Goal: Transaction & Acquisition: Purchase product/service

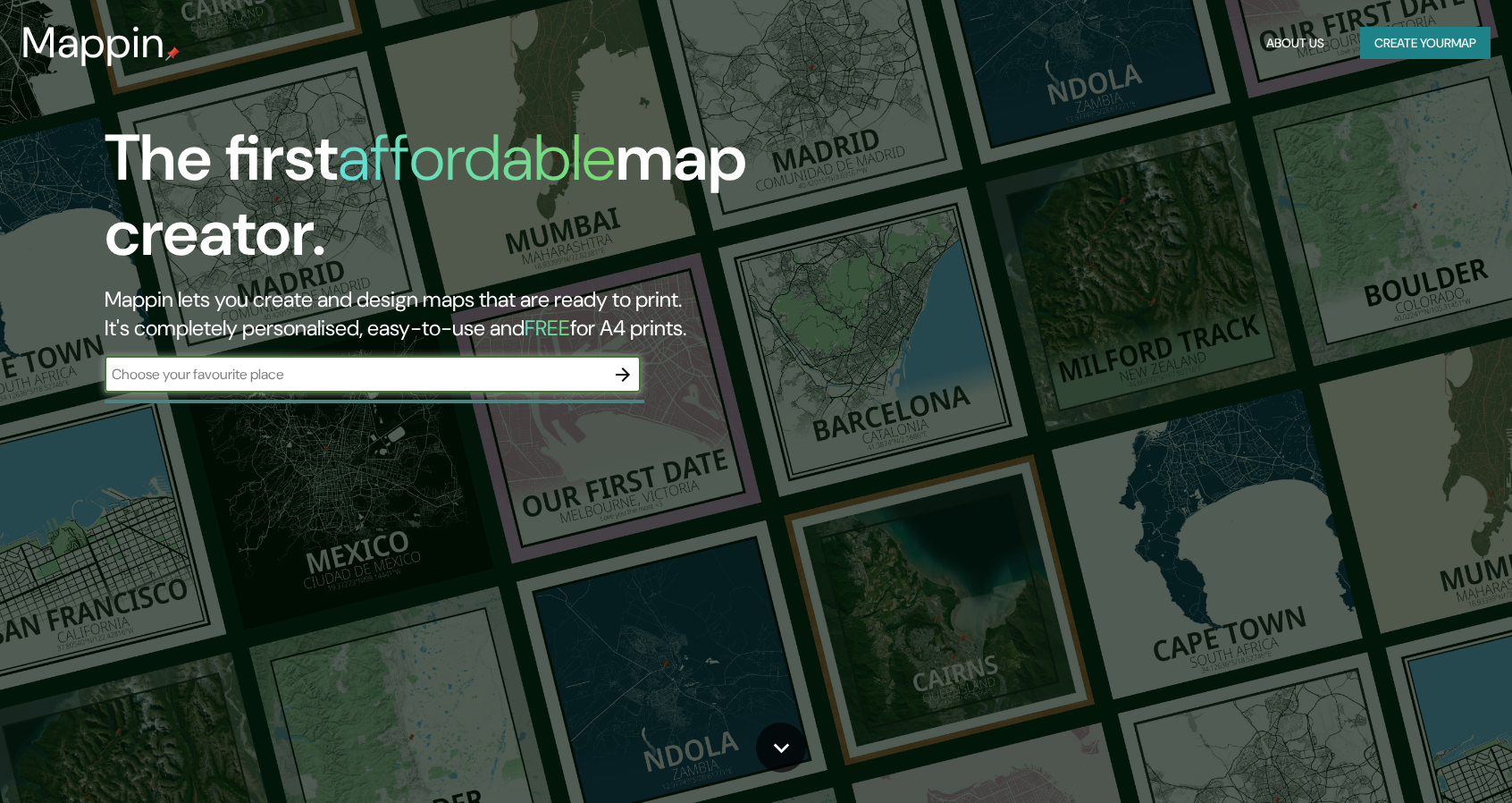
click at [463, 360] on div "​" at bounding box center [372, 374] width 536 height 35
click at [405, 373] on input "text" at bounding box center [354, 374] width 501 height 21
paste input "Federal Acuernavaca Sn, entre Tecomatla y Clavel Nte, San Pedro Mártir, Tlalpan…"
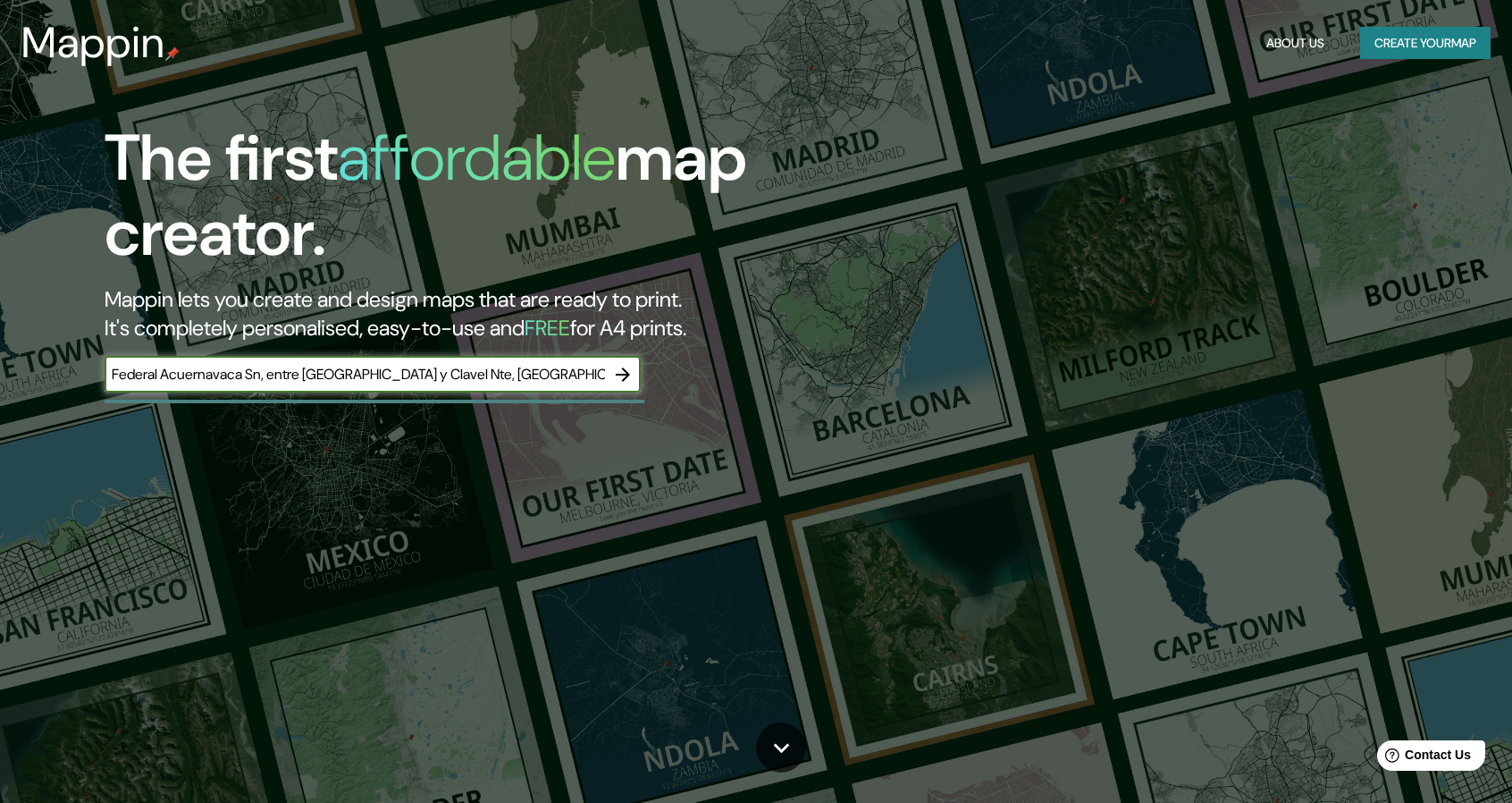
scroll to position [0, 247]
type input "Federal Acuernavaca Sn, entre Tecomatla y Clavel Nte, San Pedro Mártir, Tlalpan…"
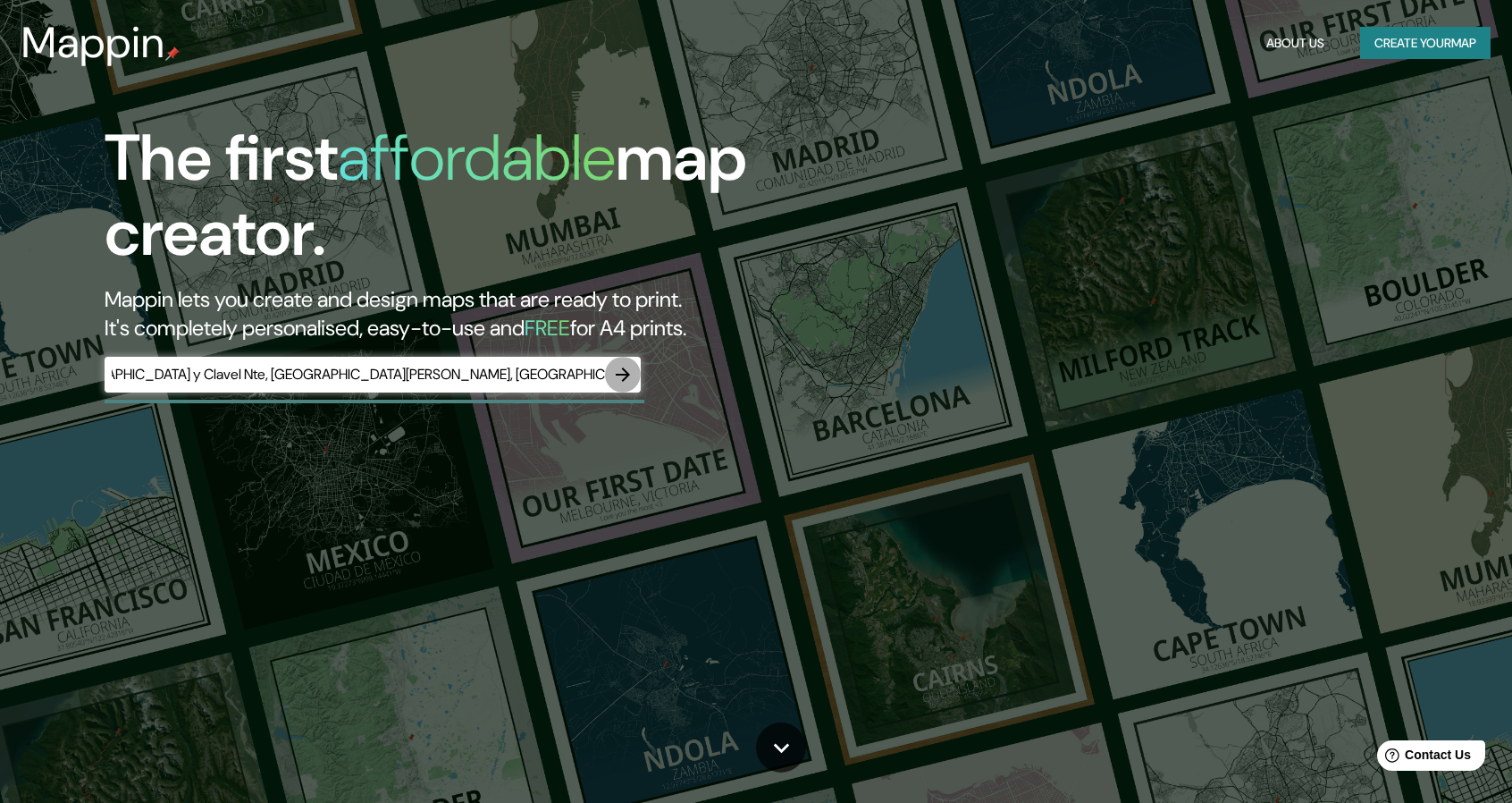
scroll to position [0, 0]
click at [625, 382] on icon "button" at bounding box center [623, 374] width 21 height 21
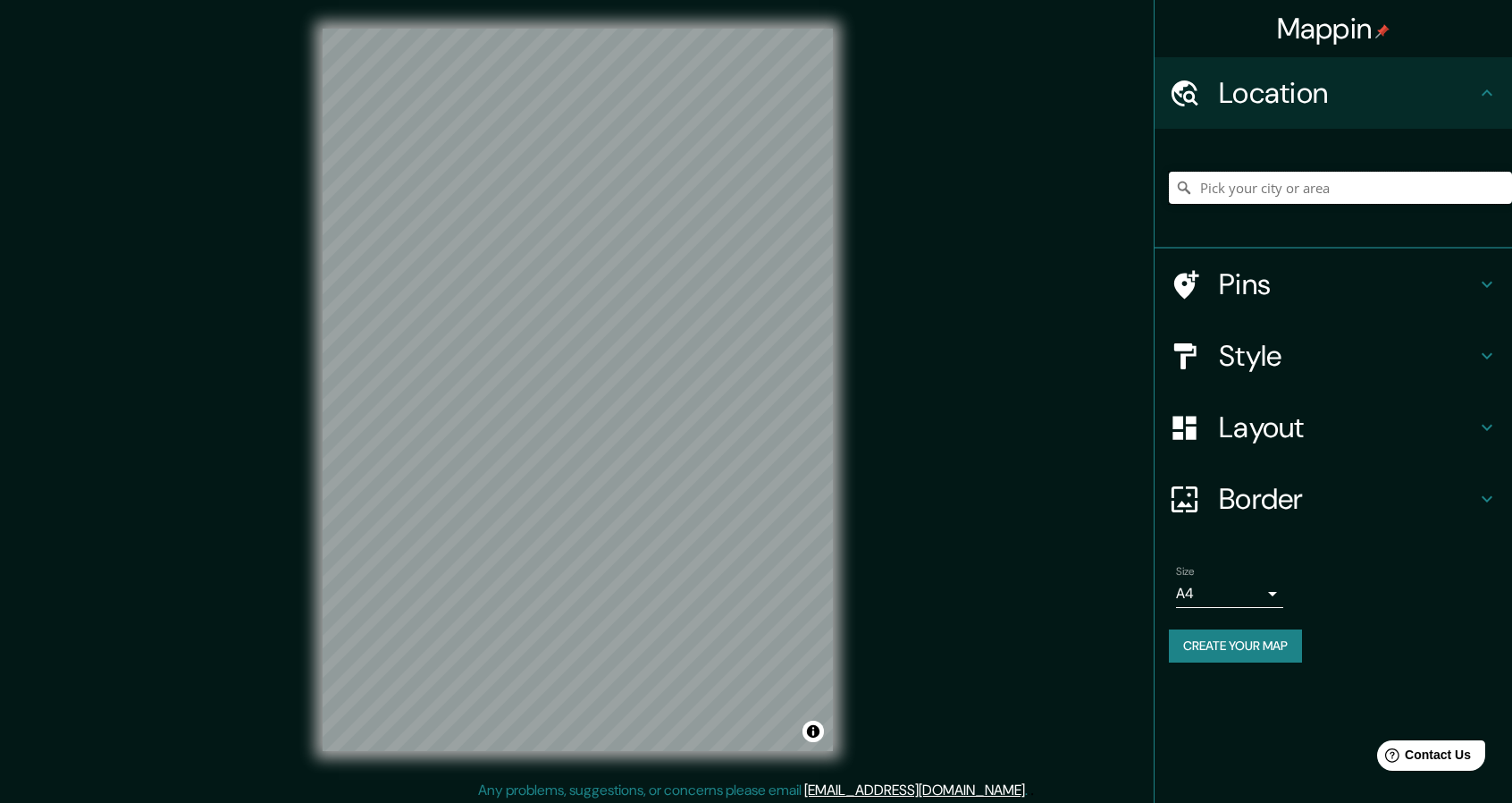
click at [1316, 181] on input "Pick your city or area" at bounding box center [1340, 187] width 343 height 33
paste input "Federal Acuernavaca Sn, entre Tecomatla y Clavel Nte, San Pedro Mártir, Tlalpan…"
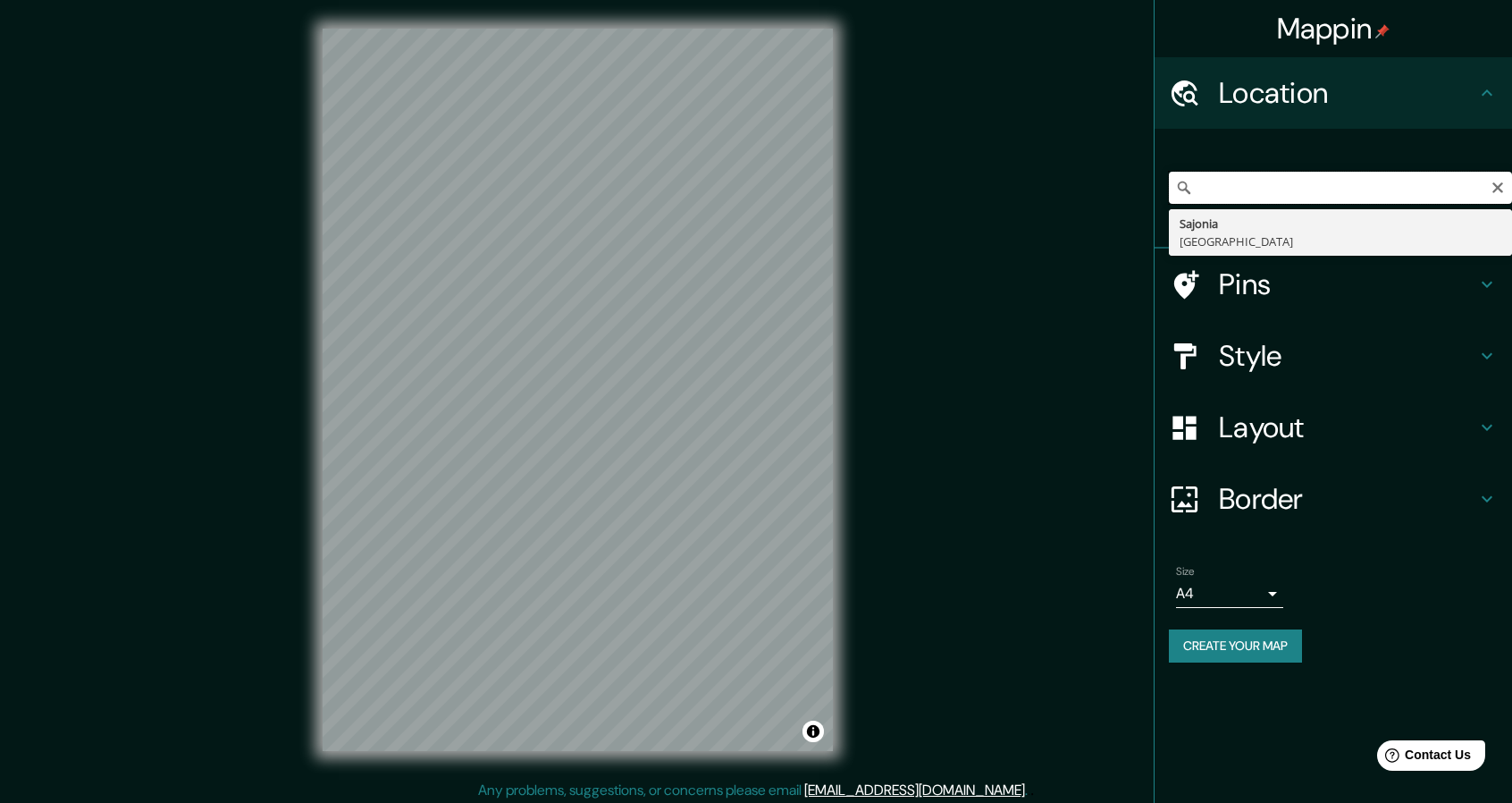
click at [1274, 188] on input "Federal Acuernavaca Sn, entre Tecomatla y Clavel Nte, San Pedro Mártir, Tlalpan…" at bounding box center [1340, 187] width 343 height 33
drag, startPoint x: 1203, startPoint y: 195, endPoint x: 1107, endPoint y: 206, distance: 96.6
click at [1105, 206] on div "Mappin Location Federal Acuernavaca Sn, entre Tecomatla y Clavel Nte, San Pedro…" at bounding box center [756, 404] width 1512 height 808
click at [1282, 177] on input "Federal Acuernavaca Sn, entre Tecomatla y Clavel Nte, San Pedro Mártir, Tlalpan…" at bounding box center [1340, 187] width 343 height 33
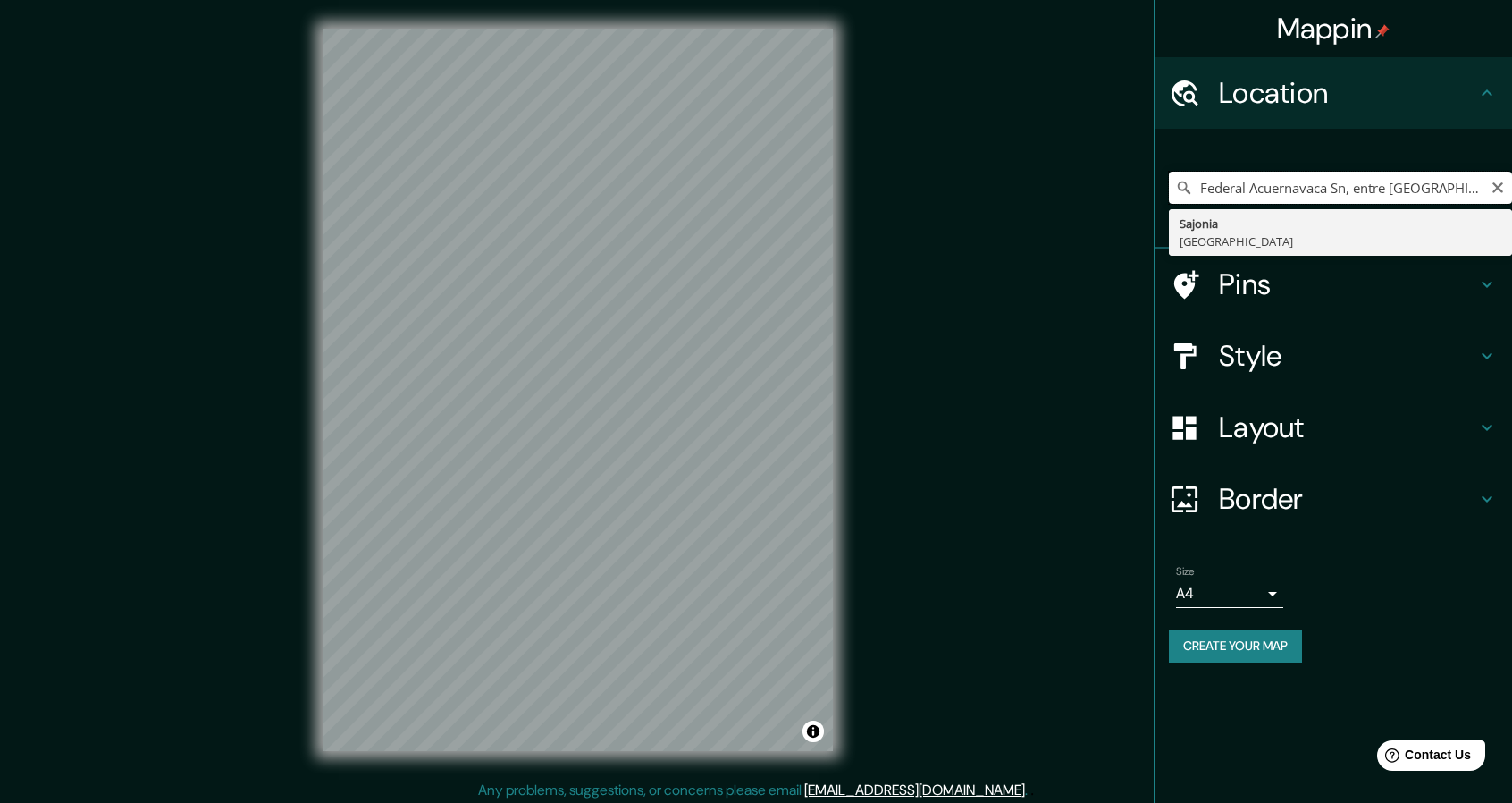
drag, startPoint x: 1286, startPoint y: 187, endPoint x: 1337, endPoint y: 199, distance: 52.4
click at [1286, 188] on input "Federal Acuernavaca Sn, entre Tecomatla y Clavel Nte, San Pedro Mártir, Tlalpan…" at bounding box center [1340, 187] width 343 height 33
click at [1359, 191] on input "Federal Acuernavaca Sn, entre Tecomatla y Clavel Nte, San Pedro Mártir, Tlalpan…" at bounding box center [1340, 187] width 343 height 33
click at [1355, 190] on input "Federal Acuernavaca Sn, entre Tecomatla y Clavel Nte, San Pedro Mártir, Tlalpan…" at bounding box center [1340, 187] width 343 height 33
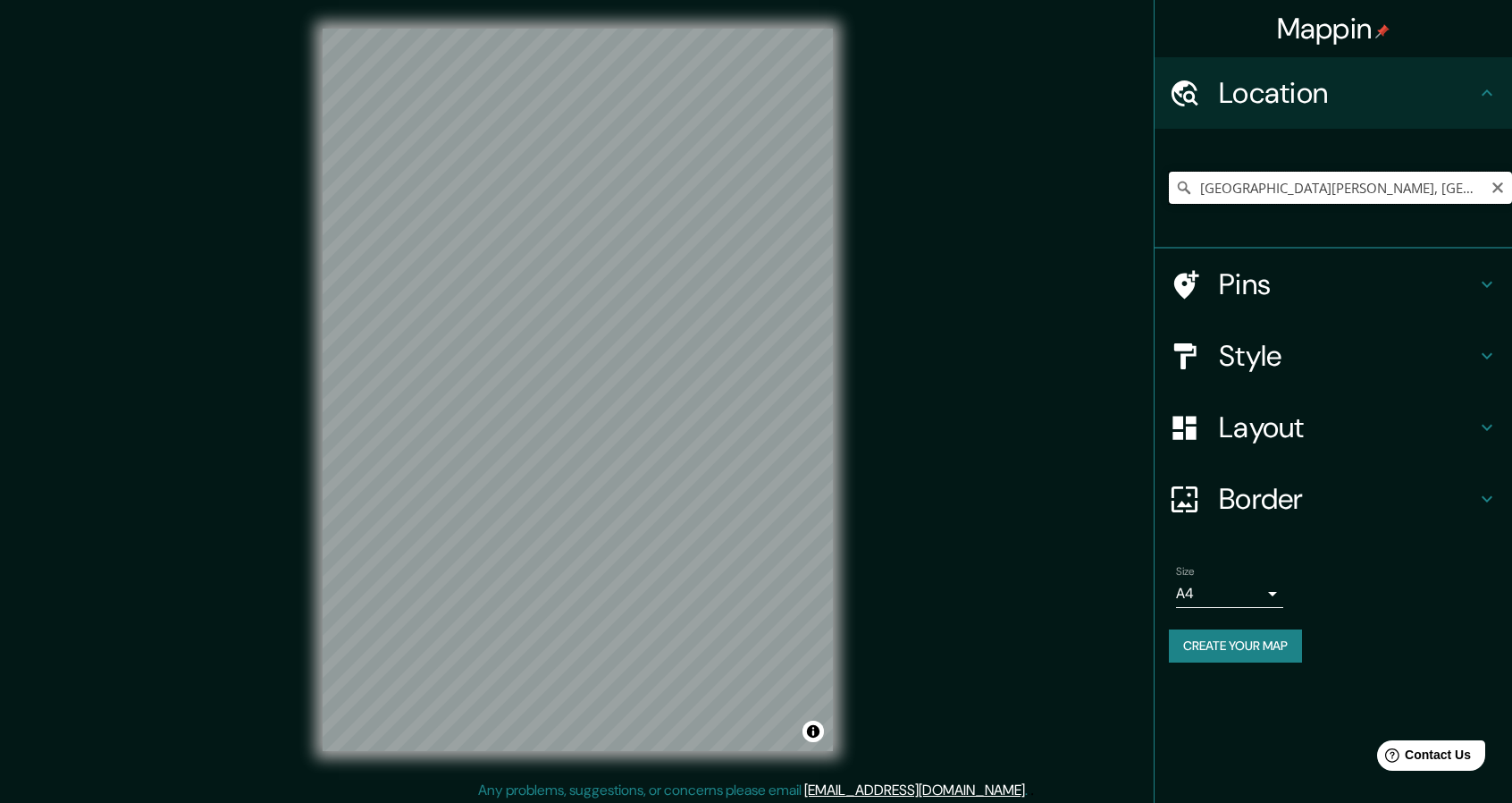
click at [1422, 187] on input "Calle San Pedro, 04600 Ciudad de México, México" at bounding box center [1340, 187] width 343 height 33
click at [1303, 187] on input "Calle San Pedro, 04600 Ciudad de México, México" at bounding box center [1340, 187] width 343 height 33
drag, startPoint x: 1395, startPoint y: 175, endPoint x: 1521, endPoint y: 206, distance: 129.8
click at [1512, 206] on html "Mappin Location Calle San Pedro, 04600 Ciudad de México, México Pins Style Layo…" at bounding box center [756, 401] width 1512 height 803
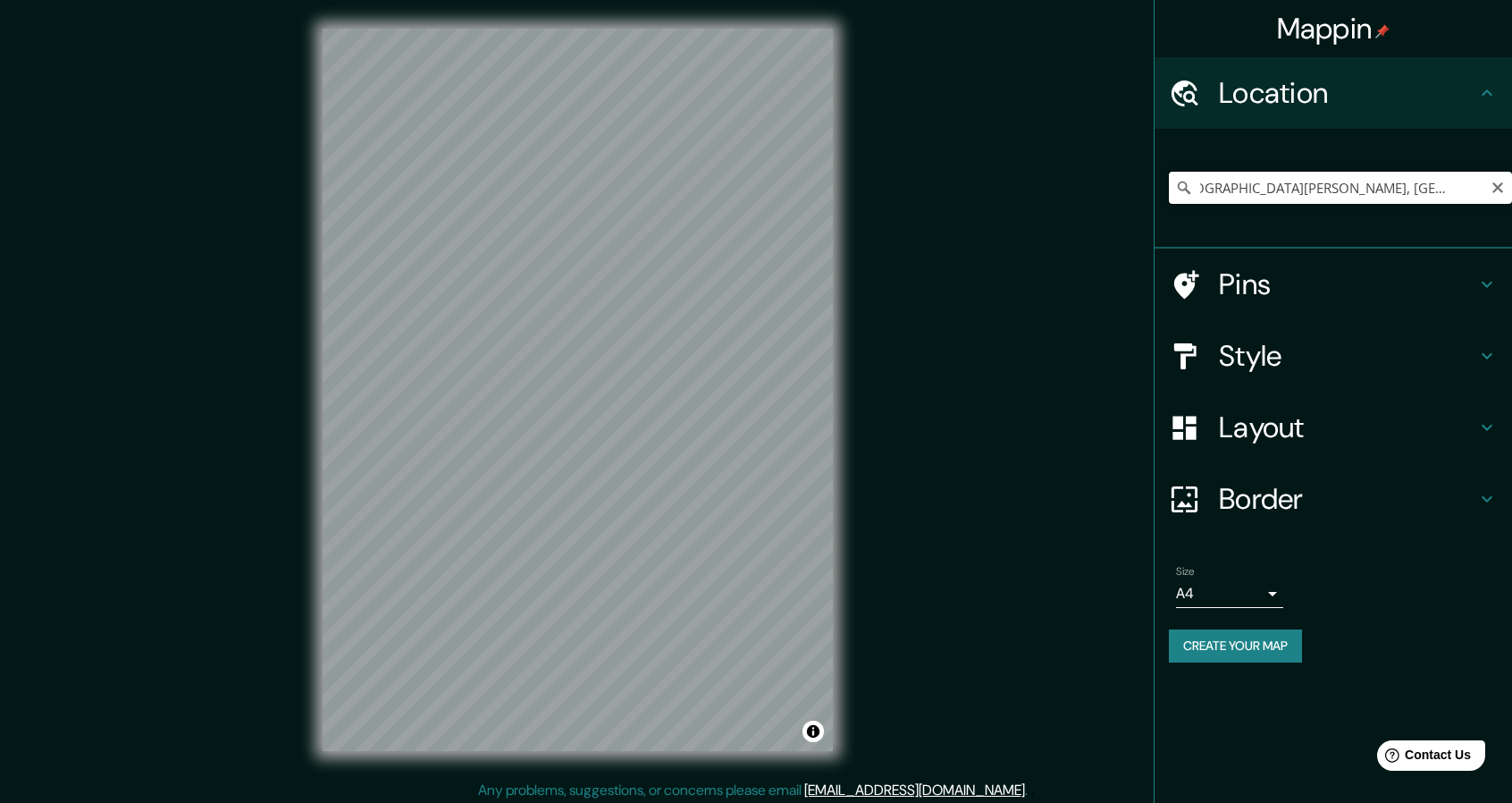
click at [1483, 179] on input "Calle San Pedro, 04600 Ciudad de México, México" at bounding box center [1340, 187] width 343 height 33
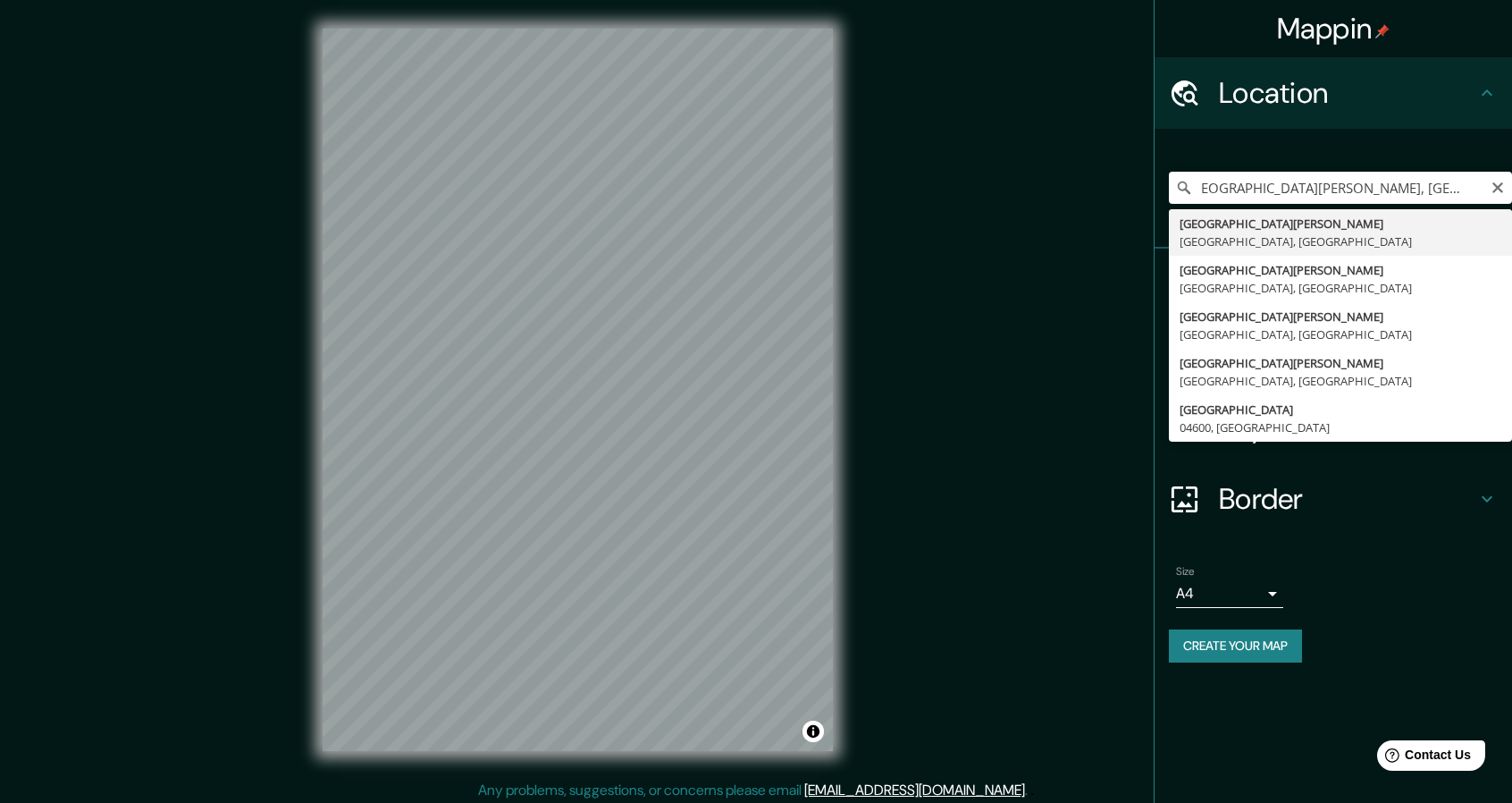
scroll to position [0, 0]
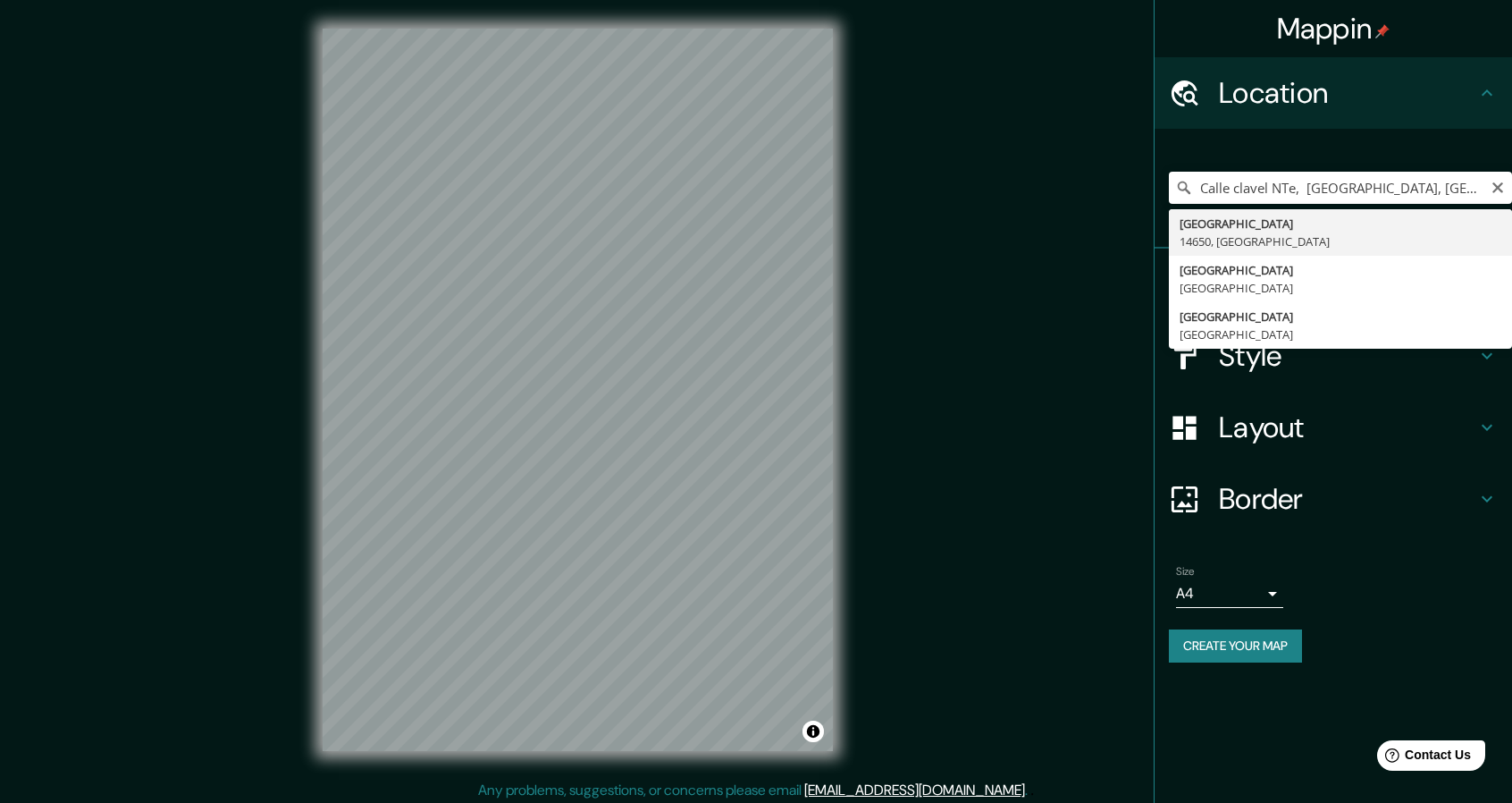
type input "[GEOGRAPHIC_DATA], [GEOGRAPHIC_DATA], [GEOGRAPHIC_DATA]"
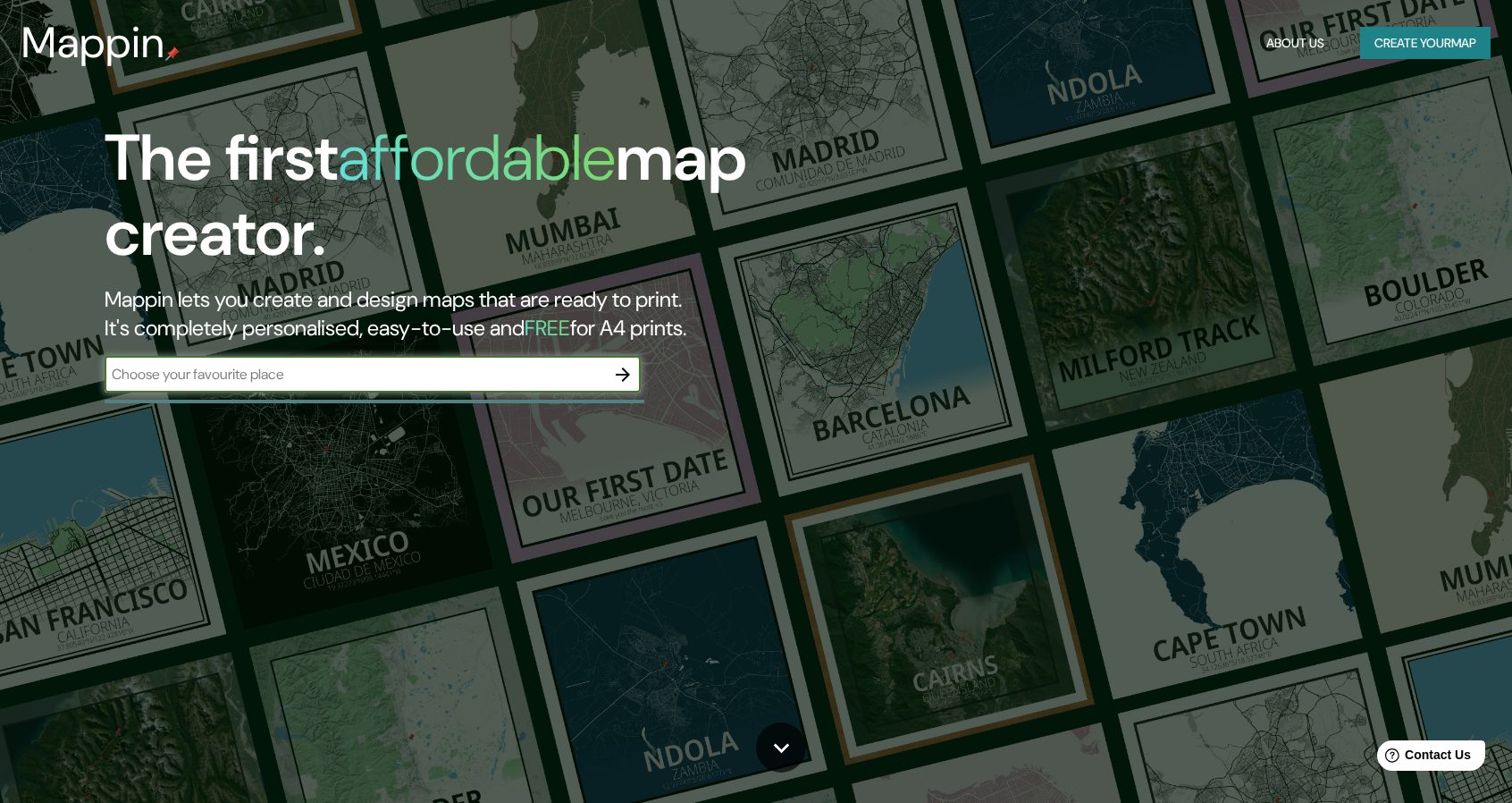
click at [409, 378] on input "text" at bounding box center [354, 374] width 501 height 21
drag, startPoint x: 146, startPoint y: 376, endPoint x: 0, endPoint y: 405, distance: 148.9
click at [0, 405] on div "The first affordable map creator. Mappin lets you create and design maps that a…" at bounding box center [756, 401] width 1512 height 803
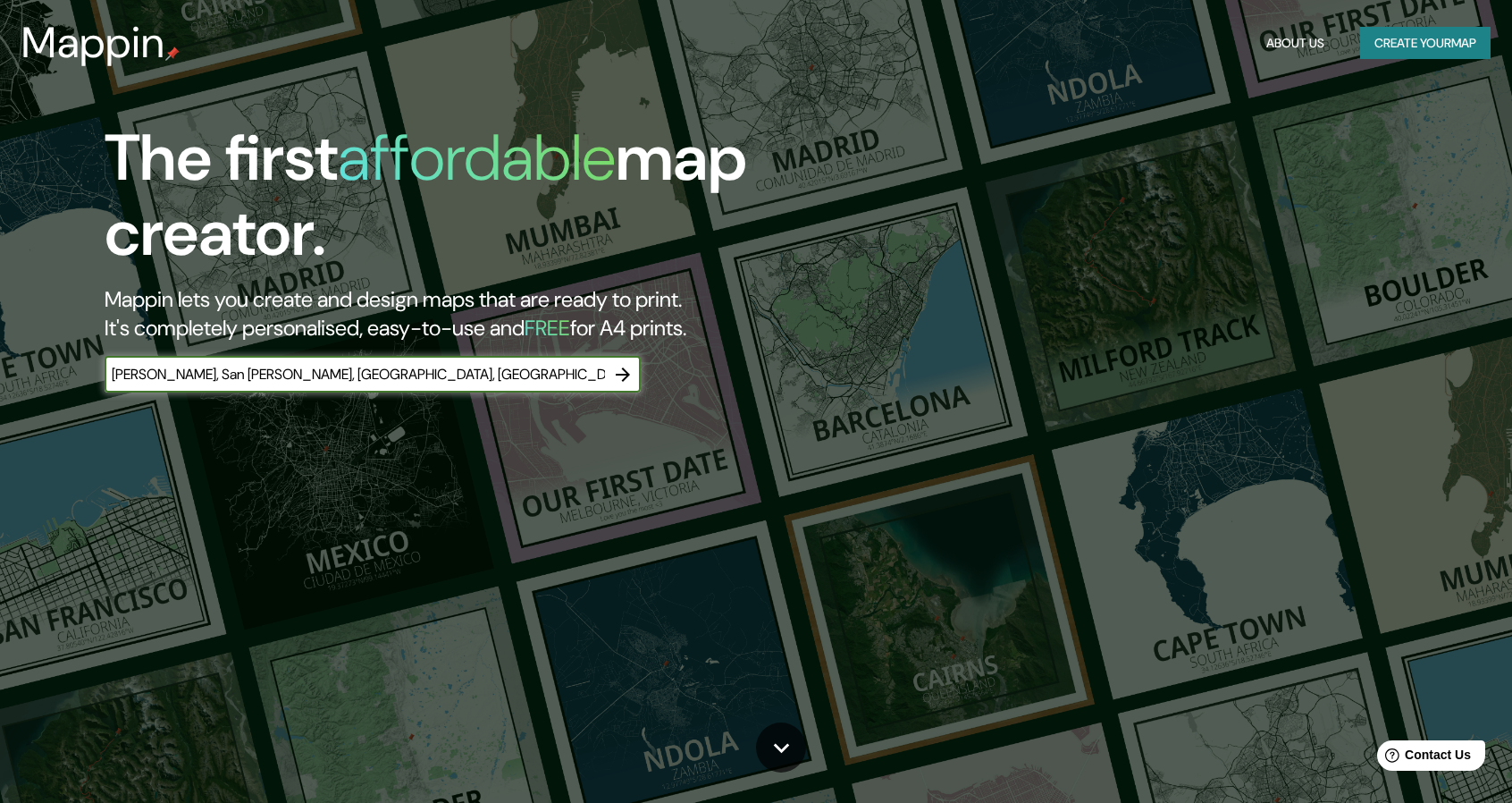
type input "Clavel Nte, San Pedro Mártir, Tlalpan, 14650 Ciudad de México, CDMX"
click at [618, 373] on icon "button" at bounding box center [623, 374] width 21 height 21
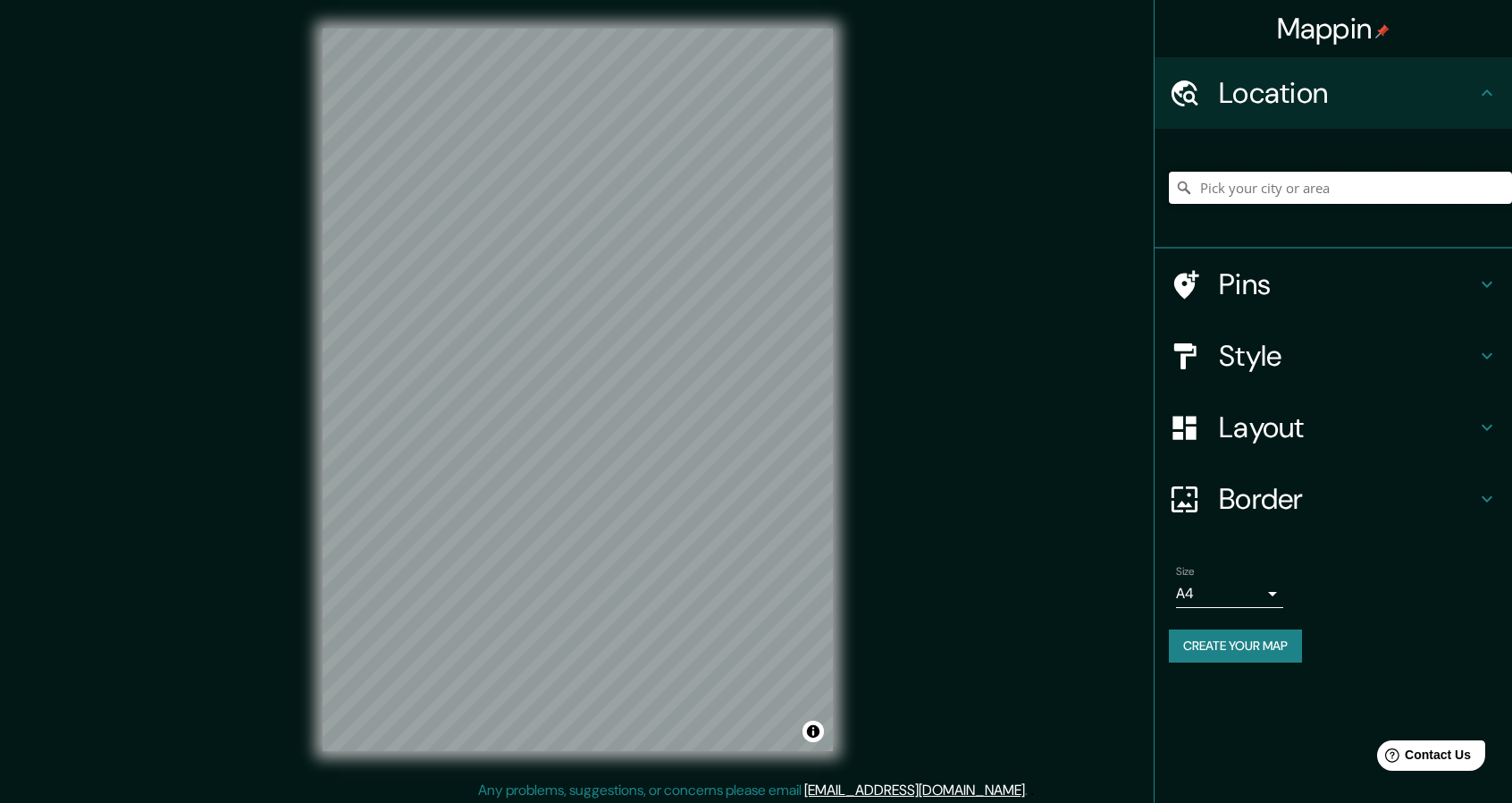
click at [1226, 198] on input "Pick your city or area" at bounding box center [1340, 187] width 343 height 33
paste input "Federal Acuernavaca Sn, entre Tecomatla y Clavel Nte, San Pedro Mártir, Tlalpan…"
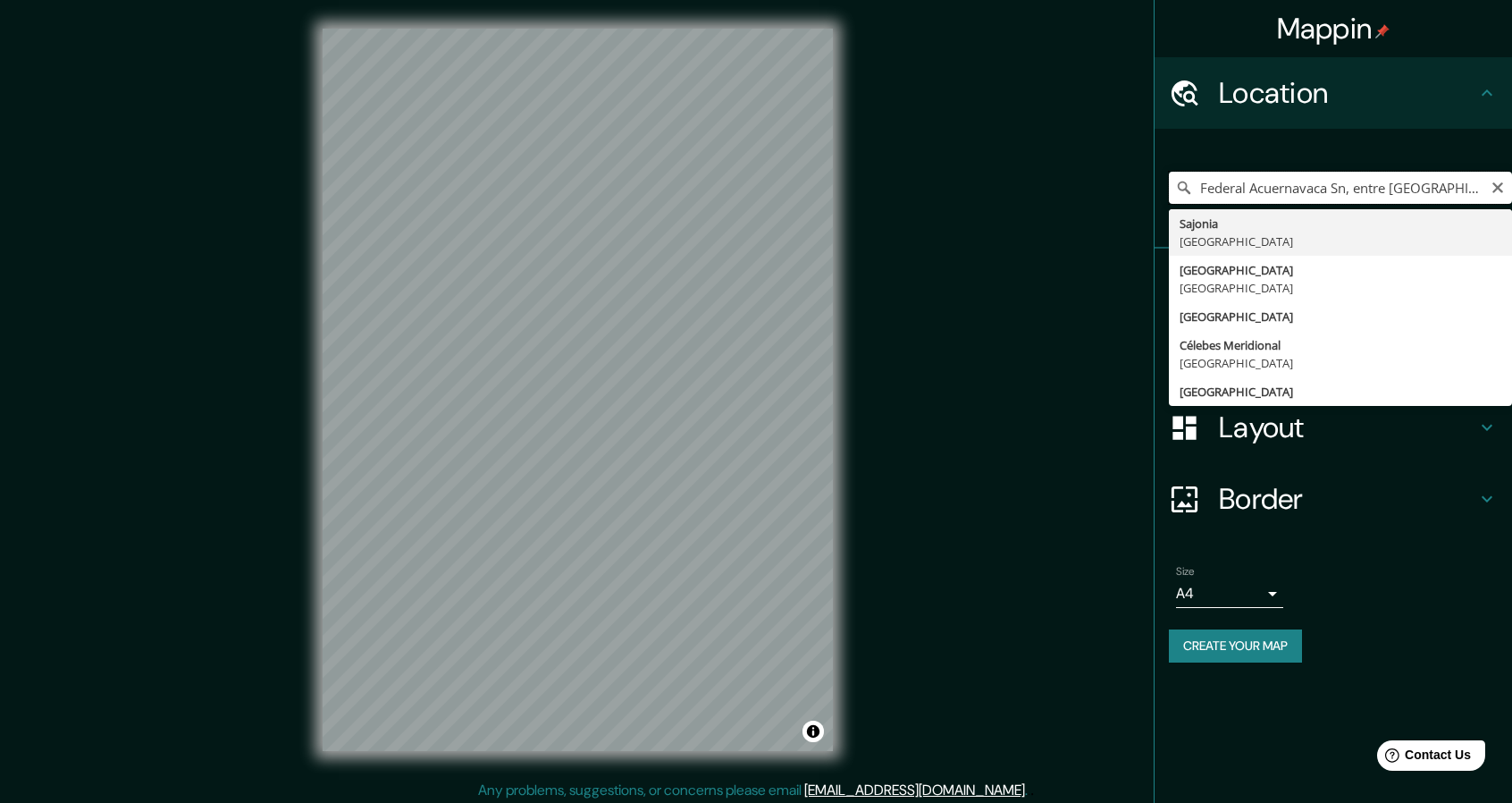
drag, startPoint x: 1277, startPoint y: 186, endPoint x: 1133, endPoint y: 212, distance: 146.3
click at [1133, 211] on div "Mappin Location Federal Acuernavaca Sn, entre Tecomatla y Clavel Nte, San Pedro…" at bounding box center [756, 404] width 1512 height 808
click at [1377, 188] on input "Federal Acuernavaca Sn, entre Tecomatla y Clavel Nte, San Pedro Mártir, Tlalpan…" at bounding box center [1340, 187] width 343 height 33
click at [1340, 186] on input "Federal Acuernavaca Sn, entre Tecomatla y Clavel Nte, San Pedro Mártir, Tlalpan…" at bounding box center [1340, 187] width 343 height 33
drag, startPoint x: 1347, startPoint y: 187, endPoint x: 956, endPoint y: 237, distance: 394.2
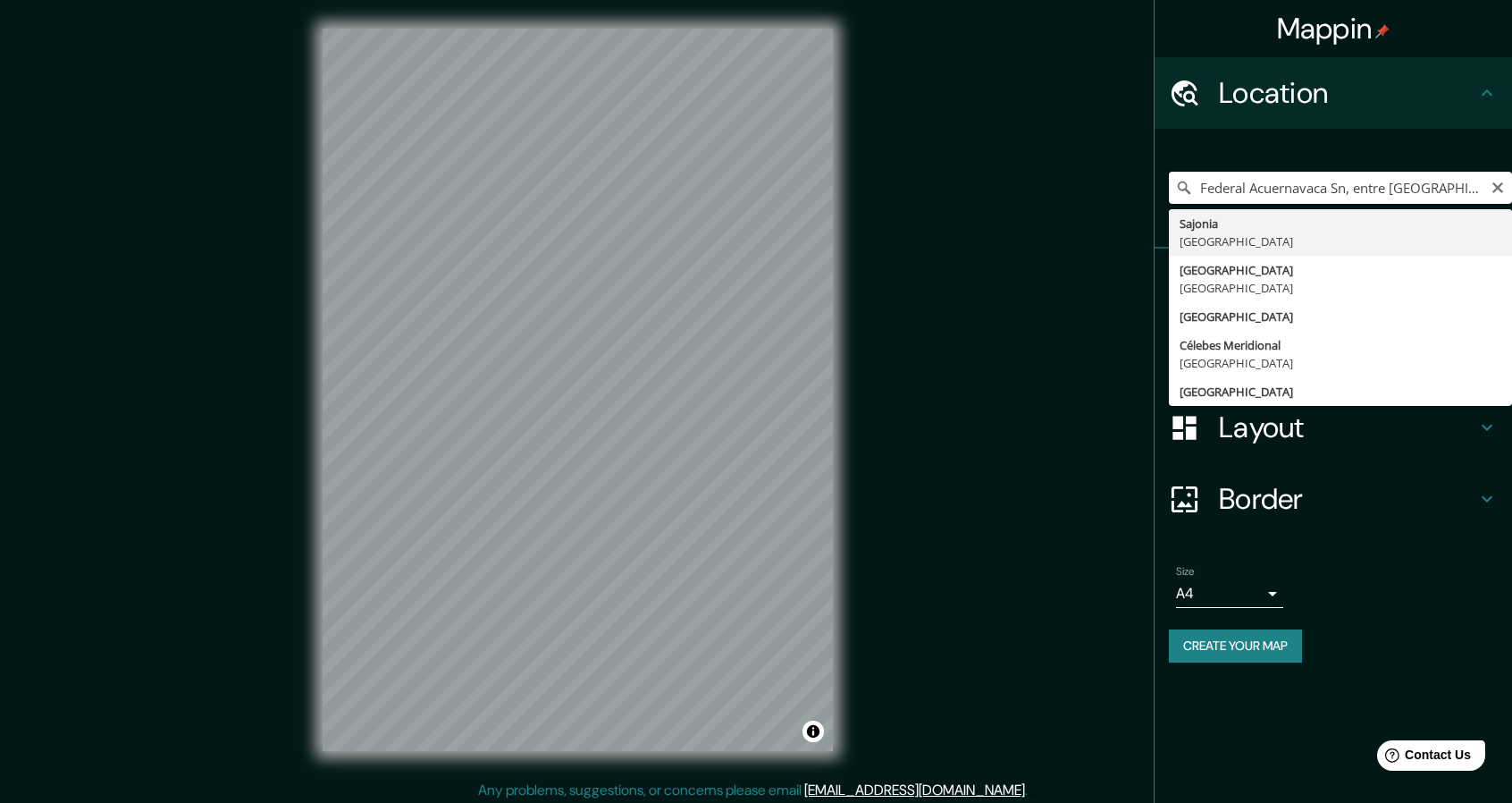
click at [969, 237] on div "Mappin Location Federal Acuernavaca Sn, entre Tecomatla y Clavel Nte, San Pedro…" at bounding box center [756, 404] width 1512 height 808
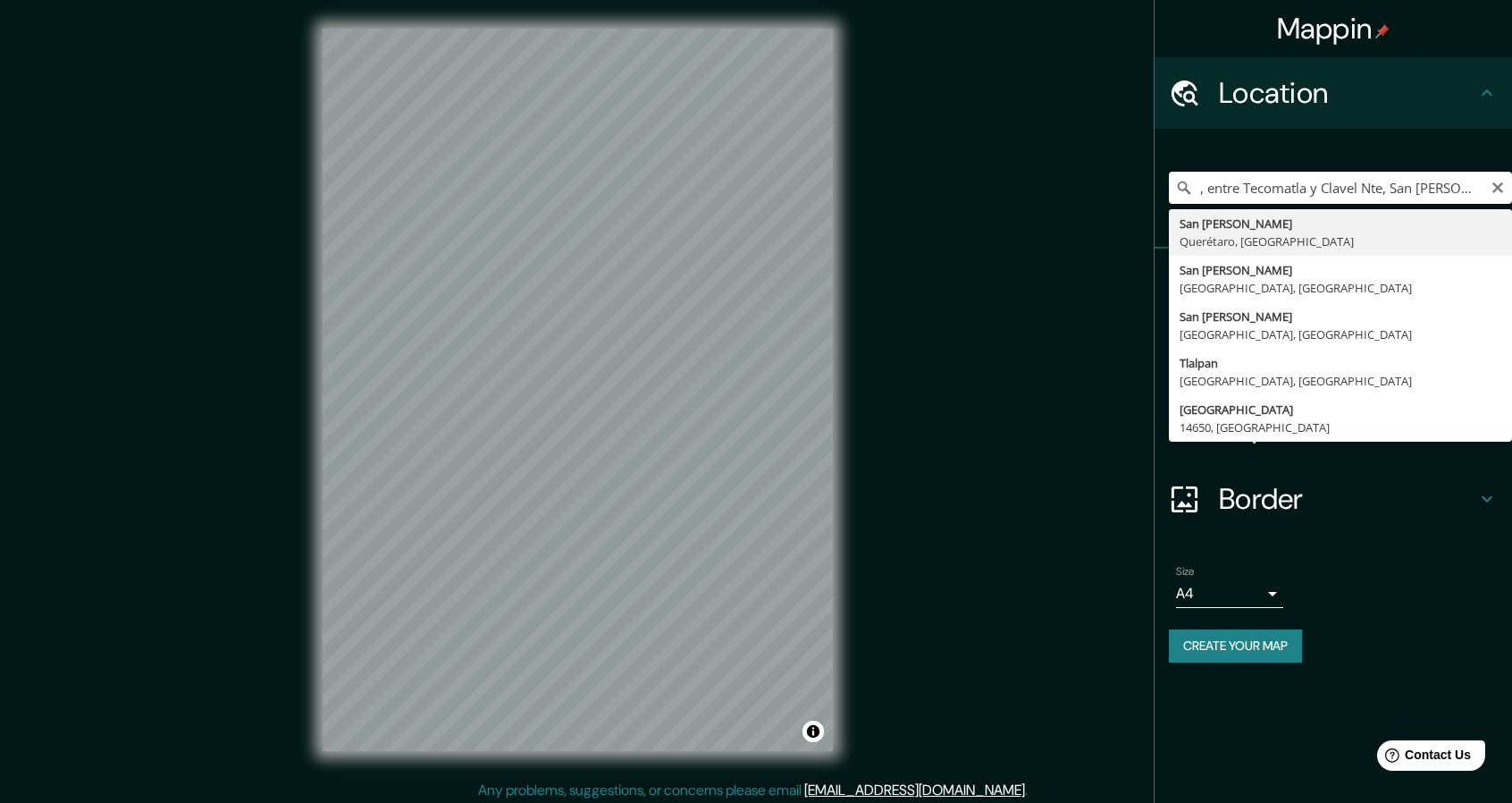
drag, startPoint x: 1322, startPoint y: 176, endPoint x: 1042, endPoint y: 158, distance: 280.6
click at [1051, 166] on div "Mappin Location , entre Tecomatla y Clavel Nte, San Pedro Mártir, Tlalpan, 1465…" at bounding box center [756, 404] width 1512 height 808
drag, startPoint x: 1265, startPoint y: 187, endPoint x: 1111, endPoint y: 145, distance: 159.6
click at [1111, 145] on div "Mappin Location Clavel Nte, San Pedro Mártir, Tlalpan, 14650 Ciudad de México, …" at bounding box center [756, 404] width 1512 height 808
type input "San Pedro Mártir, Tlalpan, 14650 Ciudad de México, CDMX"
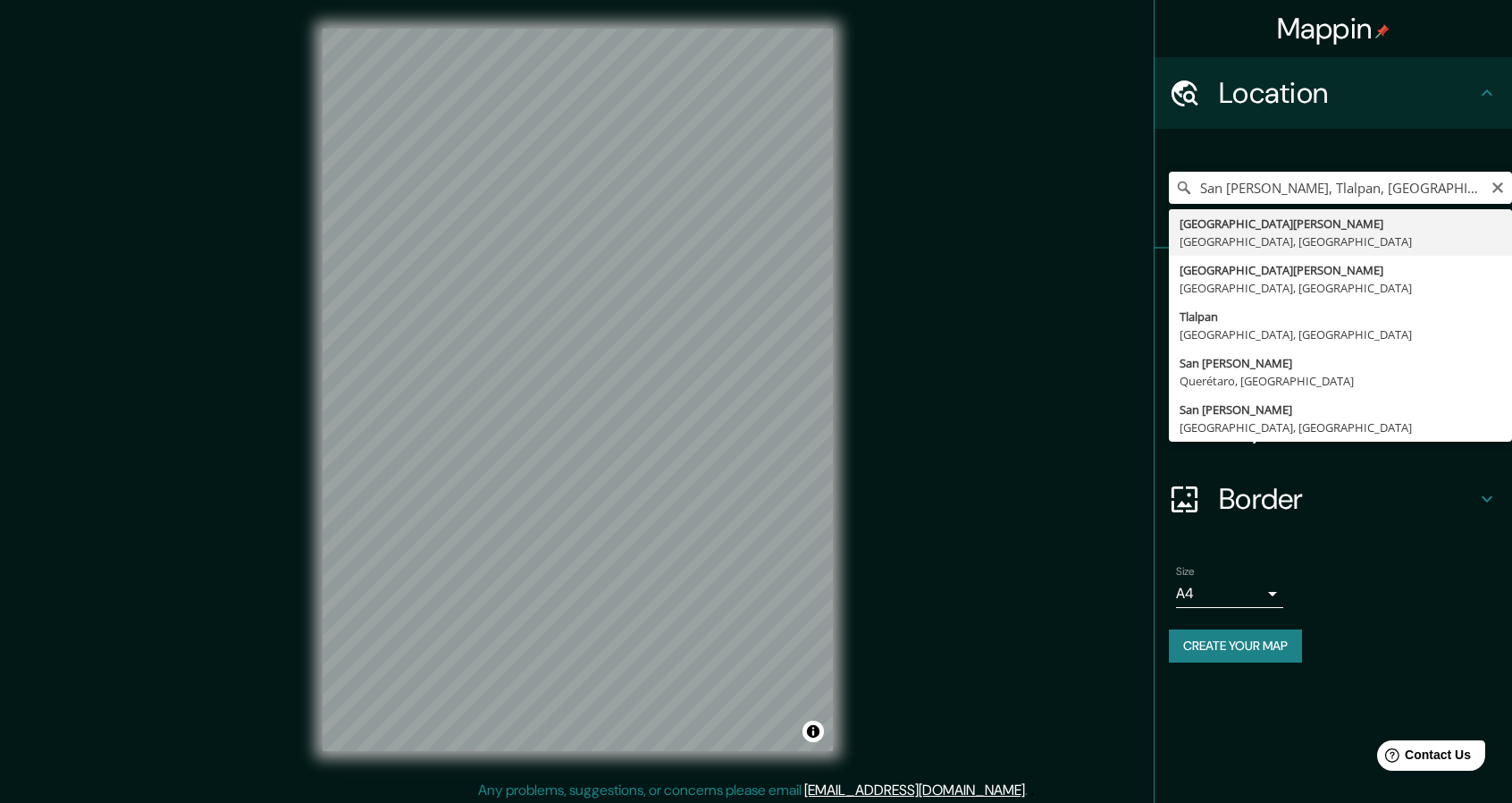
click at [1450, 645] on div "Create your map" at bounding box center [1333, 645] width 329 height 33
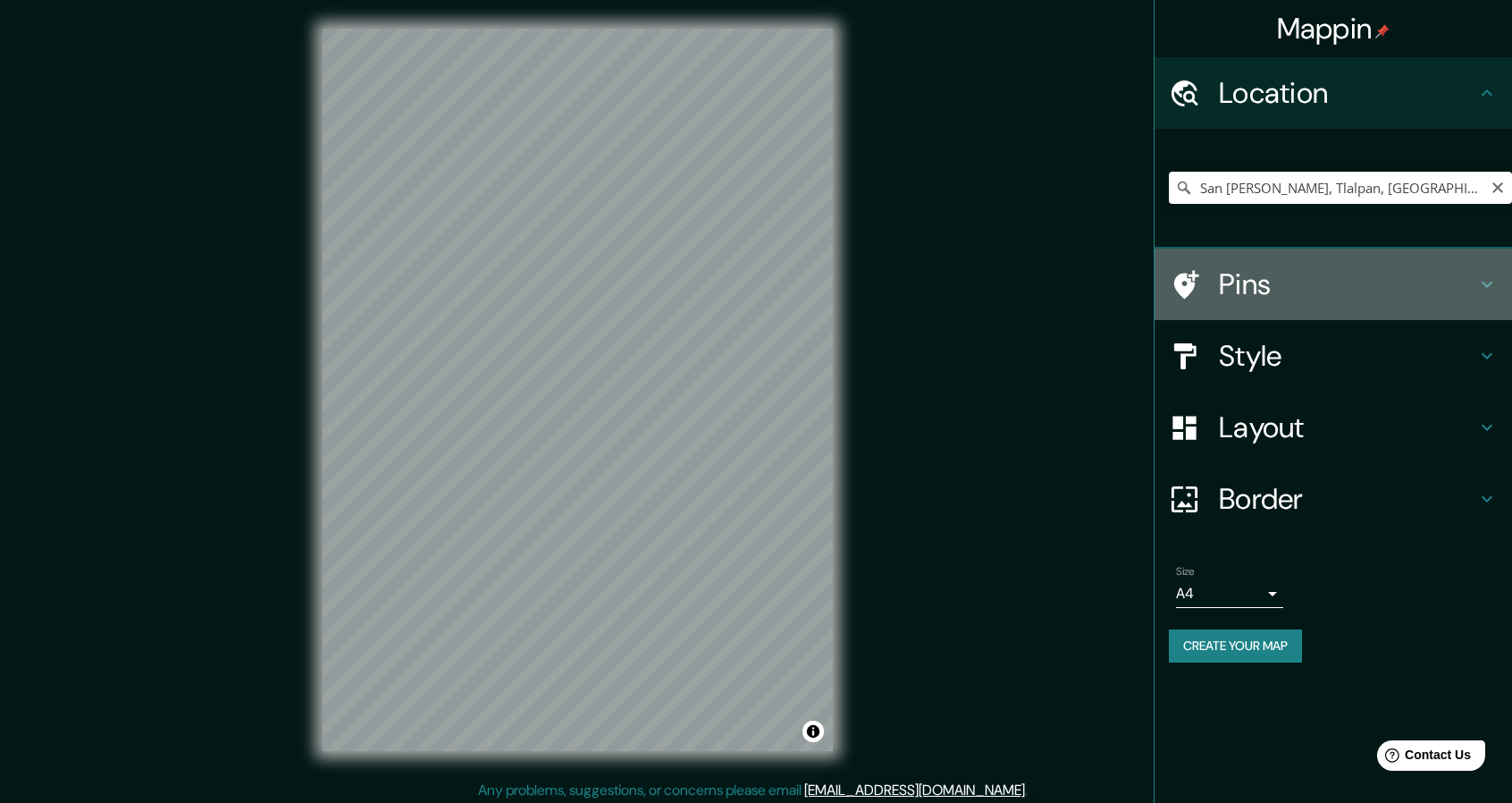
click at [1281, 270] on h4 "Pins" at bounding box center [1347, 284] width 257 height 35
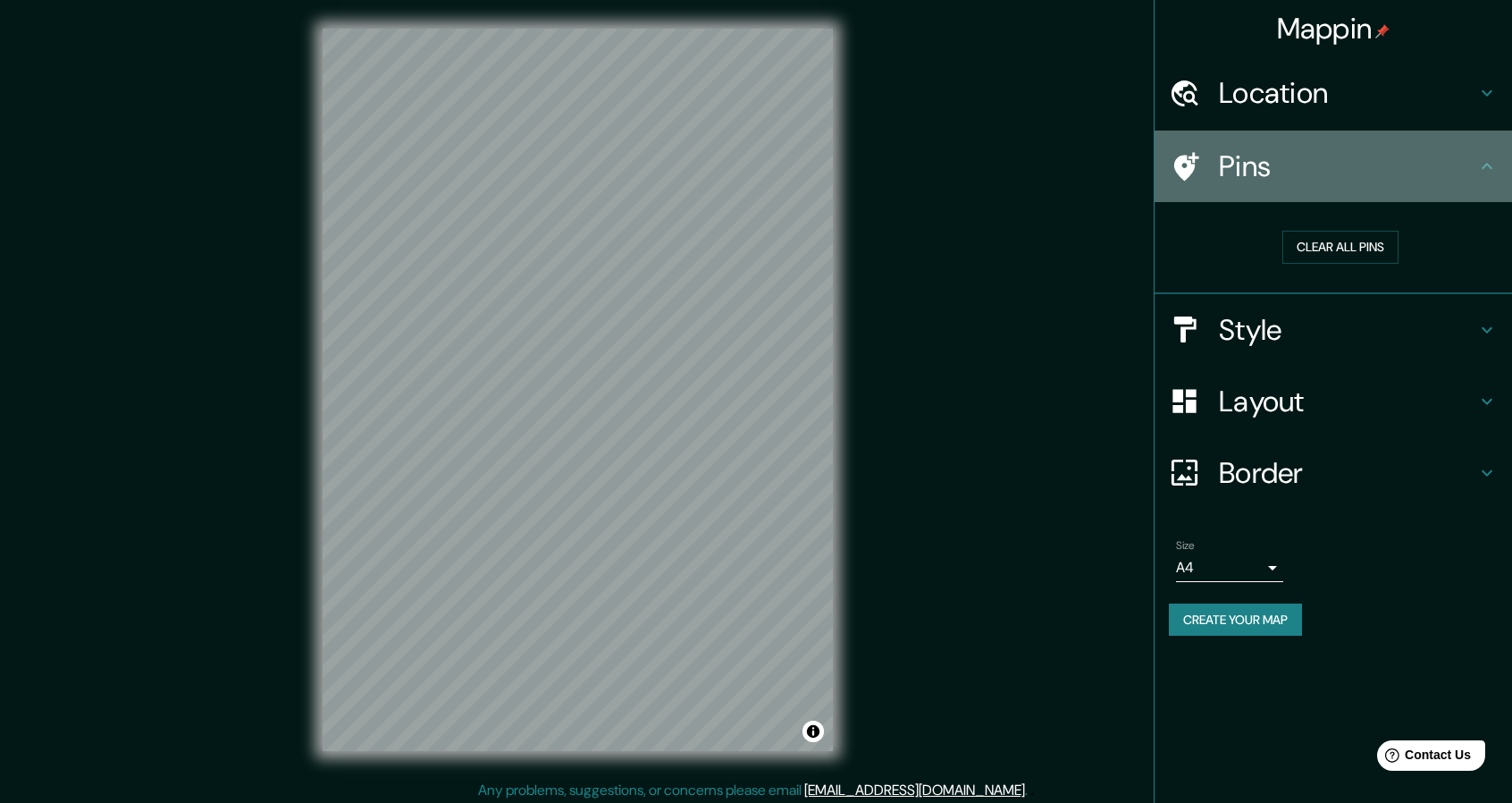
click at [1303, 195] on div "Pins" at bounding box center [1332, 166] width 357 height 72
click at [1495, 134] on div "Pins" at bounding box center [1332, 166] width 357 height 72
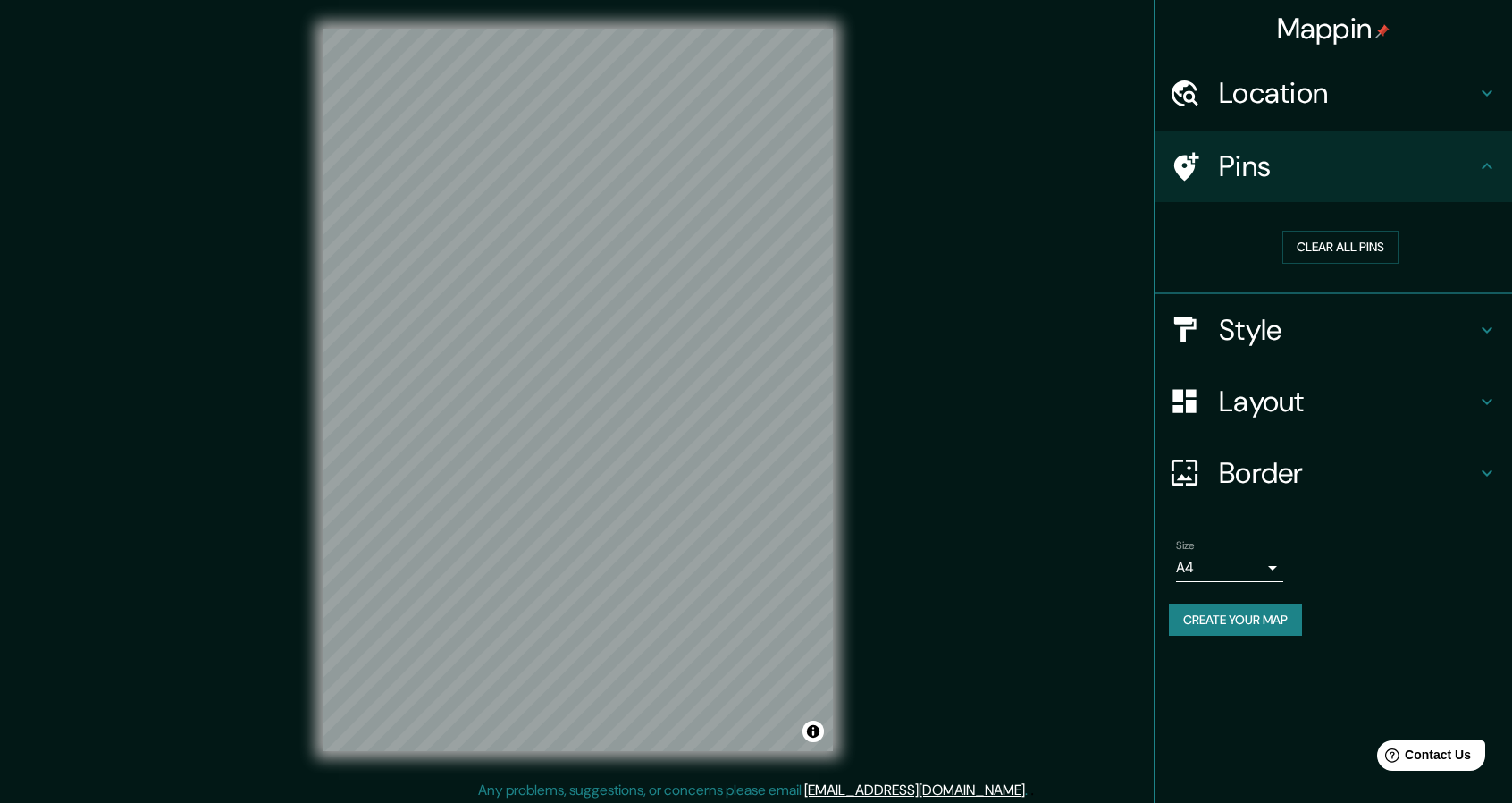
click at [1485, 135] on div "Pins" at bounding box center [1332, 166] width 357 height 72
click at [1351, 62] on div "Location" at bounding box center [1332, 92] width 357 height 72
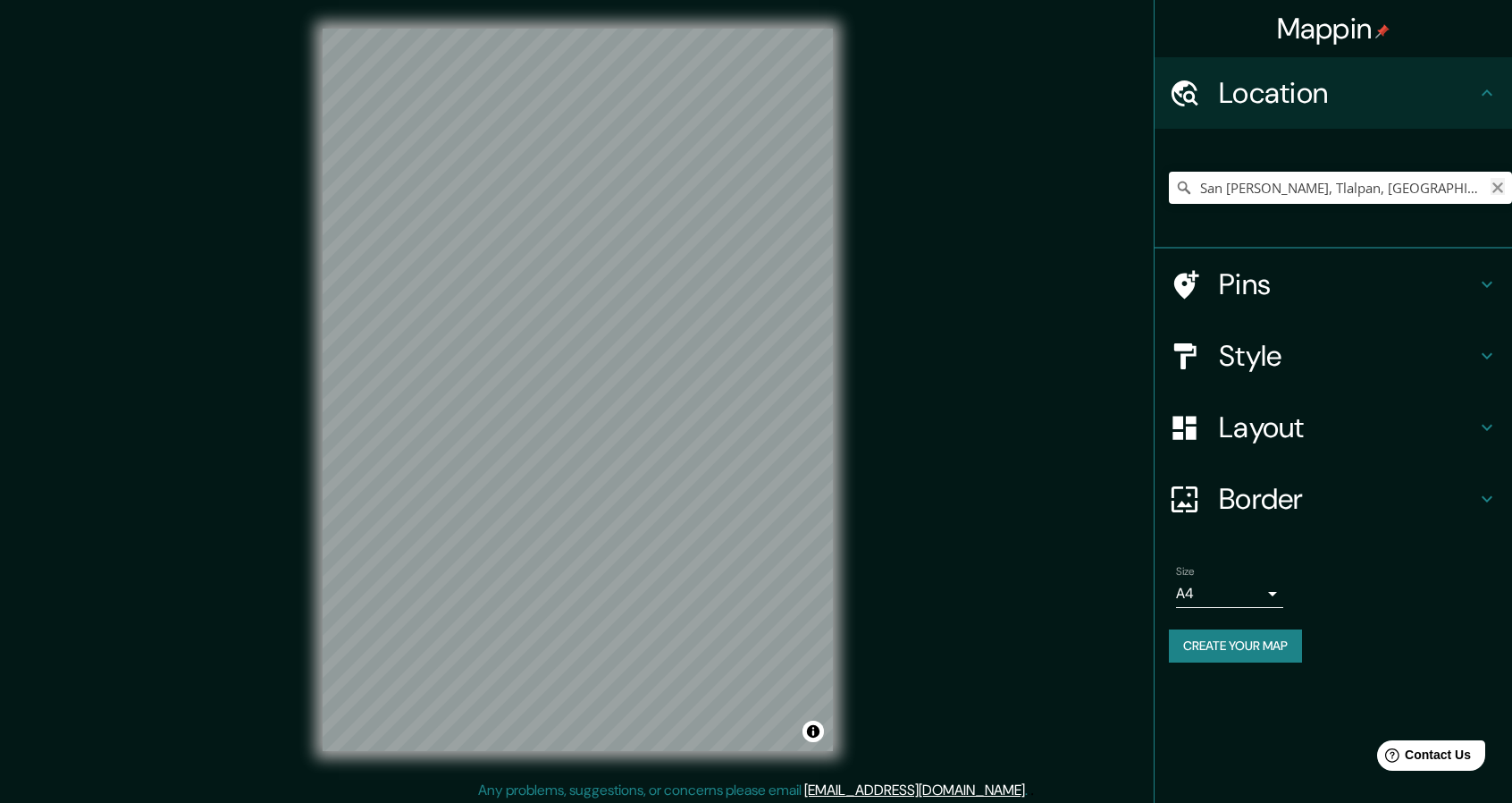
click at [1501, 188] on icon "Clear" at bounding box center [1497, 187] width 14 height 14
click at [1456, 195] on input "Pick your city or area" at bounding box center [1340, 187] width 343 height 33
paste input "[GEOGRAPHIC_DATA]-[STREET_ADDRESS][PERSON_NAME]"
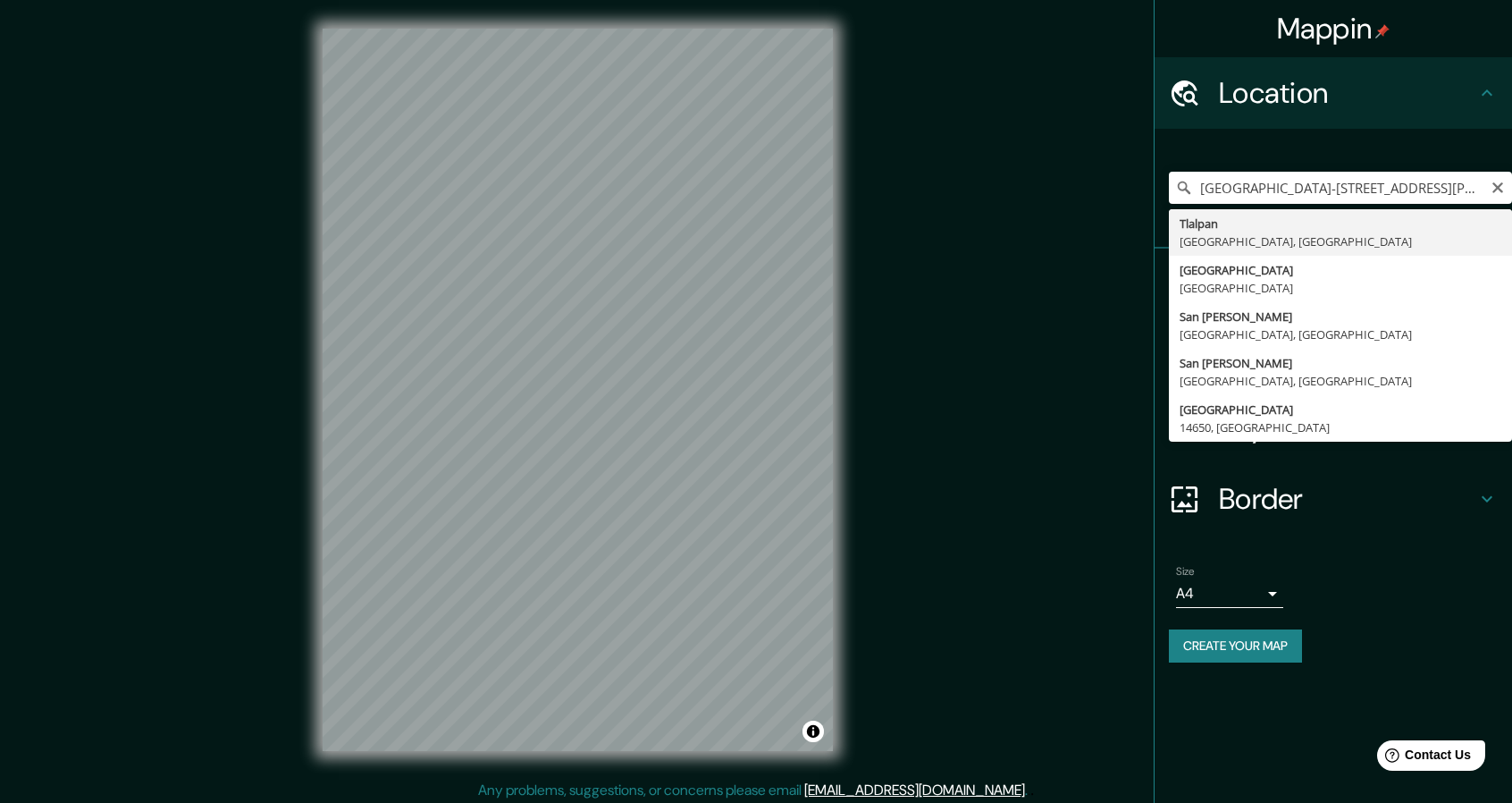
click at [1454, 203] on div "México-cuernavaca 4367, San Pedro Mártir, Tlalpan, 14650 Ciudad de México, CDMX…" at bounding box center [1340, 187] width 343 height 90
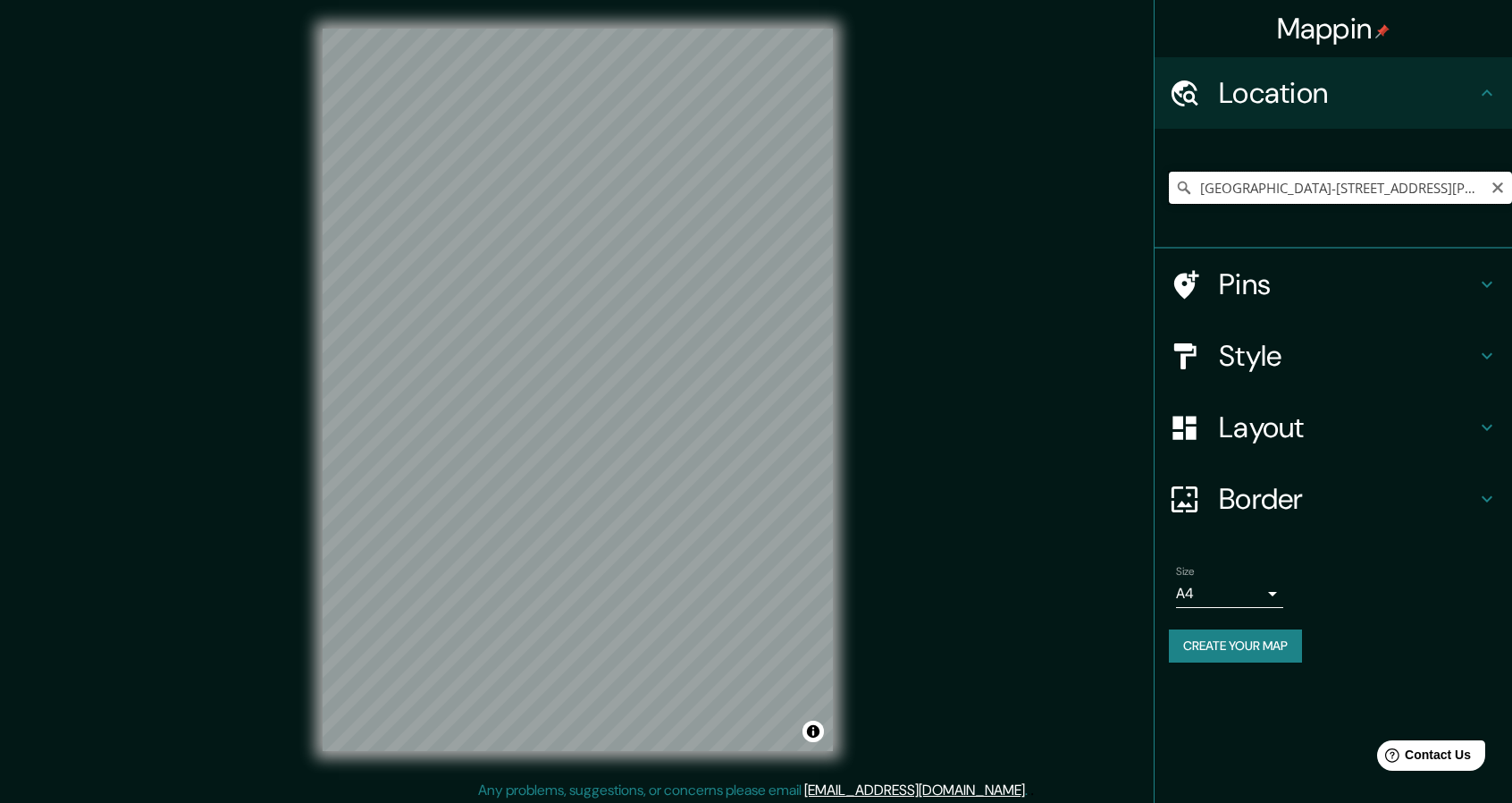
drag, startPoint x: 1281, startPoint y: 200, endPoint x: 1321, endPoint y: 187, distance: 42.1
click at [1281, 198] on input "[GEOGRAPHIC_DATA]-[STREET_ADDRESS][PERSON_NAME]" at bounding box center [1340, 187] width 343 height 33
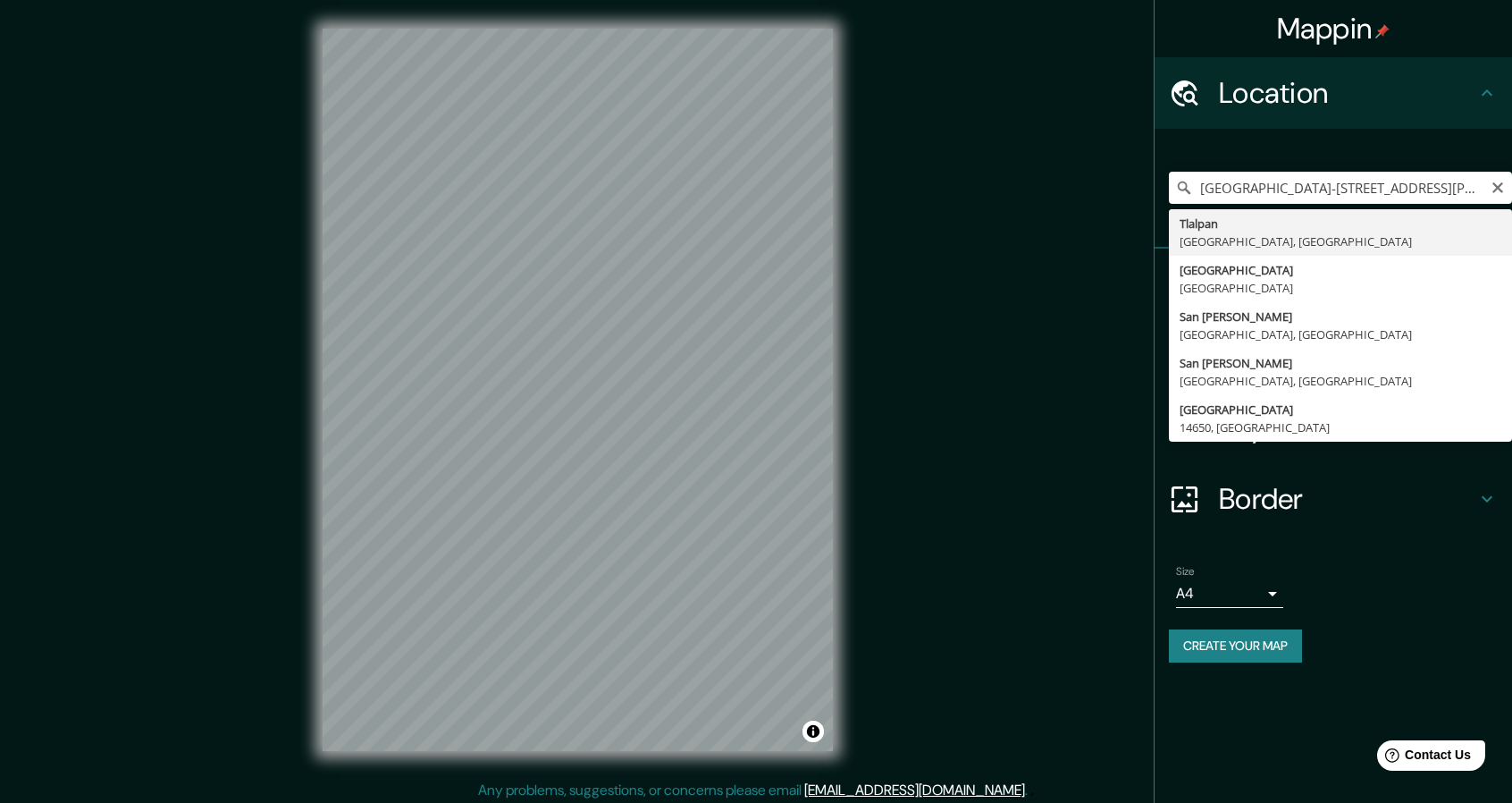
type input "Tlalpan, Ciudad de México, México"
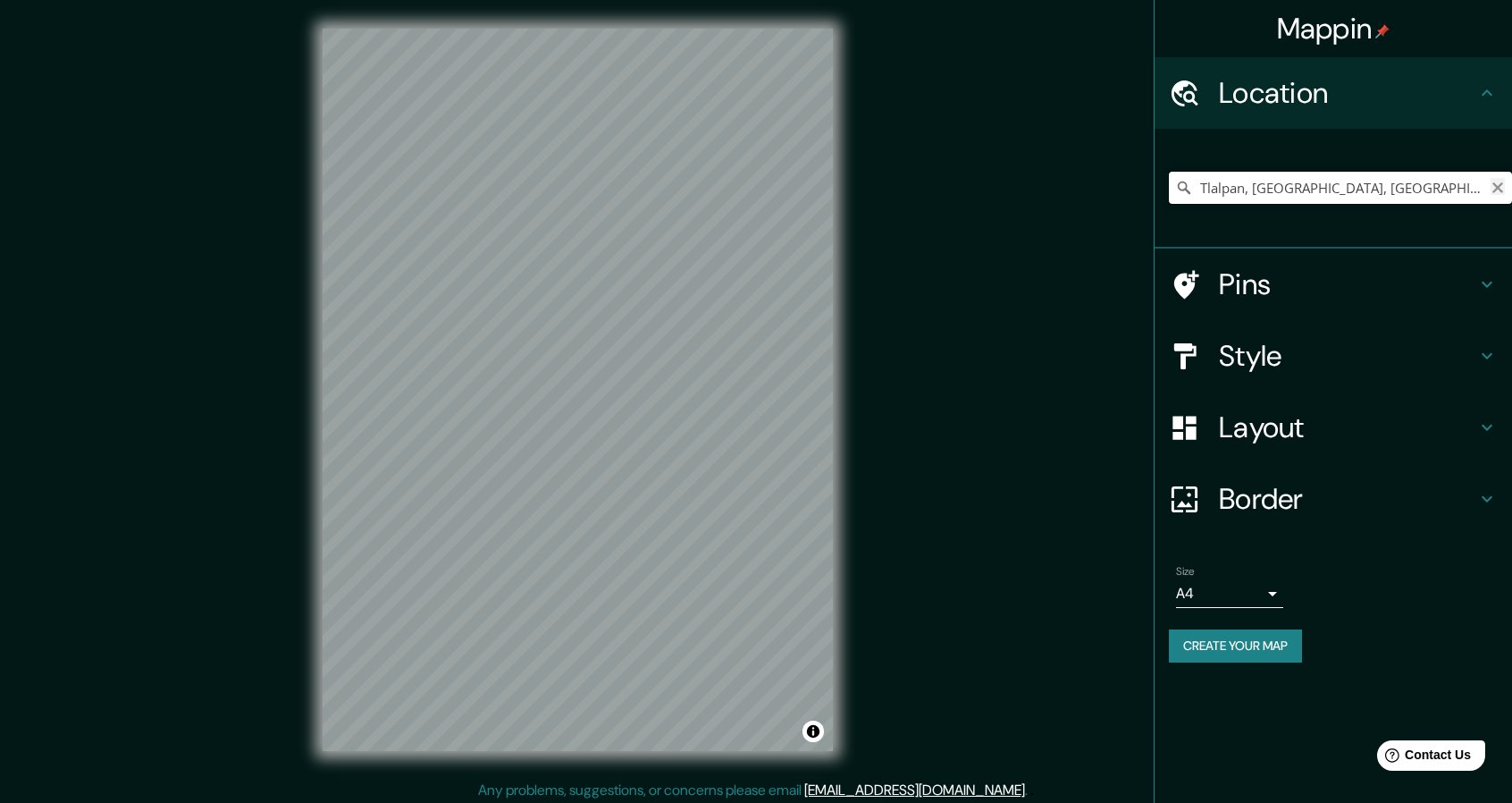
click at [1496, 176] on input "Tlalpan, Ciudad de México, México" at bounding box center [1340, 187] width 343 height 33
click at [1496, 181] on icon "Clear" at bounding box center [1497, 187] width 14 height 14
paste input "[GEOGRAPHIC_DATA]-[STREET_ADDRESS][PERSON_NAME]"
click at [1303, 188] on input "[GEOGRAPHIC_DATA], [GEOGRAPHIC_DATA], [GEOGRAPHIC_DATA]" at bounding box center [1340, 187] width 343 height 33
click at [1432, 185] on input "[GEOGRAPHIC_DATA], [GEOGRAPHIC_DATA], [GEOGRAPHIC_DATA]" at bounding box center [1340, 187] width 343 height 33
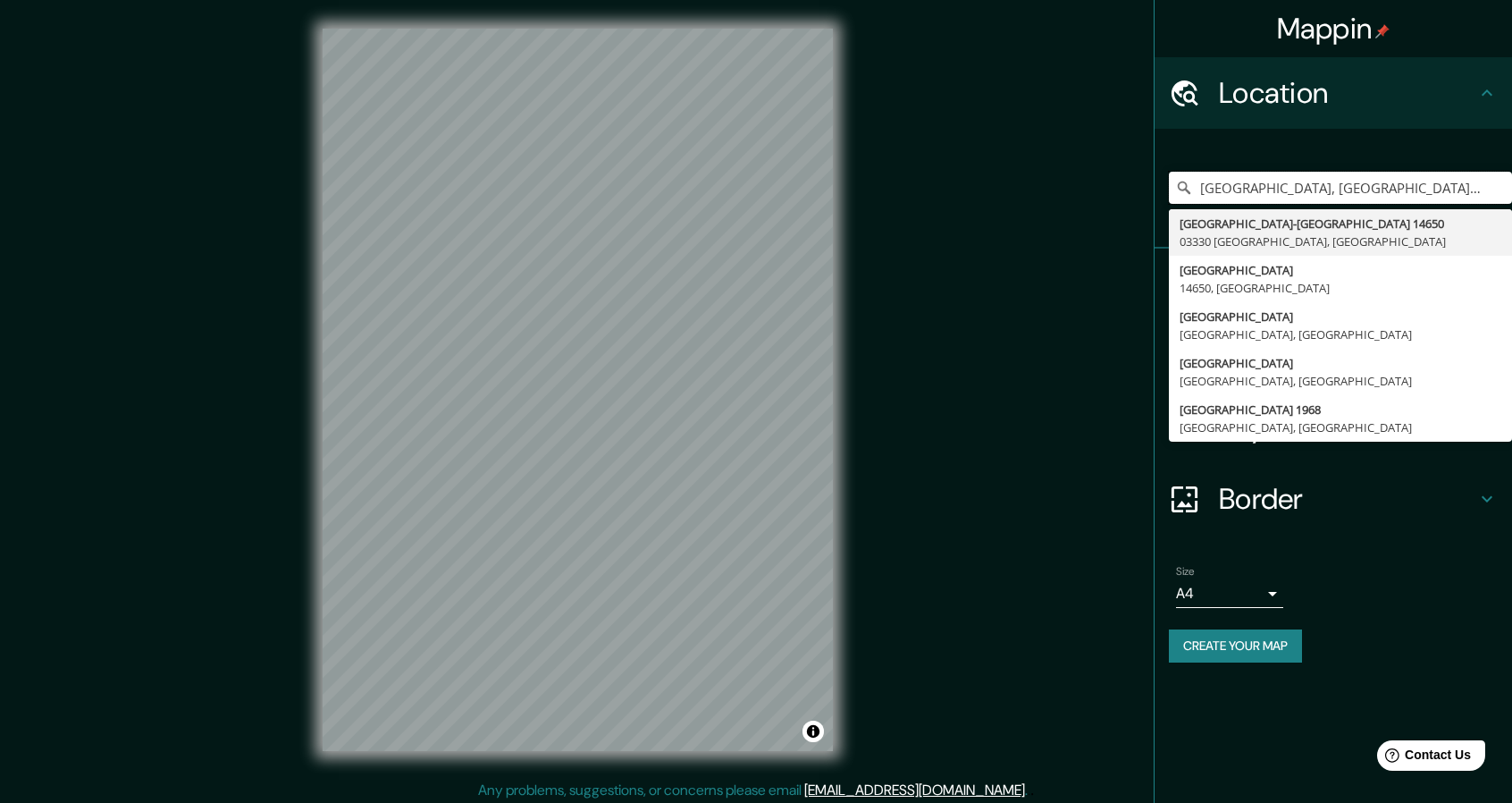
drag, startPoint x: 1310, startPoint y: 187, endPoint x: 1014, endPoint y: 203, distance: 296.4
click at [1014, 203] on div "Mappin Location Ciudad de México, 14650, México Avenida México-Coyoacán 14650 0…" at bounding box center [756, 404] width 1512 height 808
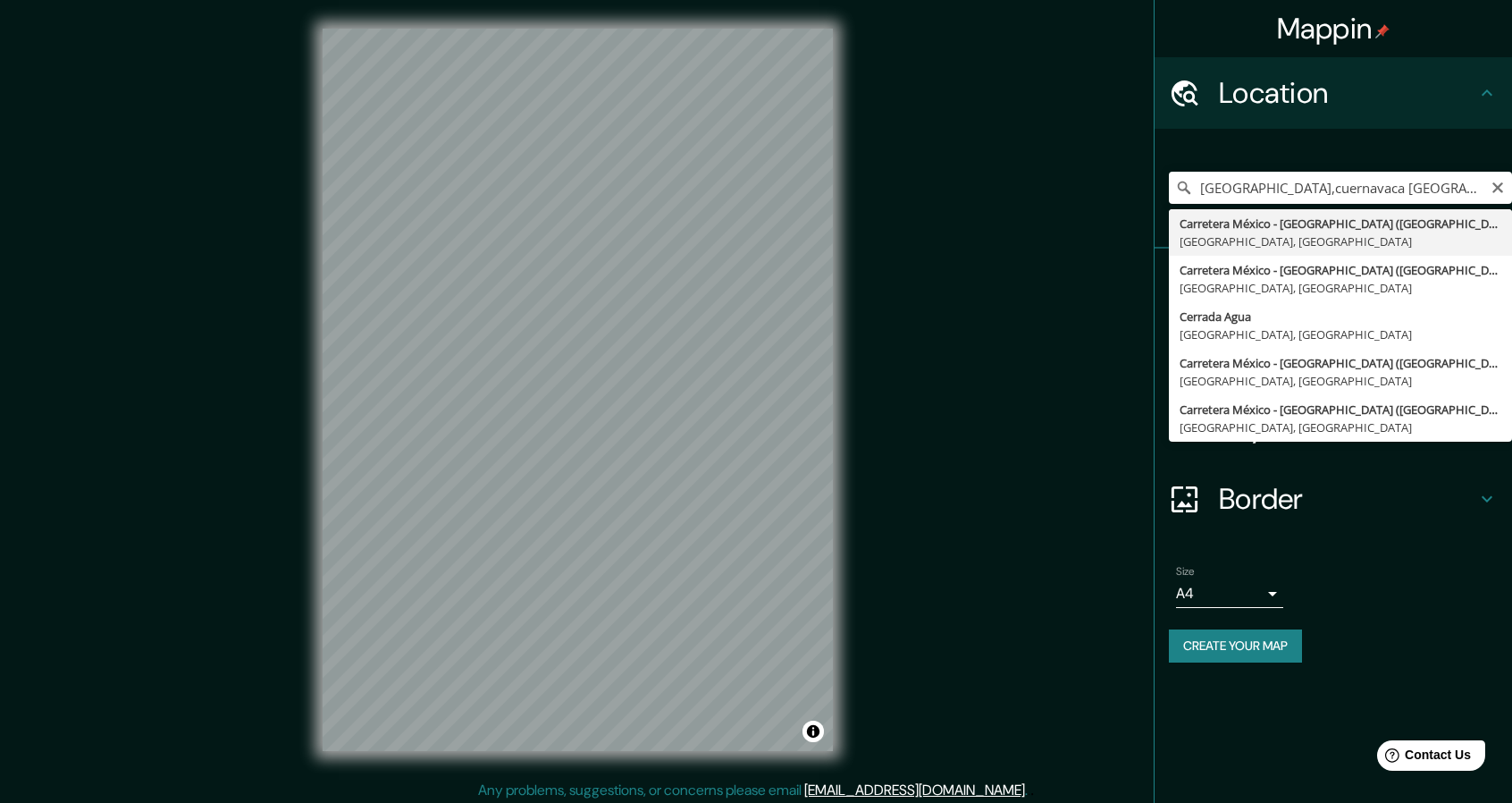
type input "Carretera México - Cuernavaca (Cuota), 14650 Ciudad de México, México"
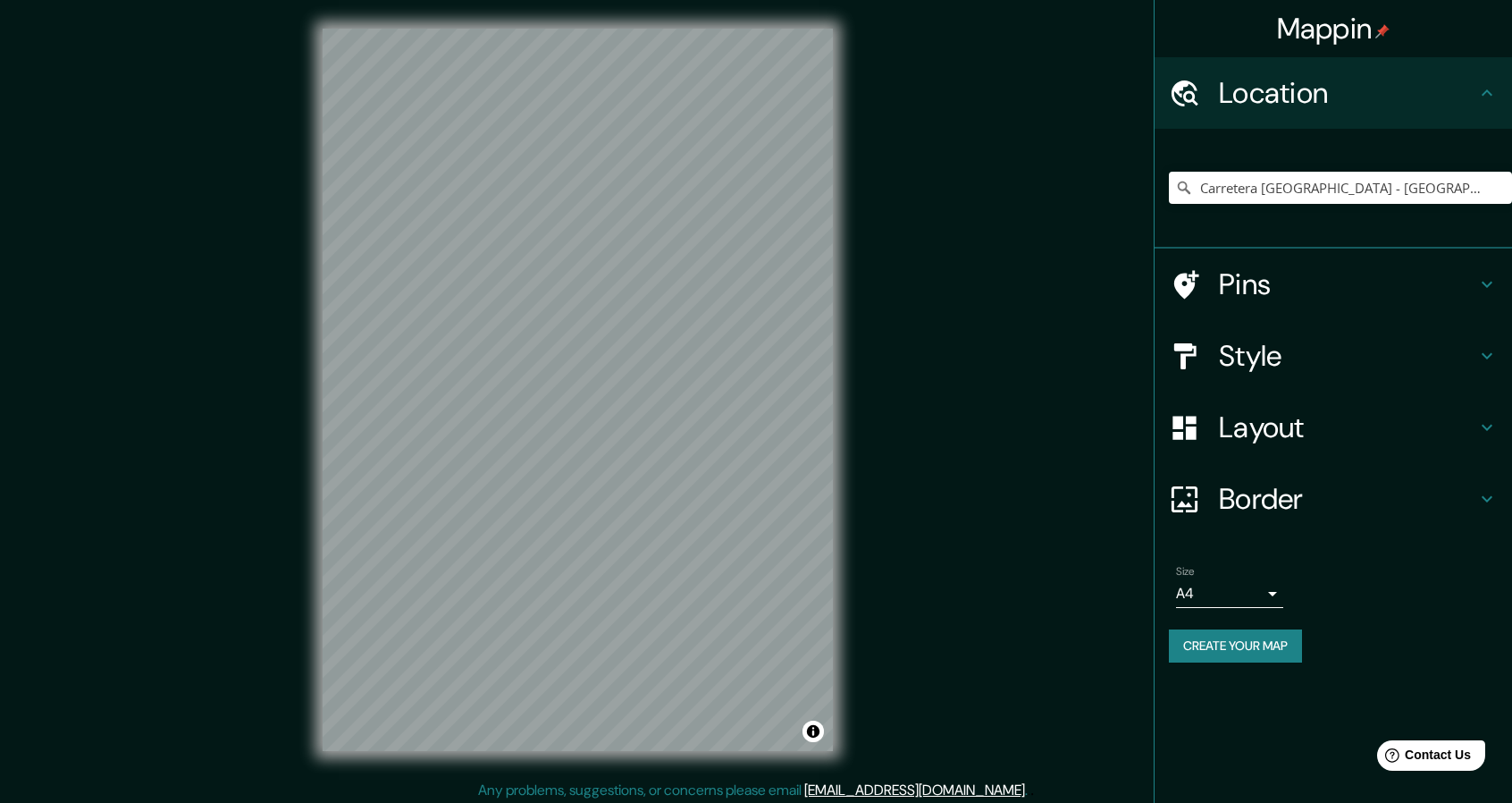
click at [1367, 289] on h4 "Pins" at bounding box center [1347, 284] width 257 height 35
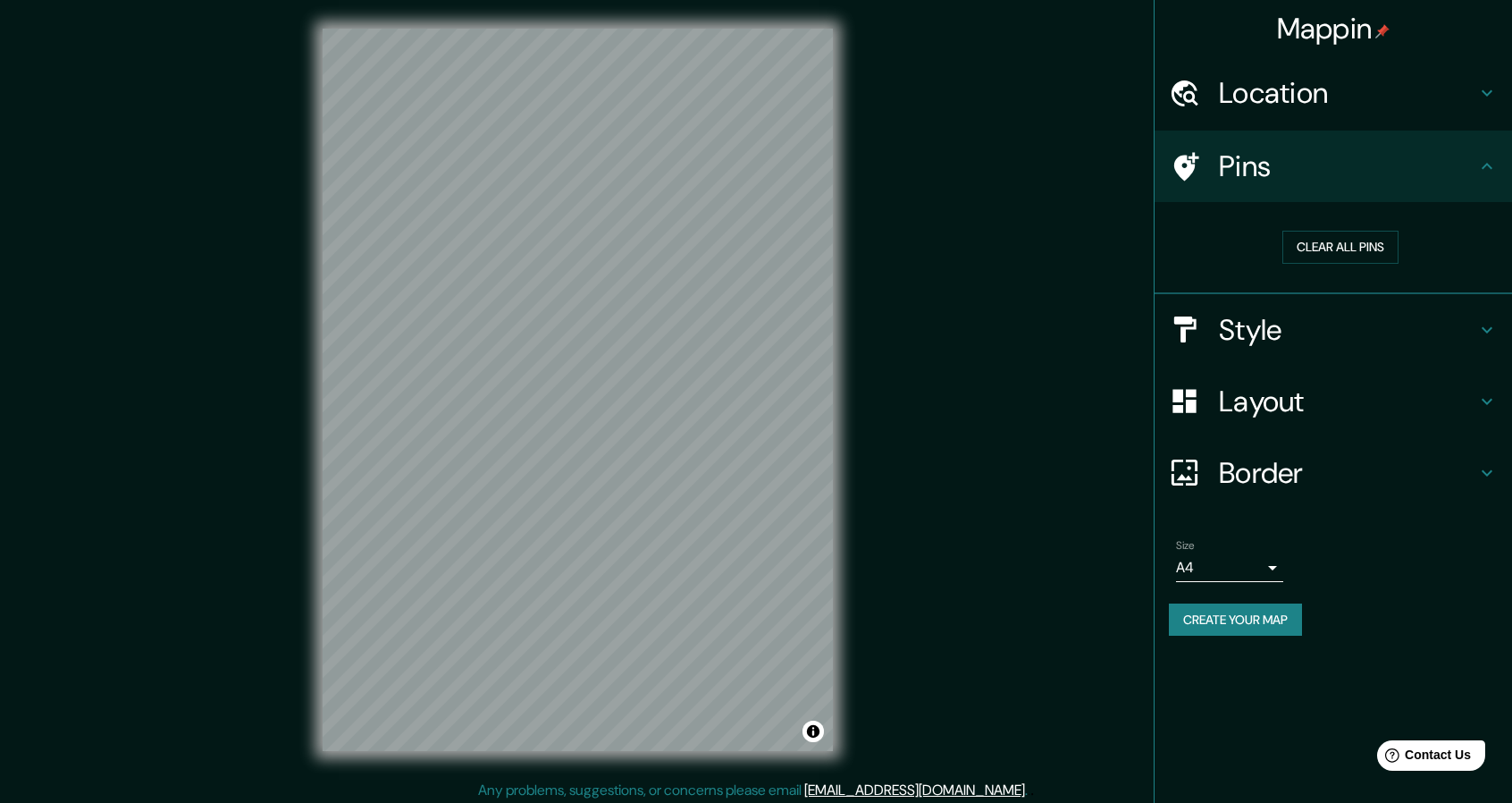
click at [1305, 321] on h4 "Style" at bounding box center [1347, 330] width 257 height 35
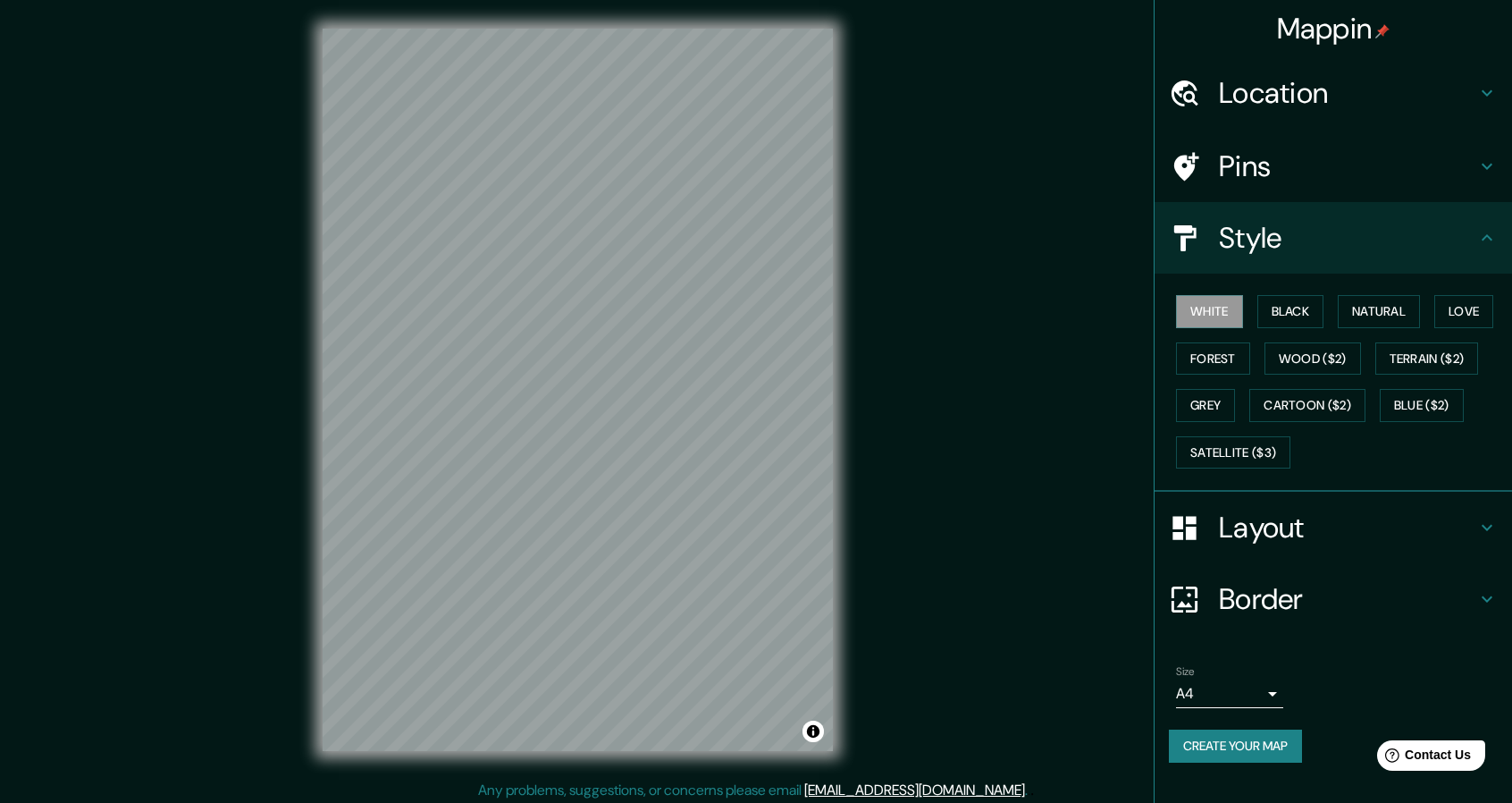
click at [1319, 153] on h4 "Pins" at bounding box center [1347, 166] width 257 height 35
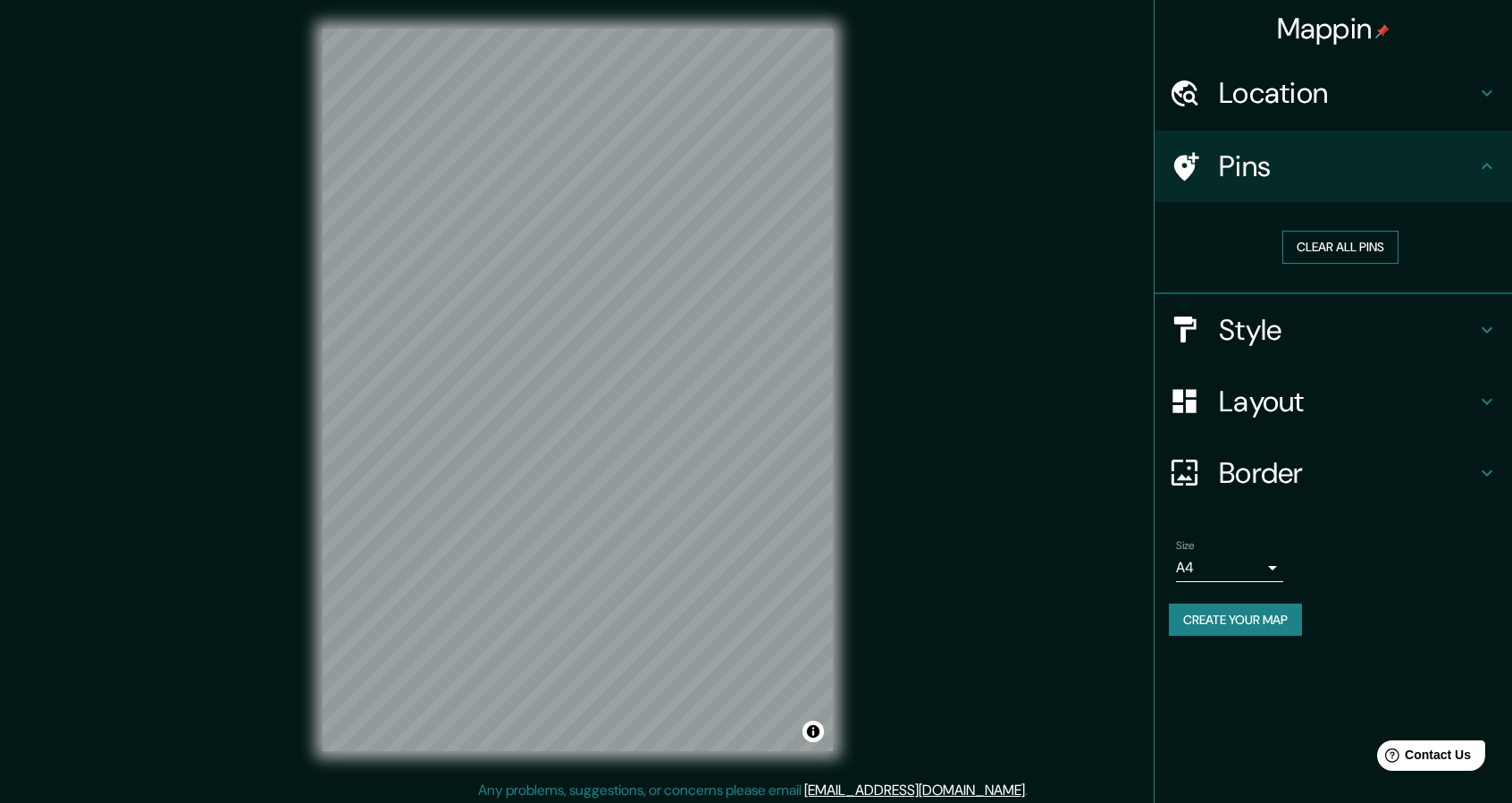
click at [1353, 245] on button "Clear all pins" at bounding box center [1340, 246] width 117 height 33
click at [1330, 112] on div "Location" at bounding box center [1332, 92] width 357 height 72
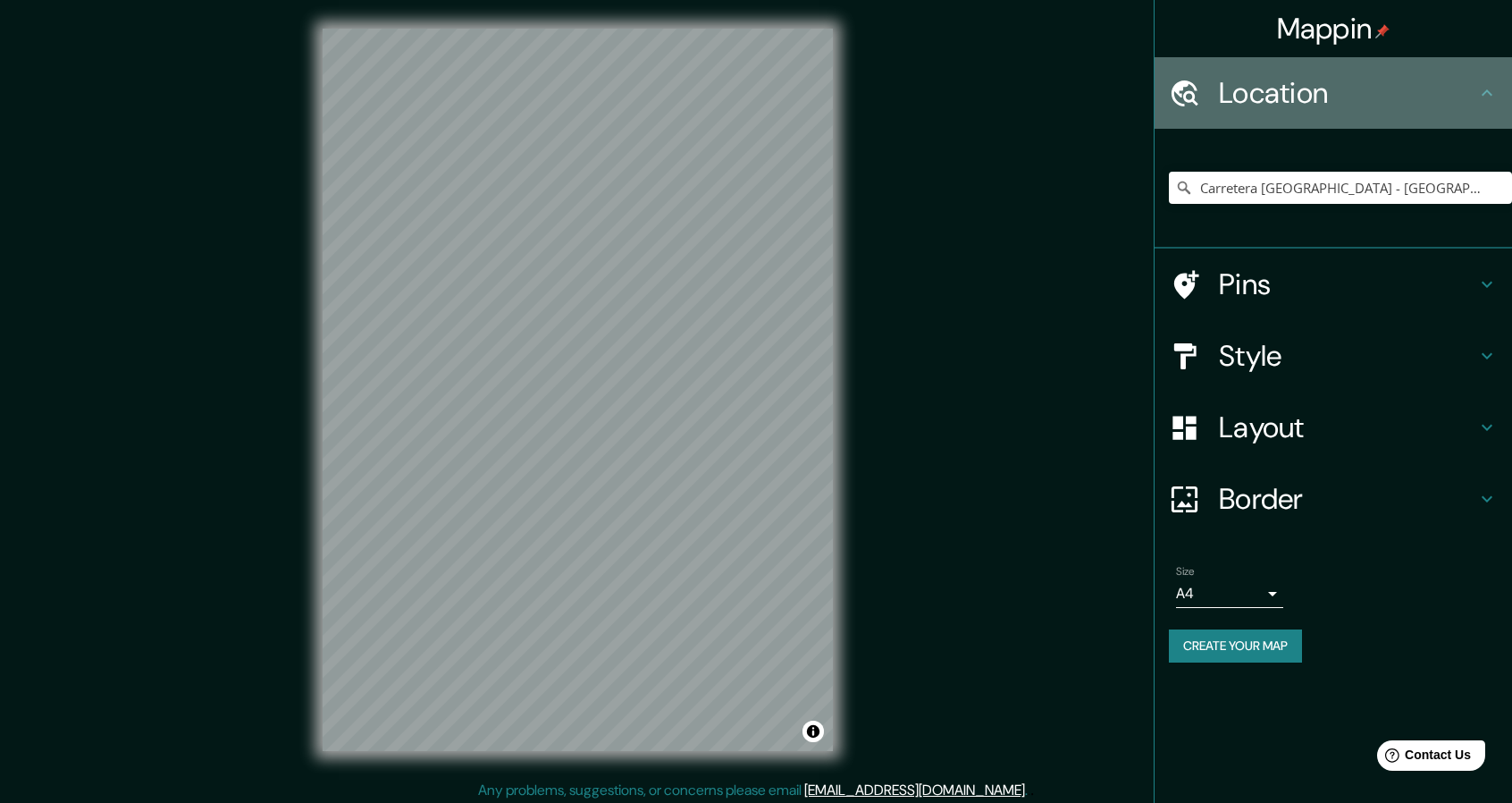
click at [1330, 112] on div "Location" at bounding box center [1332, 92] width 357 height 72
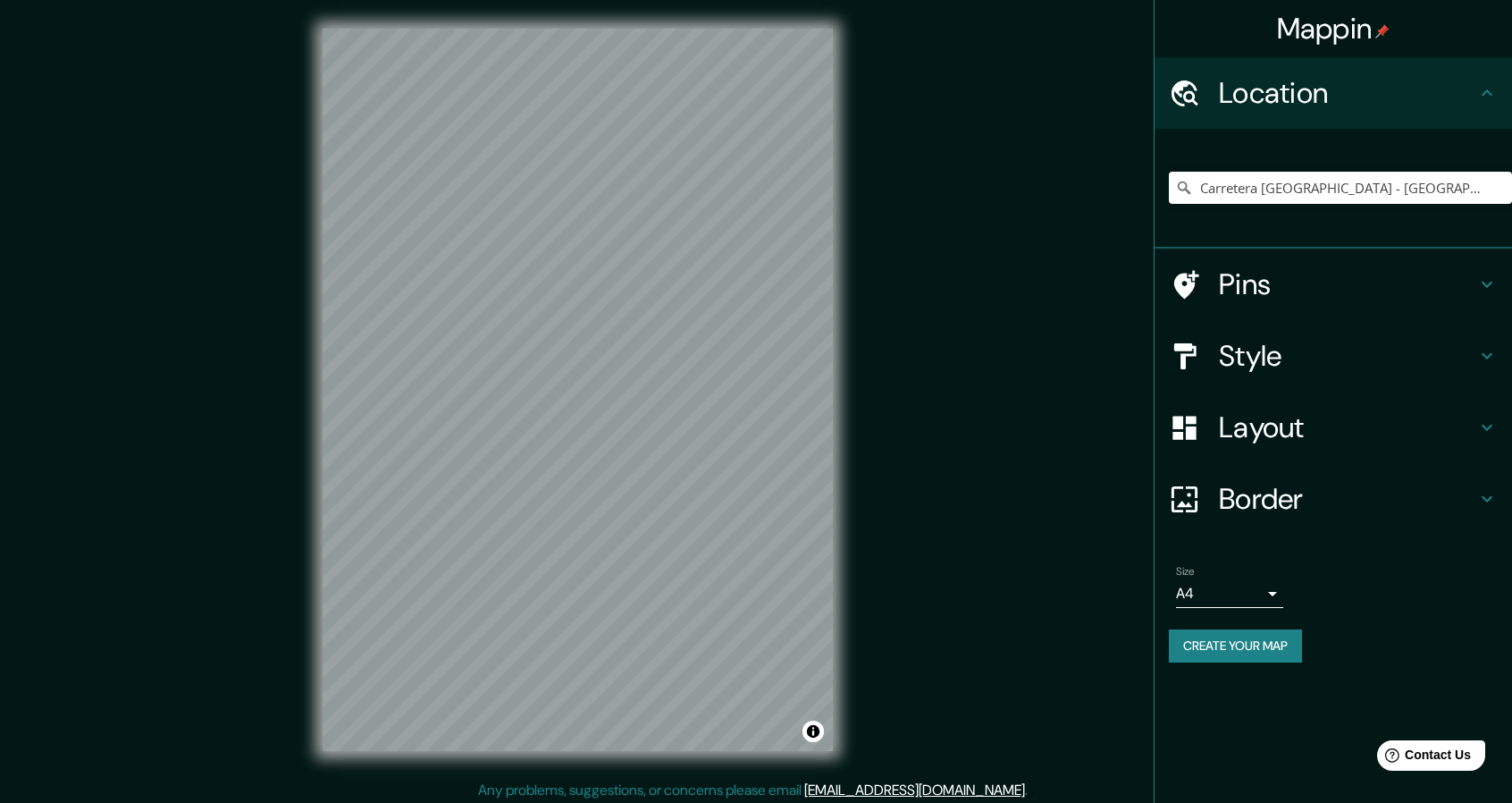
click at [1378, 278] on h4 "Pins" at bounding box center [1347, 284] width 257 height 35
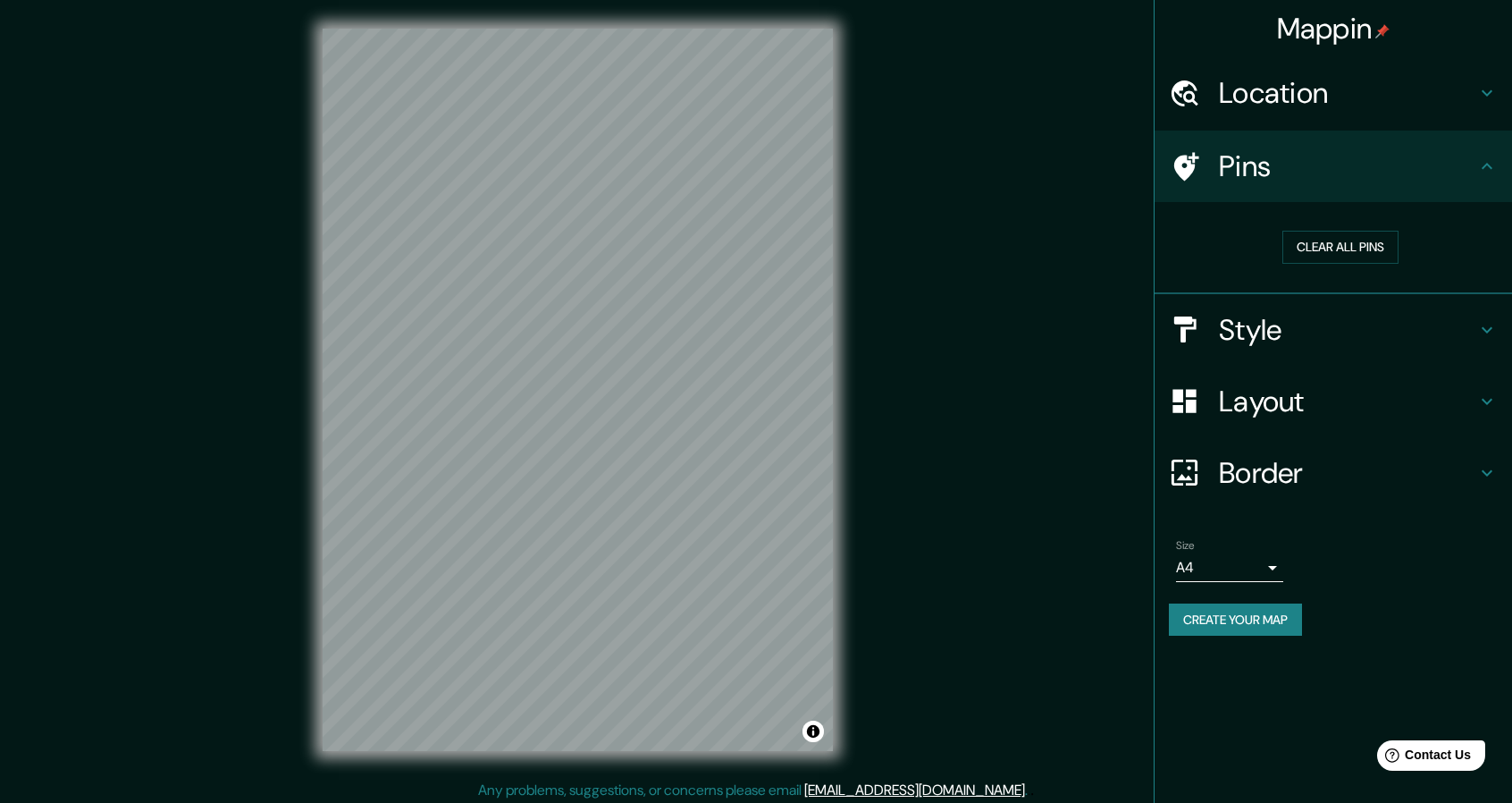
click at [1236, 346] on h4 "Style" at bounding box center [1347, 330] width 257 height 35
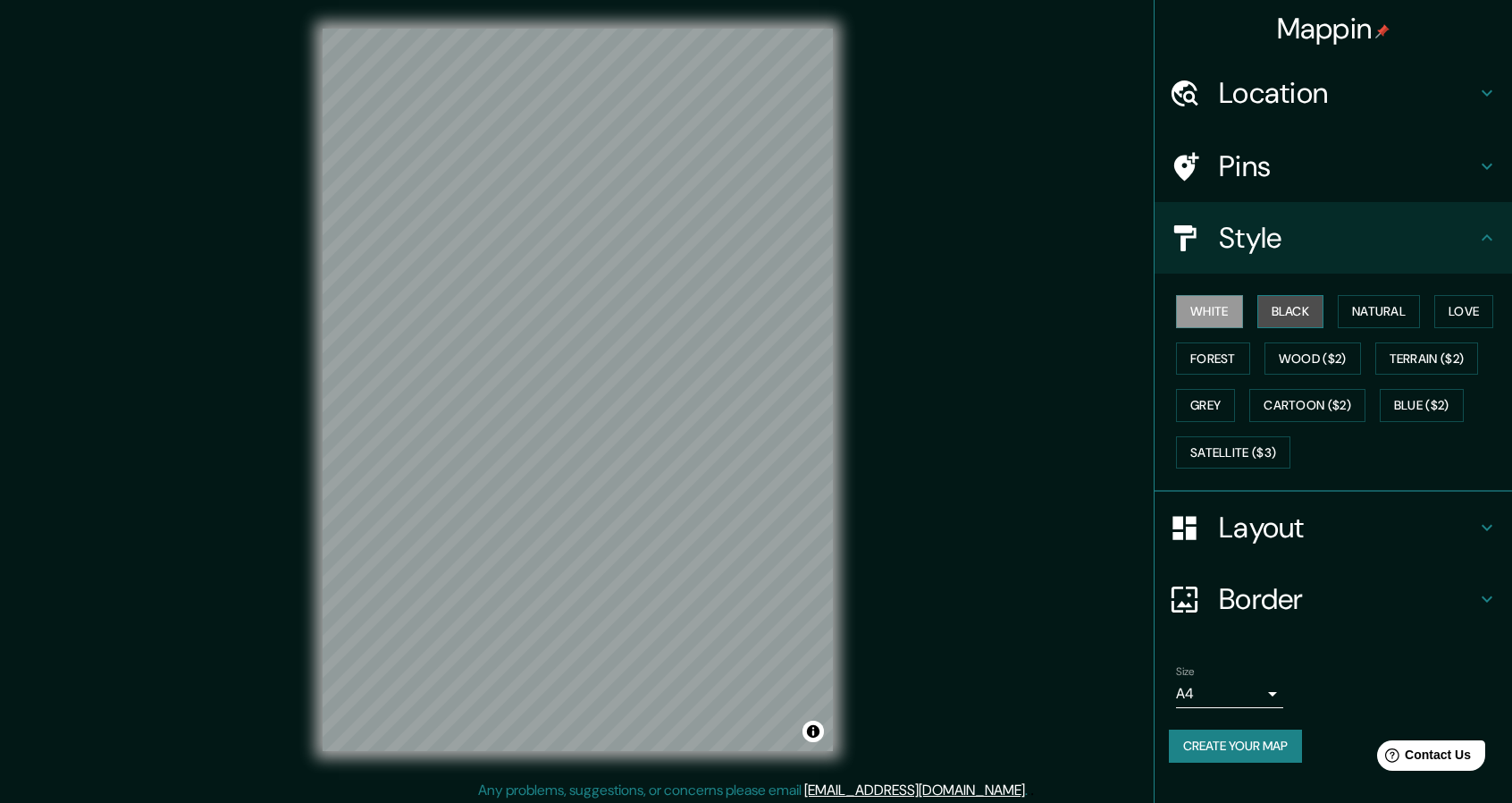
click at [1280, 302] on button "Black" at bounding box center [1291, 311] width 67 height 33
click at [1367, 306] on button "Natural" at bounding box center [1379, 311] width 82 height 33
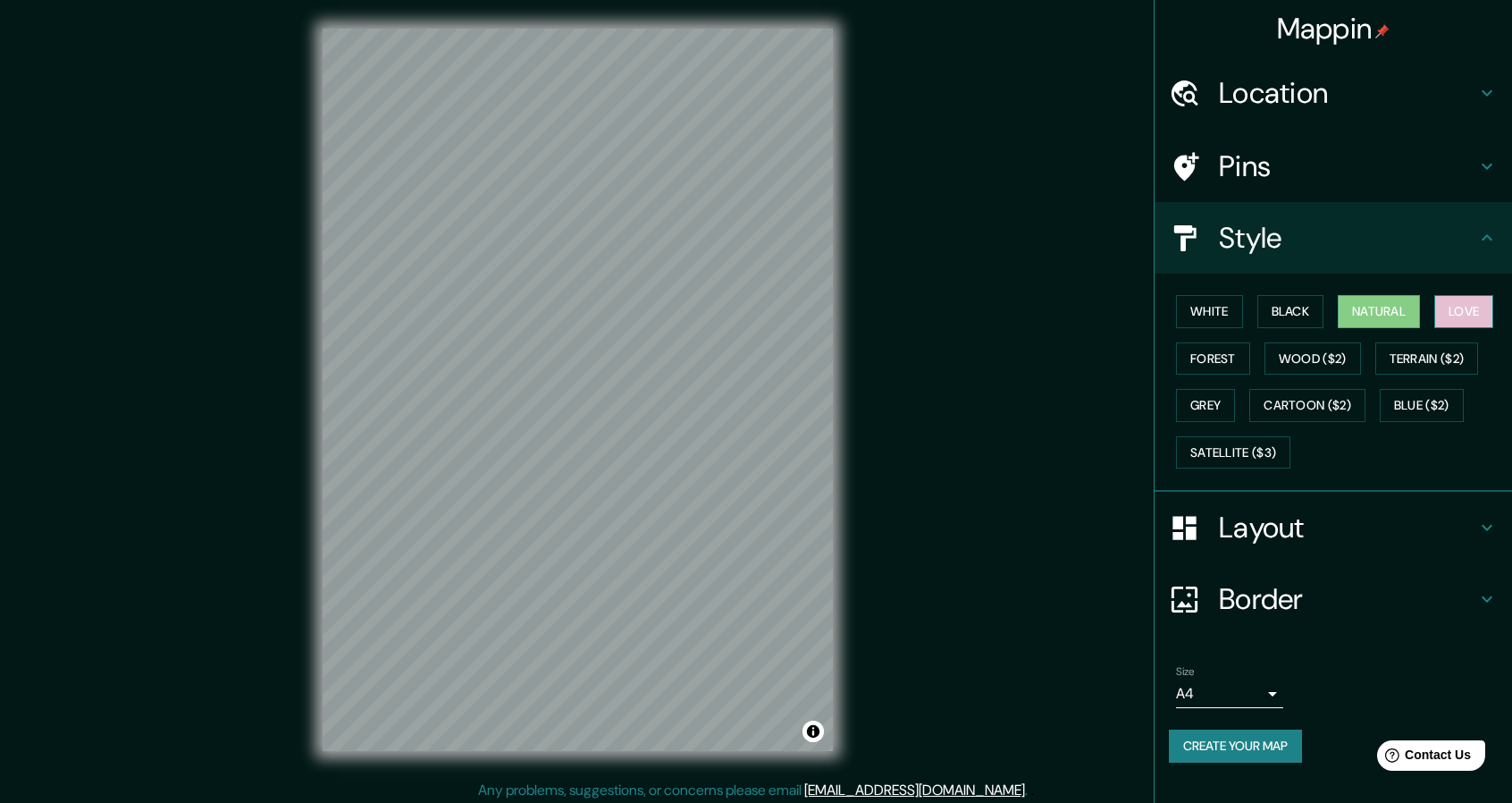
click at [1461, 312] on button "Love" at bounding box center [1463, 311] width 59 height 33
click at [1309, 509] on h4 "Layout" at bounding box center [1347, 527] width 257 height 35
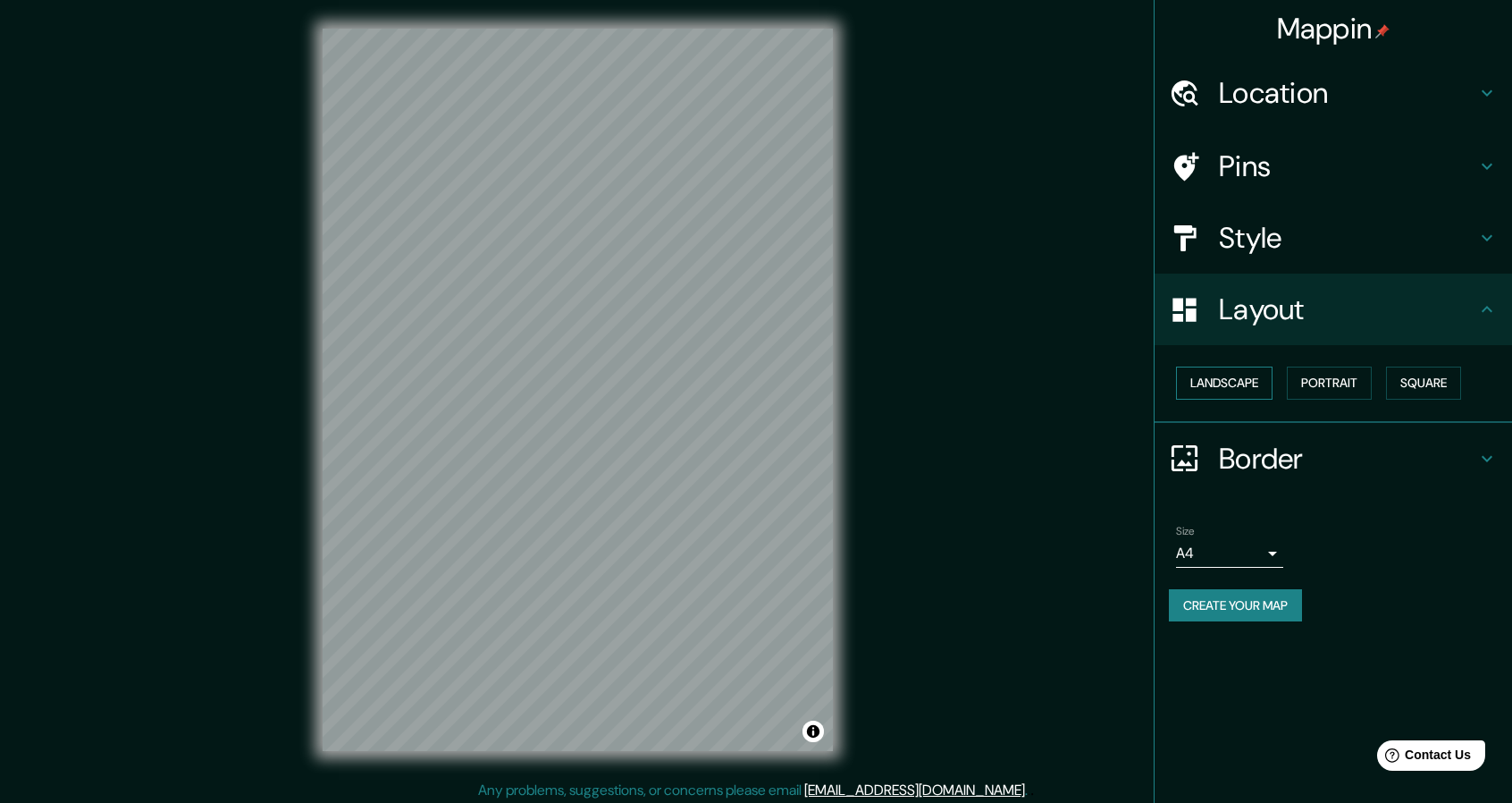
click at [1222, 387] on button "Landscape" at bounding box center [1224, 382] width 97 height 33
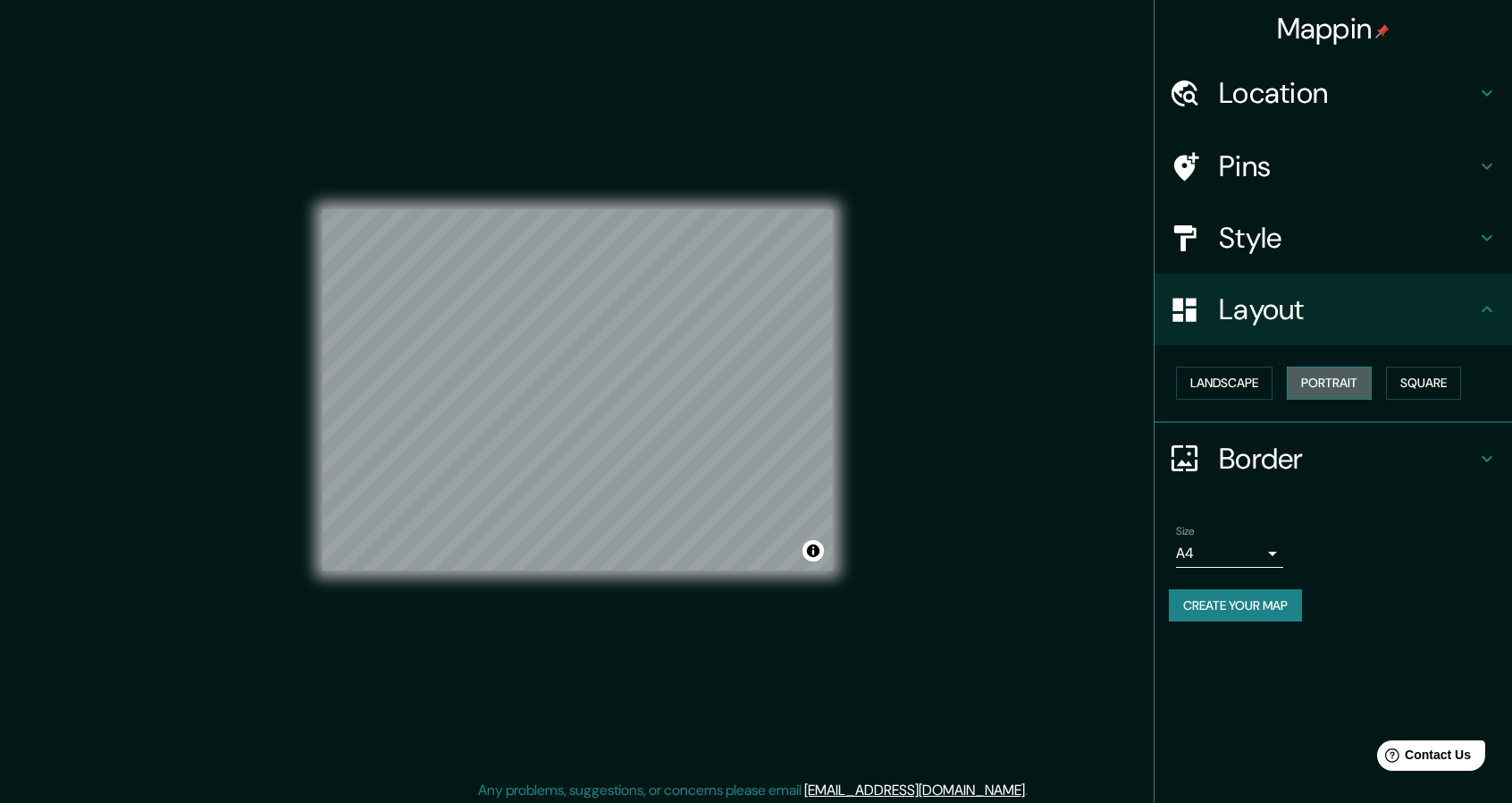
click at [1329, 381] on button "Portrait" at bounding box center [1328, 382] width 85 height 33
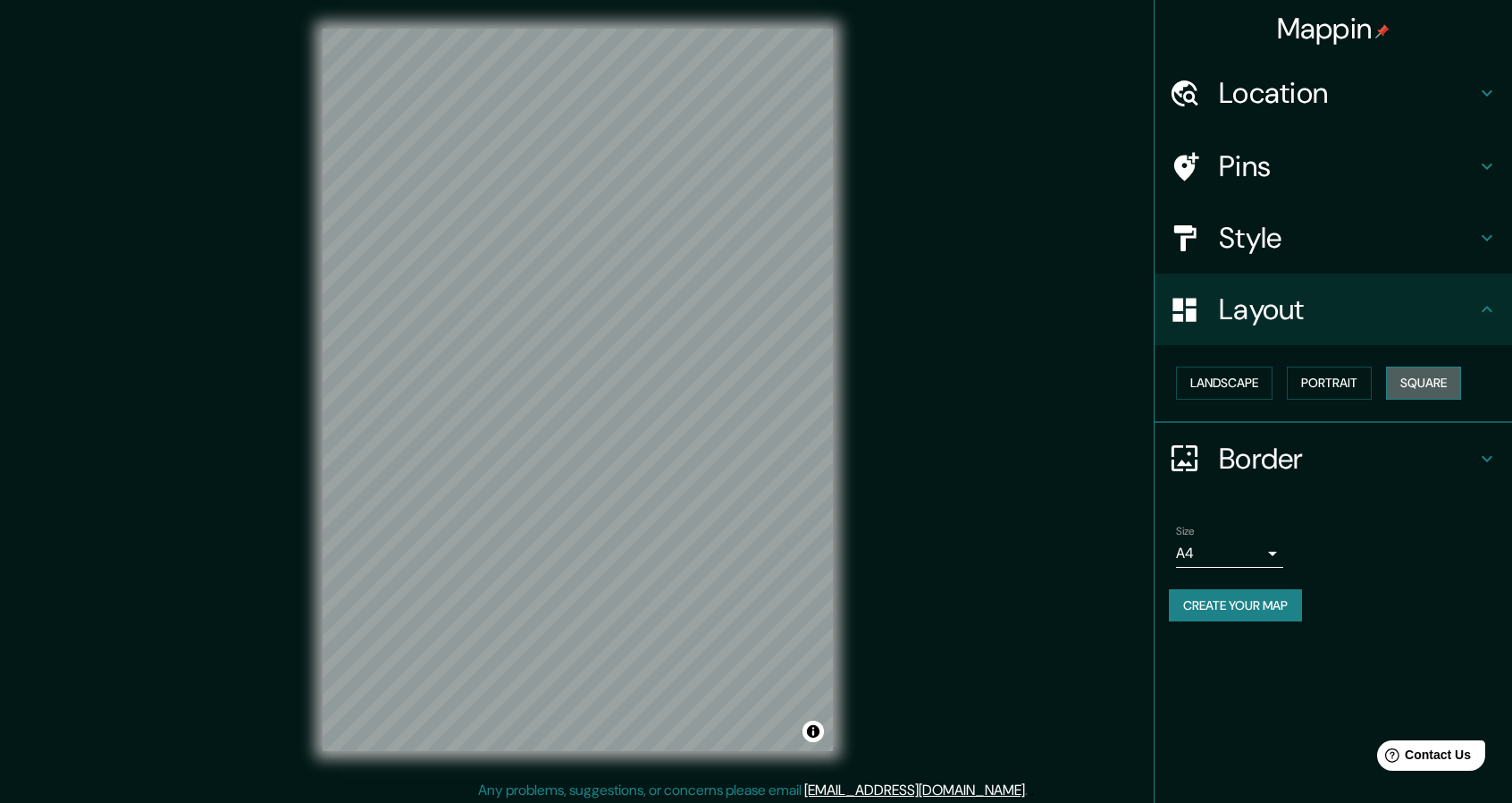
click at [1439, 383] on button "Square" at bounding box center [1423, 382] width 76 height 33
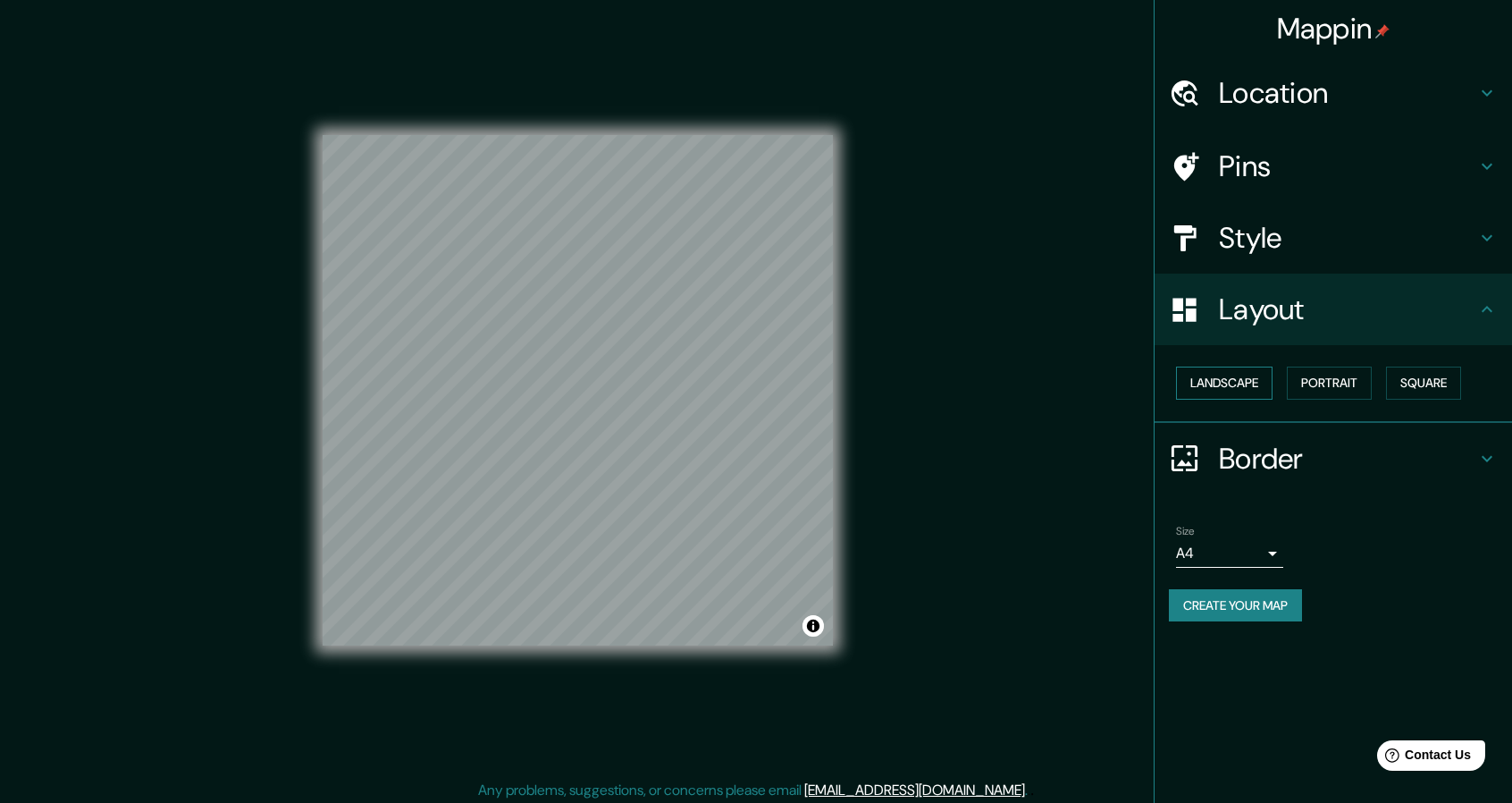
click at [1216, 380] on button "Landscape" at bounding box center [1224, 382] width 97 height 33
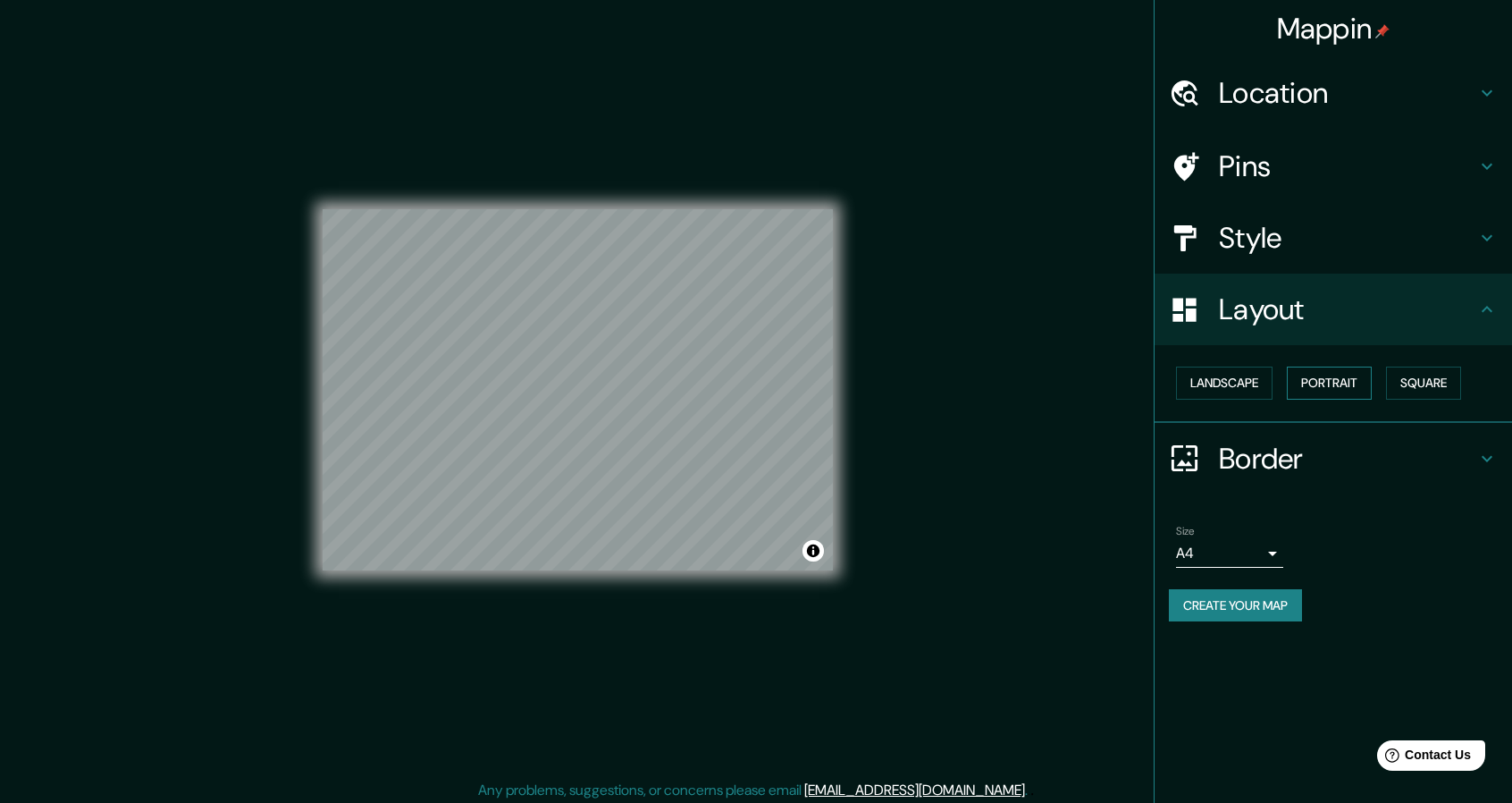
click at [1325, 376] on button "Portrait" at bounding box center [1328, 382] width 85 height 33
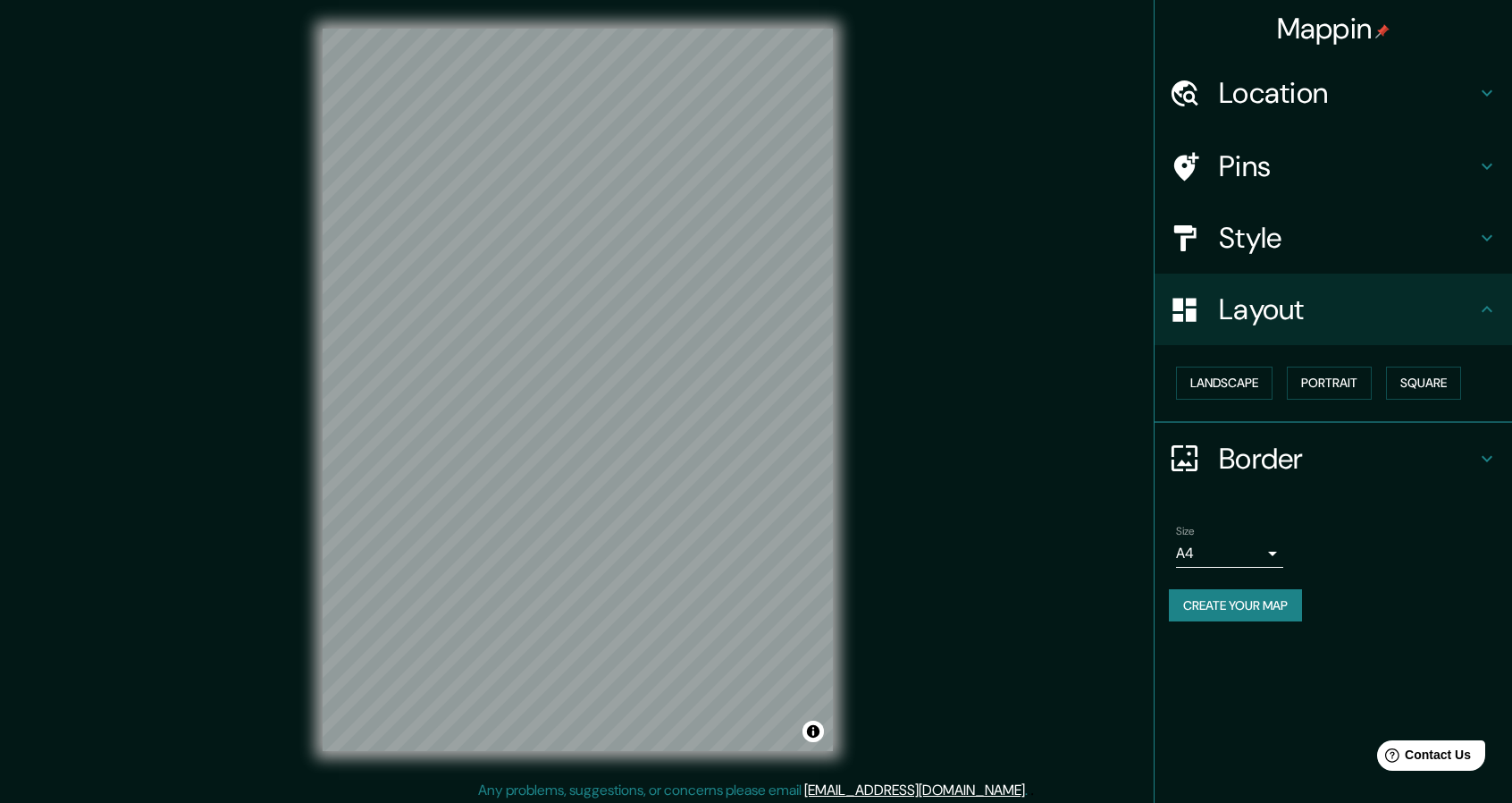
click at [1327, 231] on h4 "Style" at bounding box center [1347, 238] width 257 height 35
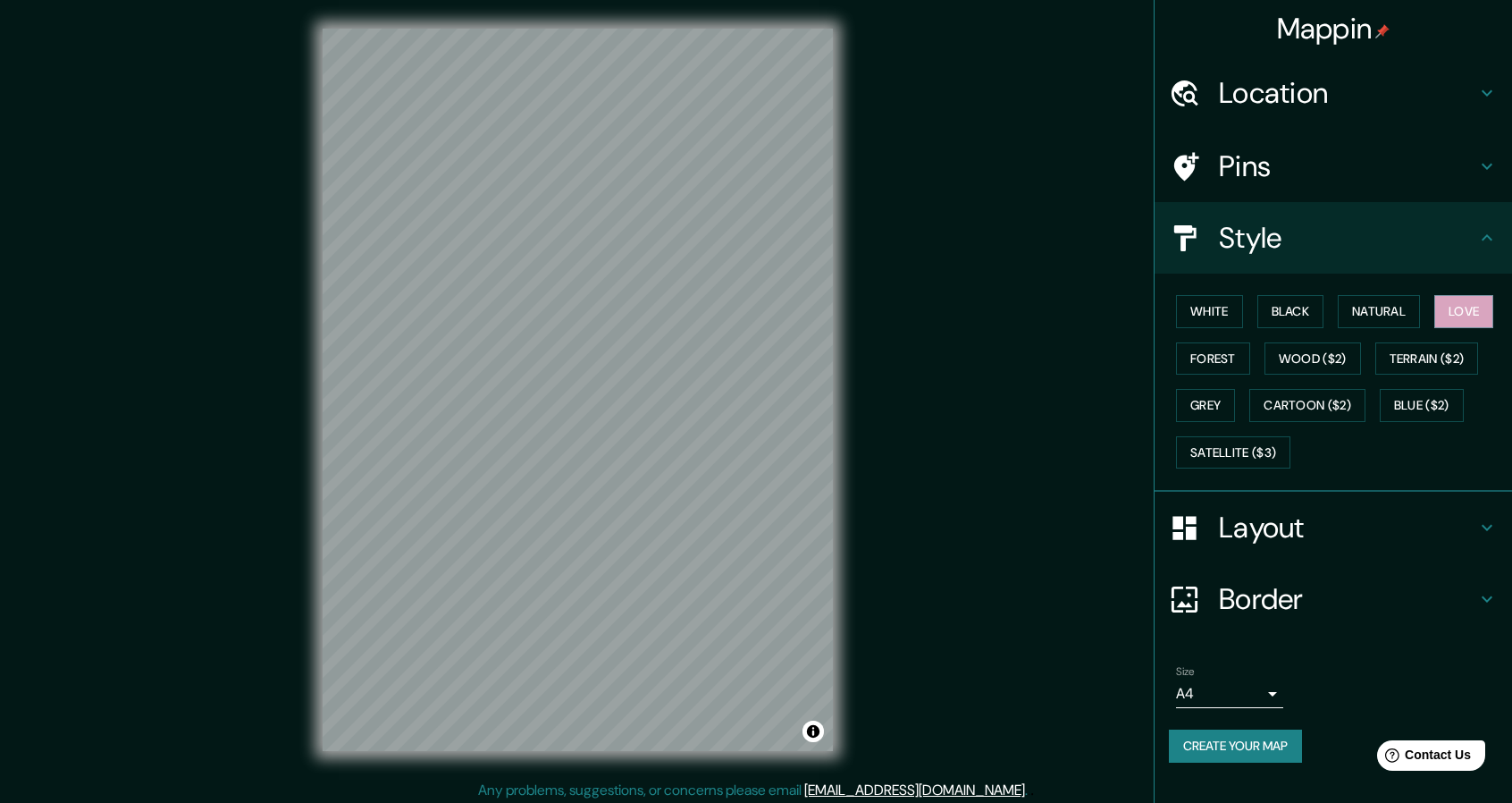
click at [1258, 194] on div "Pins" at bounding box center [1332, 166] width 357 height 72
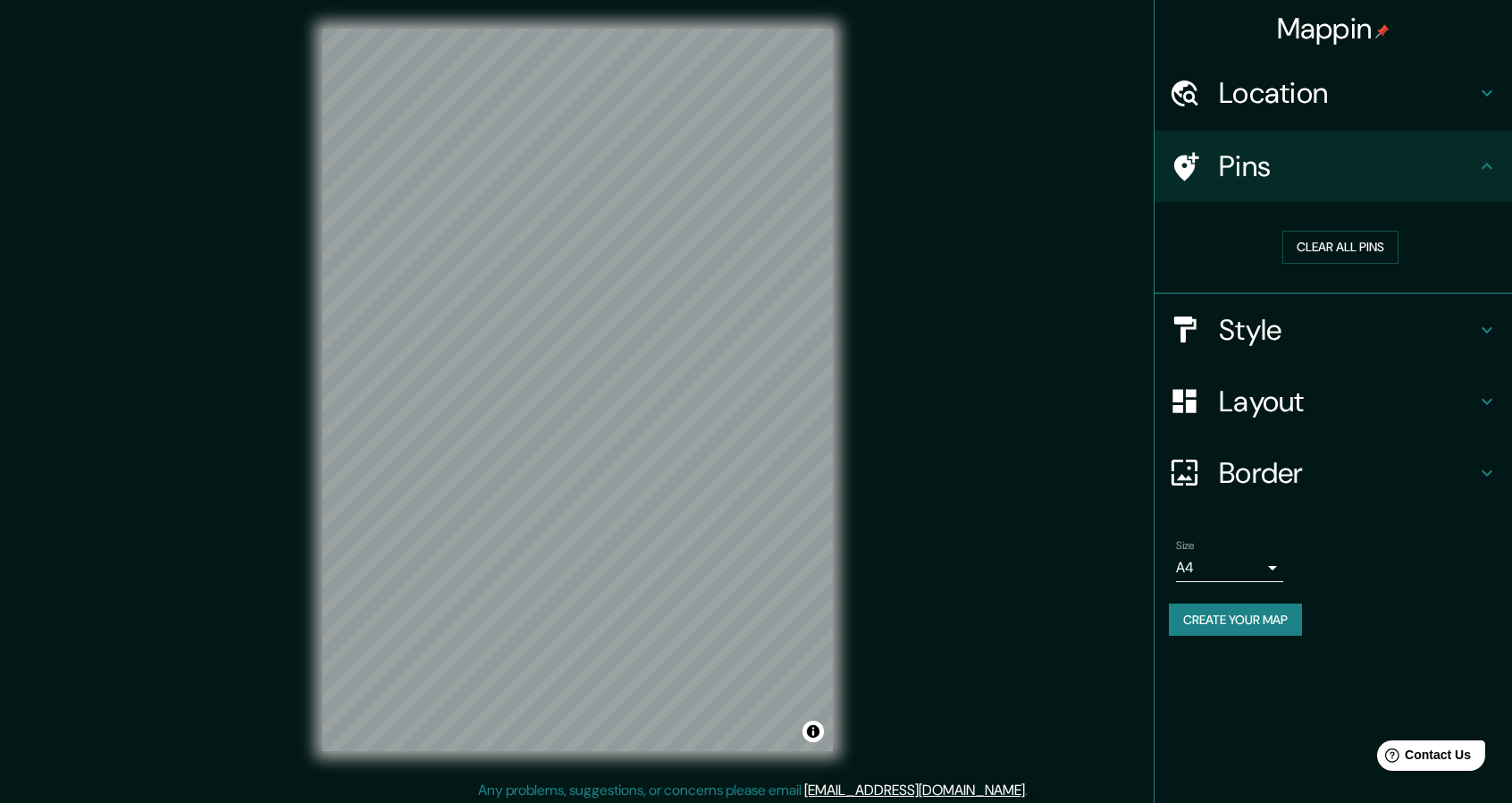
click at [1281, 145] on div "Pins" at bounding box center [1332, 166] width 357 height 72
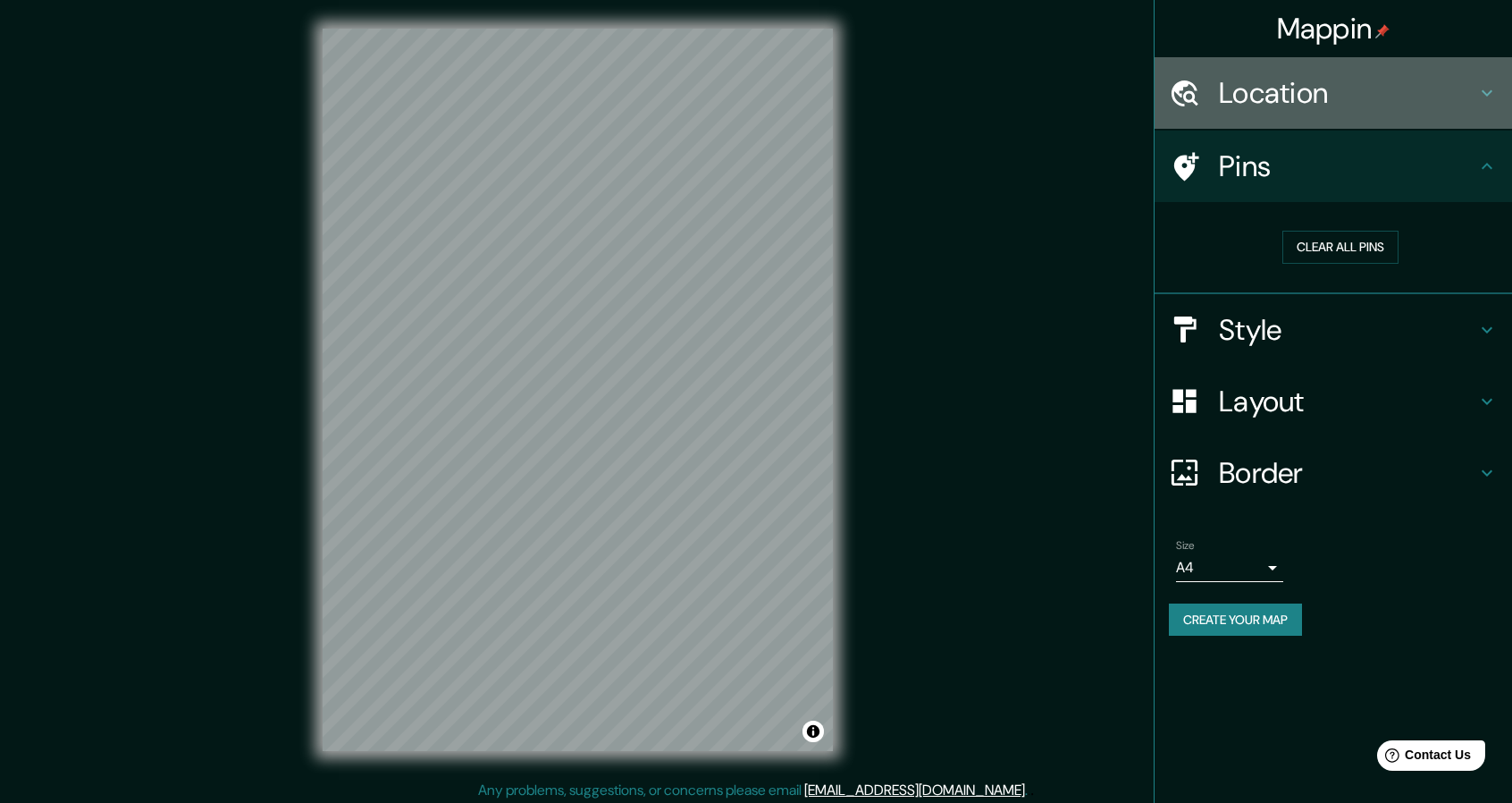
click at [1305, 118] on div "Location" at bounding box center [1332, 92] width 357 height 72
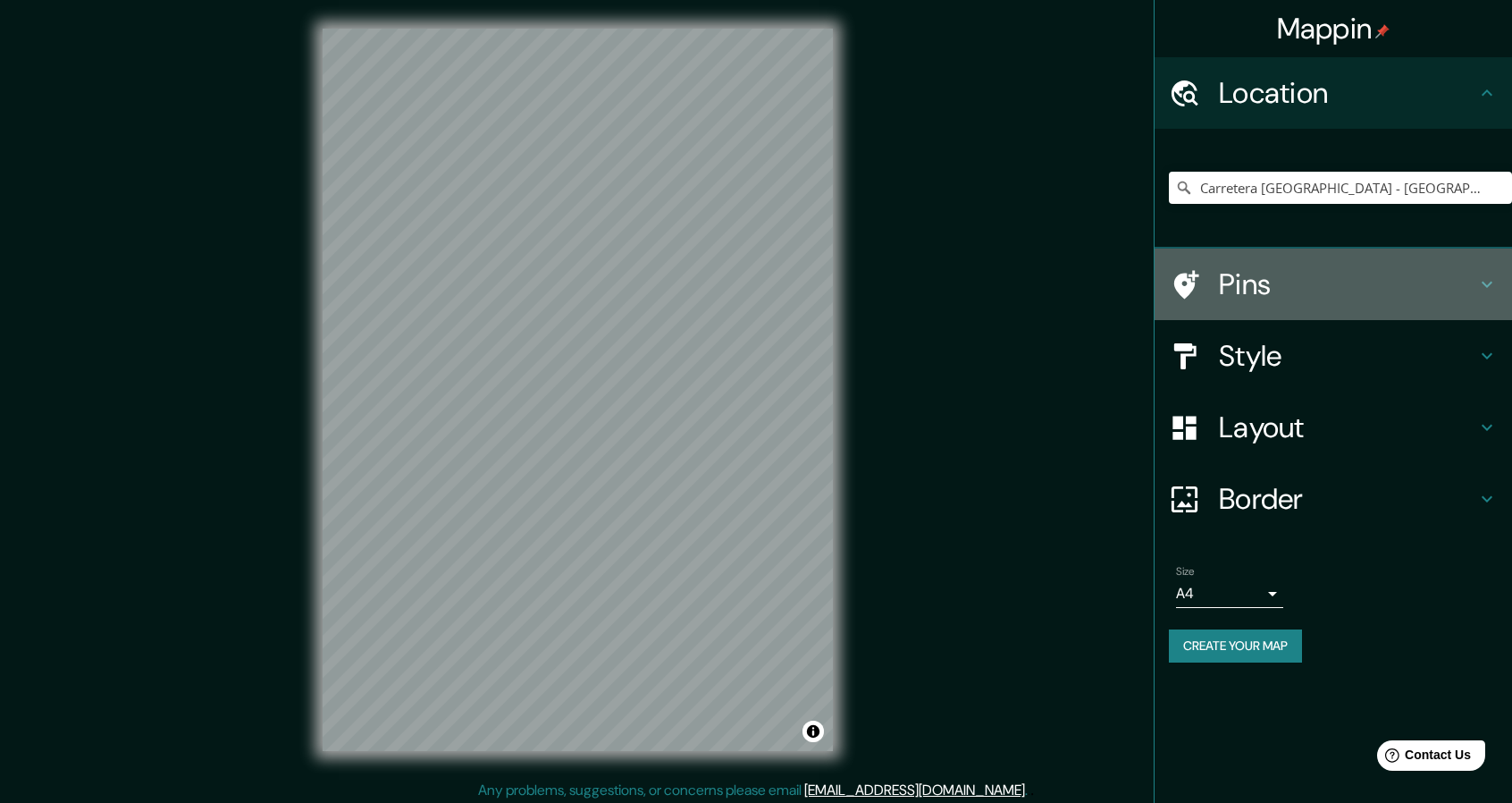
click at [1340, 270] on h4 "Pins" at bounding box center [1347, 284] width 257 height 35
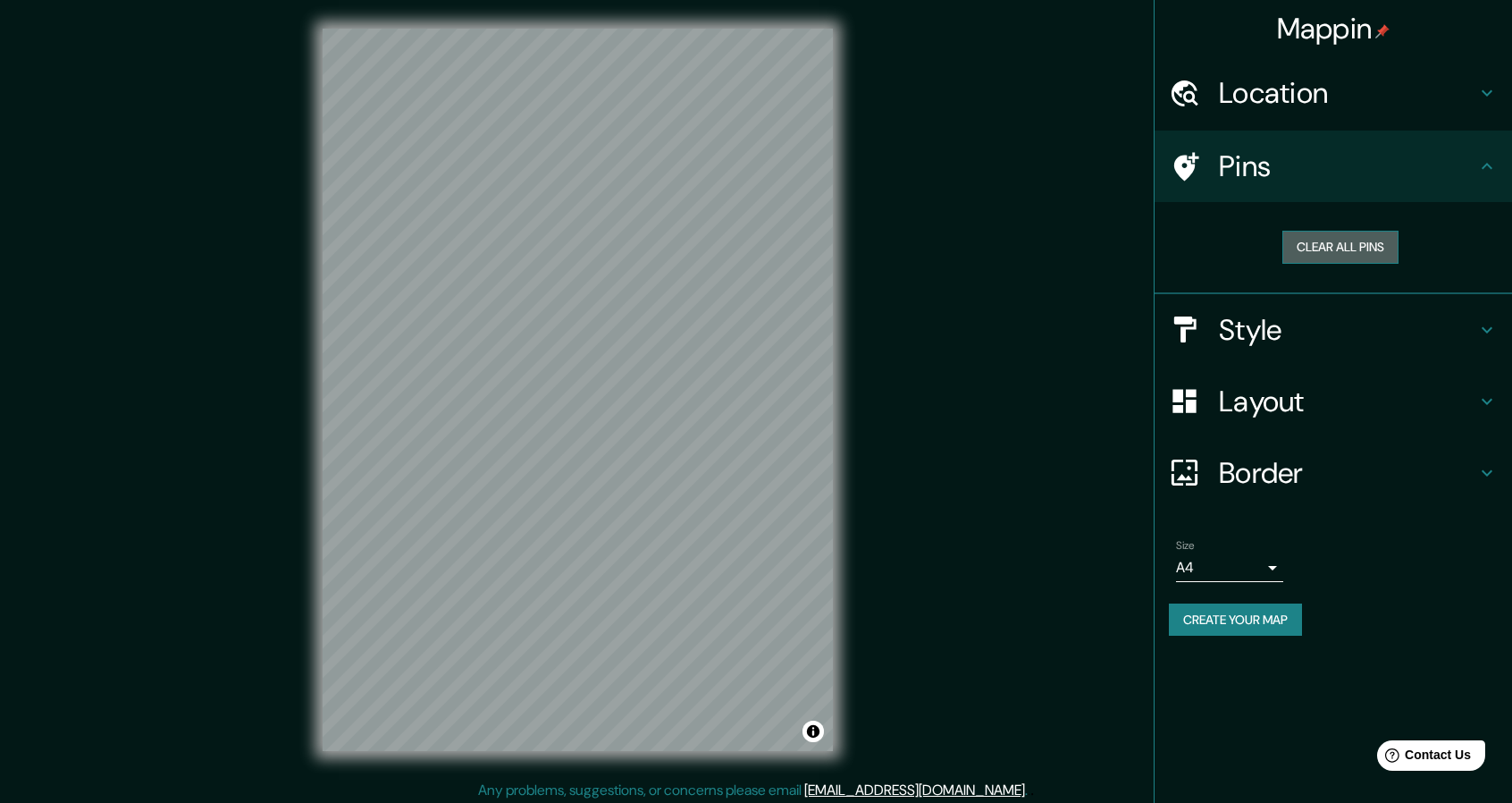
click at [1335, 243] on button "Clear all pins" at bounding box center [1340, 246] width 117 height 33
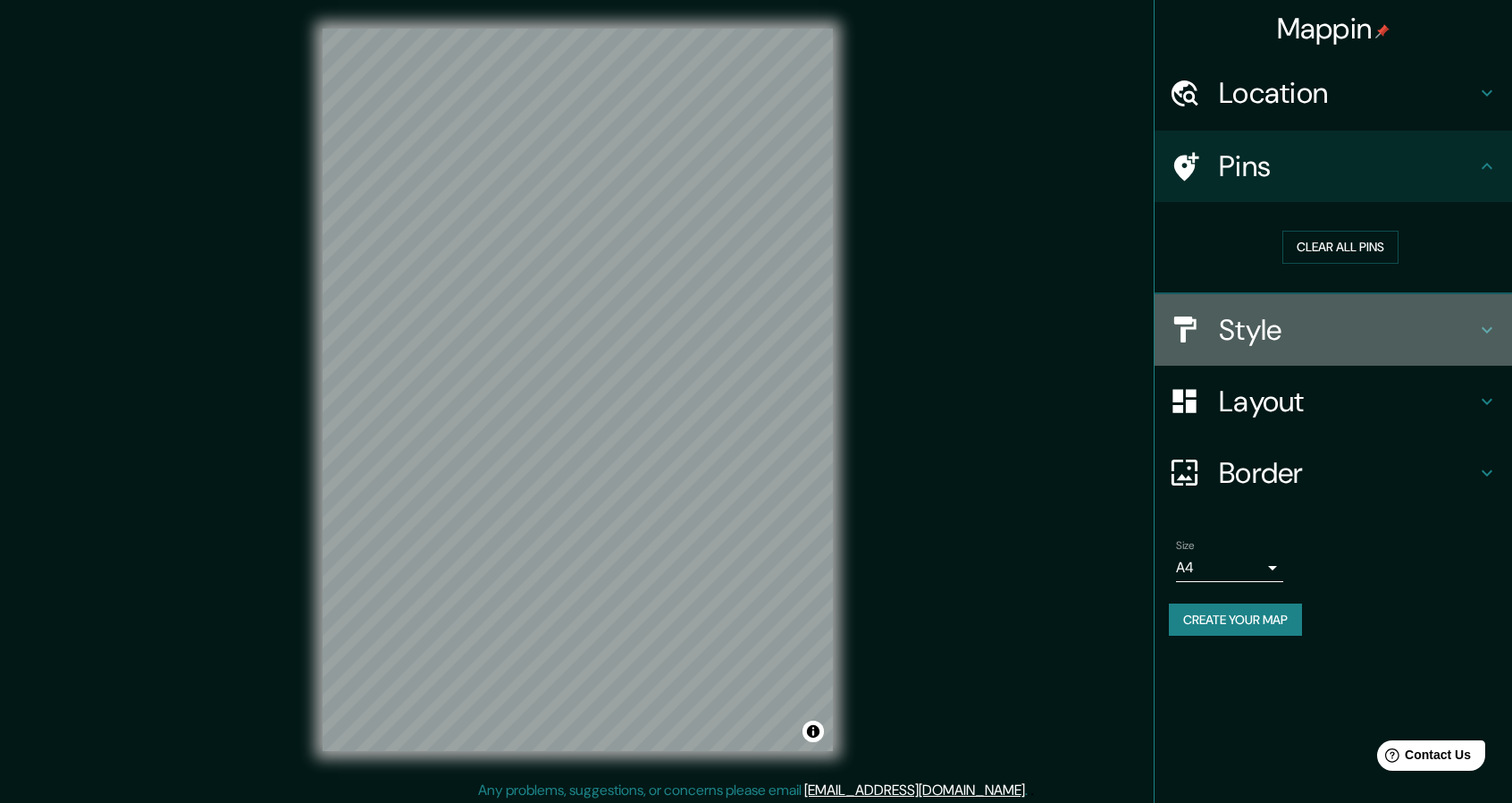
click at [1265, 321] on h4 "Style" at bounding box center [1347, 330] width 257 height 35
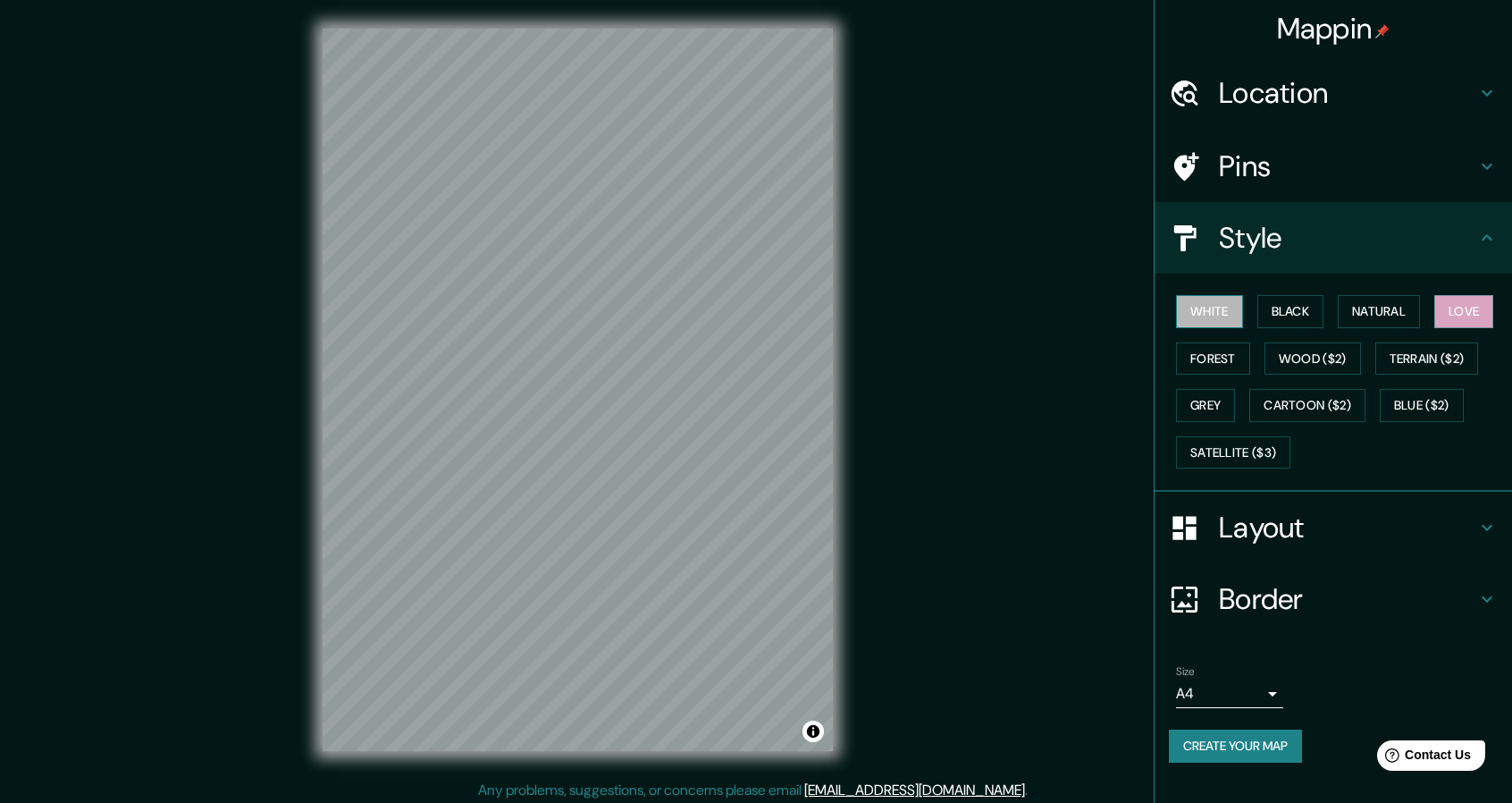
click at [1238, 301] on button "White" at bounding box center [1209, 311] width 67 height 33
click at [1267, 312] on button "Black" at bounding box center [1291, 311] width 67 height 33
click at [1281, 348] on button "Wood ($2)" at bounding box center [1313, 358] width 97 height 33
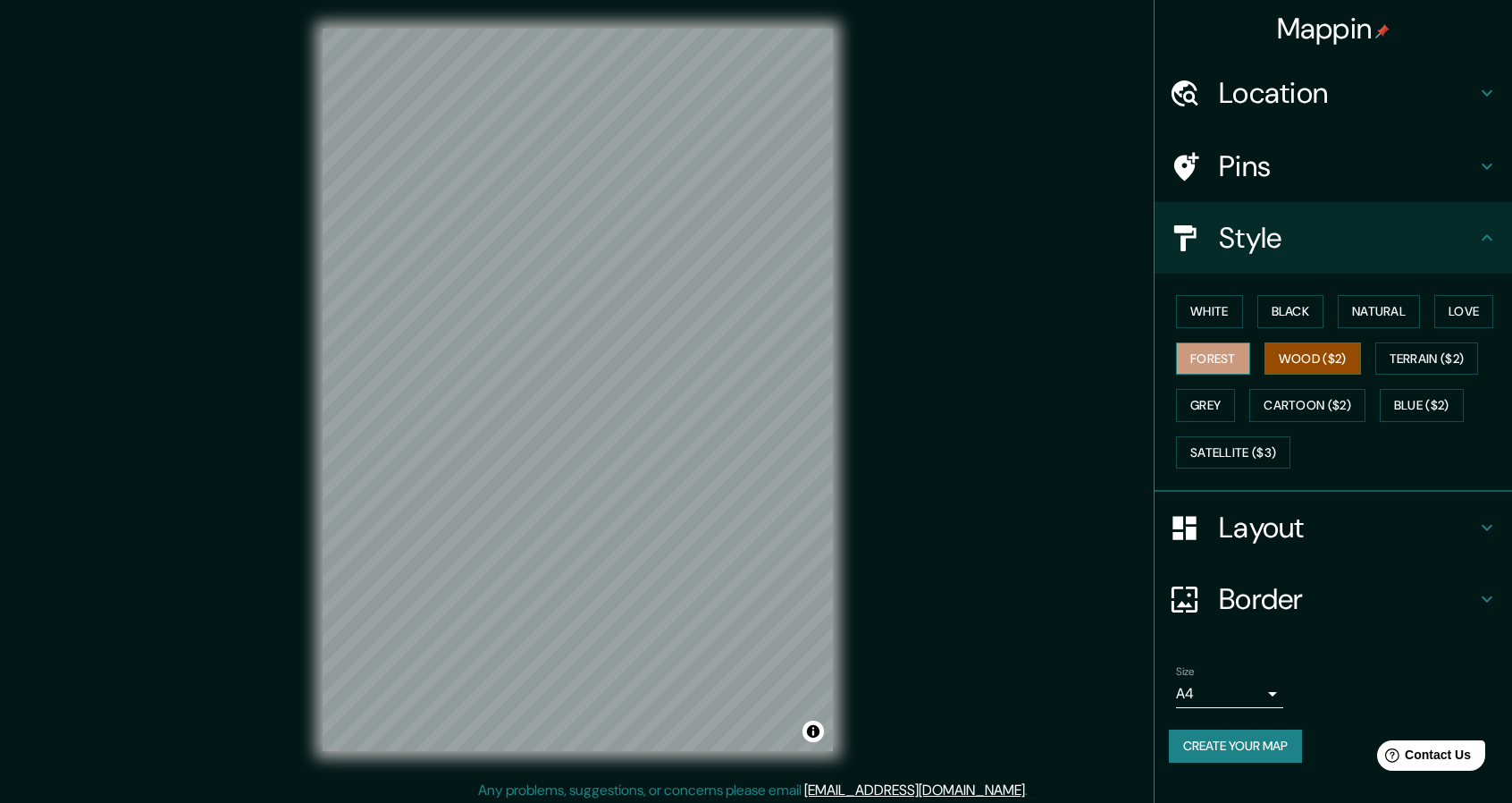
click at [1224, 346] on button "Forest" at bounding box center [1213, 358] width 75 height 33
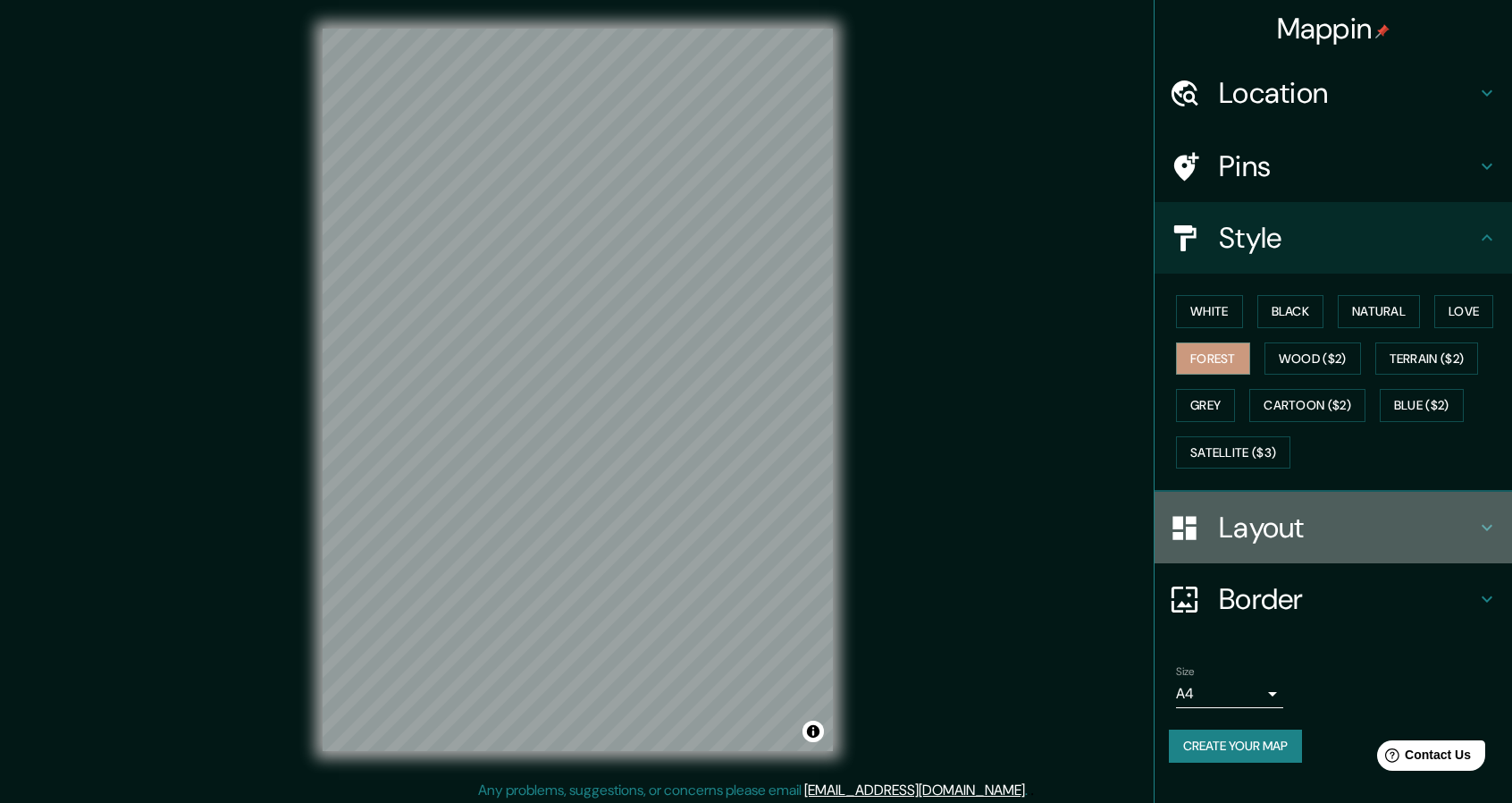
click at [1379, 543] on h4 "Layout" at bounding box center [1347, 527] width 257 height 35
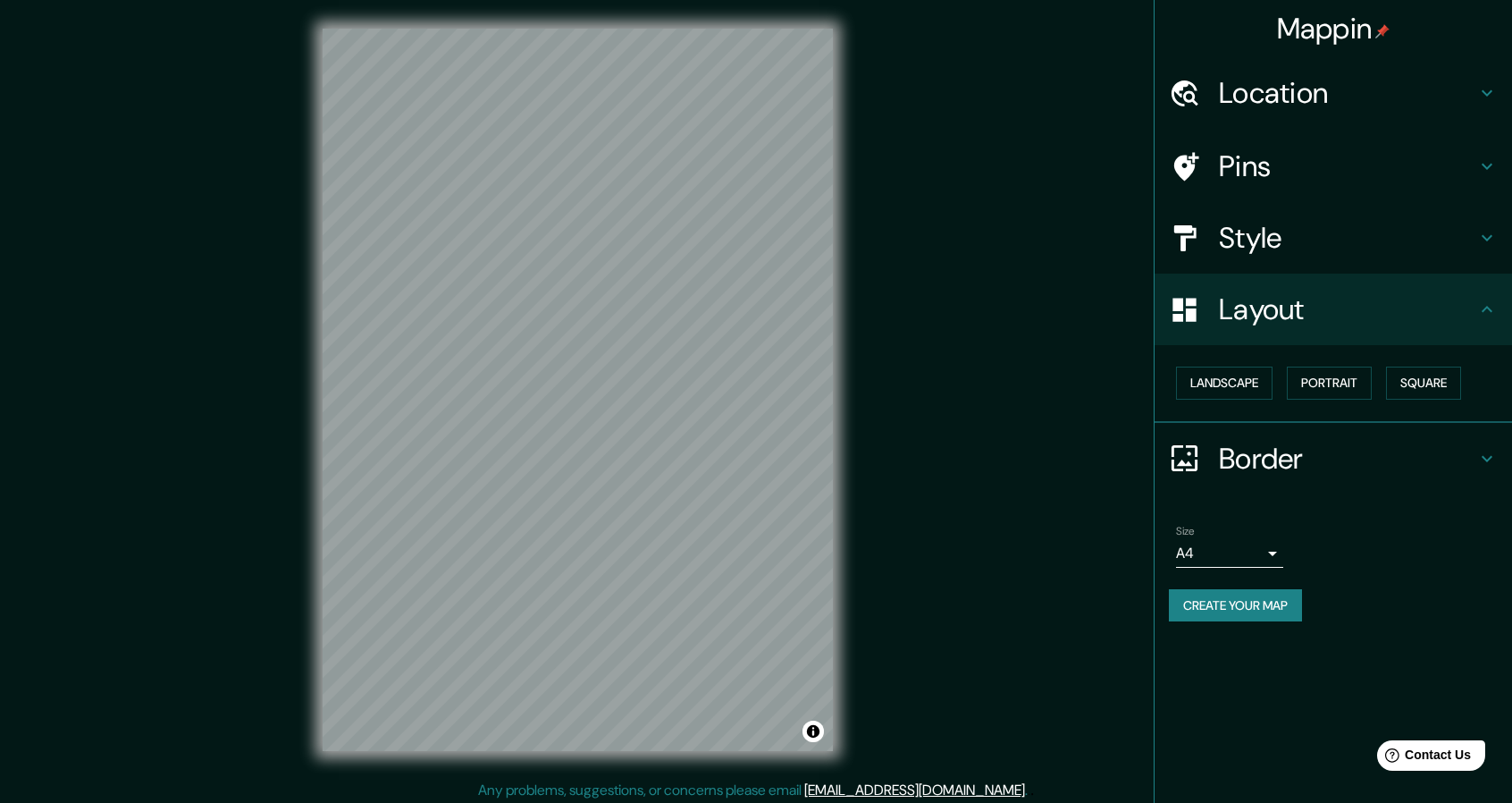
drag, startPoint x: 1303, startPoint y: 89, endPoint x: 1304, endPoint y: 100, distance: 11.0
click at [1303, 90] on h4 "Location" at bounding box center [1347, 93] width 257 height 35
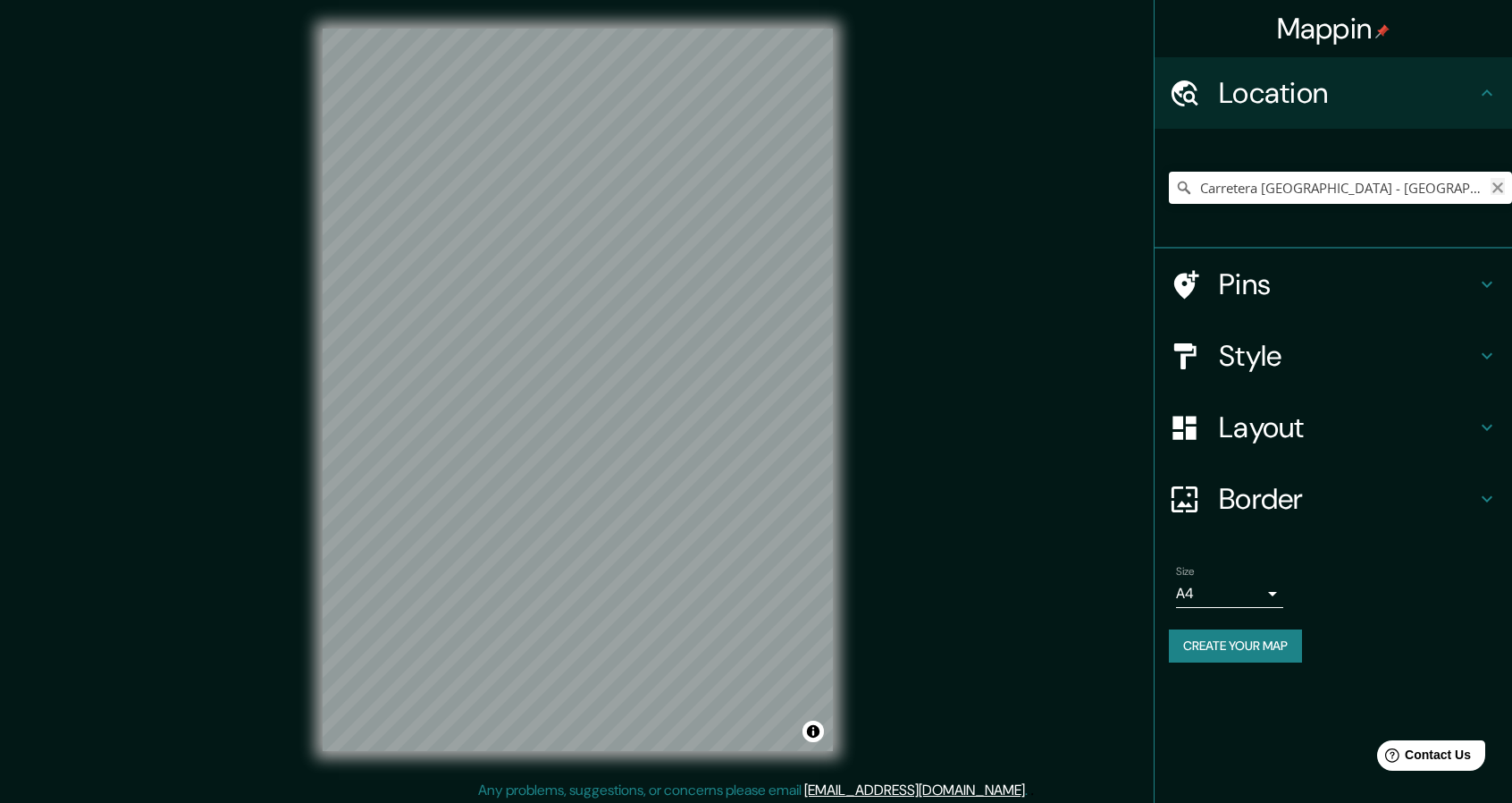
click at [1493, 181] on icon "Clear" at bounding box center [1497, 187] width 14 height 14
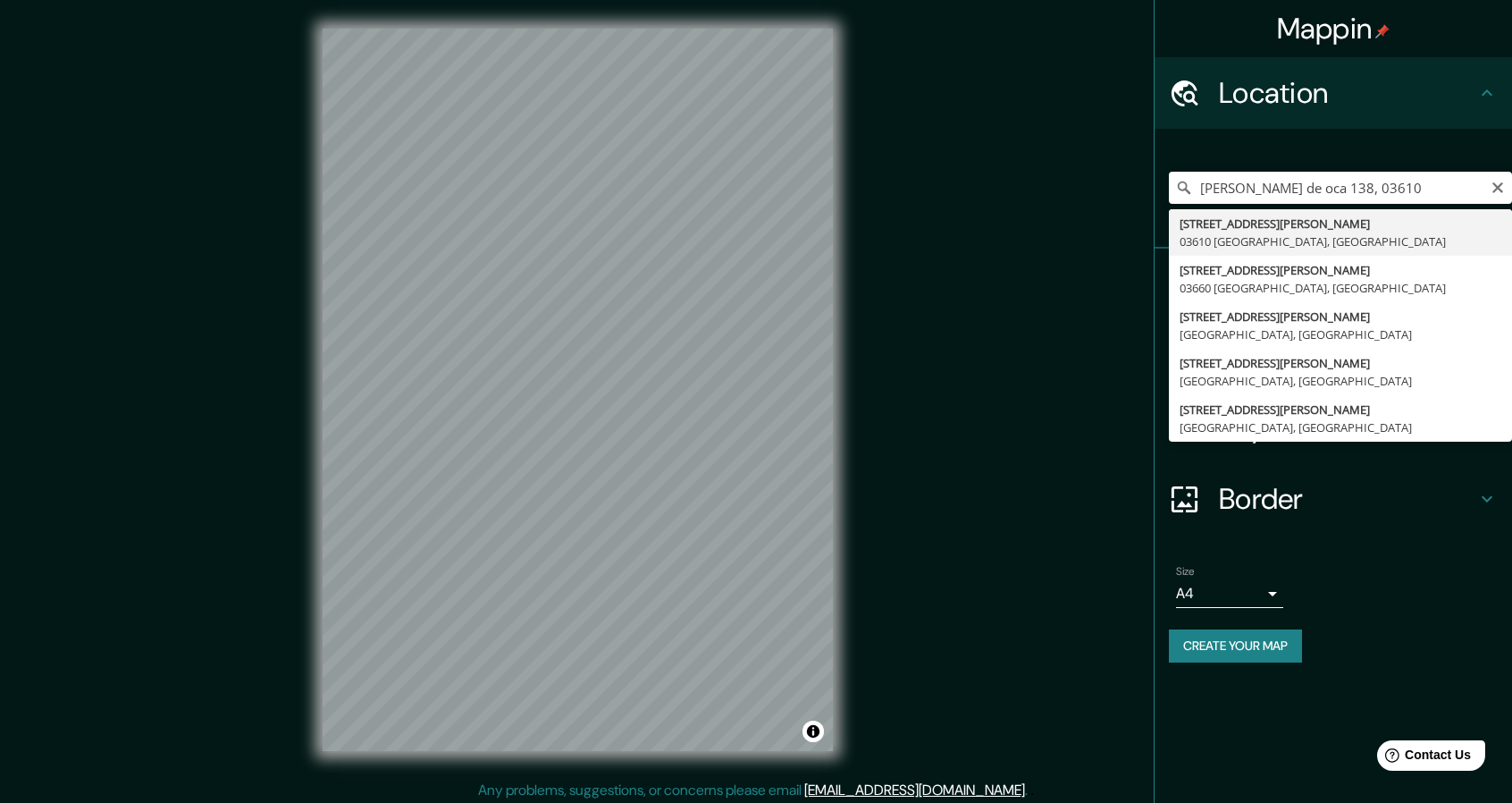
type input "Calle Fernando Montés De Oca 138, 03610 Ciudad de México, México"
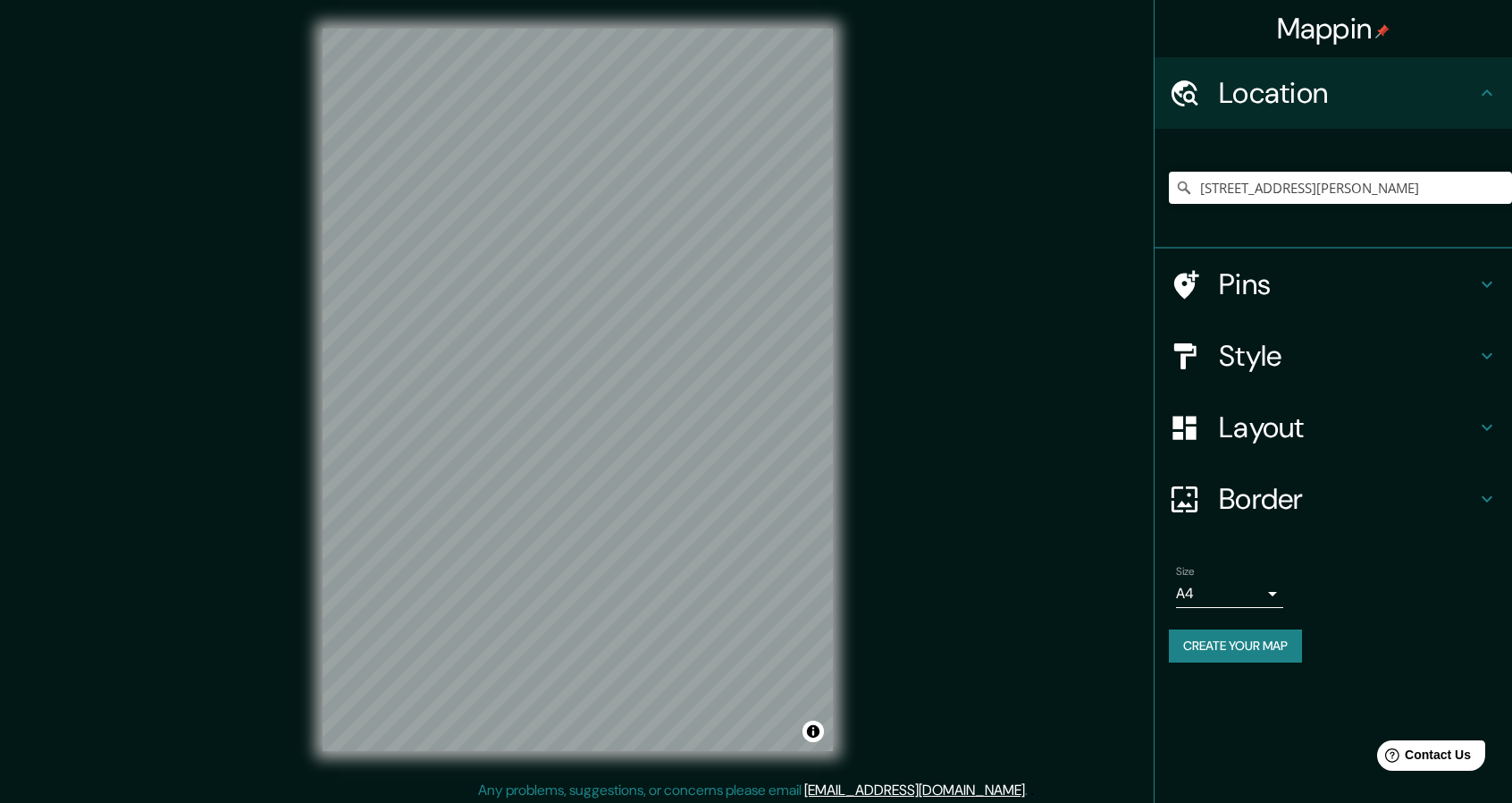
click at [887, 616] on div "Mappin Location Calle Fernando Montés De Oca 138, 03610 Ciudad de México, Méxic…" at bounding box center [756, 404] width 1512 height 808
click at [291, 182] on div "Mappin Location Calle Fernando Montés De Oca 138, 03610 Ciudad de México, Méxic…" at bounding box center [756, 404] width 1512 height 808
click at [1310, 355] on h4 "Style" at bounding box center [1347, 355] width 257 height 35
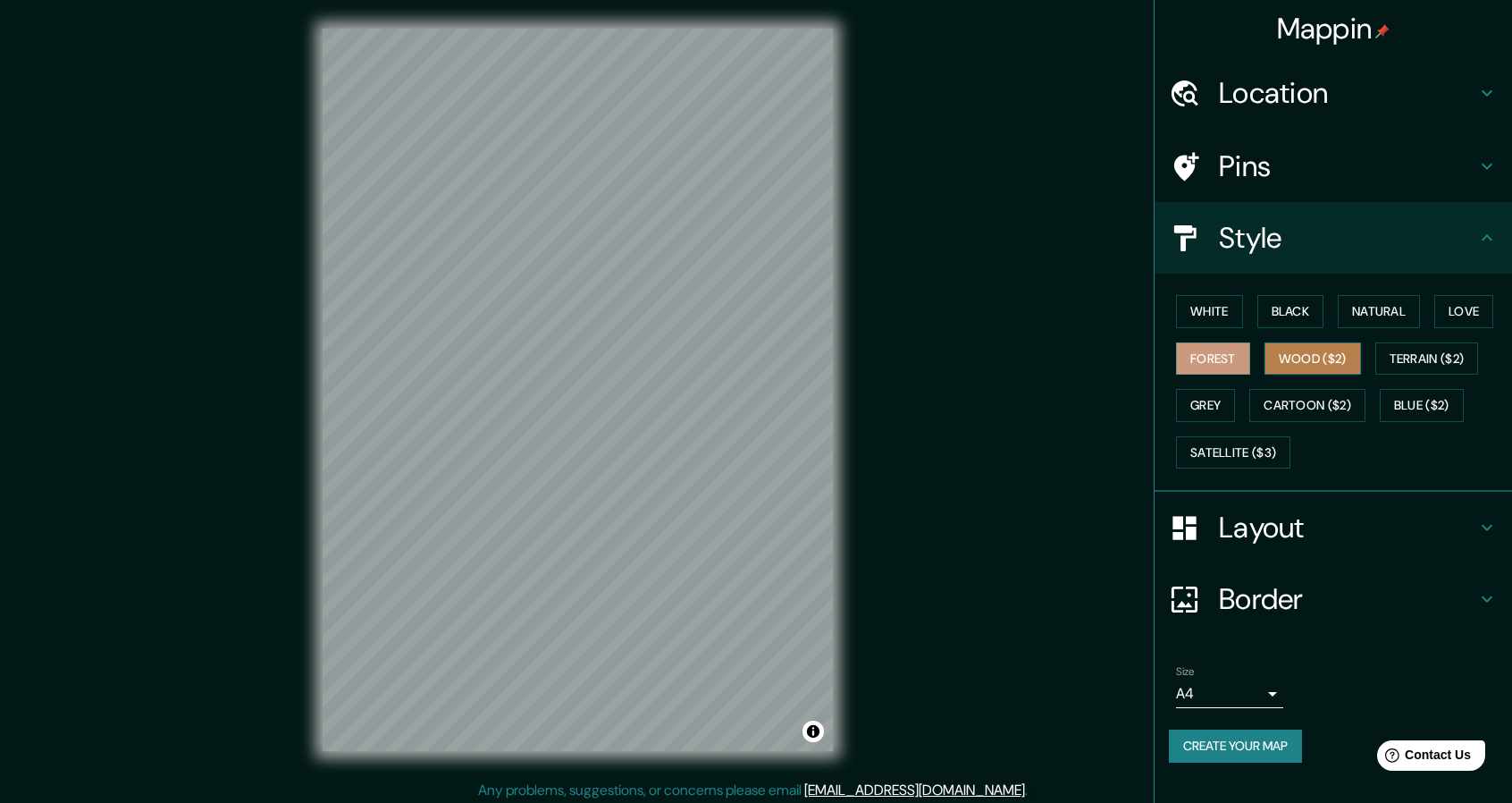
click at [1317, 365] on button "Wood ($2)" at bounding box center [1313, 358] width 97 height 33
click at [1423, 356] on button "Terrain ($2)" at bounding box center [1426, 358] width 103 height 33
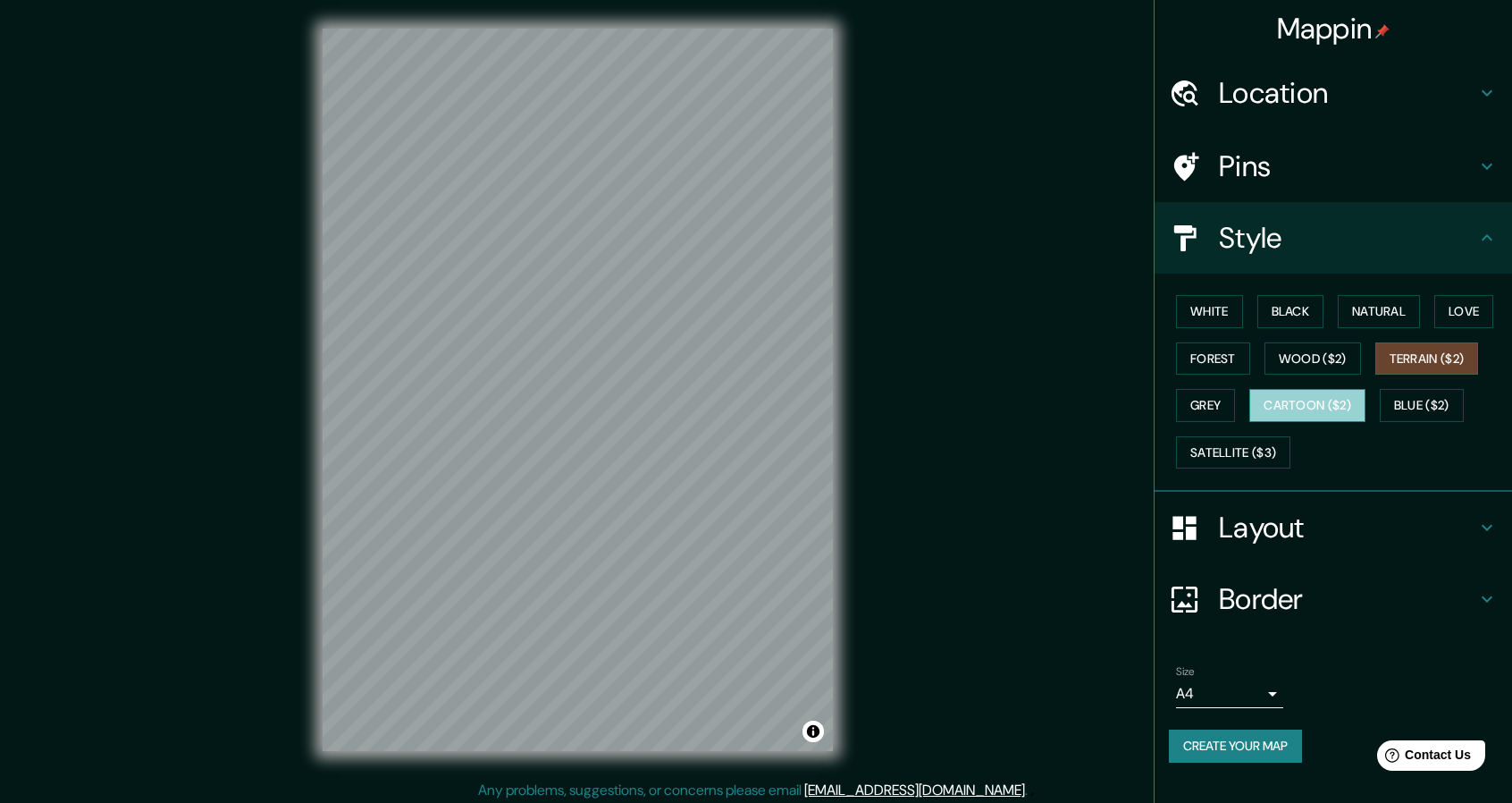
click at [1322, 410] on button "Cartoon ($2)" at bounding box center [1307, 405] width 117 height 33
click at [1201, 408] on button "Grey" at bounding box center [1204, 405] width 59 height 33
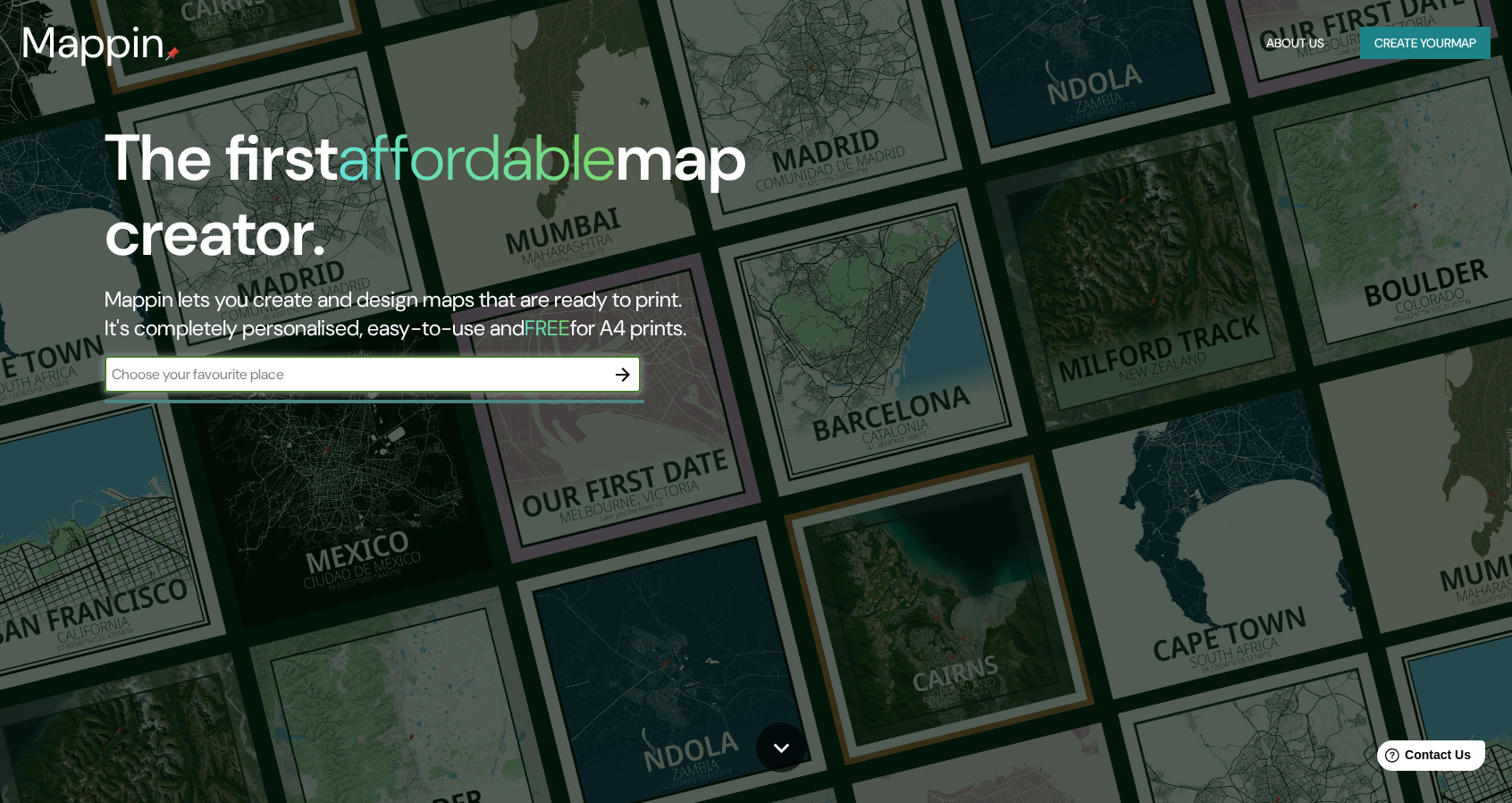
click at [367, 382] on input "text" at bounding box center [354, 374] width 501 height 21
click at [532, 382] on input "text" at bounding box center [354, 374] width 501 height 21
click at [531, 384] on div "​" at bounding box center [372, 374] width 536 height 35
type input "[GEOGRAPHIC_DATA]"
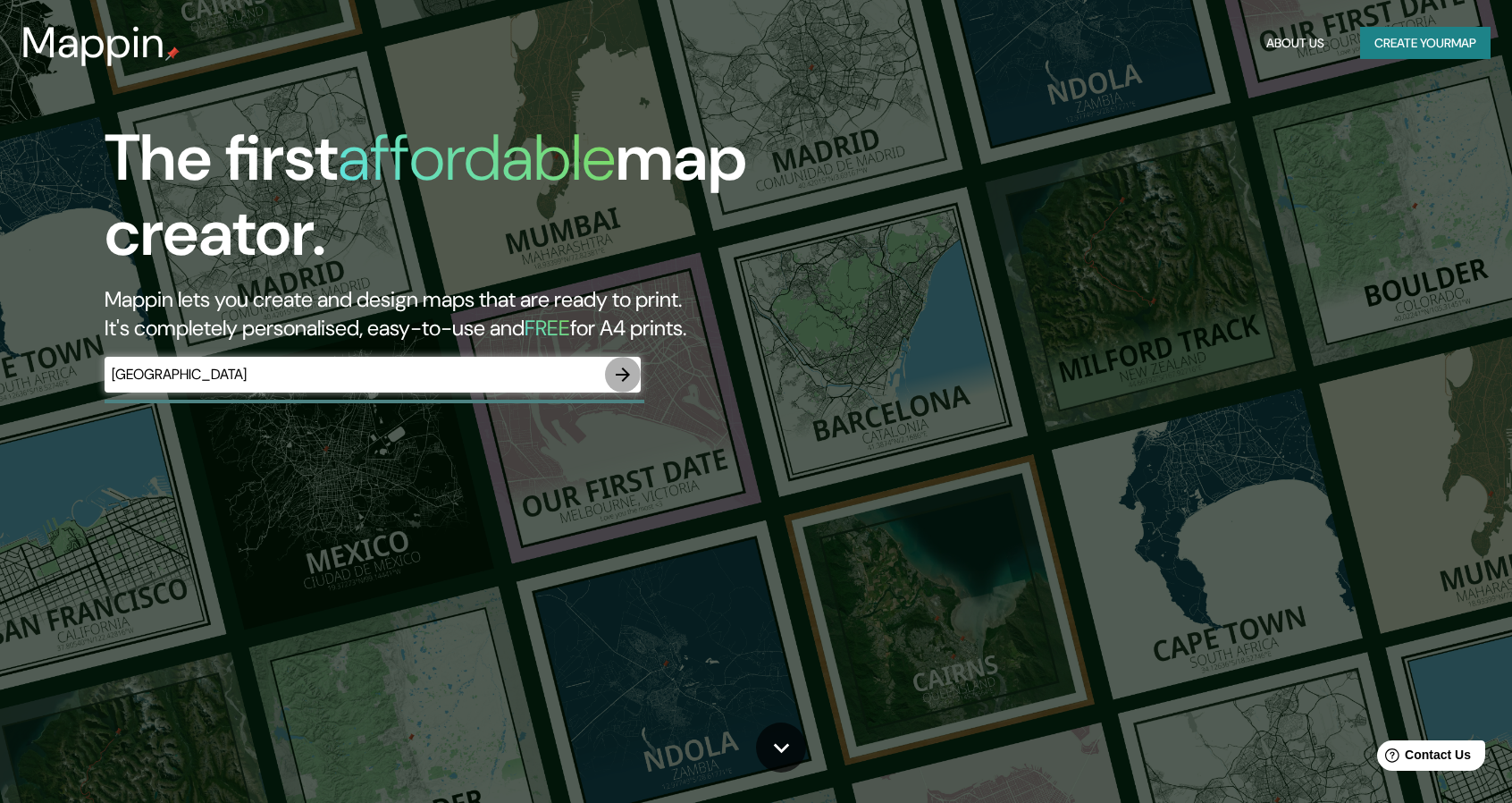
click at [624, 371] on icon "button" at bounding box center [623, 374] width 21 height 21
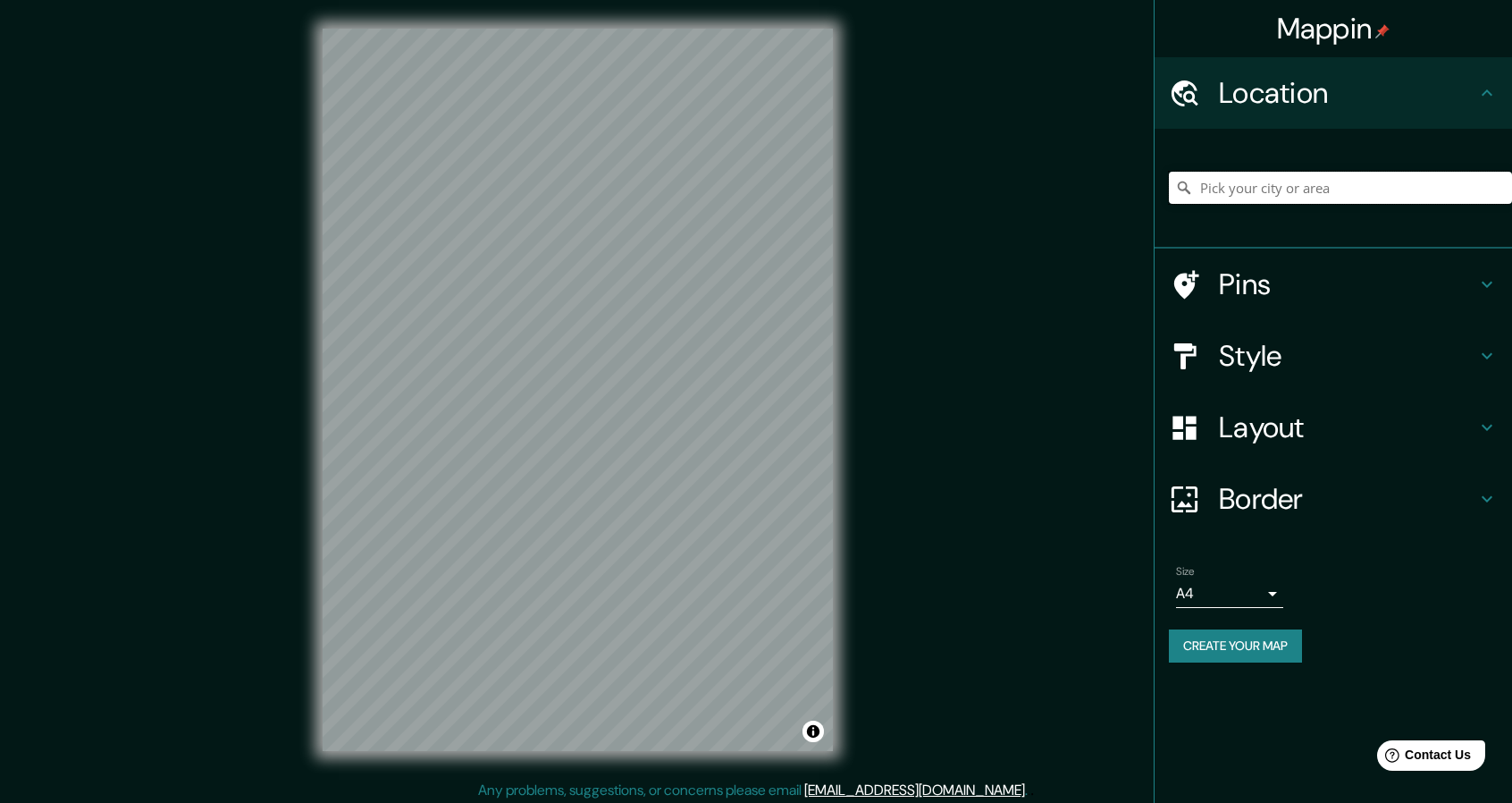
click at [1280, 183] on input "Pick your city or area" at bounding box center [1340, 187] width 343 height 33
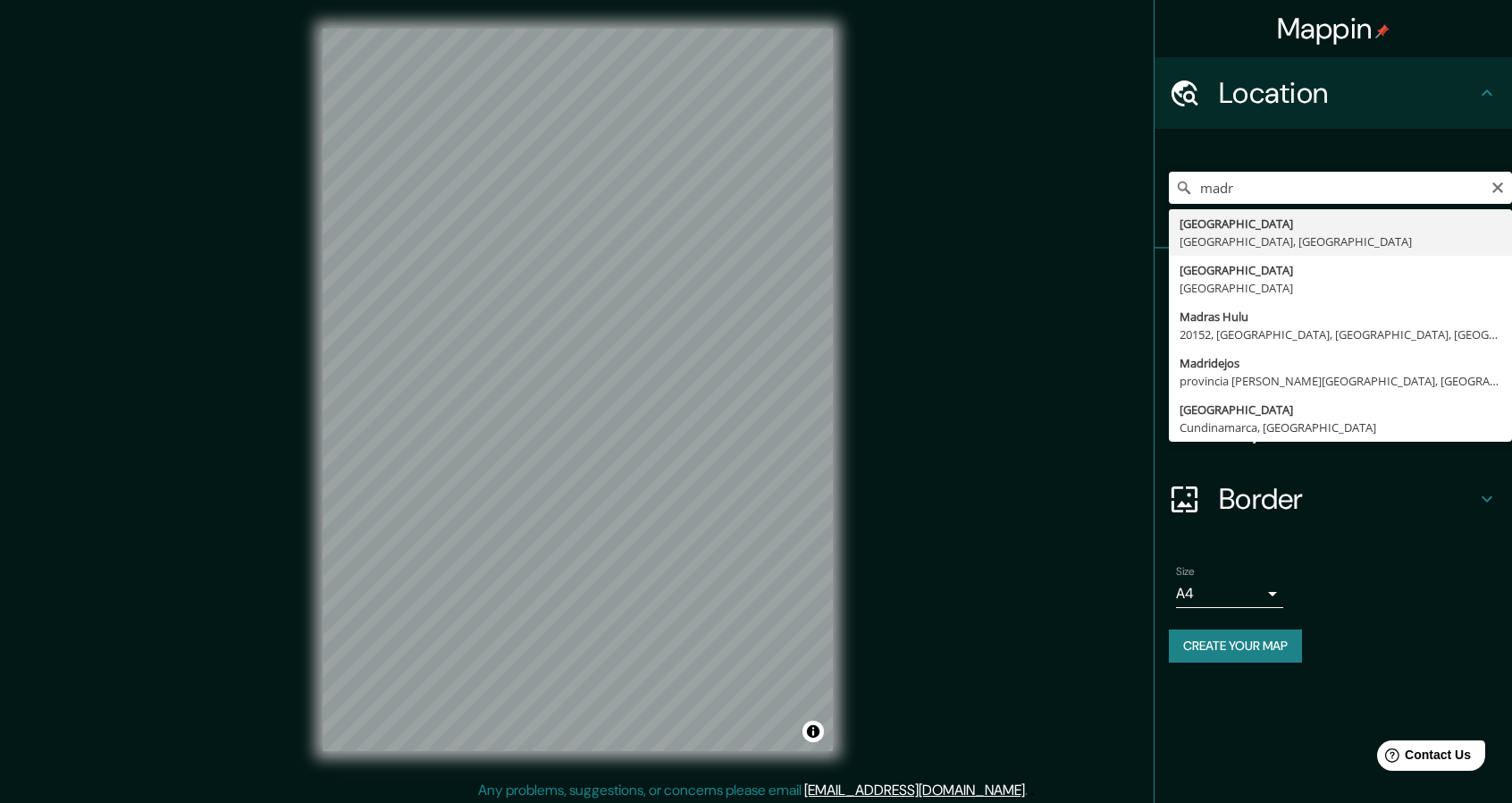
type input "[GEOGRAPHIC_DATA], [GEOGRAPHIC_DATA], [GEOGRAPHIC_DATA]"
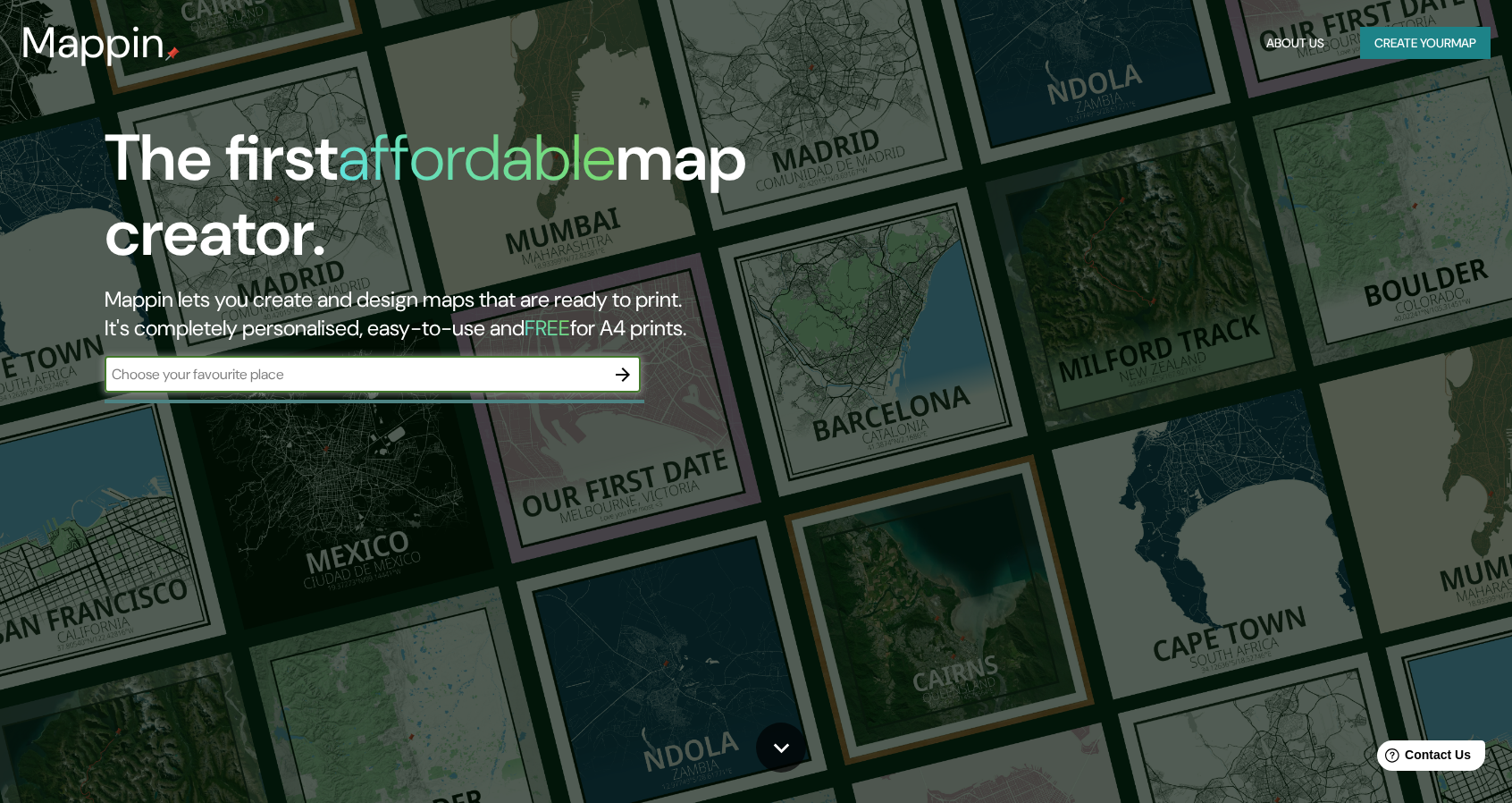
drag, startPoint x: 402, startPoint y: 373, endPoint x: 392, endPoint y: 364, distance: 13.5
click at [397, 367] on input "text" at bounding box center [354, 374] width 501 height 21
paste input "[GEOGRAPHIC_DATA]-[STREET_ADDRESS][PERSON_NAME]"
drag, startPoint x: 137, startPoint y: 369, endPoint x: 12, endPoint y: 357, distance: 125.6
click at [12, 357] on div "The first affordable map creator. Mappin lets you create and design maps that a…" at bounding box center [756, 401] width 1512 height 803
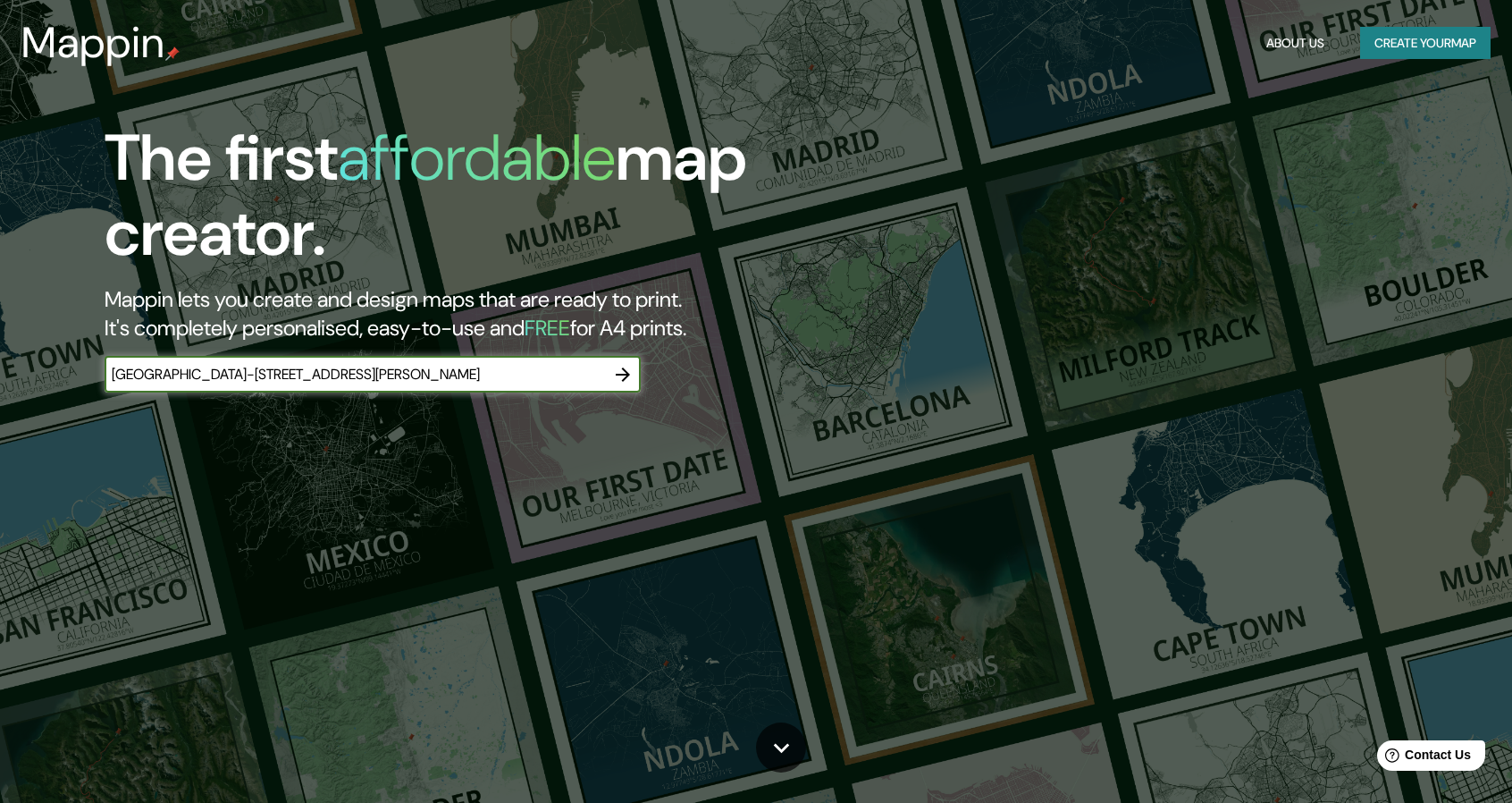
type input "[GEOGRAPHIC_DATA]-[STREET_ADDRESS][PERSON_NAME]"
click at [622, 372] on icon "button" at bounding box center [623, 374] width 21 height 21
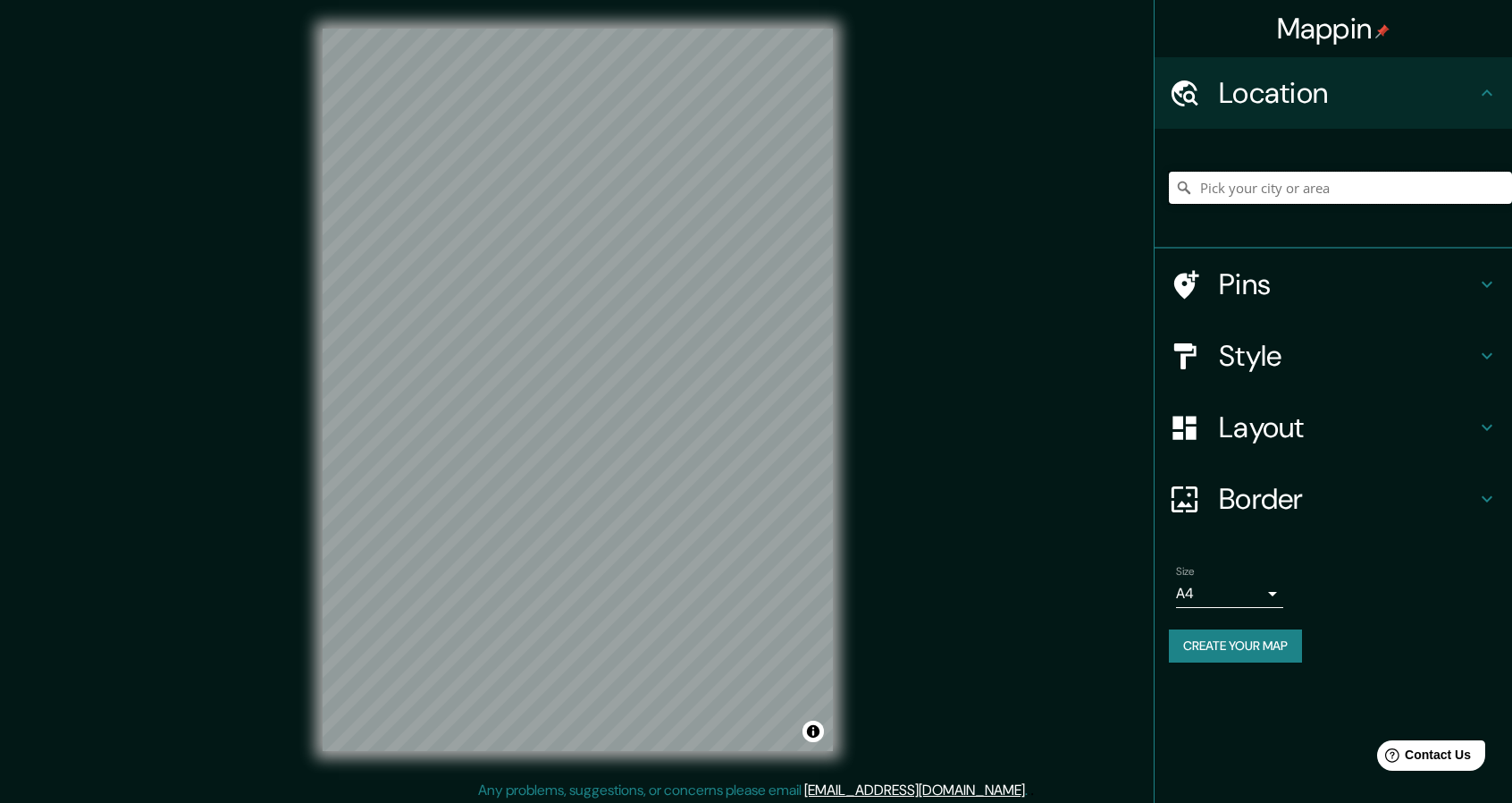
click at [1286, 180] on input "Pick your city or area" at bounding box center [1340, 187] width 343 height 33
paste input "[GEOGRAPHIC_DATA]-[STREET_ADDRESS][PERSON_NAME]"
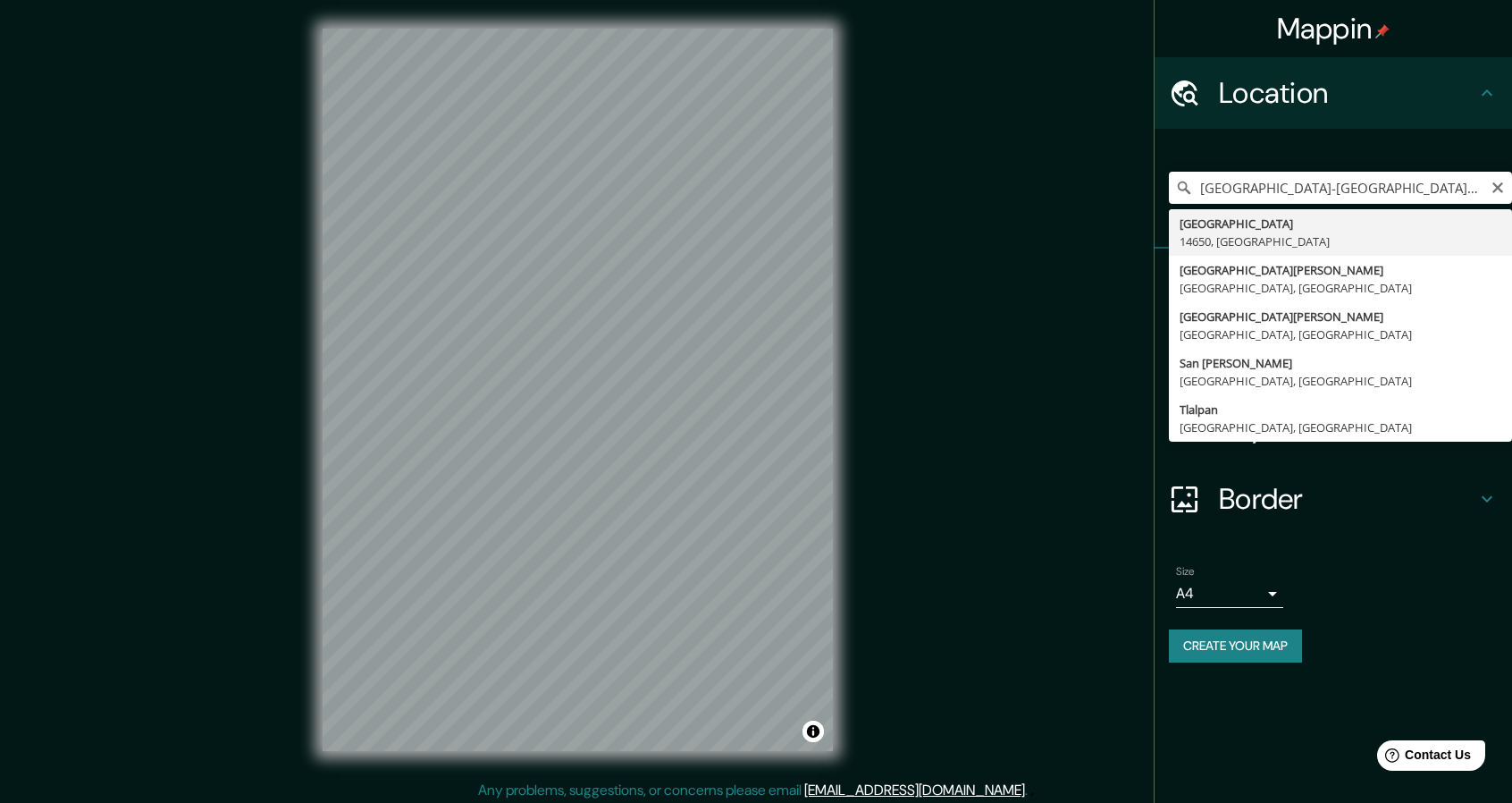
type input "[GEOGRAPHIC_DATA], [GEOGRAPHIC_DATA], [GEOGRAPHIC_DATA]"
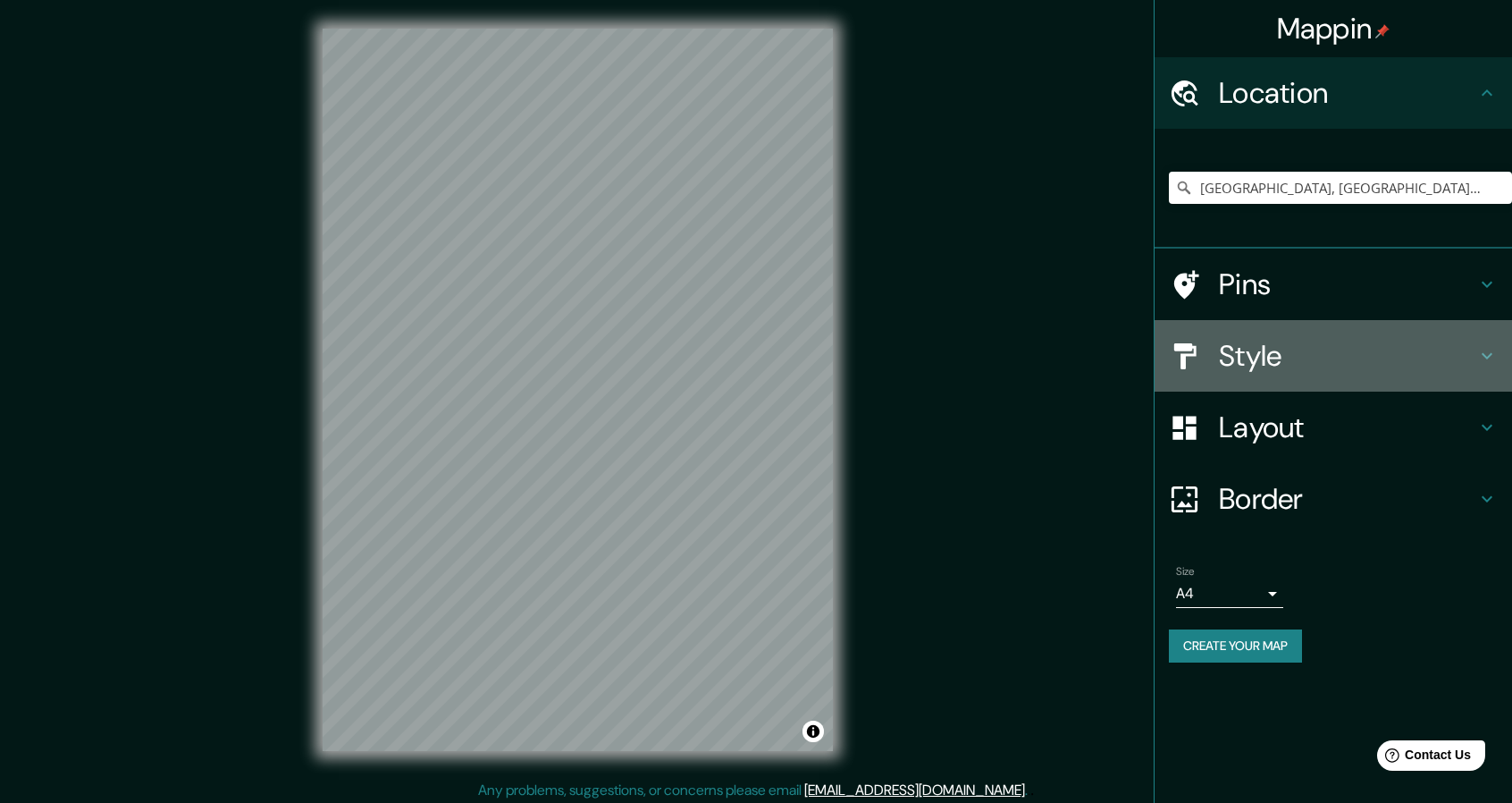
click at [1302, 345] on h4 "Style" at bounding box center [1347, 355] width 257 height 35
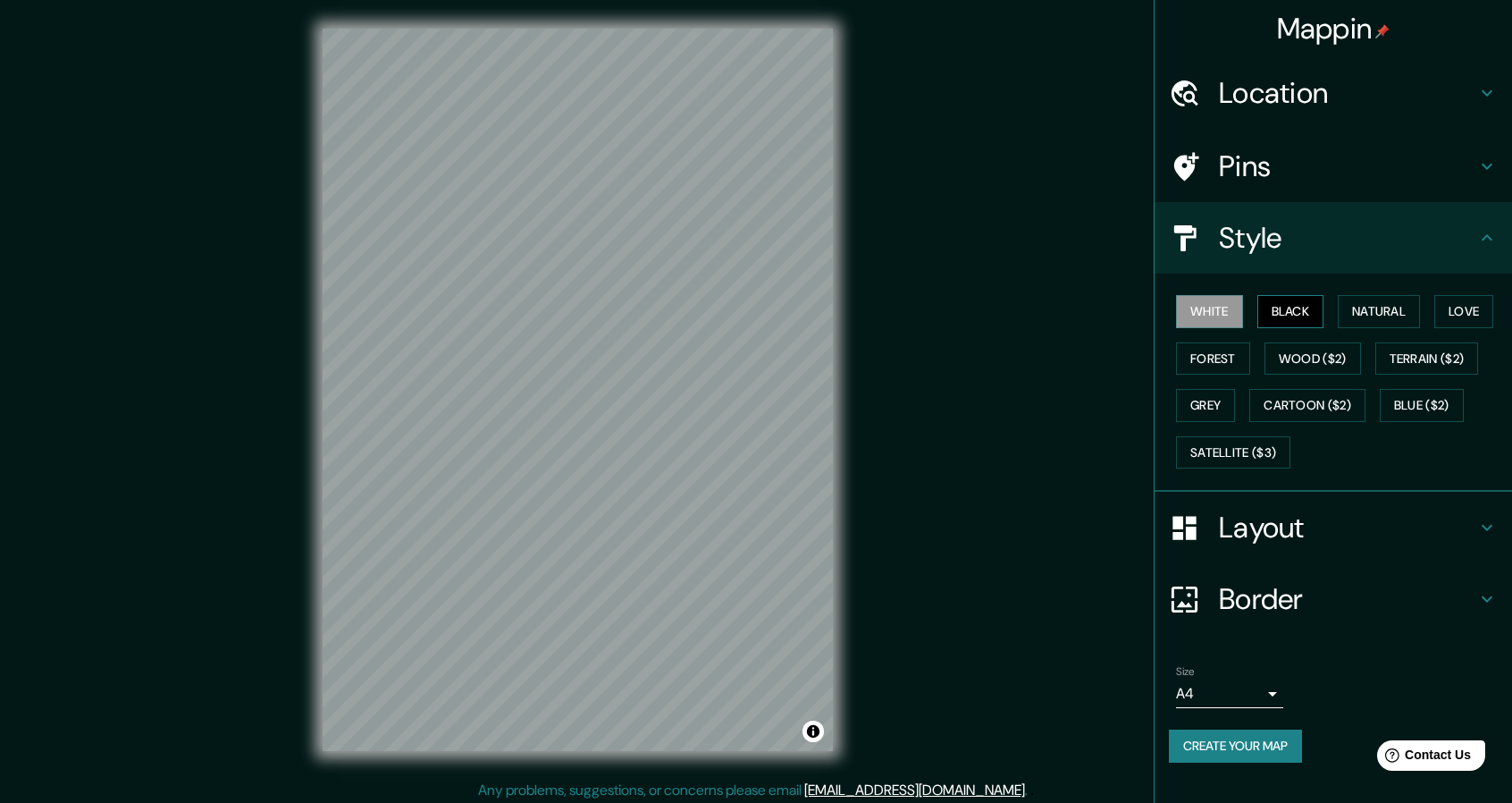
click at [1301, 311] on button "Black" at bounding box center [1291, 311] width 67 height 33
drag, startPoint x: 1359, startPoint y: 306, endPoint x: 1371, endPoint y: 311, distance: 13.0
click at [1359, 307] on button "Natural" at bounding box center [1379, 311] width 82 height 33
click at [1214, 353] on button "Forest" at bounding box center [1213, 358] width 75 height 33
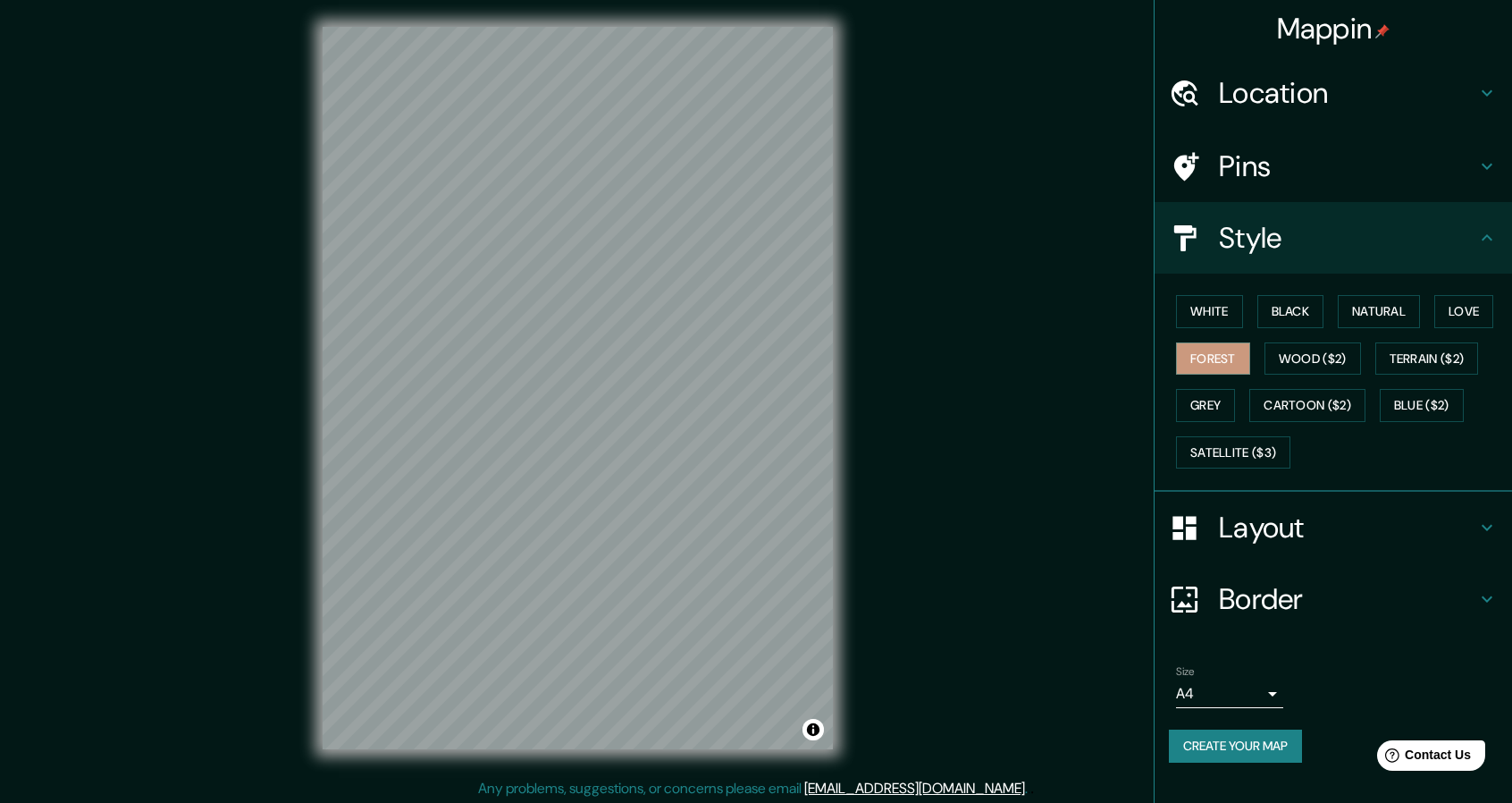
scroll to position [6, 0]
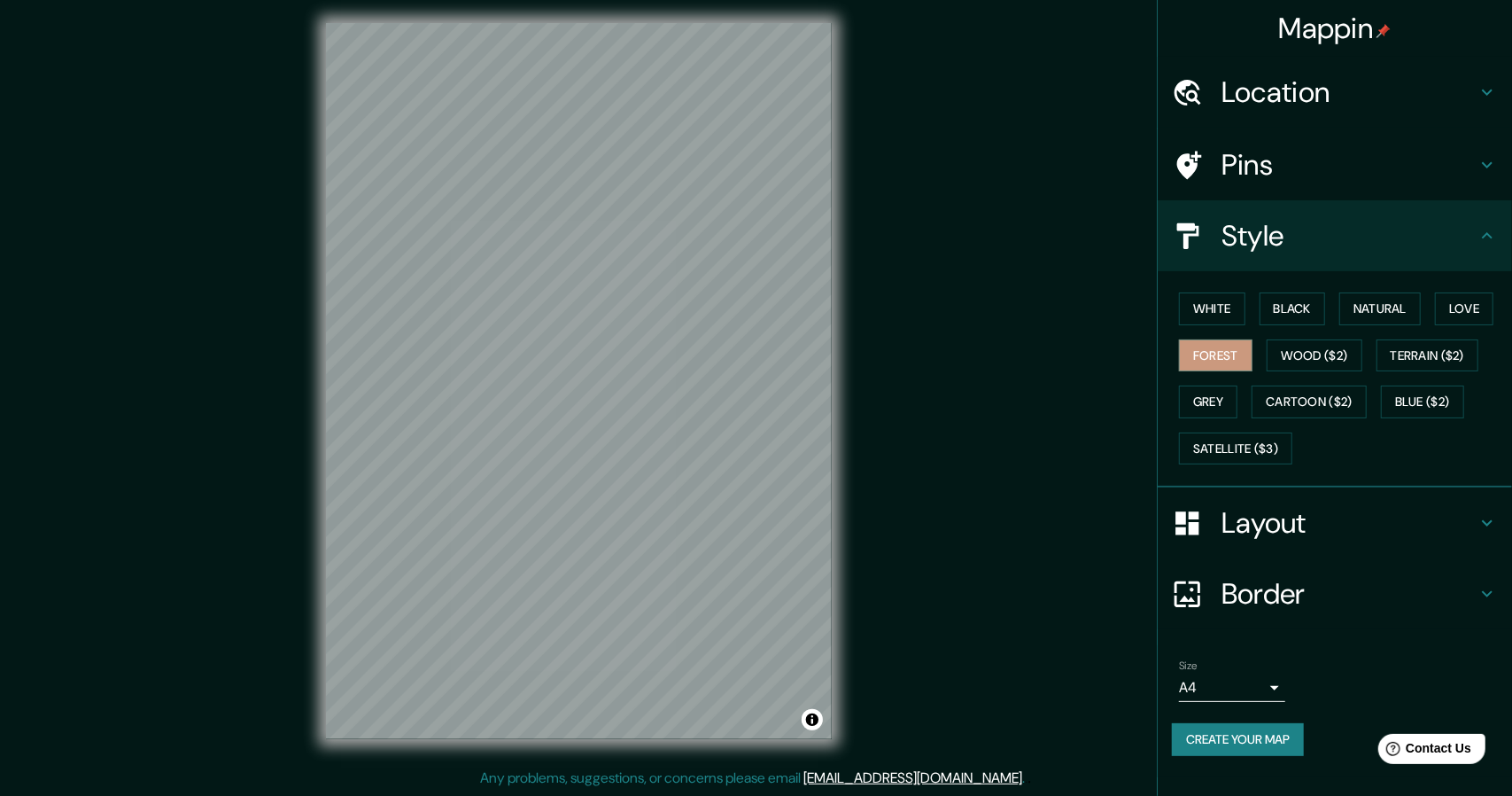
click at [1244, 680] on body "Mappin Location [GEOGRAPHIC_DATA], [GEOGRAPHIC_DATA], [GEOGRAPHIC_DATA] Pins St…" at bounding box center [756, 392] width 1512 height 796
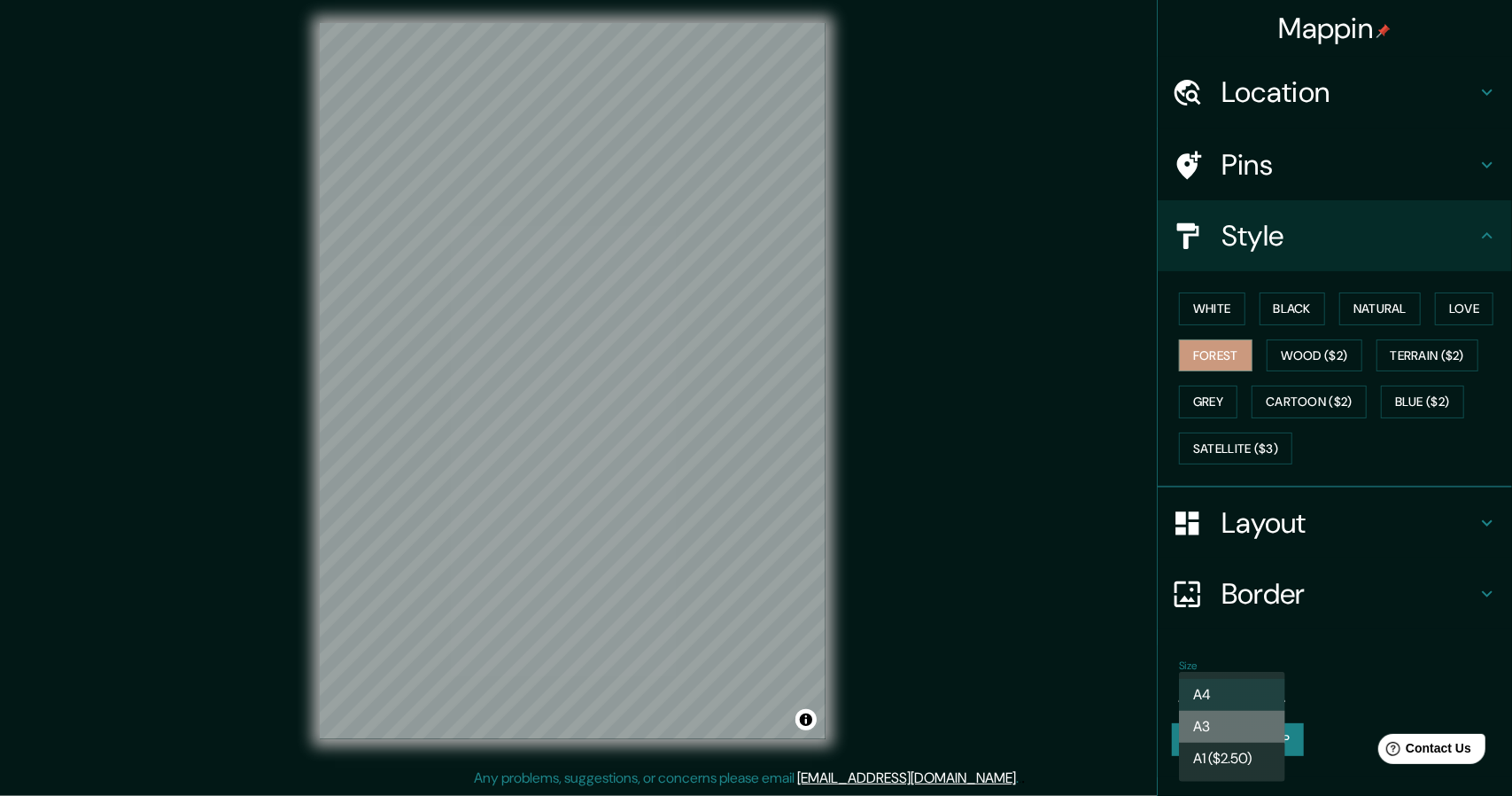
click at [1227, 721] on li "A3" at bounding box center [1232, 727] width 106 height 32
click at [1242, 676] on body "Mappin Location [GEOGRAPHIC_DATA], [GEOGRAPHIC_DATA], [GEOGRAPHIC_DATA] Pins St…" at bounding box center [756, 392] width 1512 height 796
click at [1226, 692] on li "A4" at bounding box center [1232, 694] width 106 height 32
type input "single"
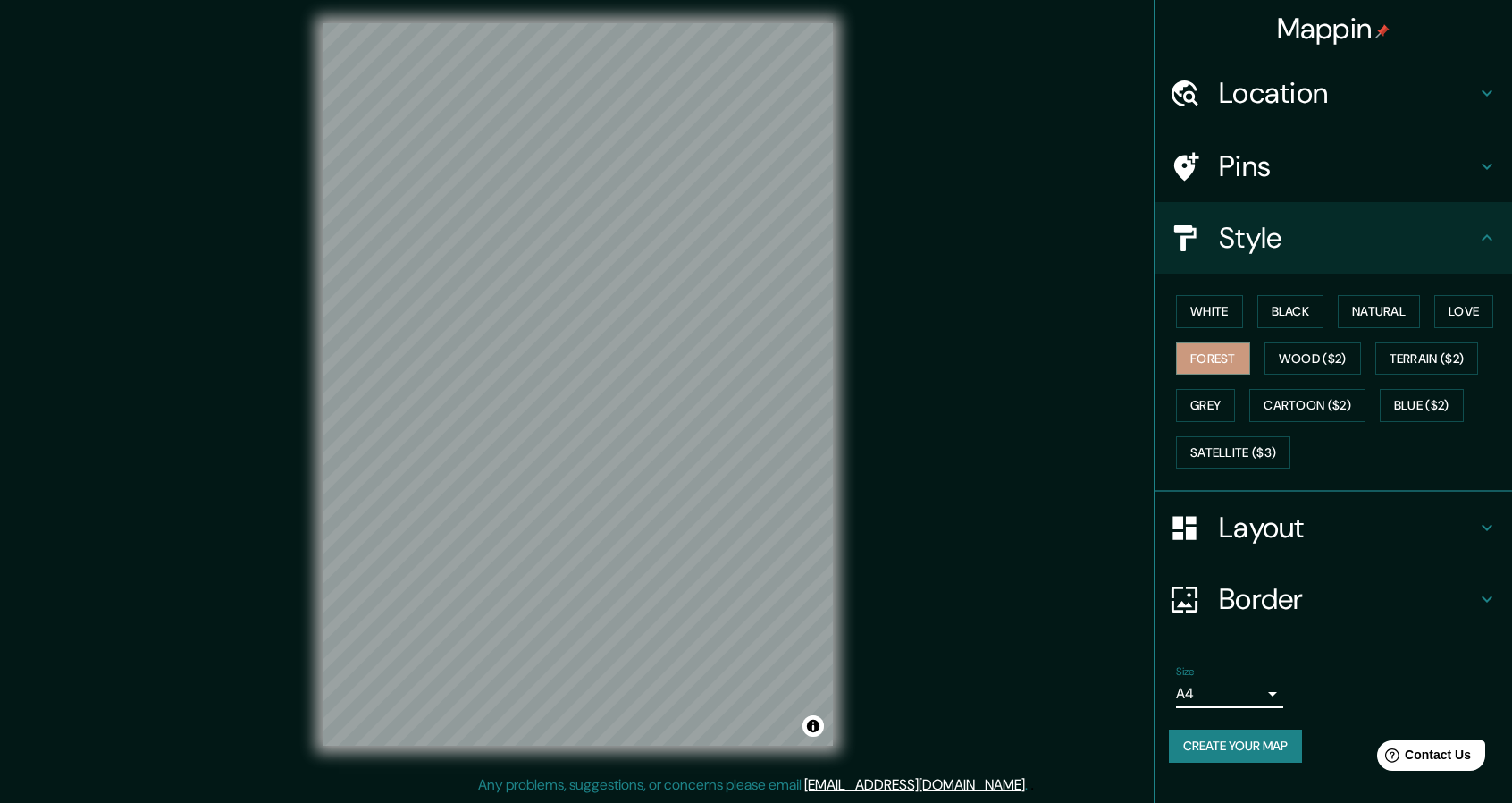
click at [1378, 592] on h4 "Border" at bounding box center [1347, 599] width 257 height 35
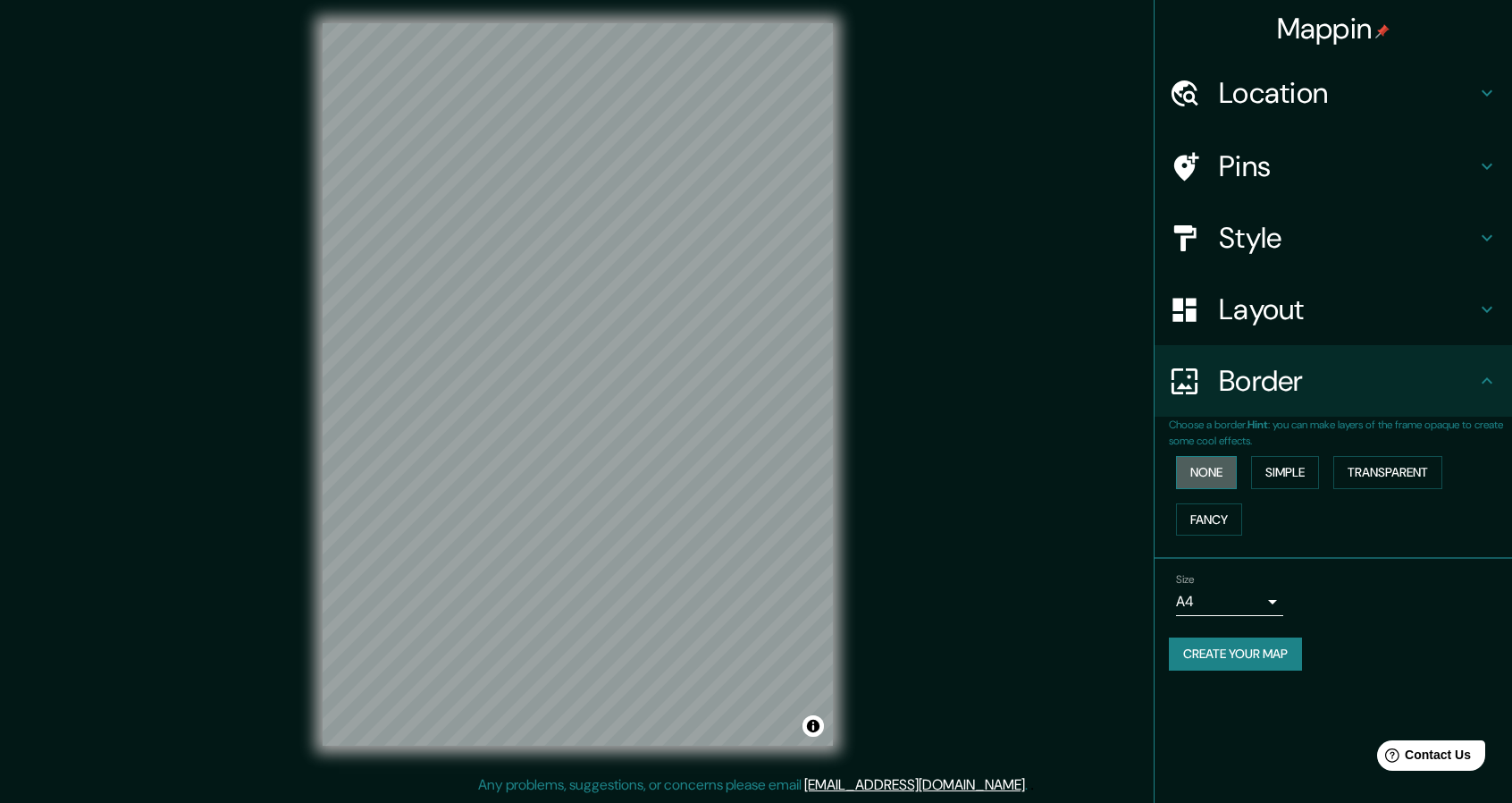
click at [1217, 464] on button "None" at bounding box center [1205, 472] width 61 height 33
click at [1278, 465] on button "Simple" at bounding box center [1285, 472] width 68 height 33
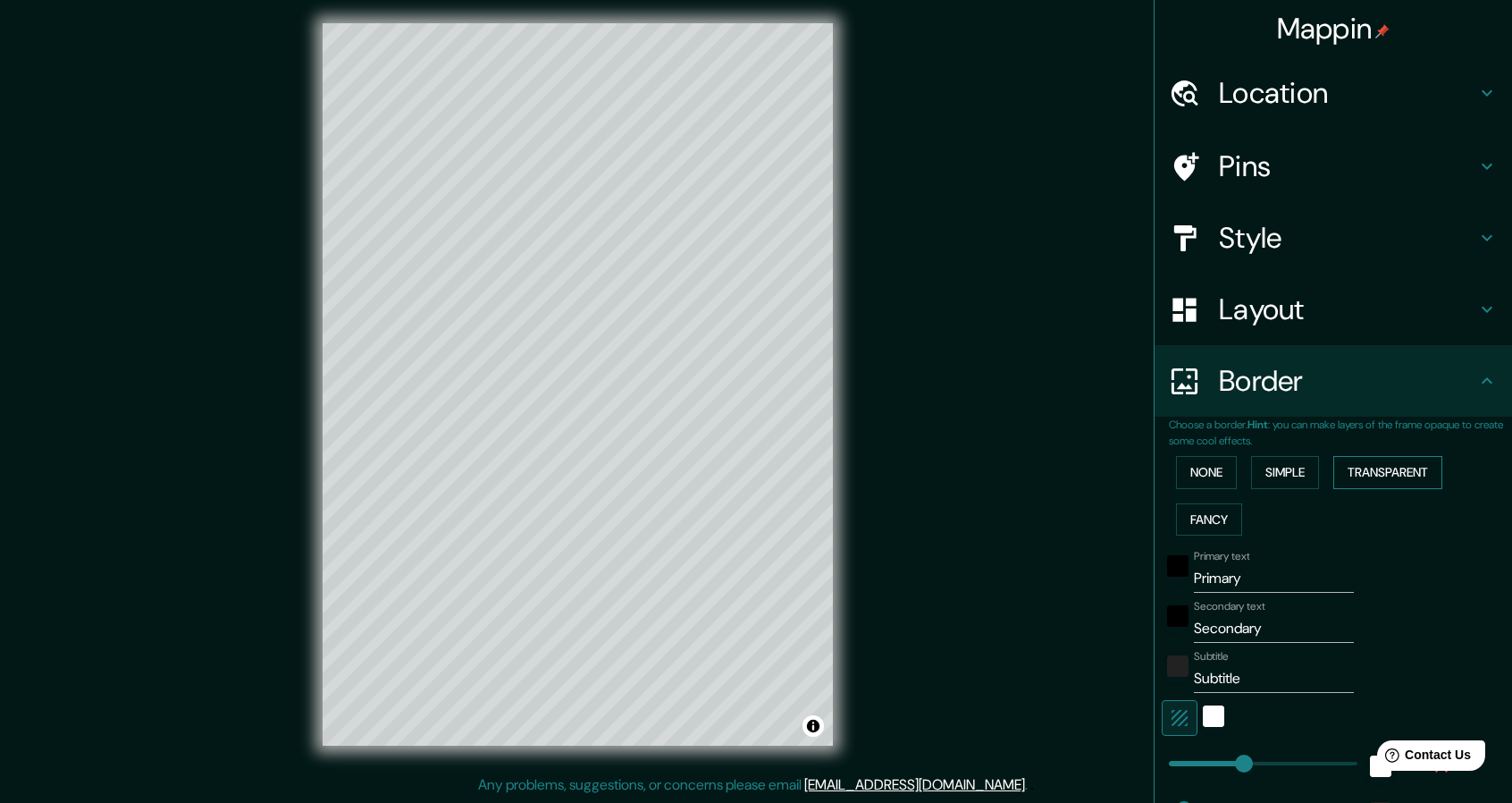
click at [1378, 465] on button "Transparent" at bounding box center [1387, 472] width 109 height 33
click at [1199, 526] on button "Fancy" at bounding box center [1208, 519] width 66 height 33
click at [1251, 484] on button "Simple" at bounding box center [1285, 472] width 68 height 33
drag, startPoint x: 1239, startPoint y: 582, endPoint x: 1057, endPoint y: 529, distance: 189.6
click at [1058, 515] on div "Mappin Location [GEOGRAPHIC_DATA], [GEOGRAPHIC_DATA], [GEOGRAPHIC_DATA] Pins St…" at bounding box center [756, 398] width 1512 height 808
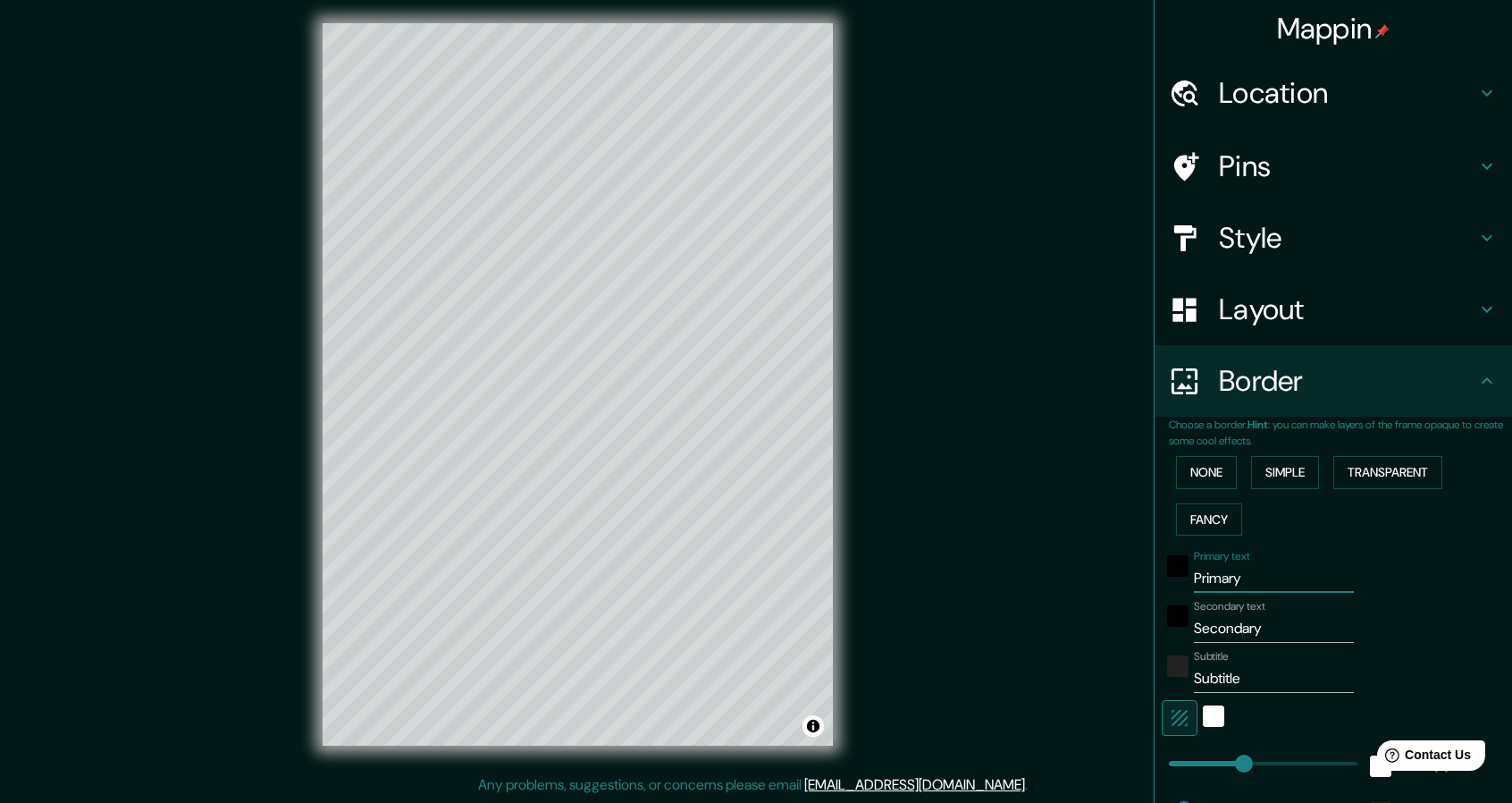
type input "c"
type input "228"
type input "46"
type input "ca"
type input "228"
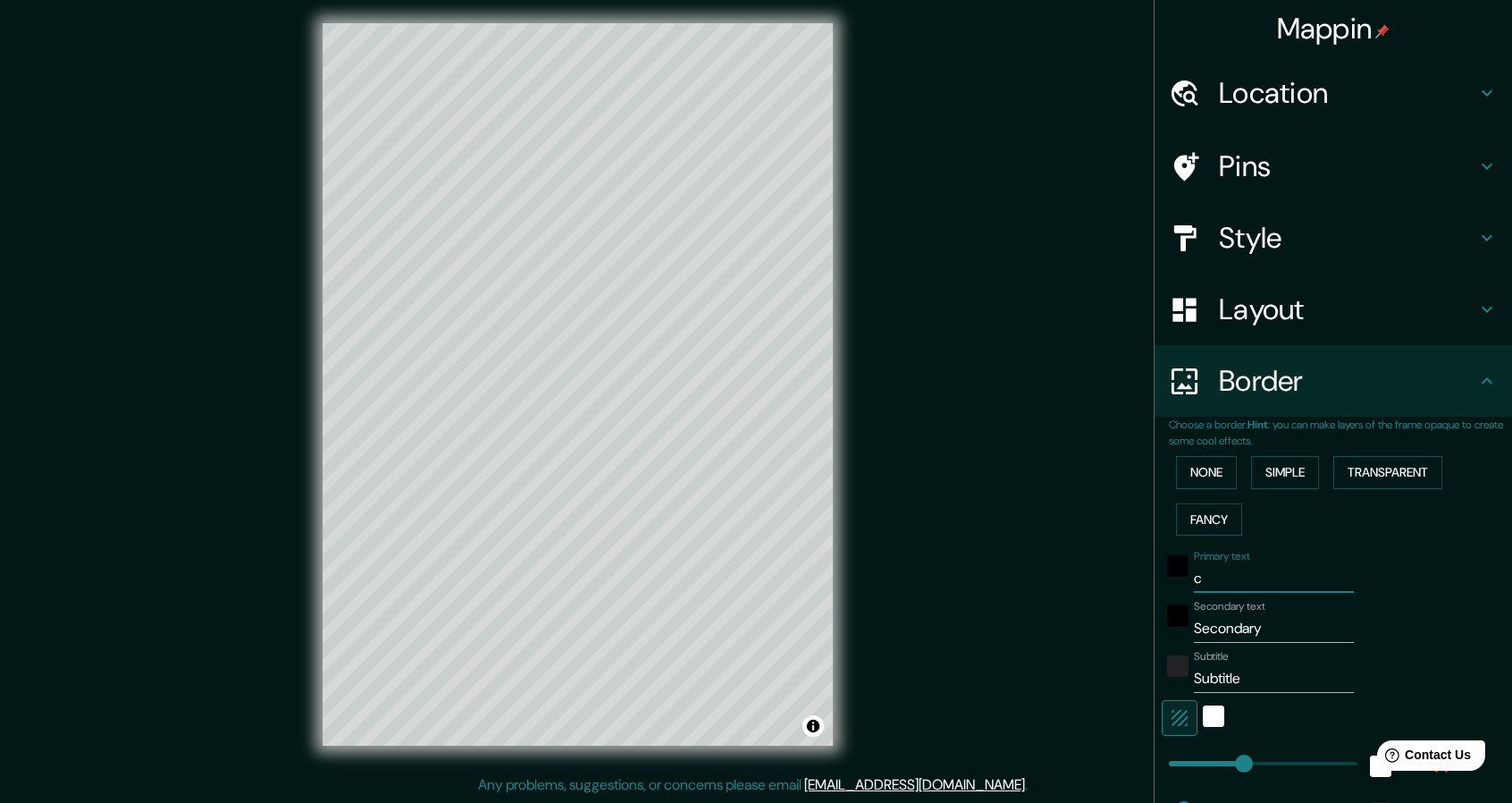
type input "46"
type input "cas"
type input "228"
type input "46"
type input "casa"
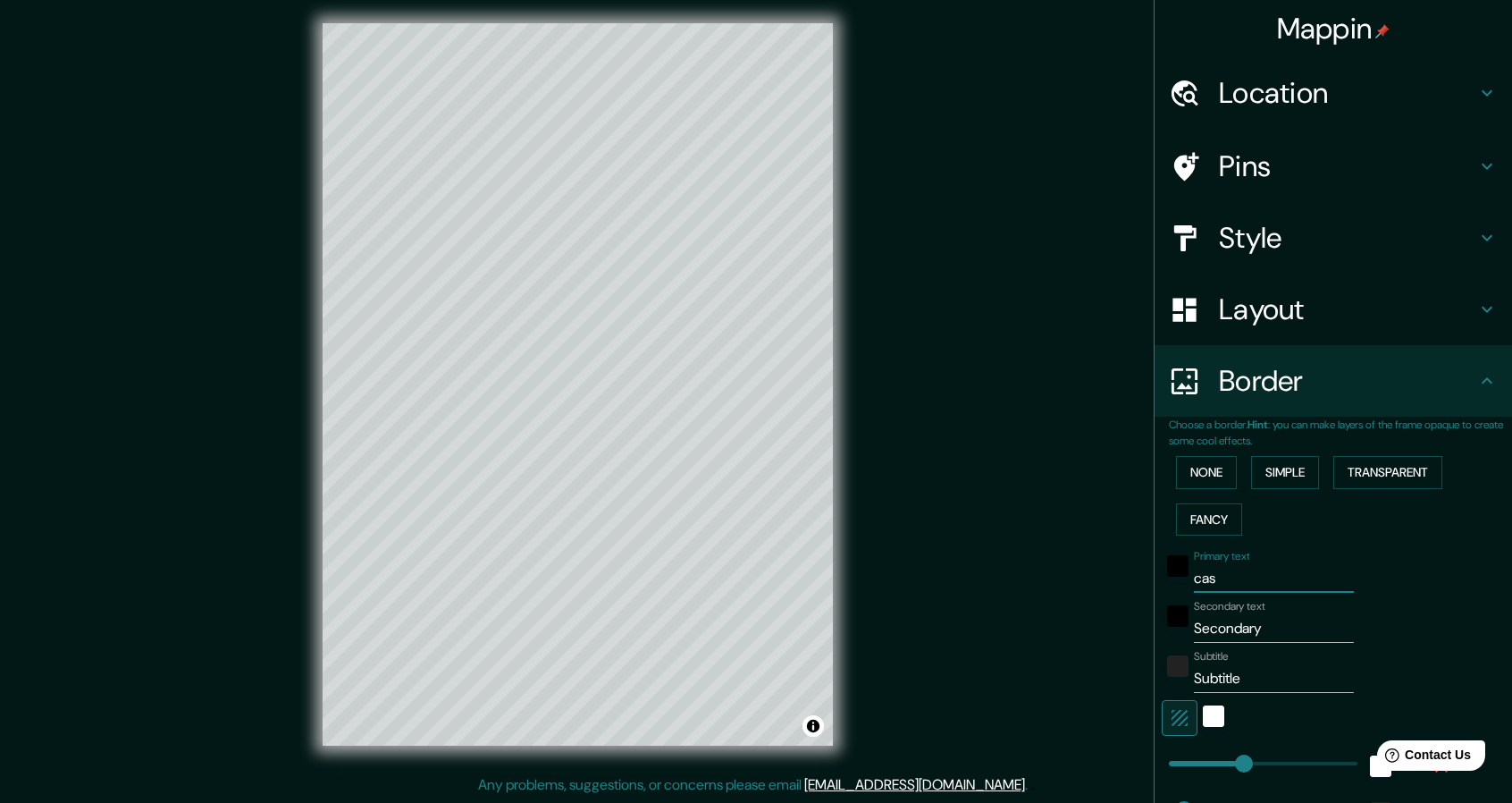
type input "228"
type input "46"
type input "casas"
type input "228"
type input "46"
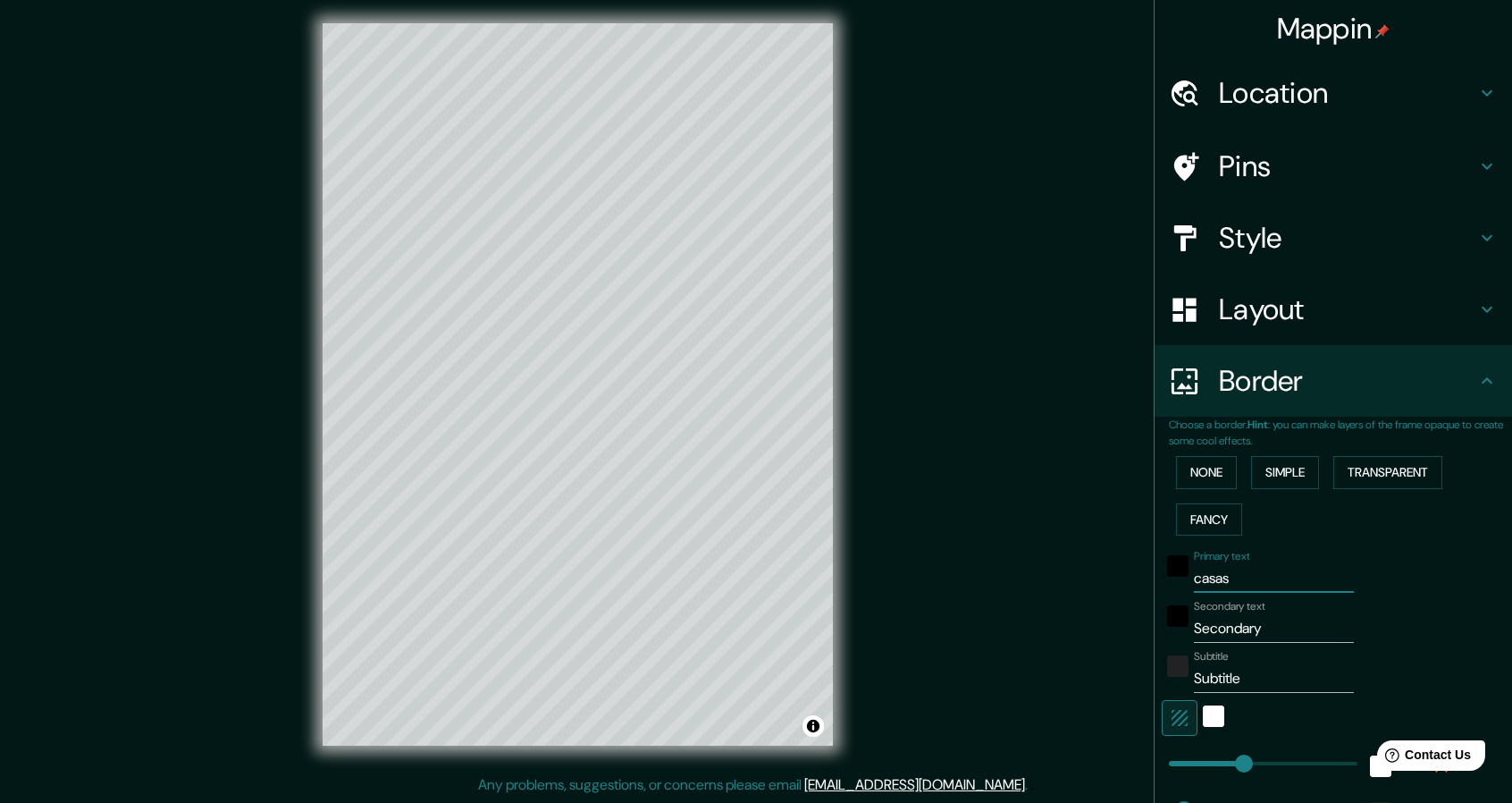
type input "casas"
type input "228"
type input "46"
type input "casas c"
type input "228"
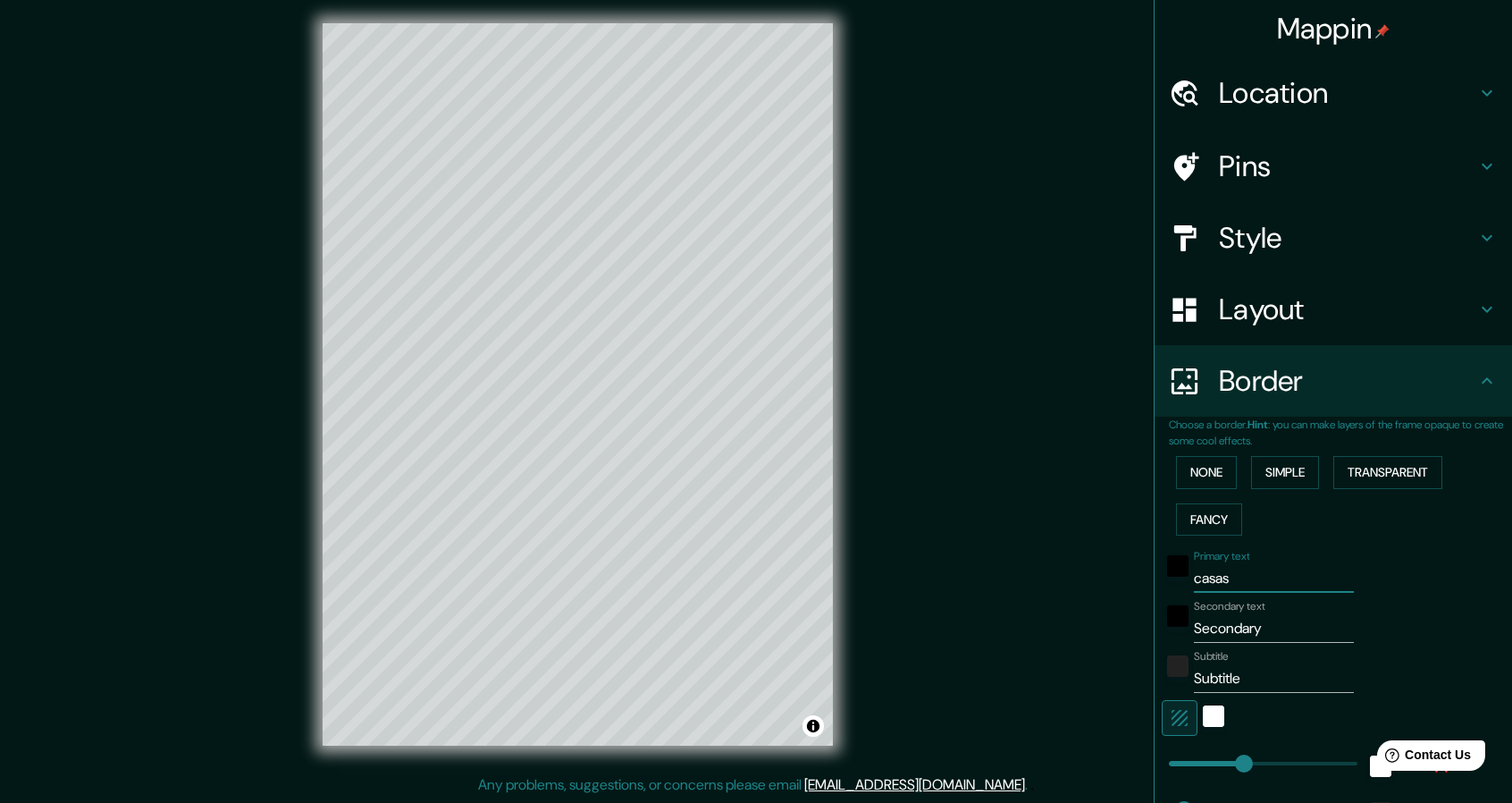
type input "46"
type input "casas cl"
type input "228"
type input "46"
type input "casas cla"
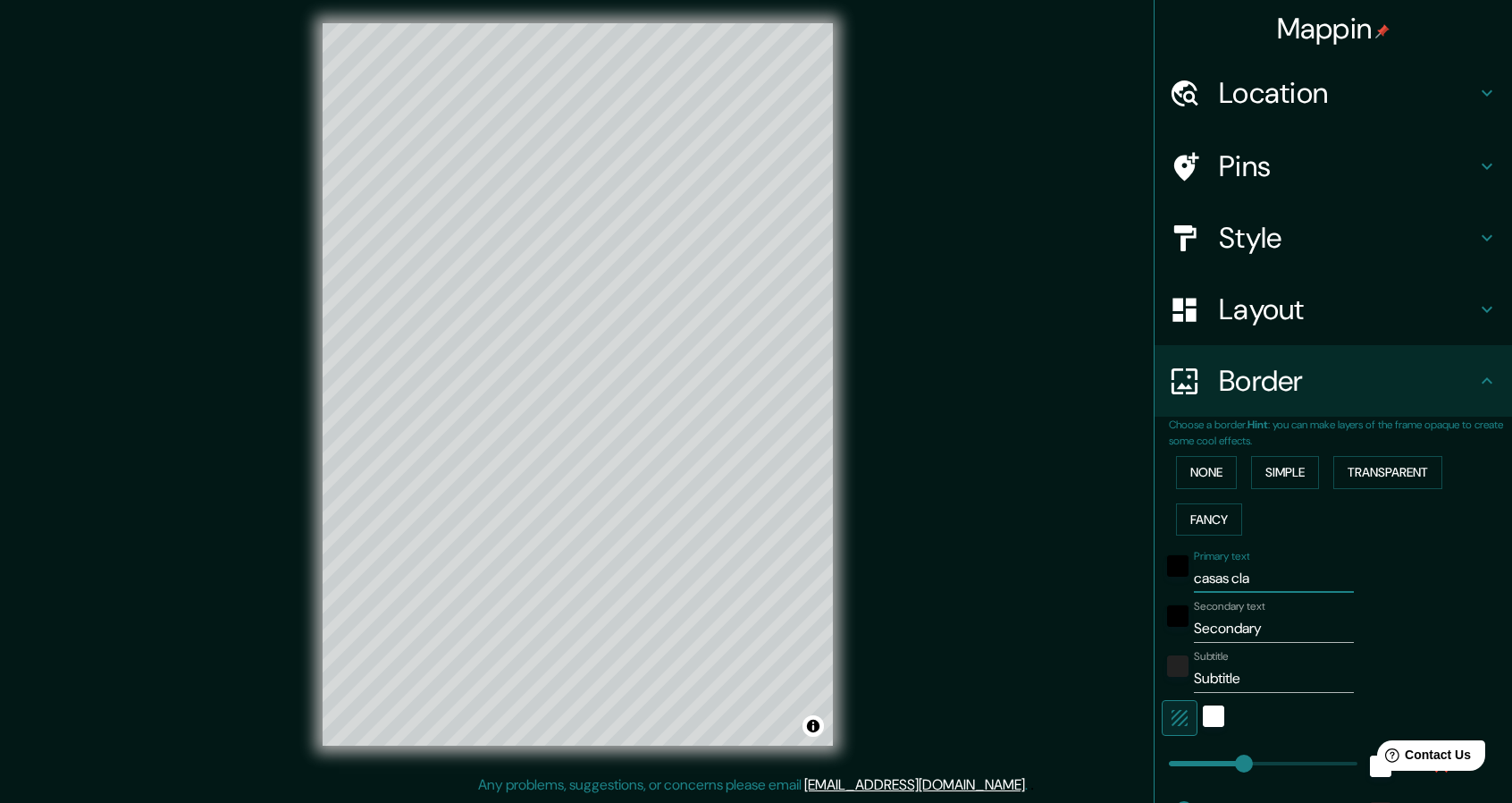
type input "228"
type input "46"
type input "casas clav"
type input "228"
type input "46"
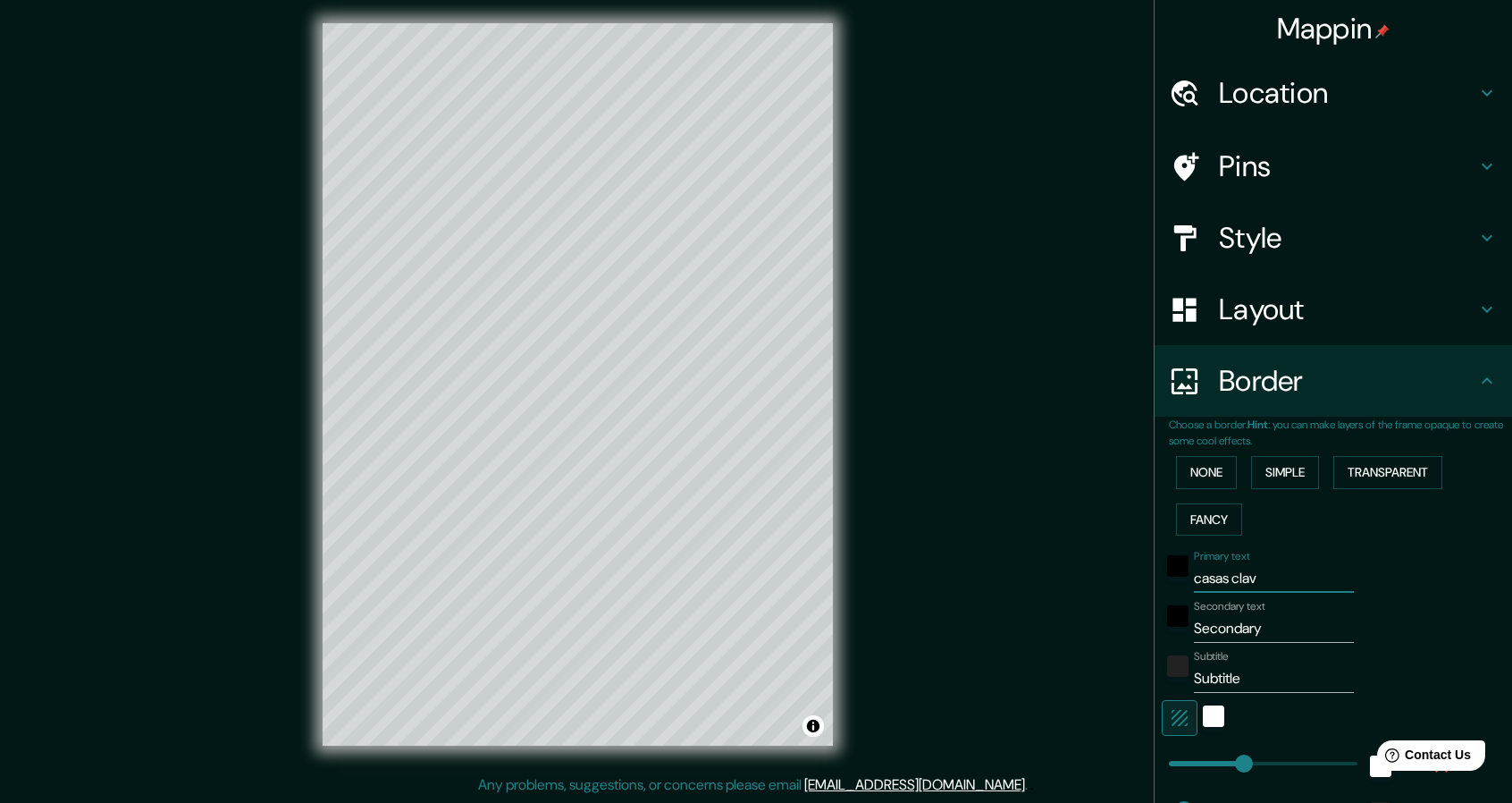
type input "casas clave"
type input "228"
type input "46"
type input "casas clavel"
type input "228"
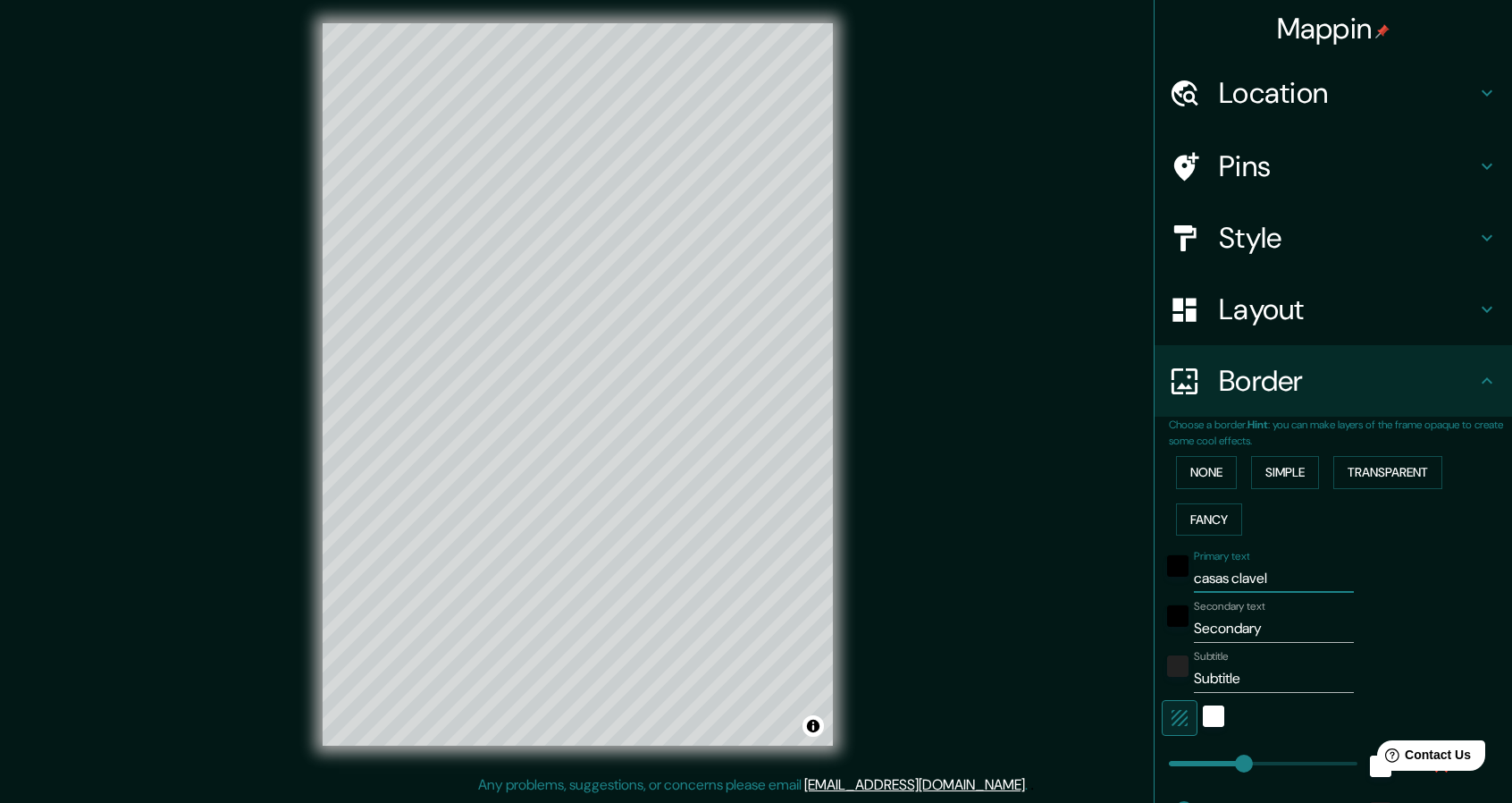
type input "46"
type input "casas clavel"
click at [1189, 523] on button "Fancy" at bounding box center [1208, 519] width 66 height 33
click at [1281, 474] on button "Simple" at bounding box center [1285, 472] width 68 height 33
click at [1380, 454] on div "None Simple Transparent Fancy" at bounding box center [1340, 495] width 343 height 94
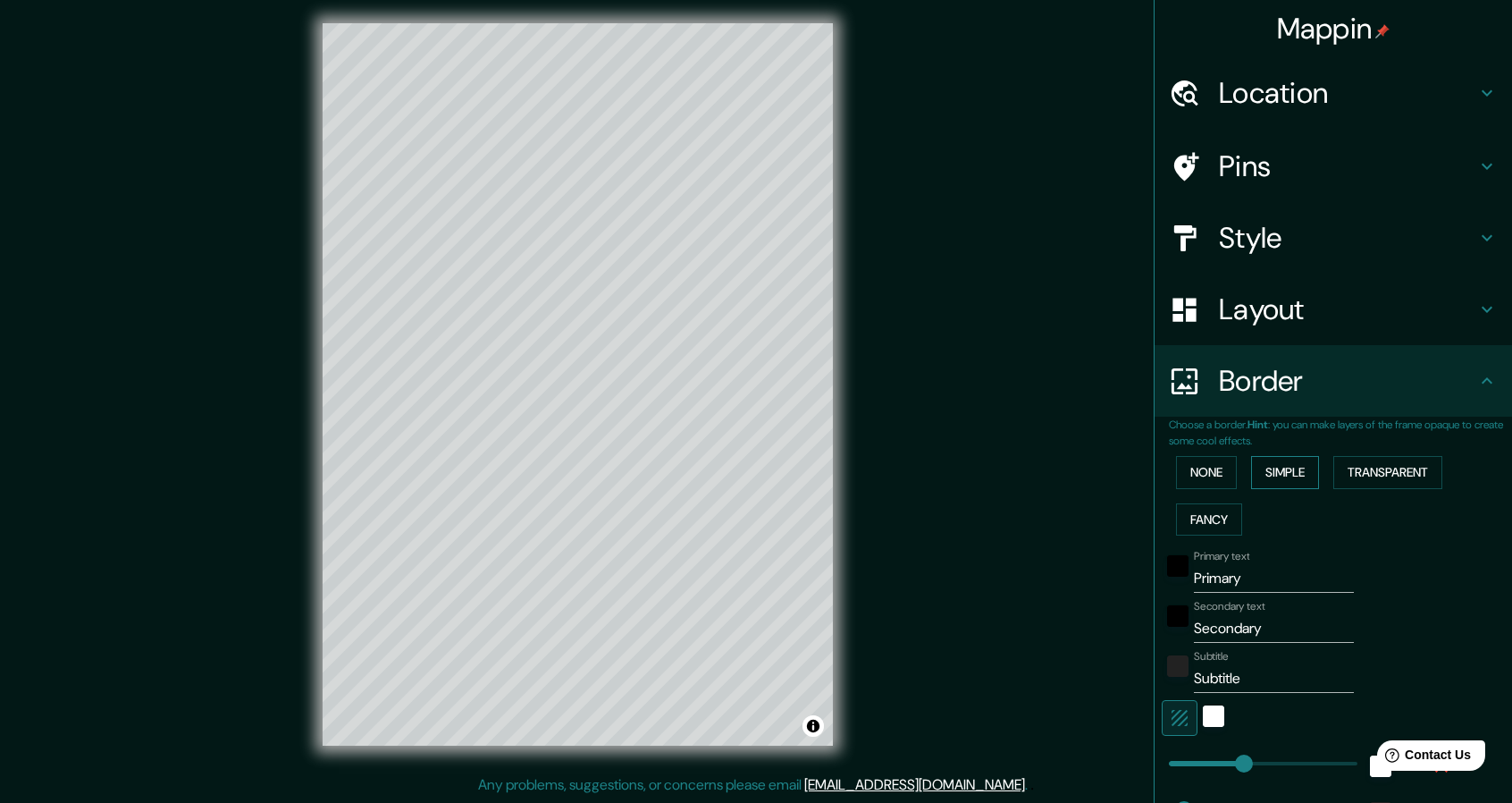
drag, startPoint x: 1372, startPoint y: 474, endPoint x: 1299, endPoint y: 487, distance: 74.1
click at [1370, 474] on button "Transparent" at bounding box center [1387, 472] width 109 height 33
drag, startPoint x: 1285, startPoint y: 478, endPoint x: 1259, endPoint y: 481, distance: 26.2
click at [1283, 478] on button "Simple" at bounding box center [1285, 472] width 68 height 33
drag, startPoint x: 1242, startPoint y: 469, endPoint x: 1113, endPoint y: 491, distance: 130.9
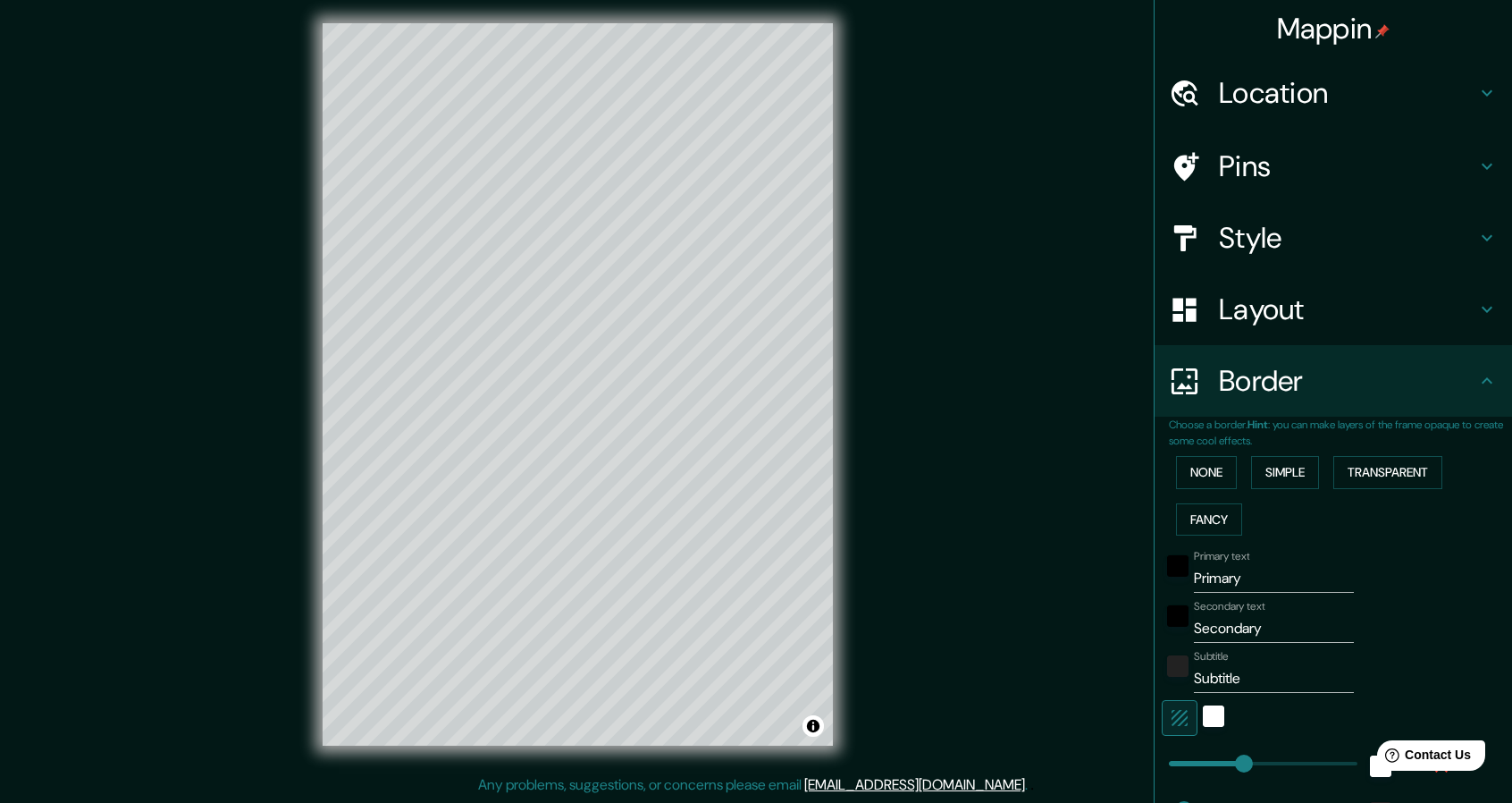
click at [1251, 470] on button "Simple" at bounding box center [1285, 472] width 68 height 33
type input "228"
type input "46"
click at [1111, 485] on div "Mappin Location [GEOGRAPHIC_DATA], [GEOGRAPHIC_DATA], [GEOGRAPHIC_DATA] Pins St…" at bounding box center [756, 398] width 1512 height 808
click at [1175, 474] on button "None" at bounding box center [1205, 472] width 61 height 33
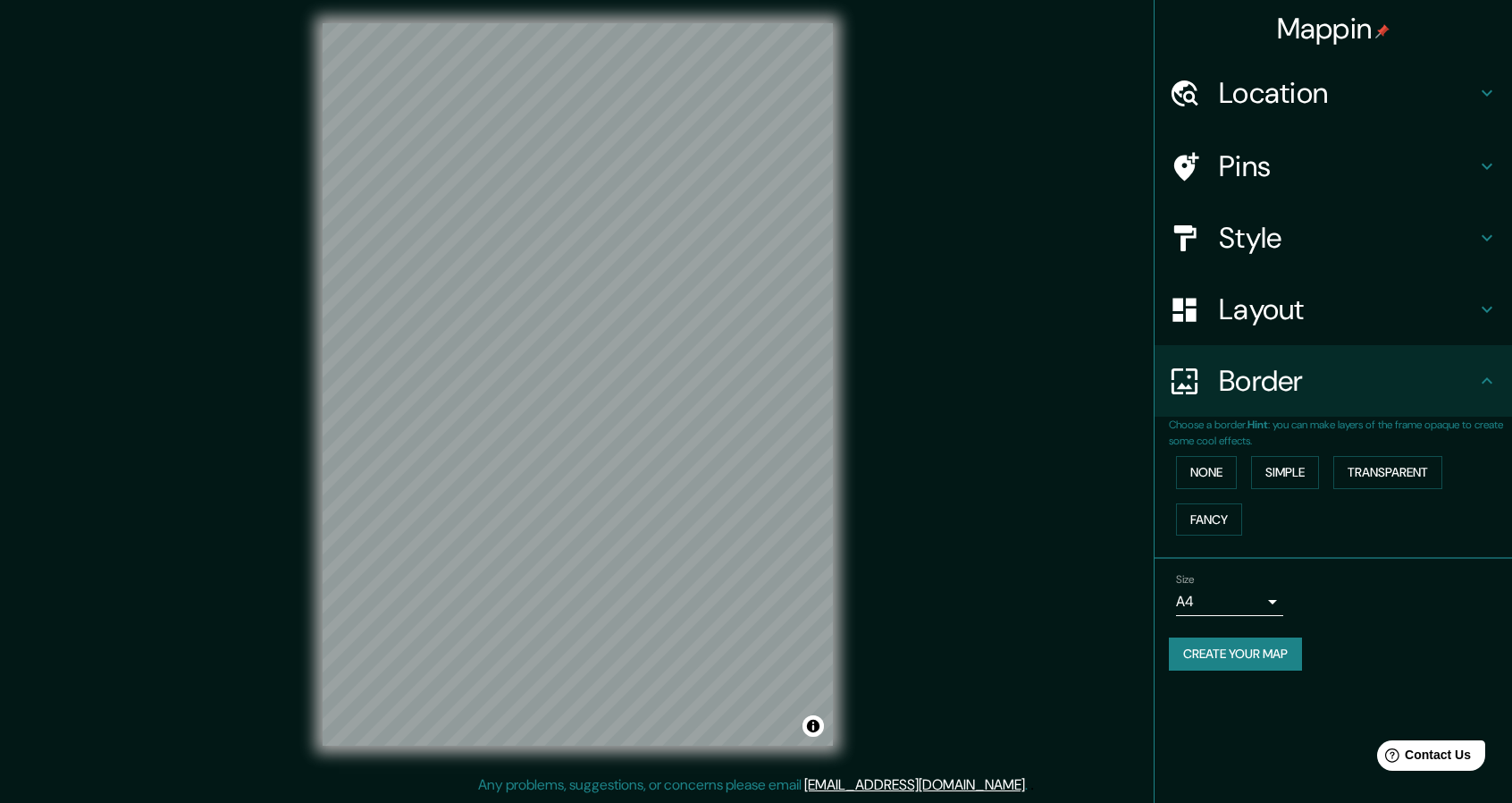
click at [1301, 328] on div "Layout" at bounding box center [1332, 309] width 357 height 72
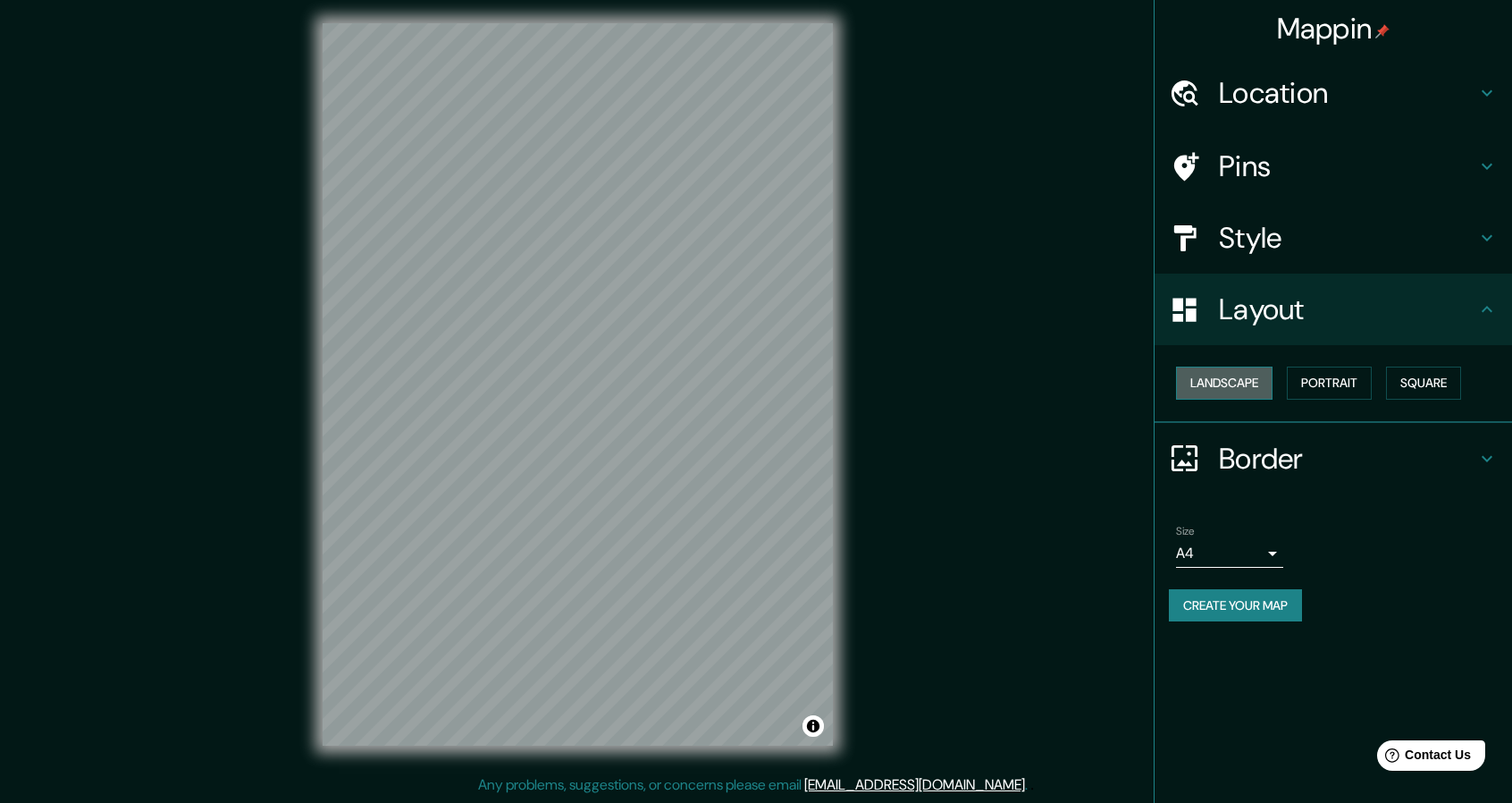
click at [1237, 381] on button "Landscape" at bounding box center [1224, 382] width 97 height 33
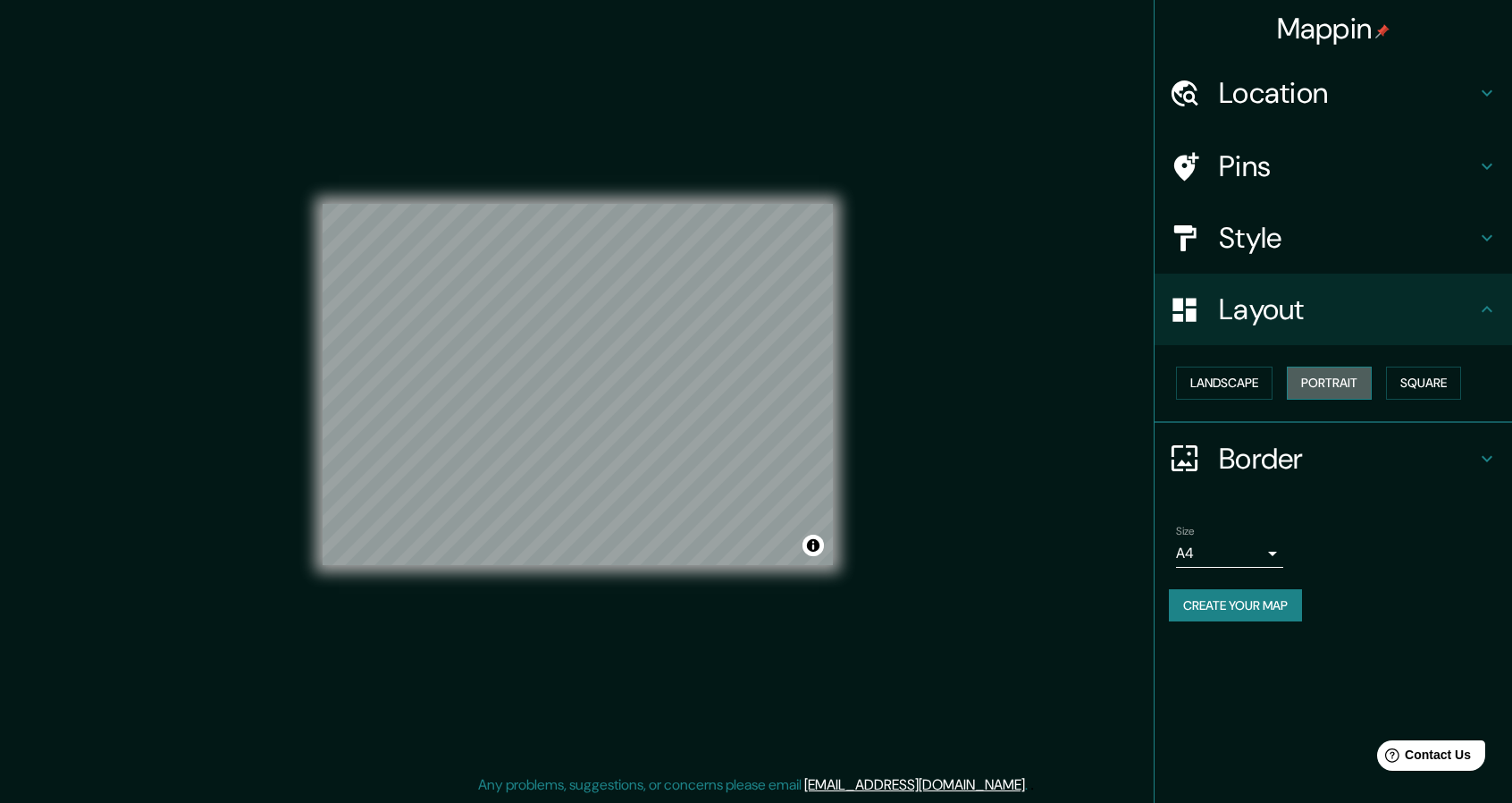
click at [1327, 373] on button "Portrait" at bounding box center [1328, 382] width 85 height 33
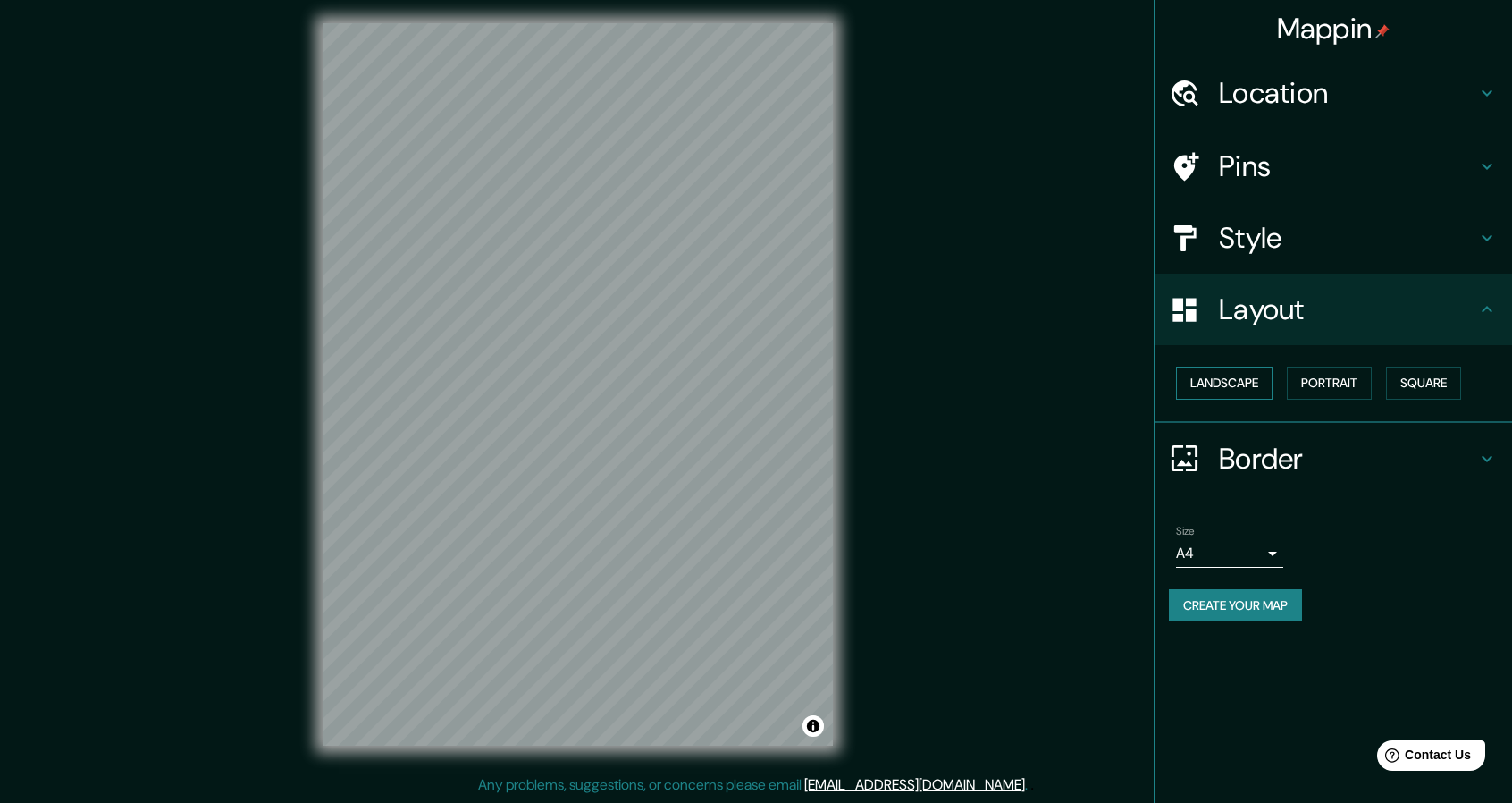
click at [1268, 377] on button "Landscape" at bounding box center [1224, 382] width 97 height 33
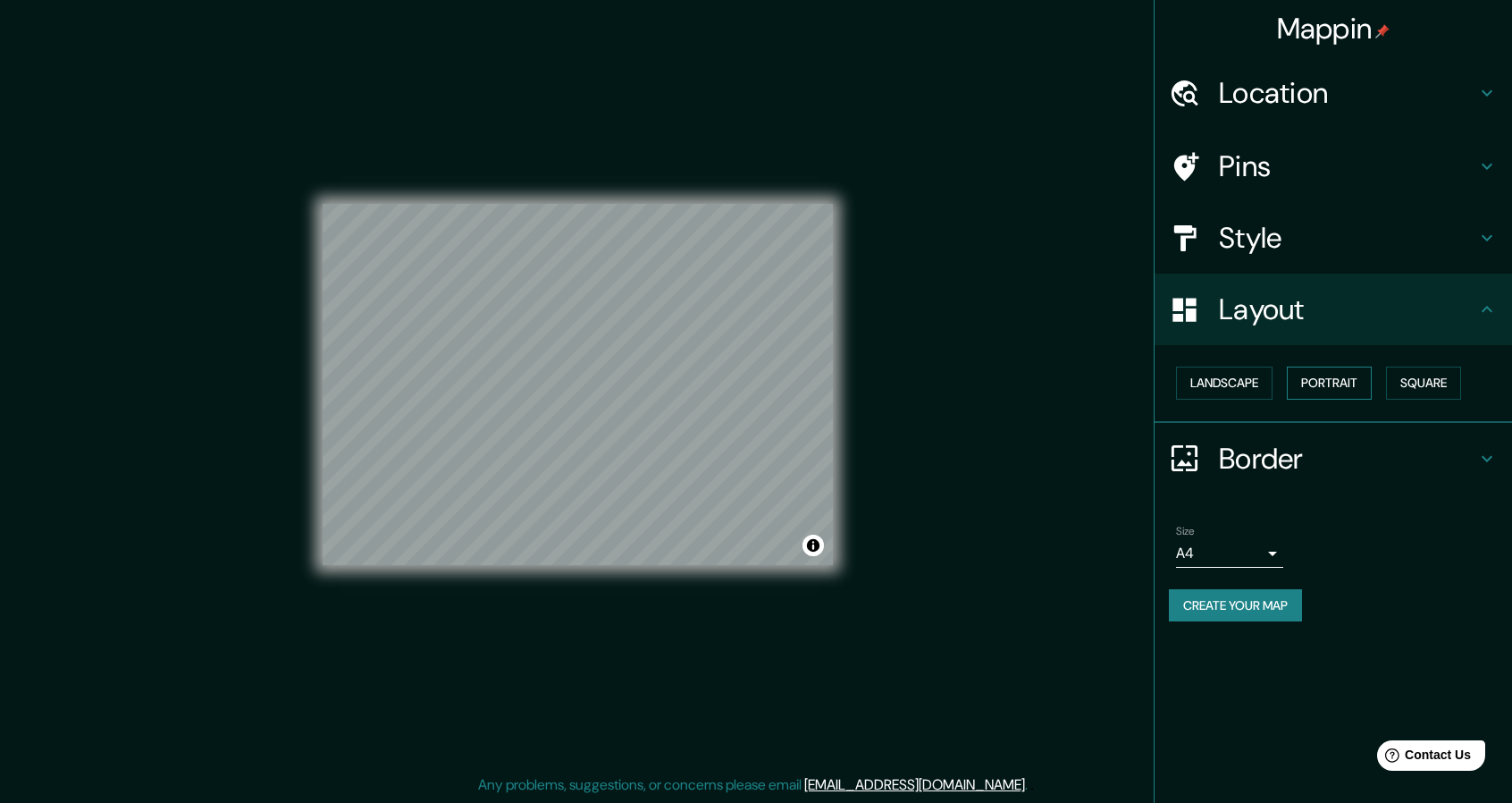
click at [1353, 372] on button "Portrait" at bounding box center [1328, 382] width 85 height 33
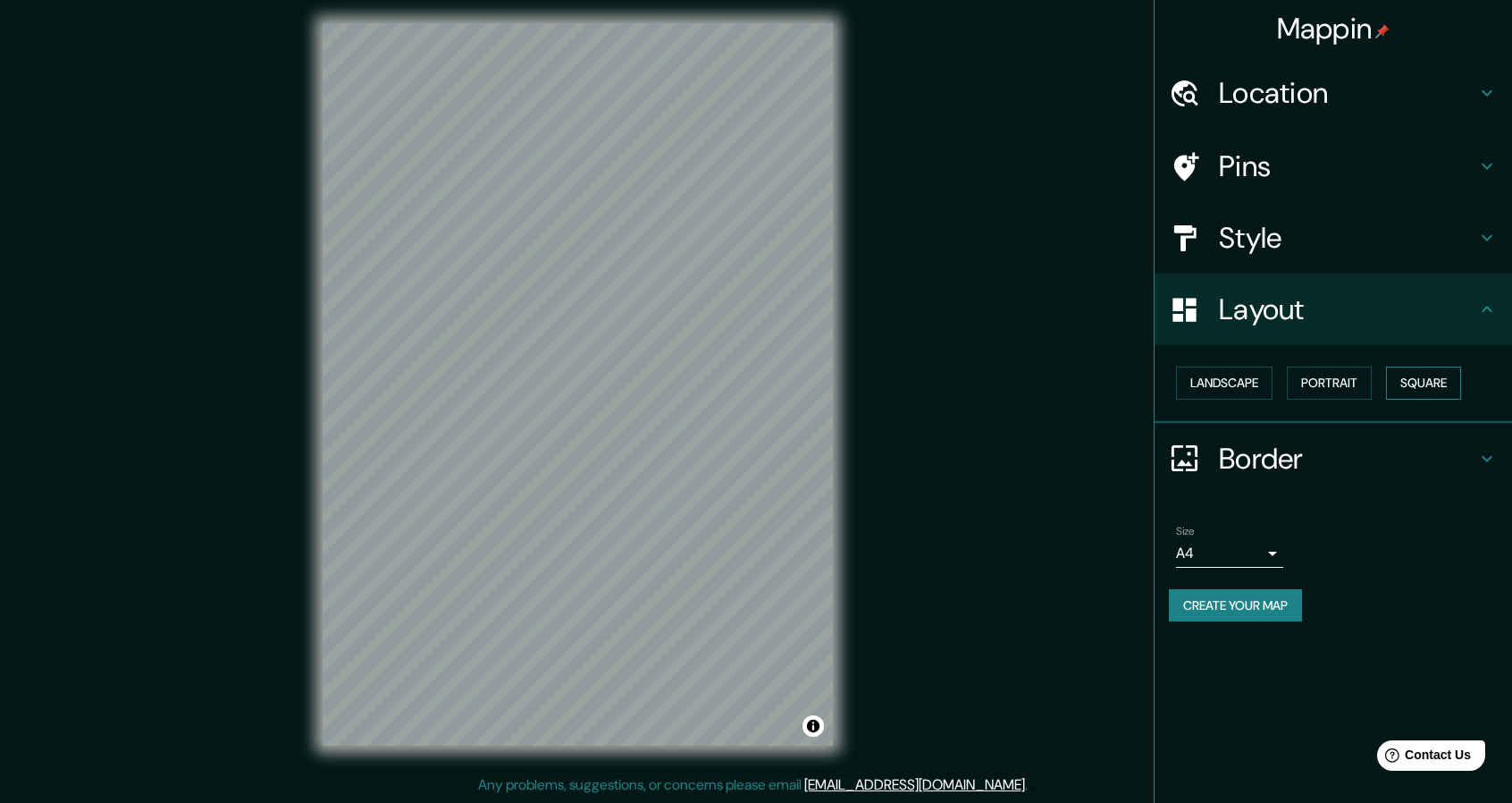
click at [1428, 395] on button "Square" at bounding box center [1423, 382] width 76 height 33
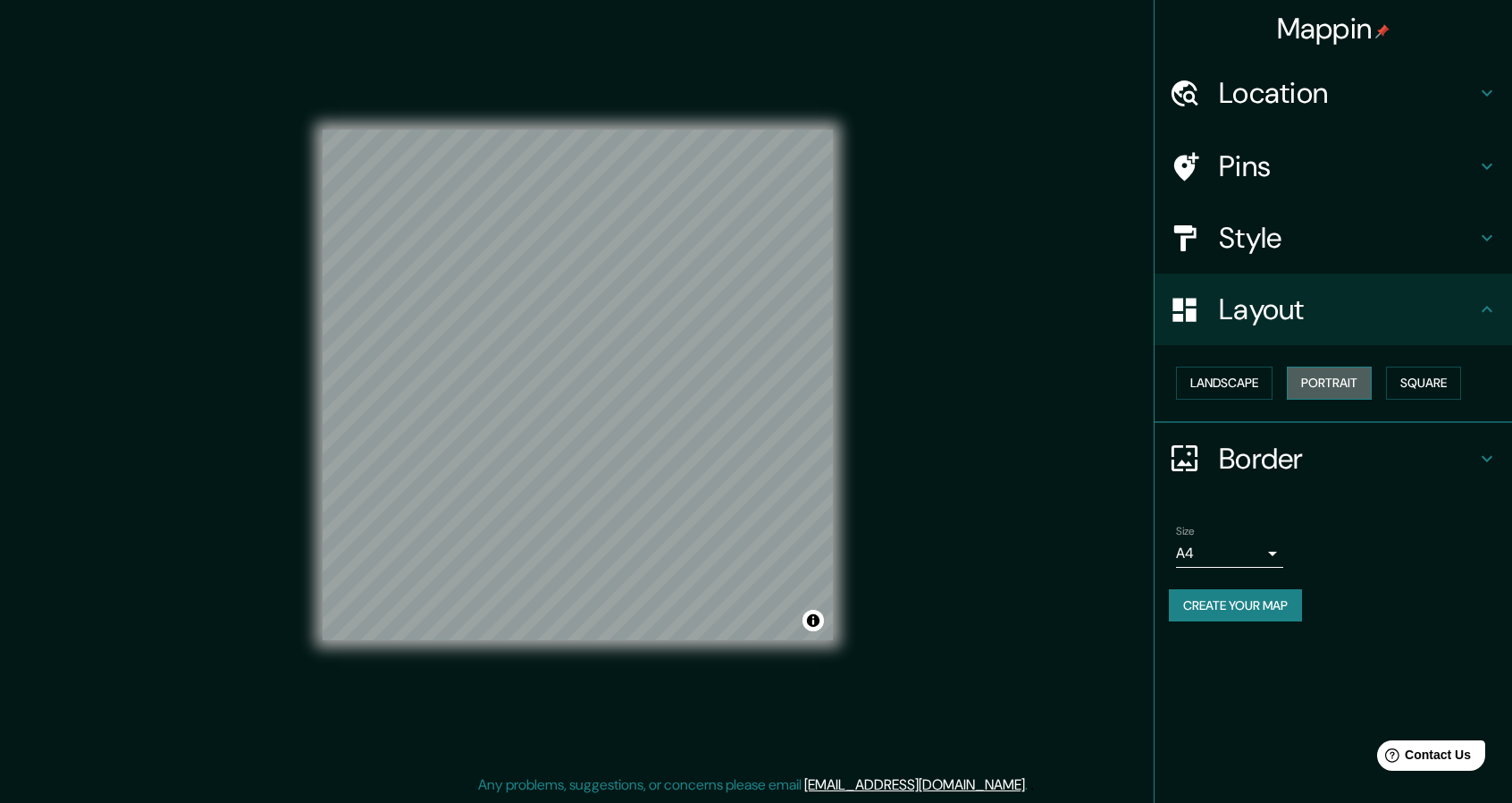
drag, startPoint x: 1300, startPoint y: 387, endPoint x: 1290, endPoint y: 393, distance: 11.7
click at [1300, 387] on button "Portrait" at bounding box center [1328, 382] width 85 height 33
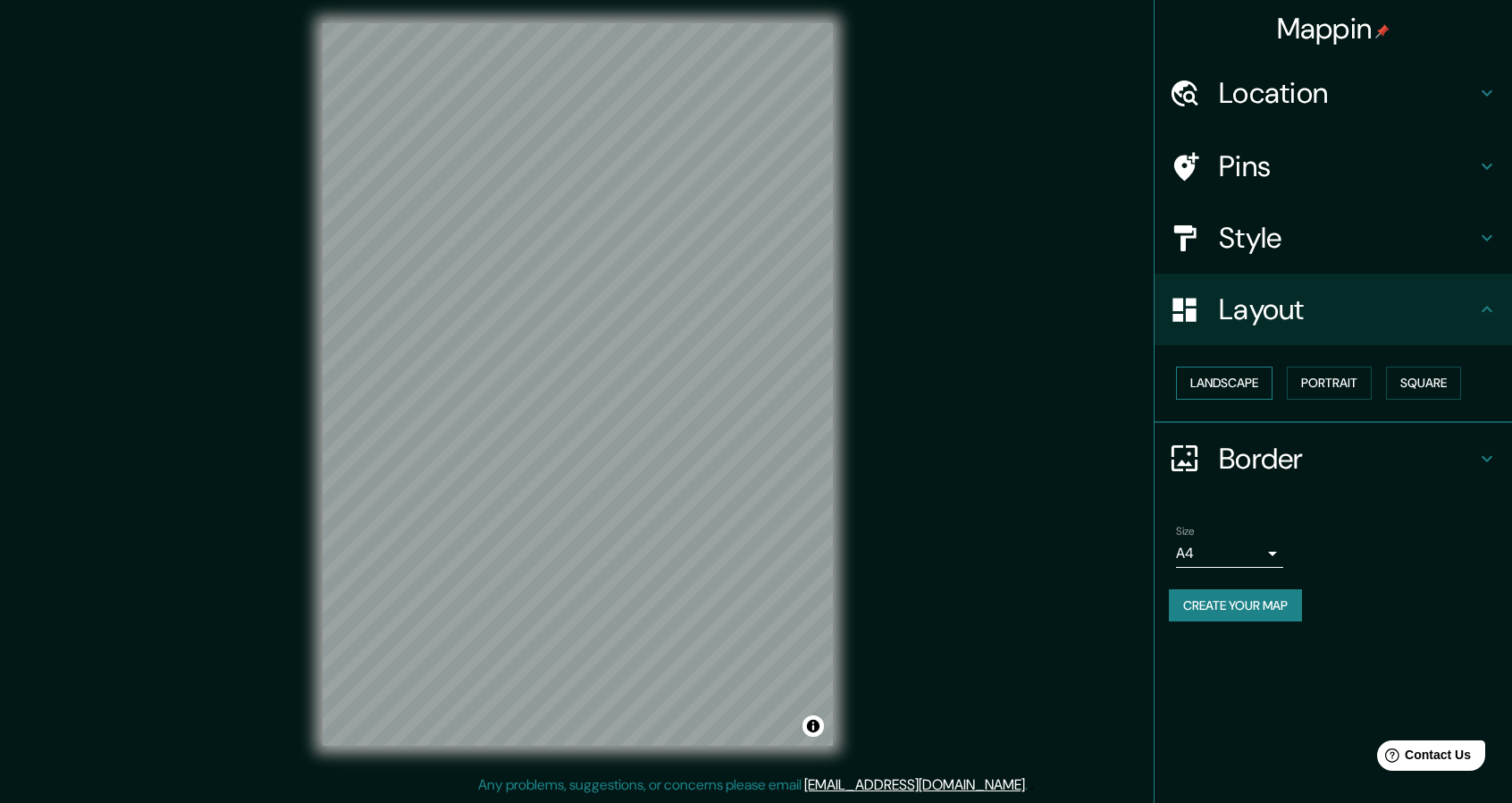
click at [1227, 391] on button "Landscape" at bounding box center [1224, 382] width 97 height 33
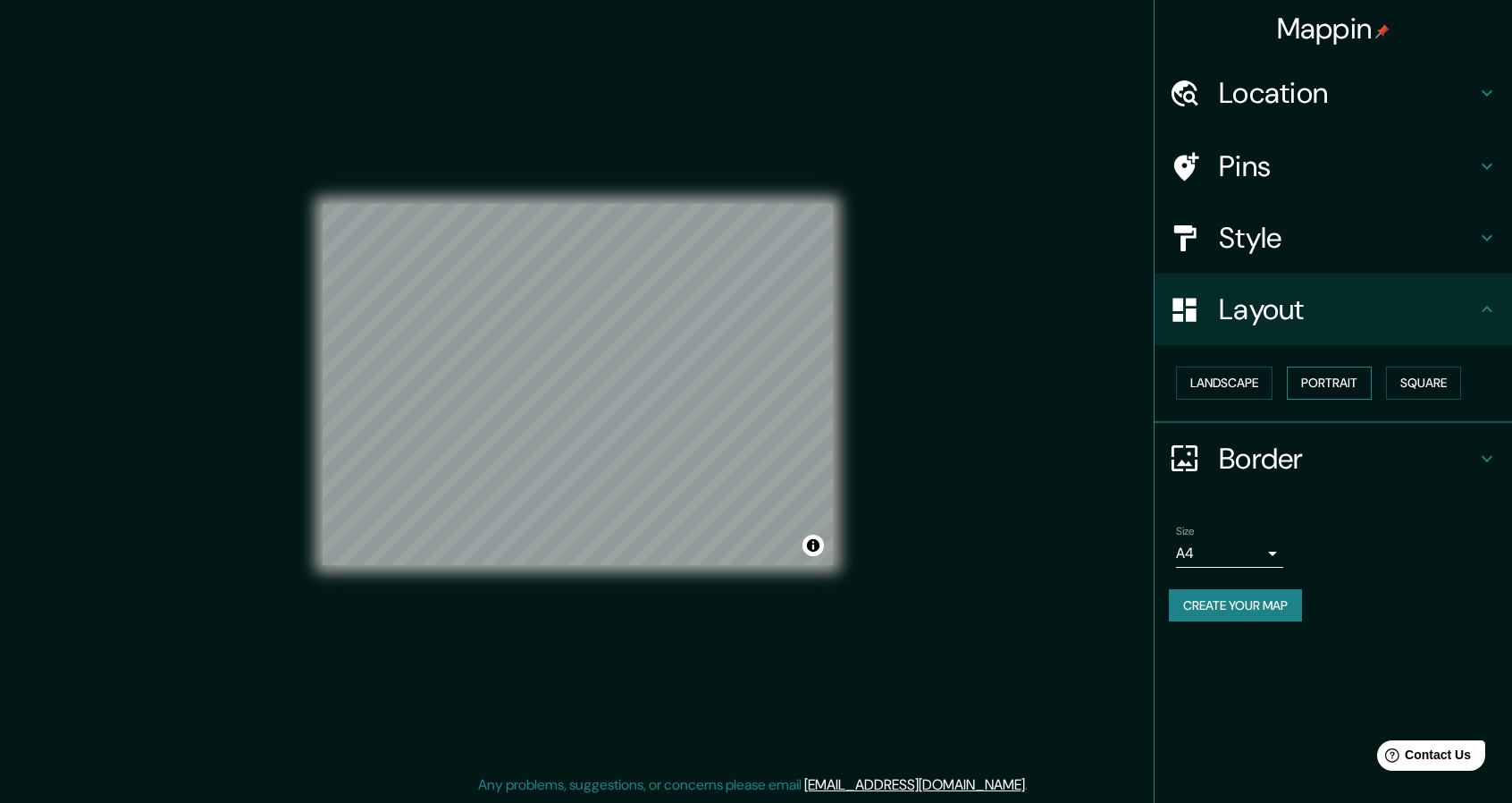
click at [1328, 369] on button "Portrait" at bounding box center [1328, 382] width 85 height 33
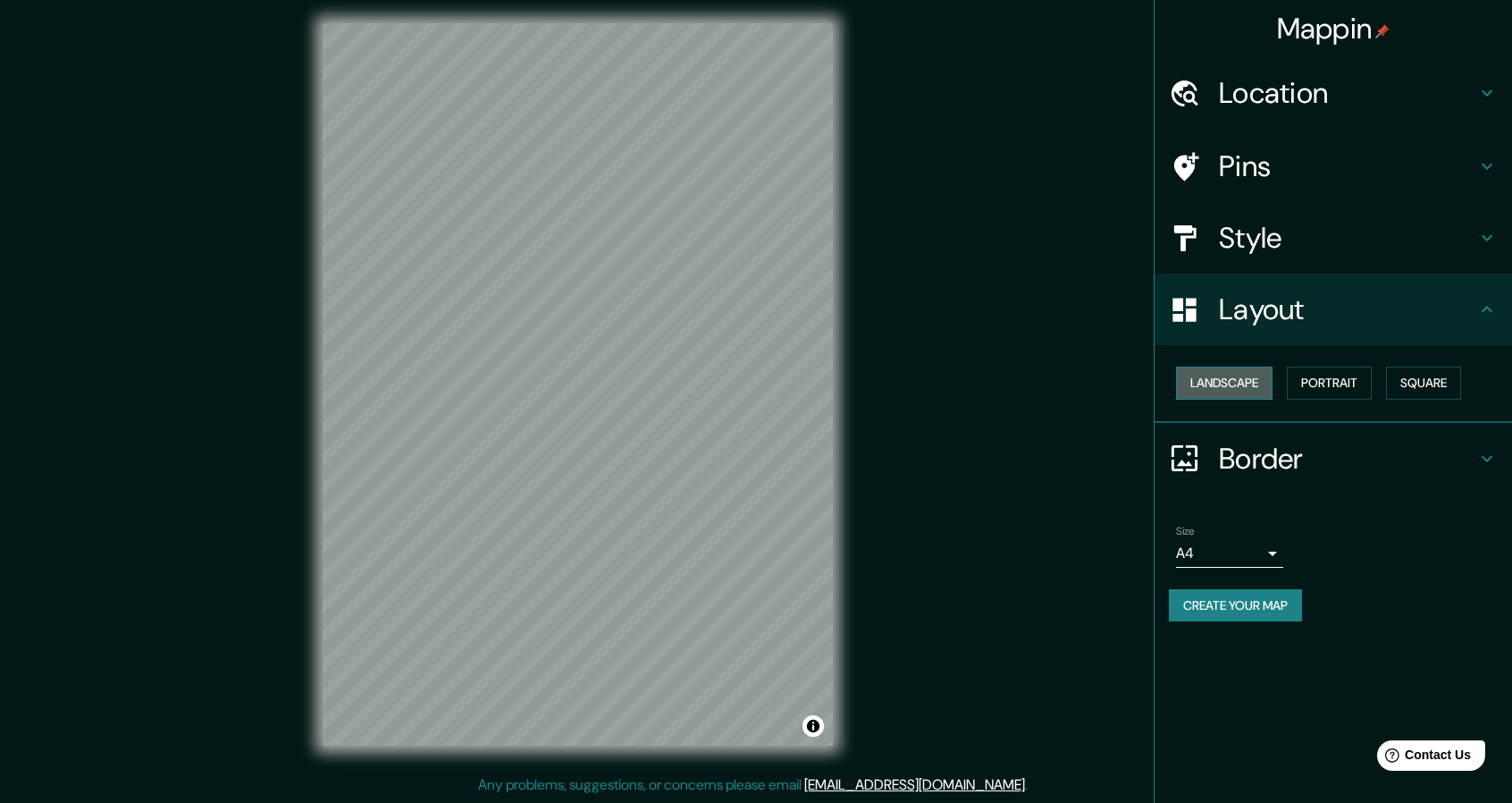
click at [1241, 391] on button "Landscape" at bounding box center [1224, 382] width 97 height 33
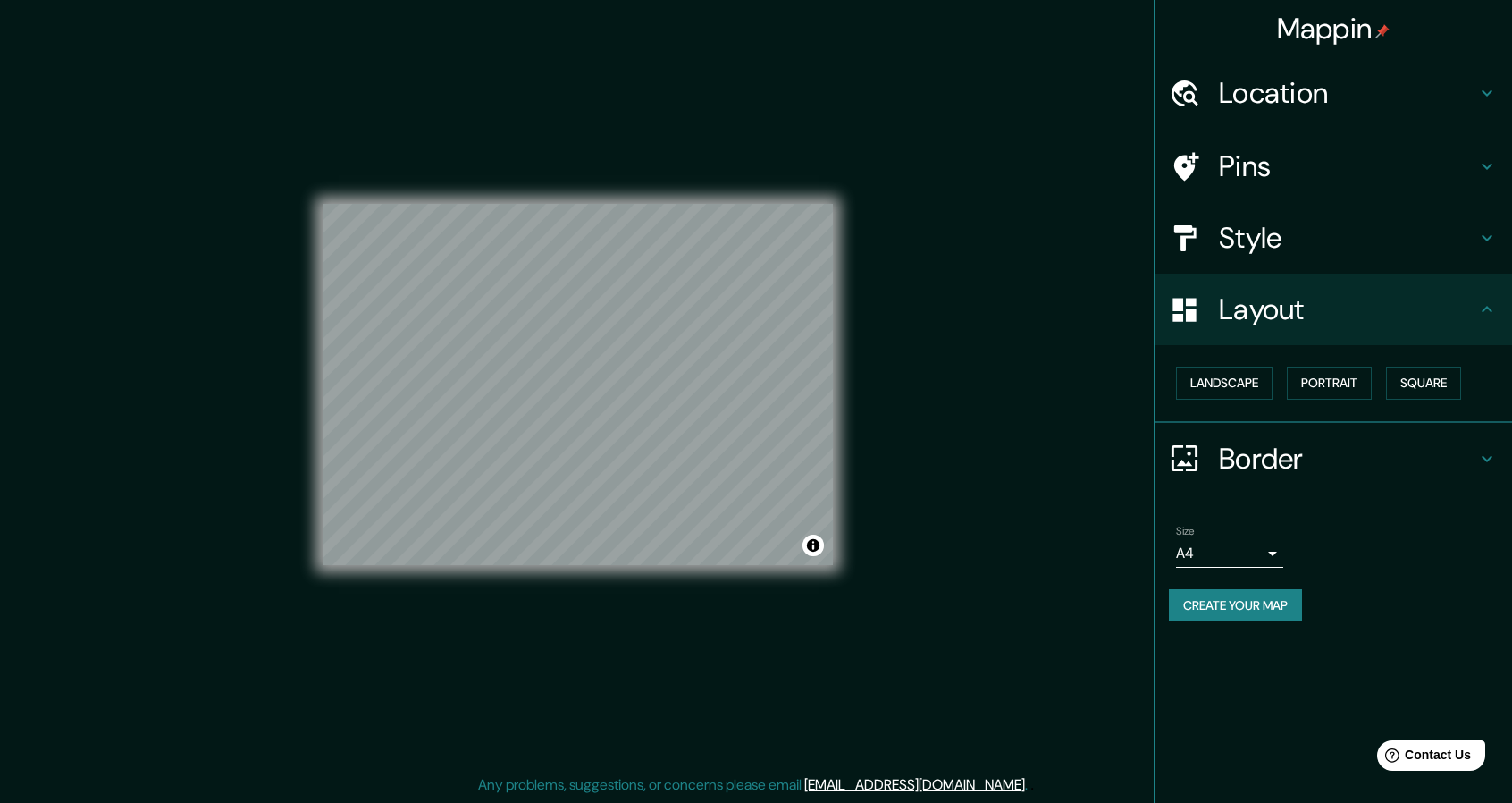
click at [1342, 358] on div "Landscape [GEOGRAPHIC_DATA]" at bounding box center [1332, 383] width 357 height 77
click at [1330, 371] on button "Portrait" at bounding box center [1328, 382] width 85 height 33
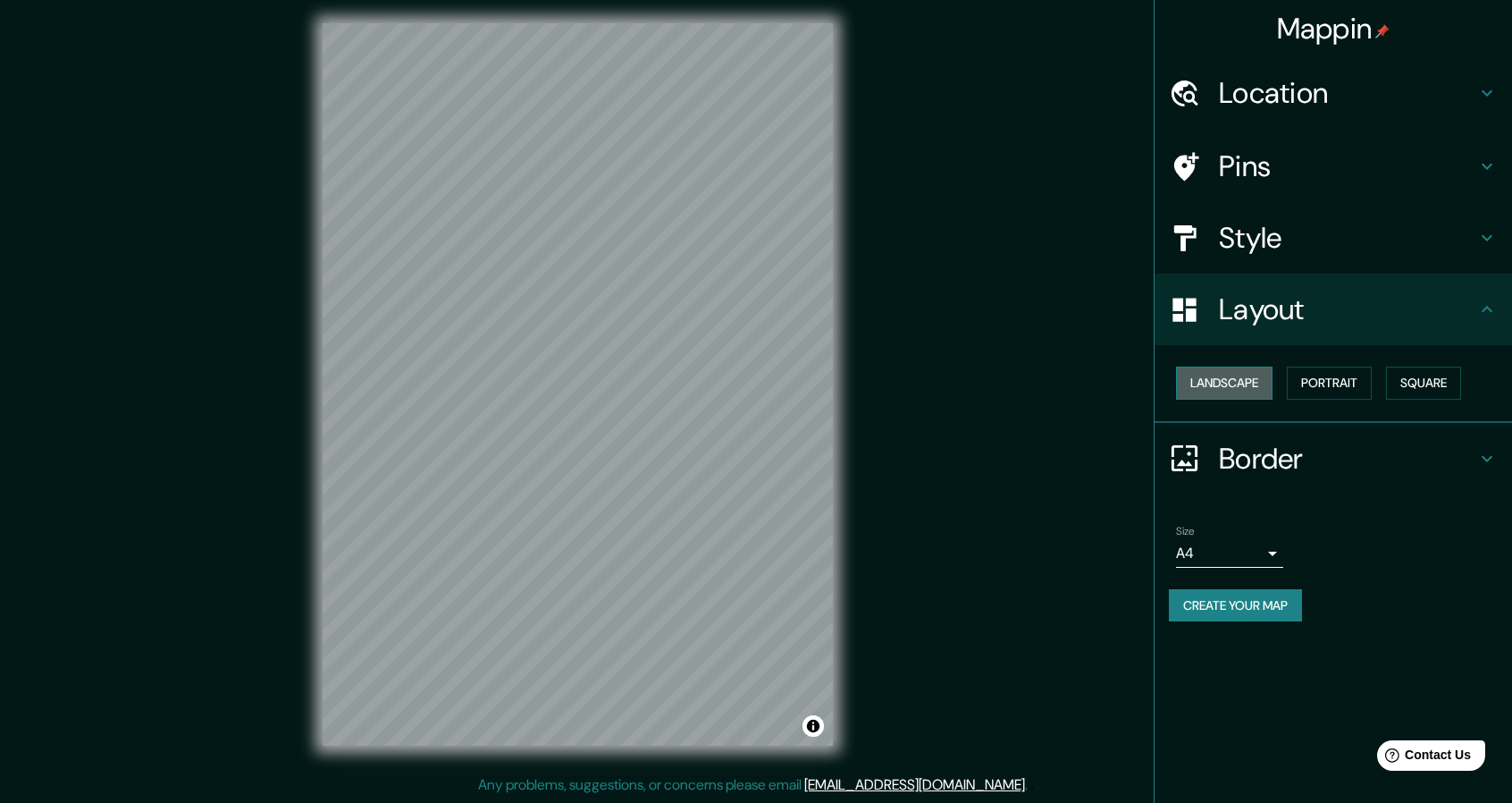
click at [1204, 378] on button "Landscape" at bounding box center [1224, 382] width 97 height 33
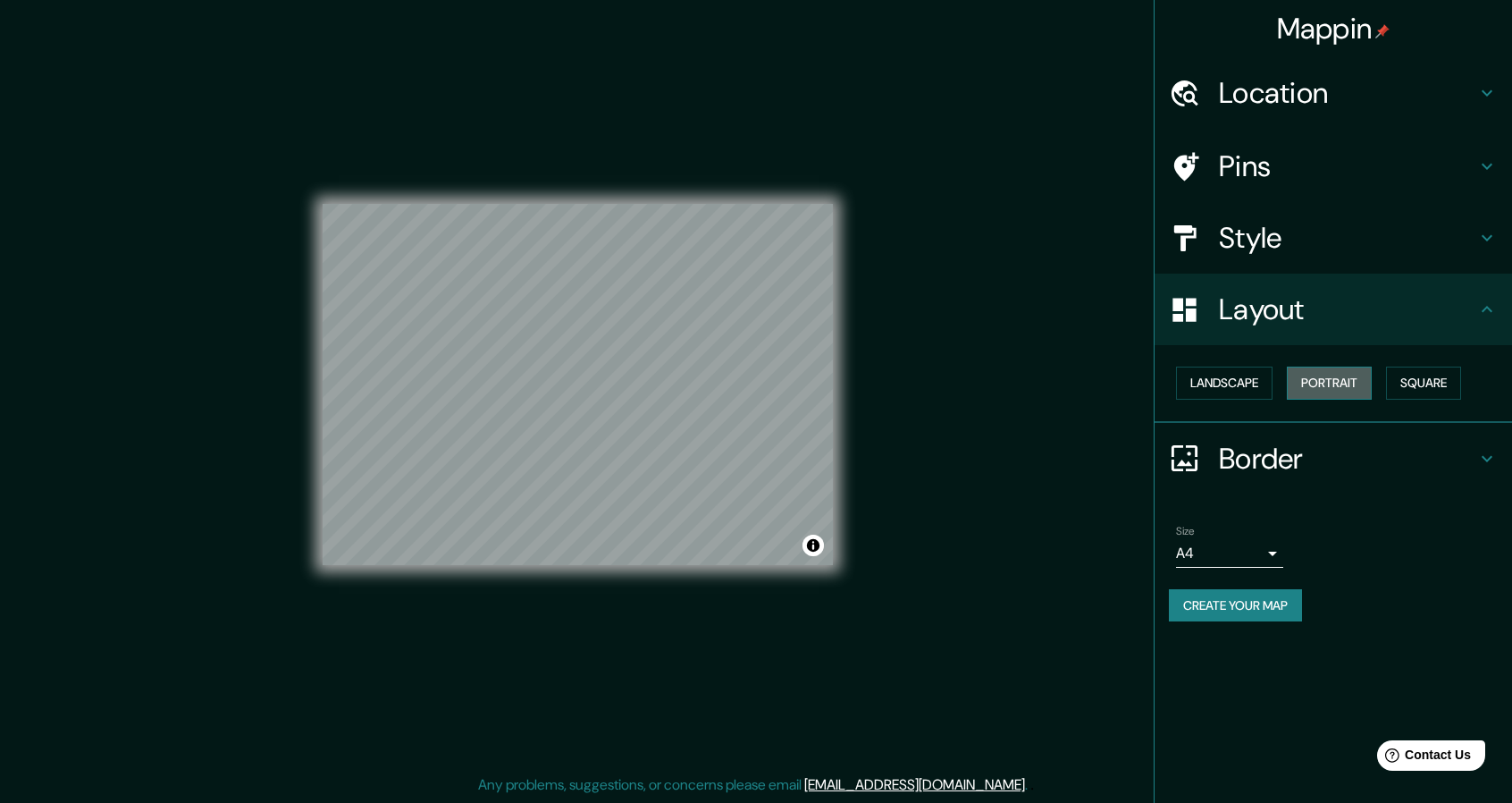
click at [1329, 373] on button "Portrait" at bounding box center [1328, 382] width 85 height 33
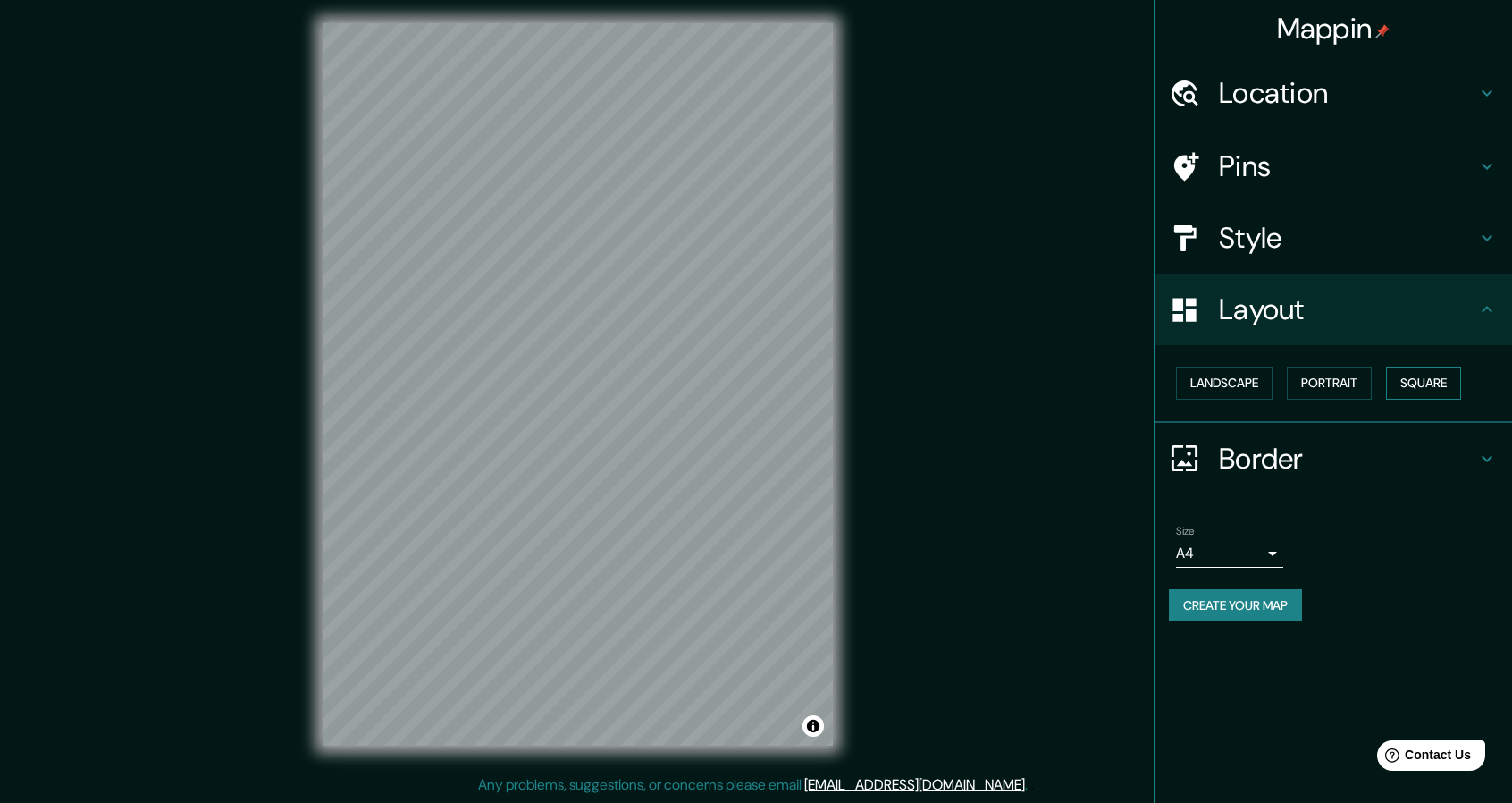
click at [1441, 391] on button "Square" at bounding box center [1423, 382] width 76 height 33
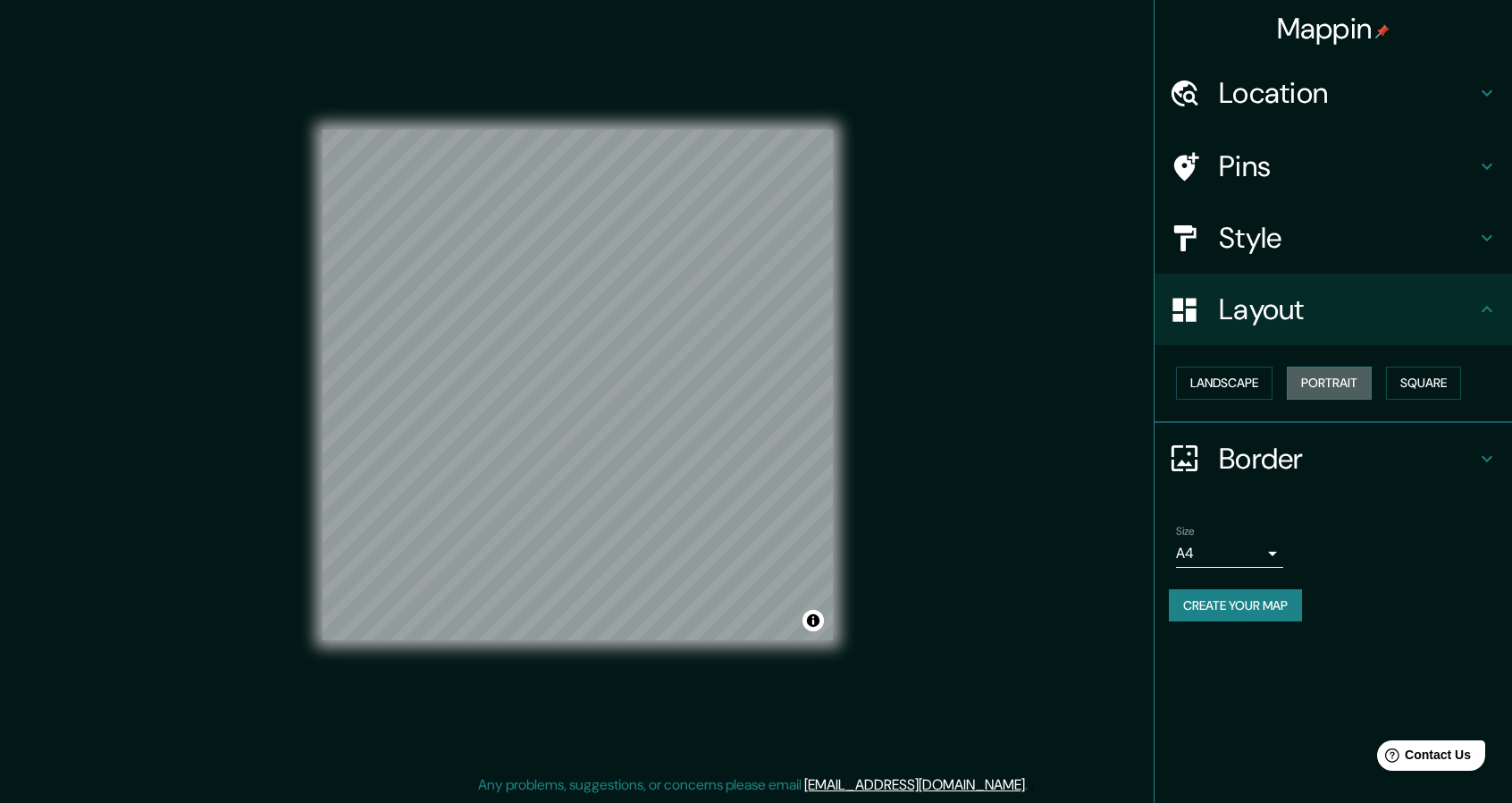
click at [1358, 385] on button "Portrait" at bounding box center [1328, 382] width 85 height 33
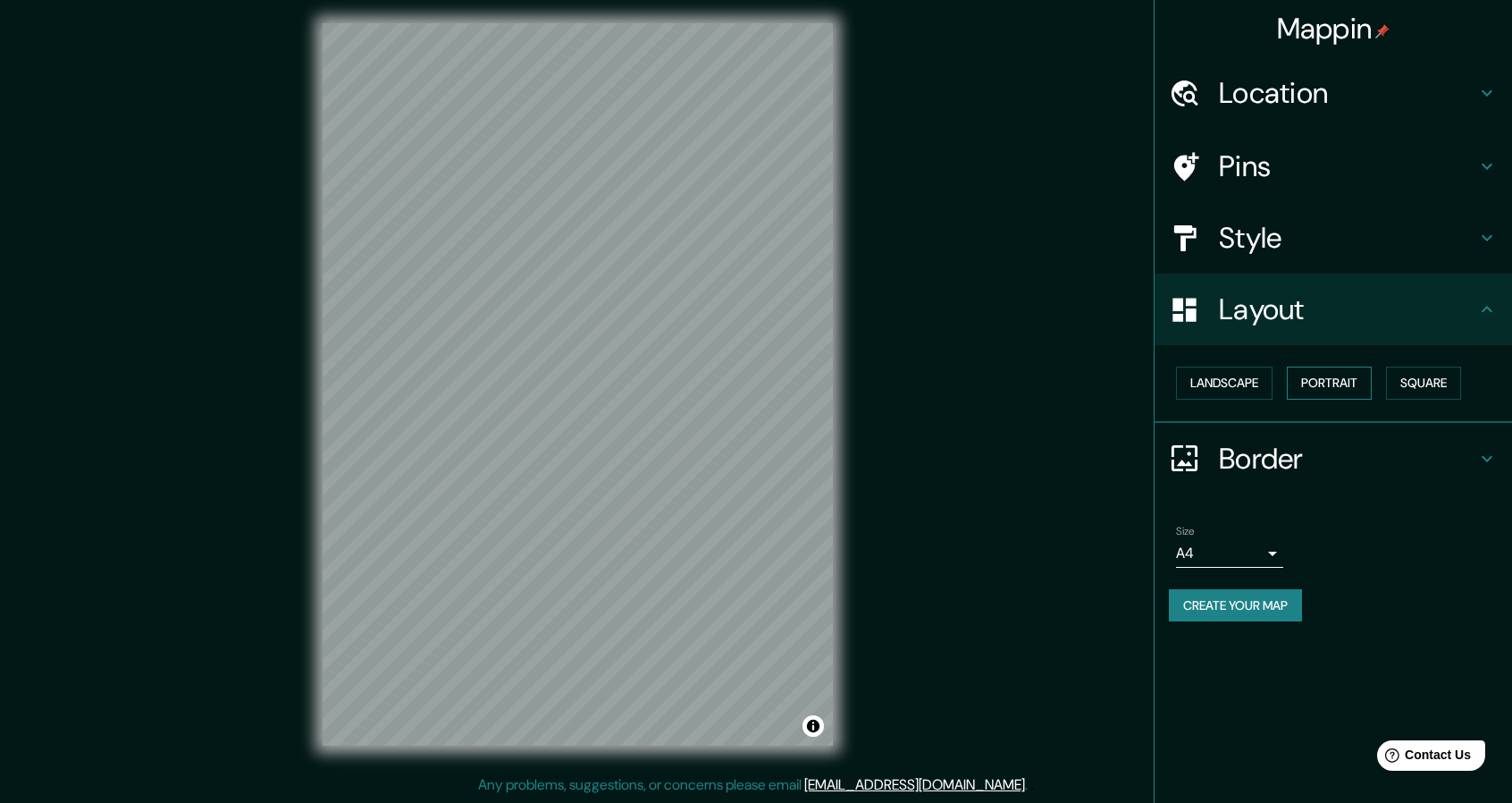
click at [1368, 389] on button "Portrait" at bounding box center [1328, 382] width 85 height 33
drag, startPoint x: 1388, startPoint y: 381, endPoint x: 1286, endPoint y: 391, distance: 102.5
click at [1387, 382] on div "Landscape [GEOGRAPHIC_DATA]" at bounding box center [1340, 382] width 343 height 48
click at [1392, 378] on button "Square" at bounding box center [1423, 382] width 76 height 33
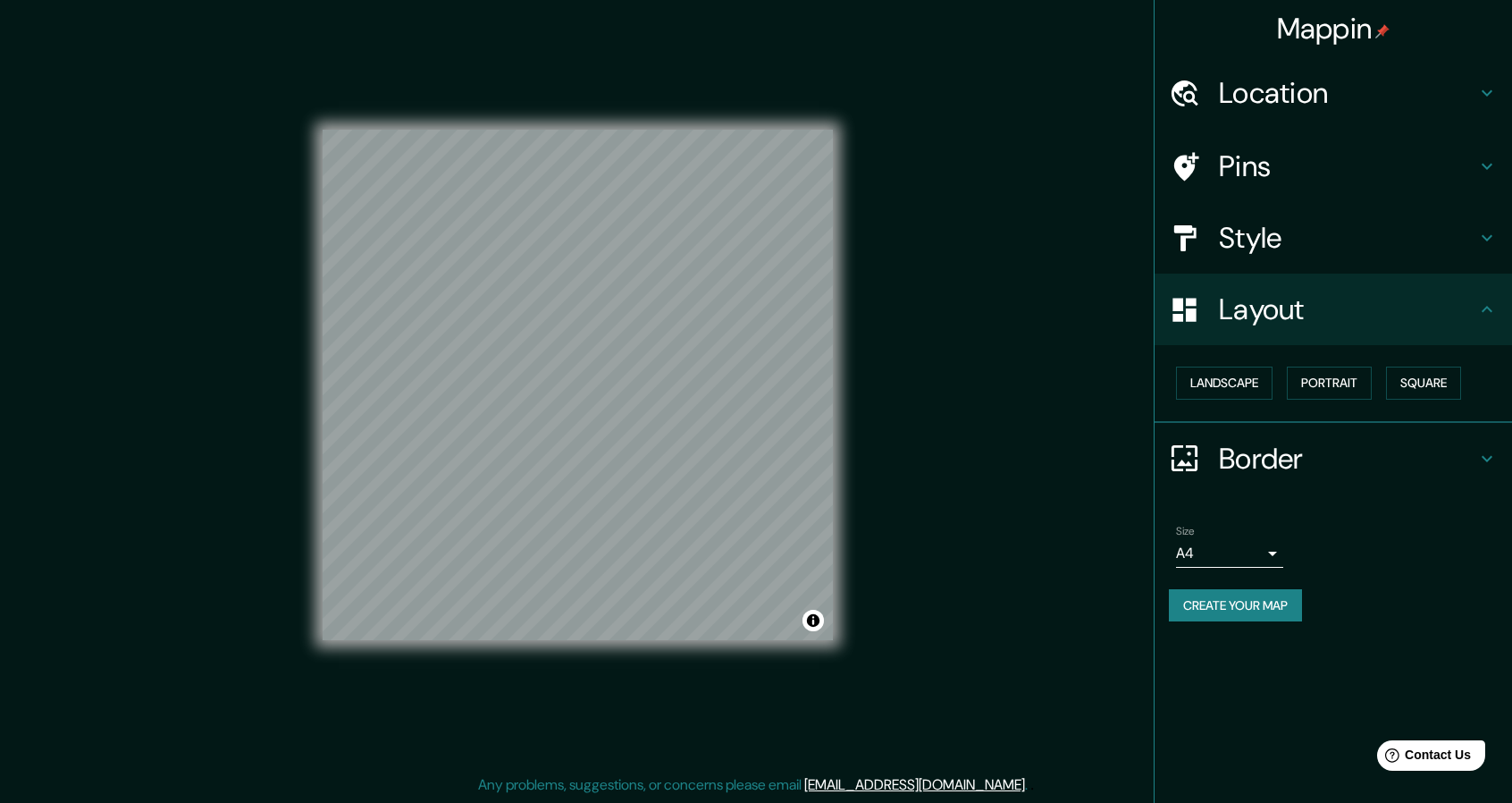
click at [270, 407] on div "Mappin Location [GEOGRAPHIC_DATA], [GEOGRAPHIC_DATA], [GEOGRAPHIC_DATA] Pins St…" at bounding box center [756, 398] width 1512 height 808
click at [1426, 264] on div "Style" at bounding box center [1332, 238] width 357 height 72
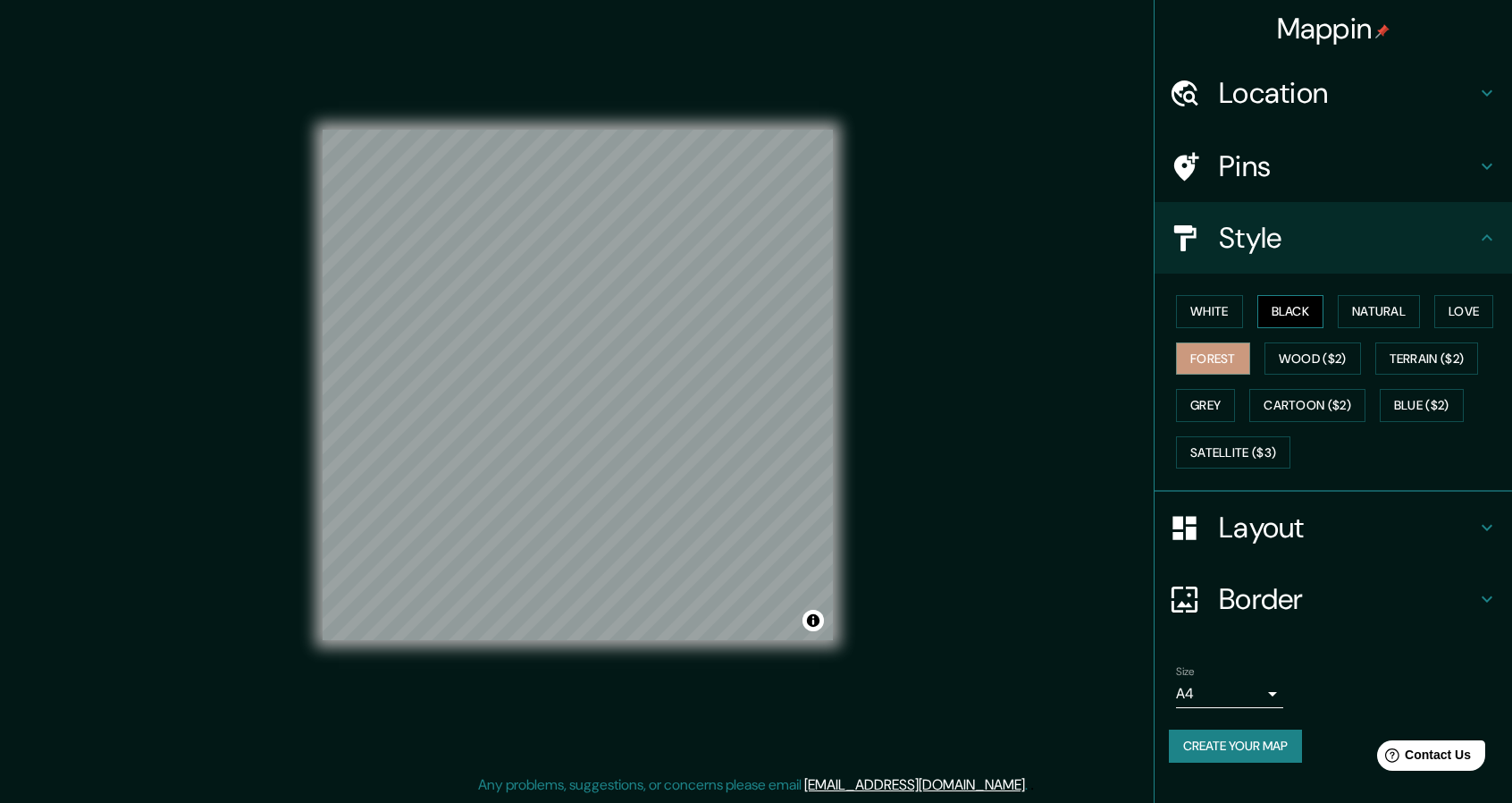
click at [1295, 315] on button "Black" at bounding box center [1291, 311] width 67 height 33
drag, startPoint x: 1258, startPoint y: 325, endPoint x: 1220, endPoint y: 341, distance: 41.2
click at [1258, 328] on div "White Black Natural Love Forest Wood ($2) Terrain ($2) Grey Cartoon ($2) Blue (…" at bounding box center [1340, 381] width 343 height 187
click at [1214, 323] on button "White" at bounding box center [1209, 311] width 67 height 33
click at [1350, 312] on button "Natural" at bounding box center [1379, 311] width 82 height 33
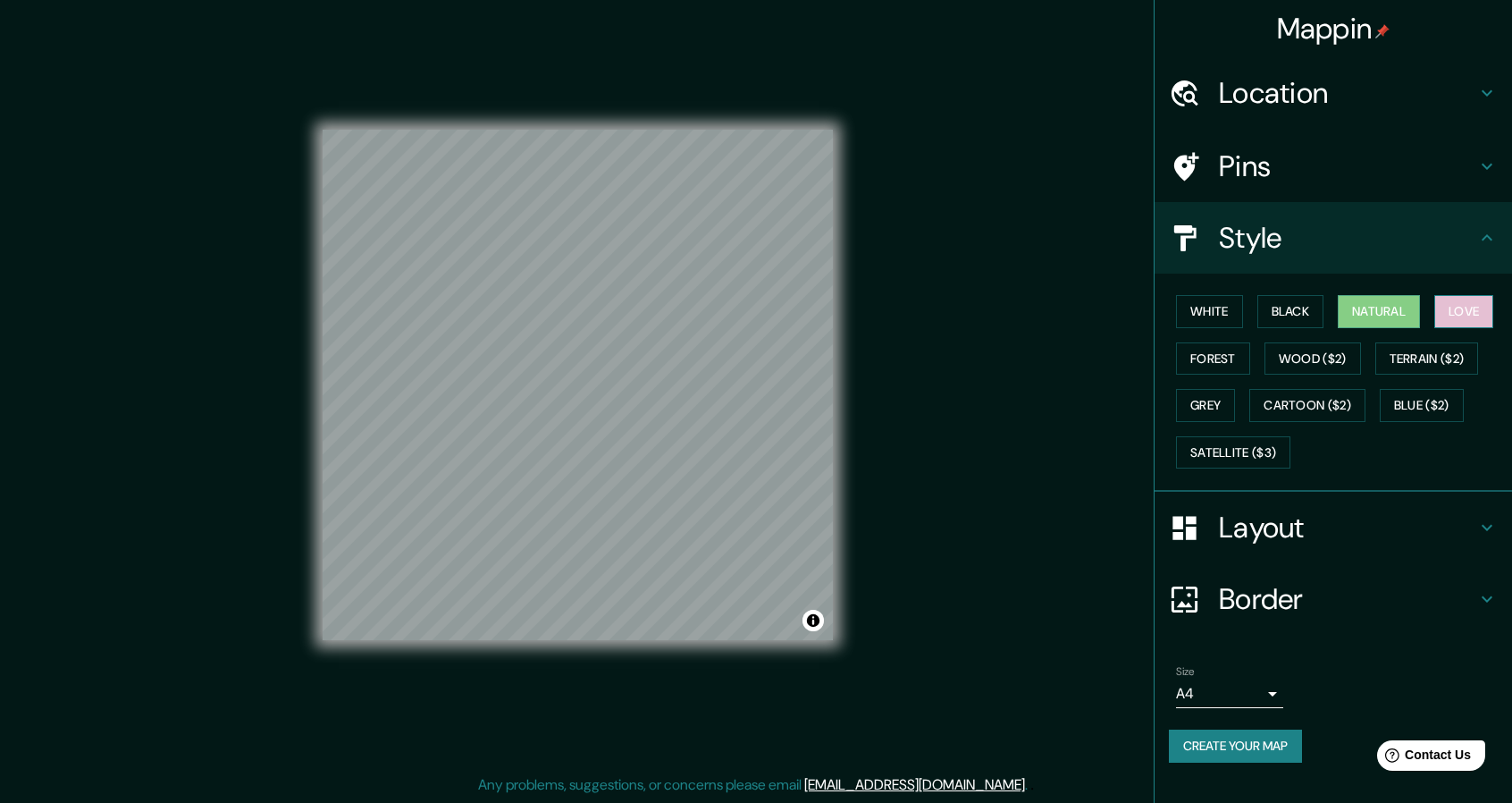
click at [1456, 311] on button "Love" at bounding box center [1463, 311] width 59 height 33
click at [1220, 441] on button "Satellite ($3)" at bounding box center [1232, 452] width 115 height 33
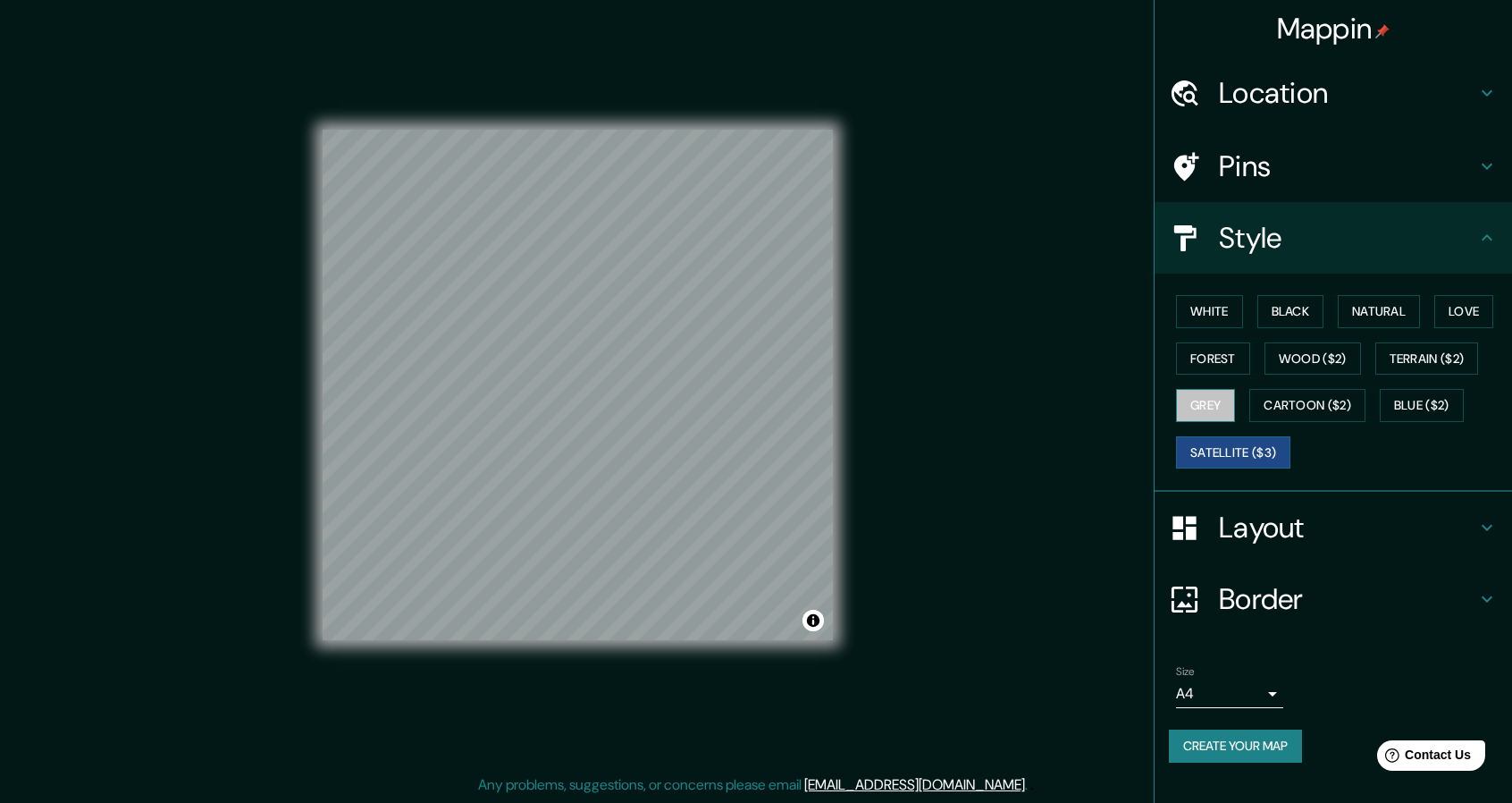
click at [1179, 405] on button "Grey" at bounding box center [1204, 405] width 59 height 33
click at [1203, 356] on button "Forest" at bounding box center [1213, 358] width 75 height 33
click at [1412, 242] on h4 "Style" at bounding box center [1347, 238] width 257 height 35
click at [1479, 248] on icon at bounding box center [1486, 237] width 21 height 21
click at [1479, 248] on div "Style" at bounding box center [1332, 238] width 357 height 72
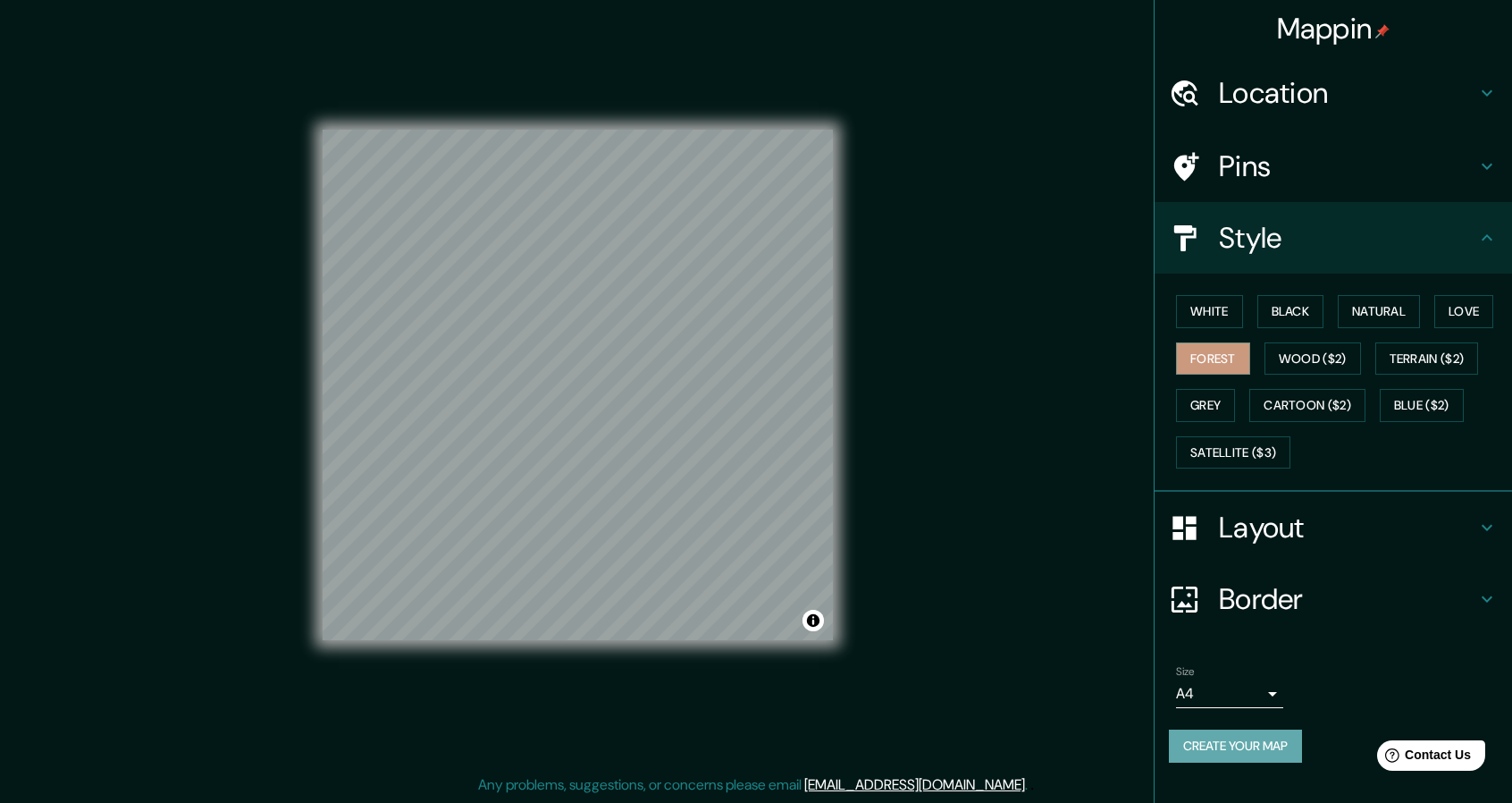
click at [1284, 754] on button "Create your map" at bounding box center [1235, 745] width 133 height 33
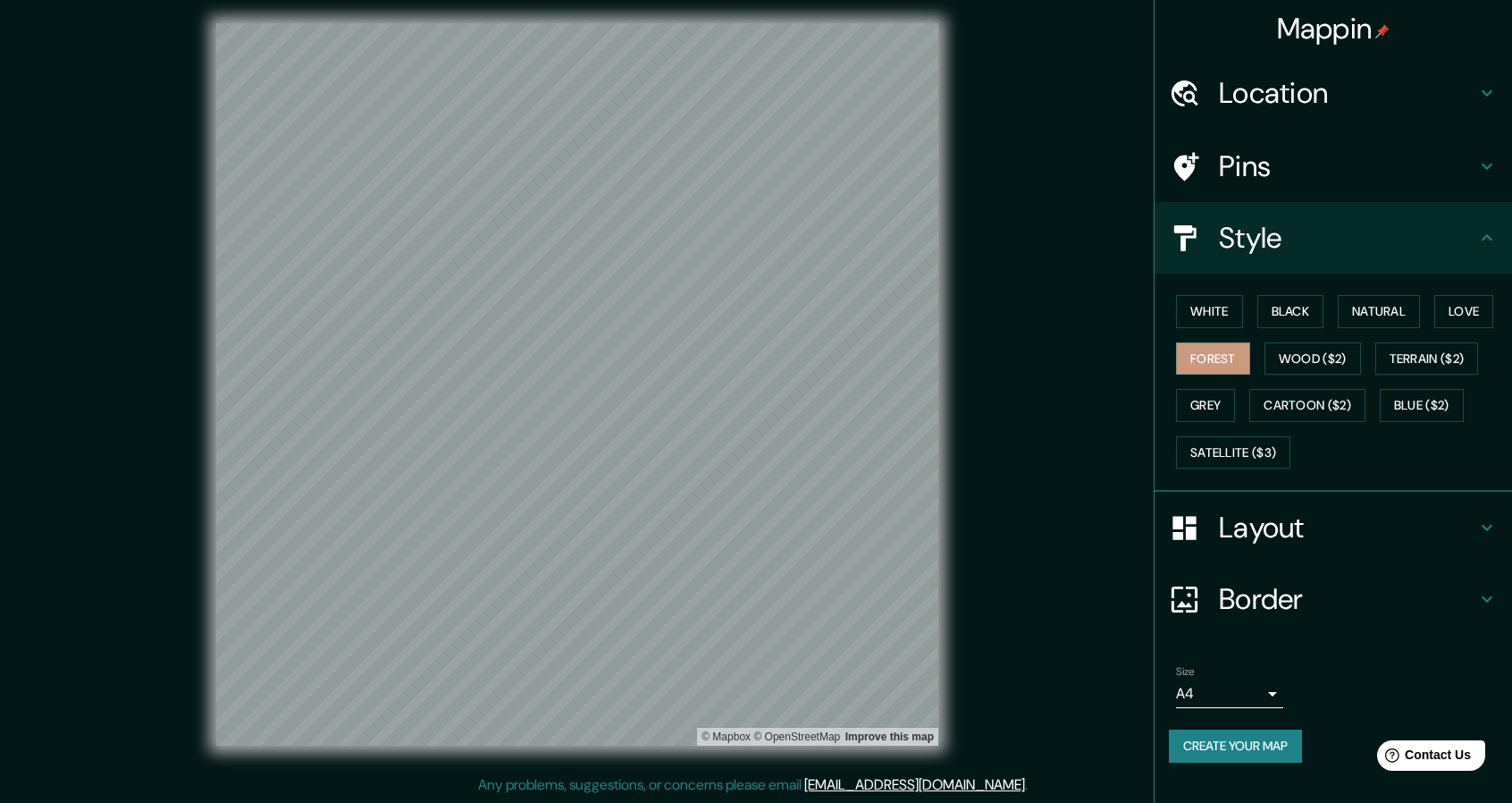
click at [1255, 737] on button "Create your map" at bounding box center [1235, 745] width 133 height 33
drag, startPoint x: 1276, startPoint y: 105, endPoint x: 1273, endPoint y: 118, distance: 13.3
click at [1273, 114] on div "Location" at bounding box center [1332, 92] width 357 height 72
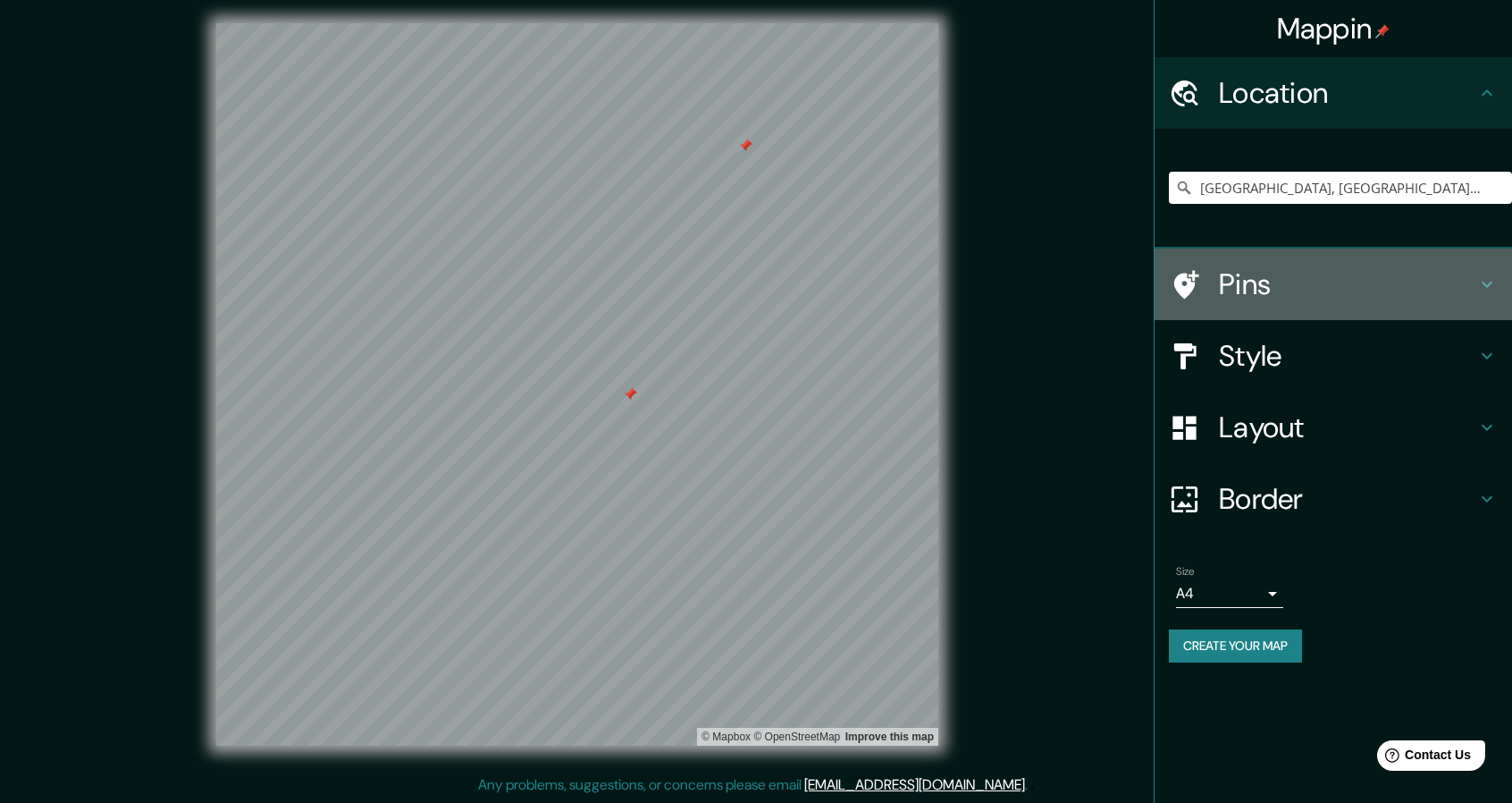
click at [1267, 274] on h4 "Pins" at bounding box center [1347, 284] width 257 height 35
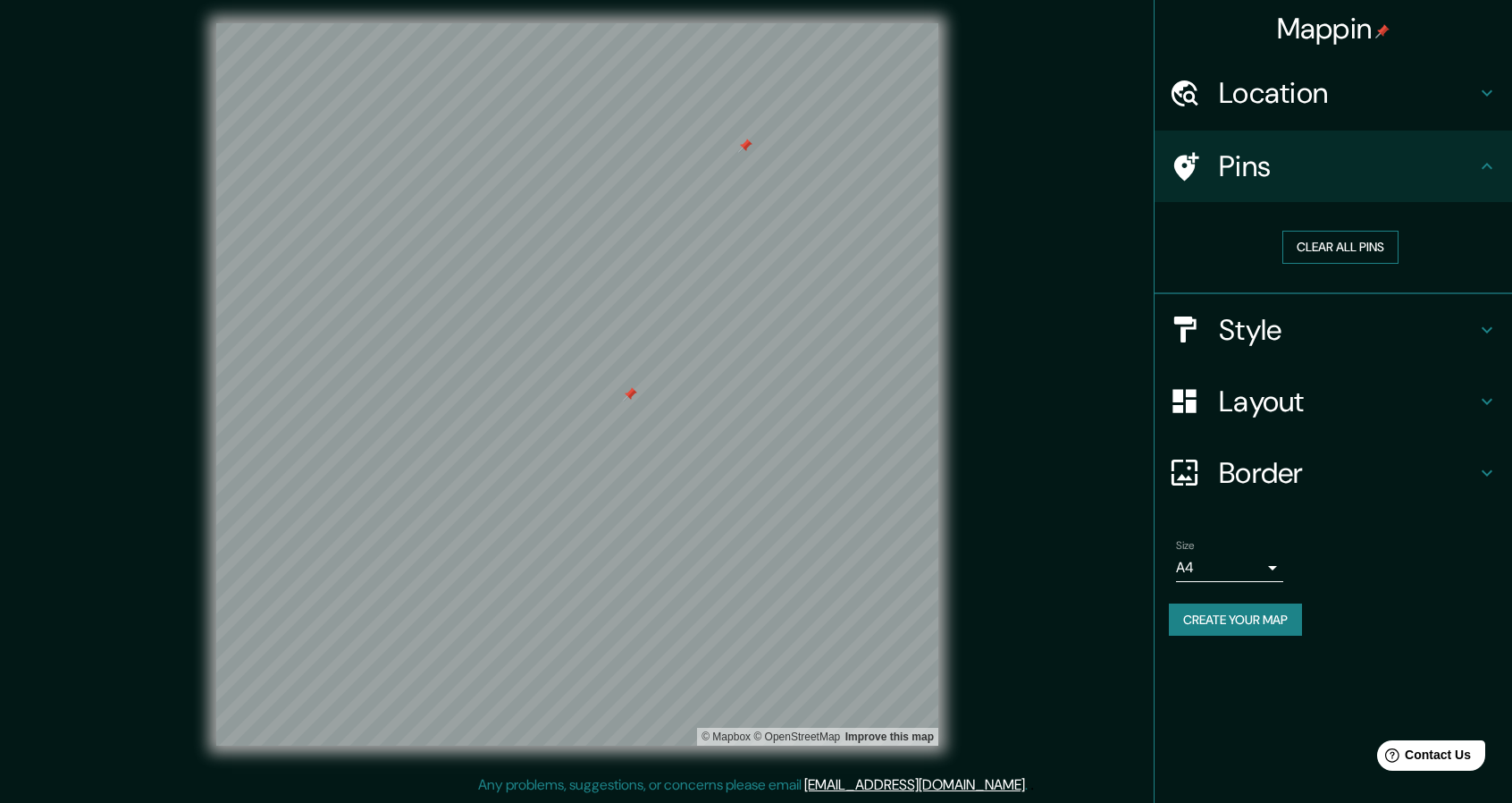
click at [1330, 242] on button "Clear all pins" at bounding box center [1340, 246] width 117 height 33
click at [1258, 599] on div "Size A4 single Create your map" at bounding box center [1333, 590] width 329 height 118
click at [1251, 607] on button "Create your map" at bounding box center [1235, 619] width 133 height 33
click at [1290, 603] on button "Create your map" at bounding box center [1235, 619] width 133 height 33
click at [887, 738] on link "Improve this map" at bounding box center [889, 736] width 89 height 12
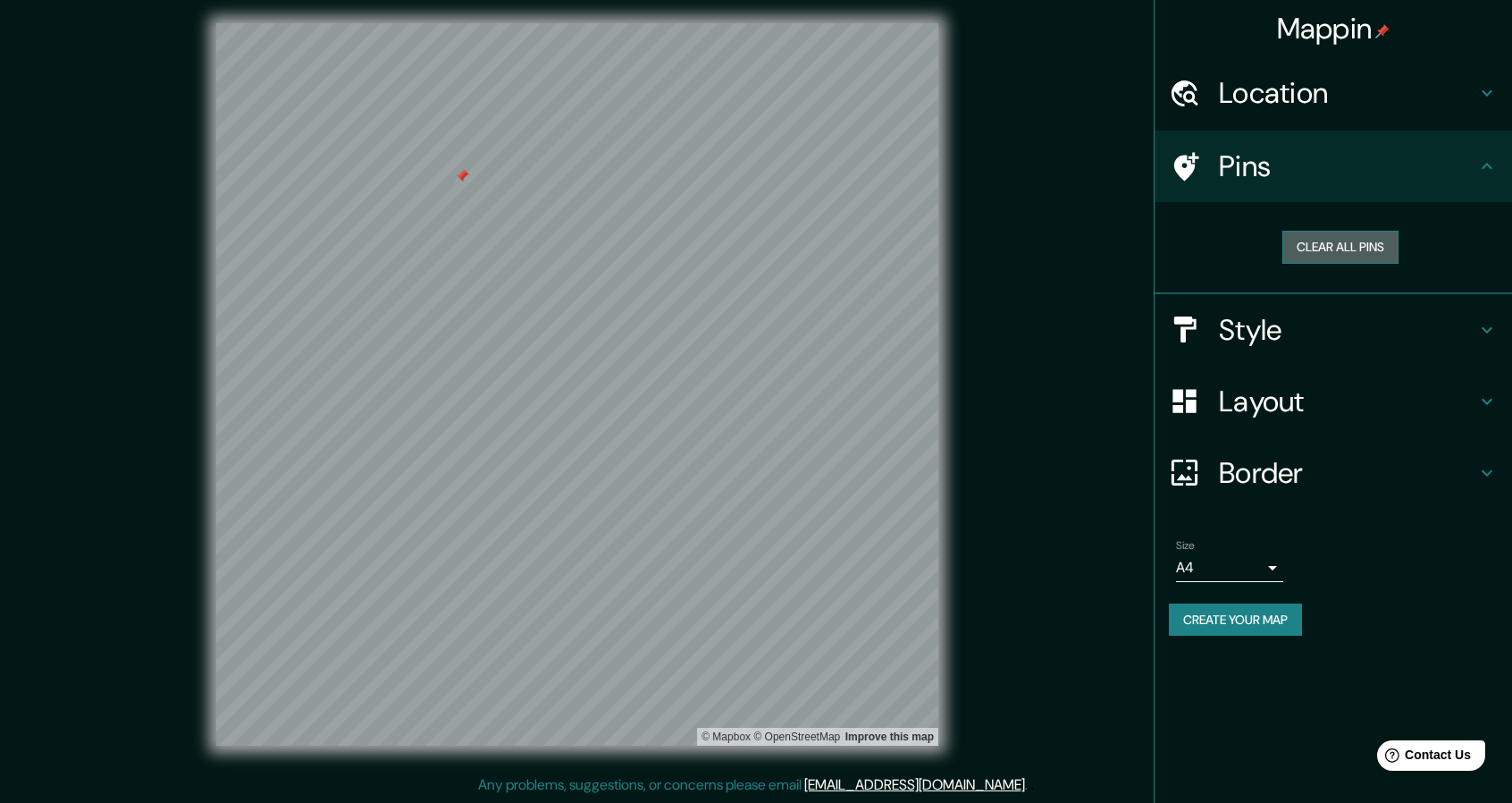
click at [1385, 244] on button "Clear all pins" at bounding box center [1340, 246] width 117 height 33
click at [1392, 388] on h4 "Layout" at bounding box center [1347, 401] width 257 height 35
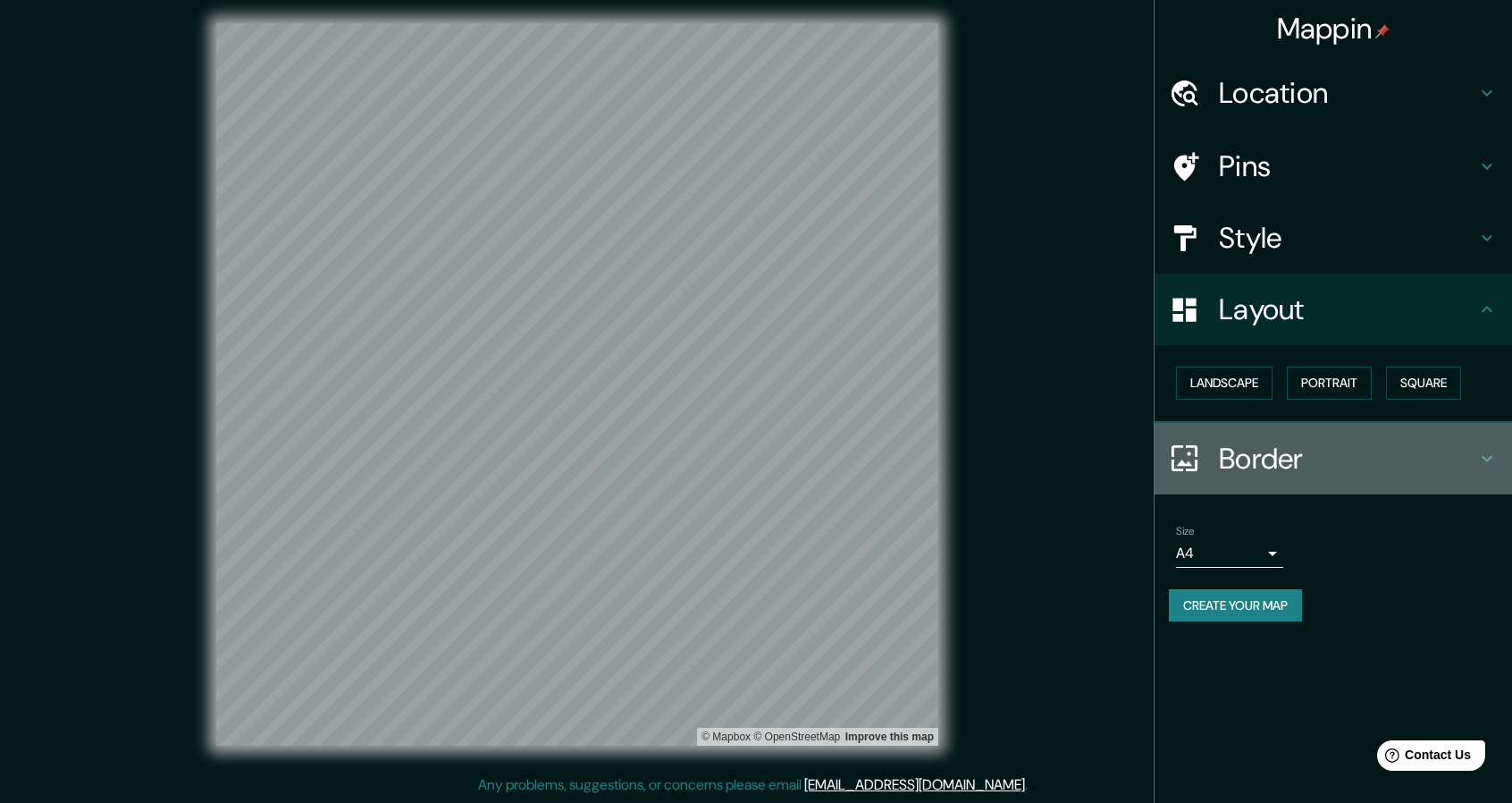
drag, startPoint x: 1354, startPoint y: 423, endPoint x: 1354, endPoint y: 438, distance: 15.0
click at [1354, 424] on div "Border" at bounding box center [1332, 458] width 357 height 72
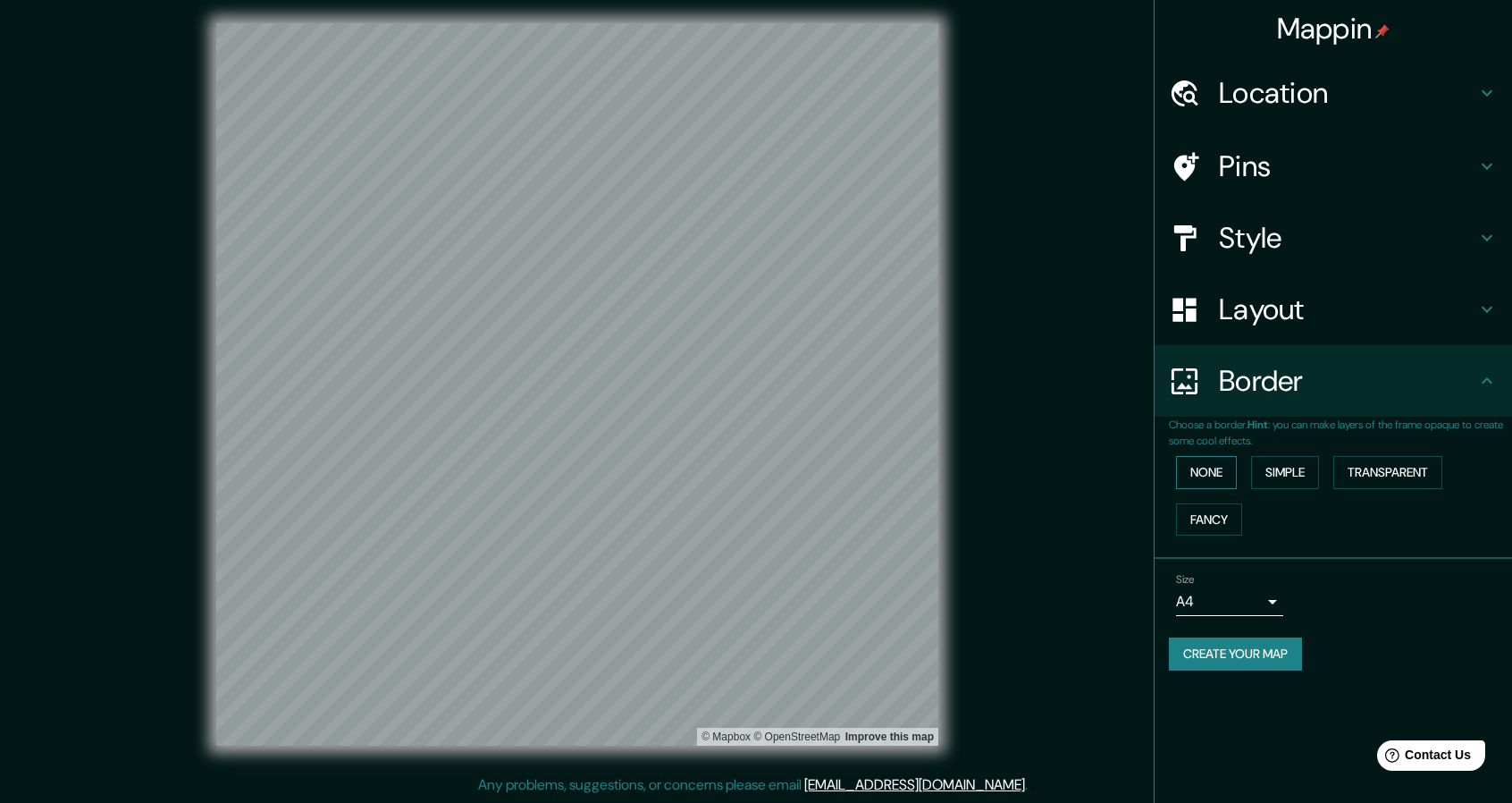
click at [1214, 473] on button "None" at bounding box center [1205, 472] width 61 height 33
click at [1275, 271] on div "Style" at bounding box center [1332, 238] width 357 height 72
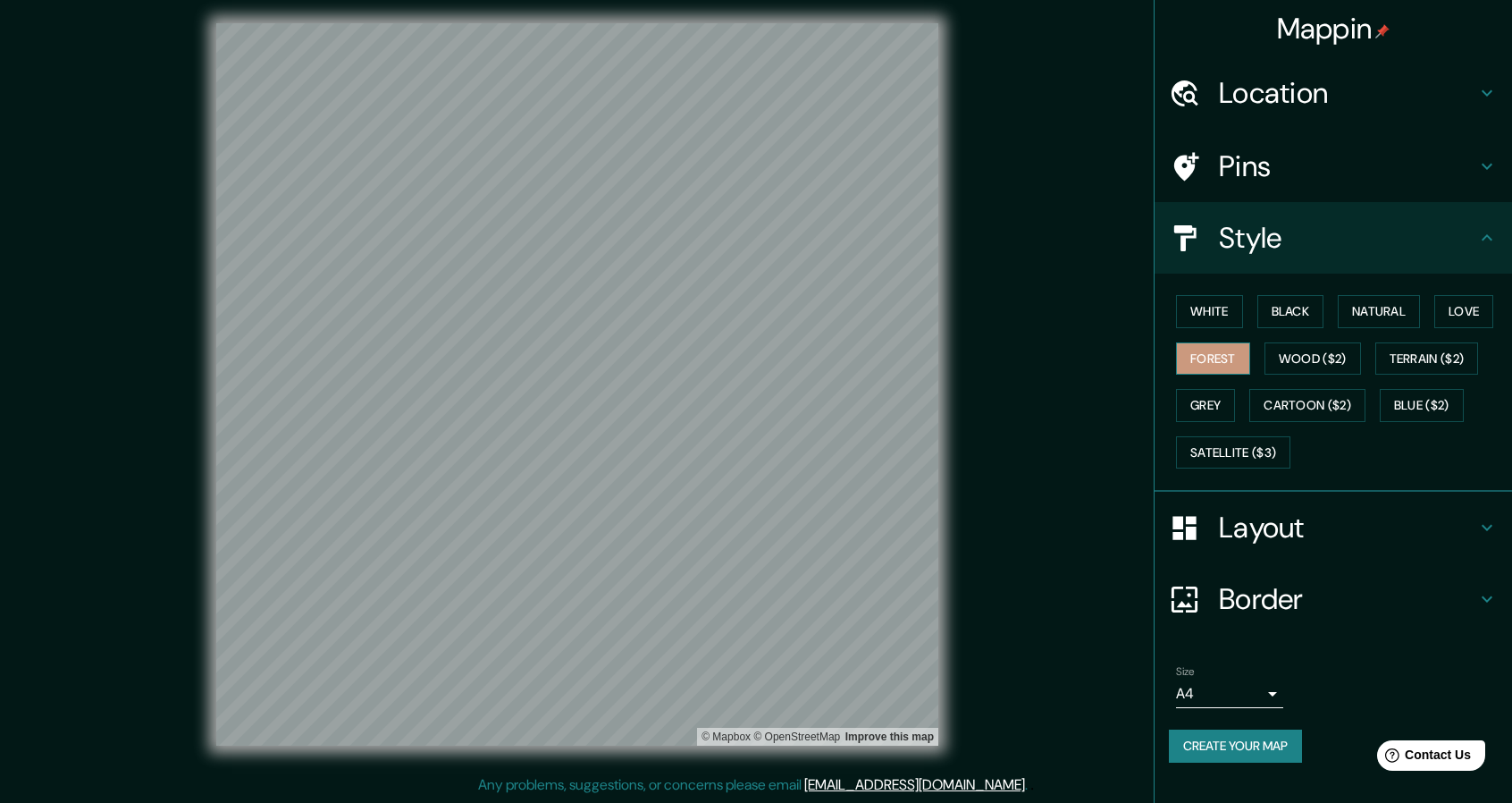
click at [1234, 352] on button "Forest" at bounding box center [1213, 358] width 75 height 33
click at [1262, 753] on button "Create your map" at bounding box center [1235, 745] width 133 height 33
click at [1271, 609] on h4 "Border" at bounding box center [1347, 599] width 257 height 35
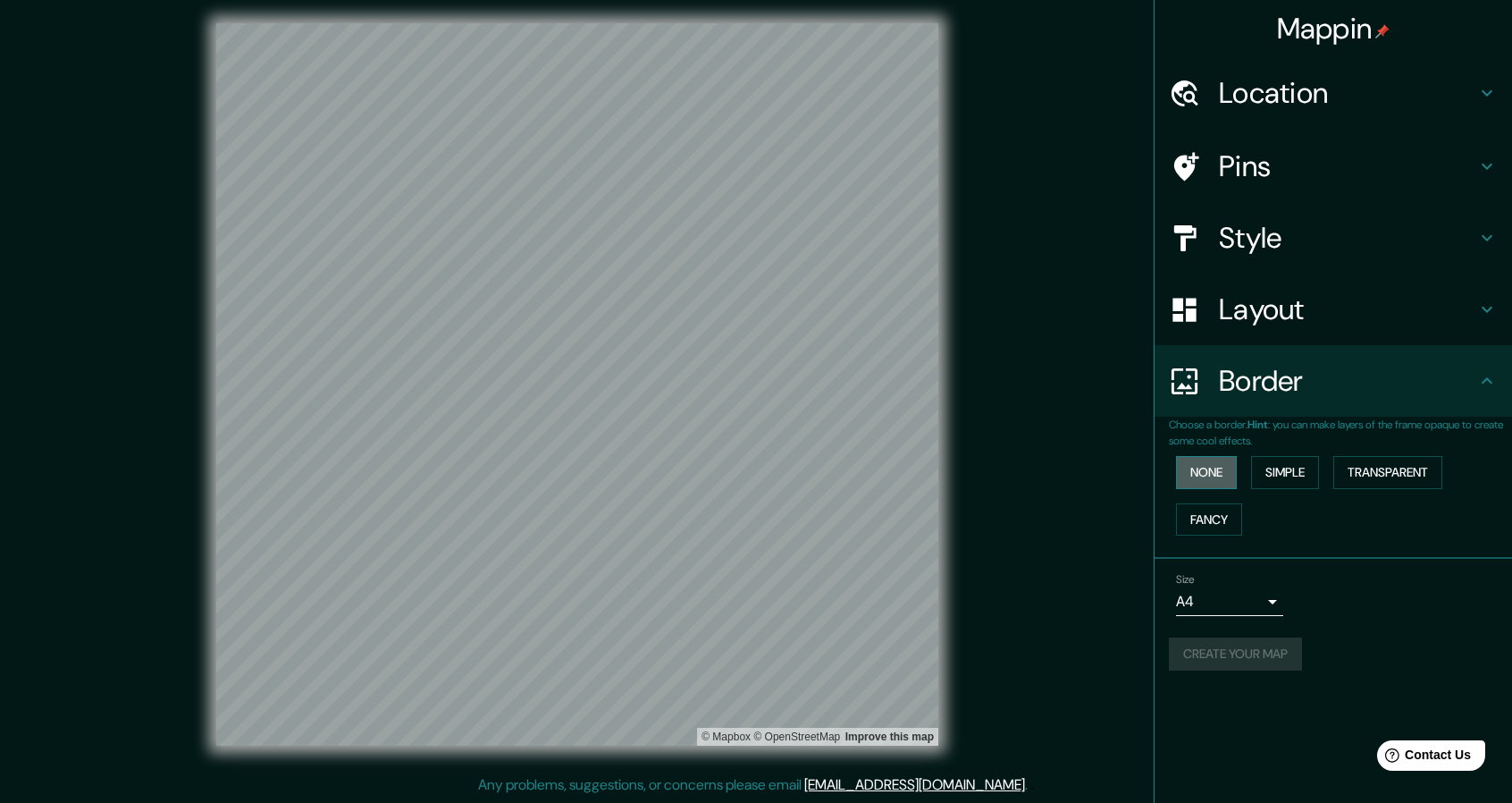
click at [1225, 472] on button "None" at bounding box center [1205, 472] width 61 height 33
click at [1286, 315] on h4 "Layout" at bounding box center [1347, 309] width 257 height 35
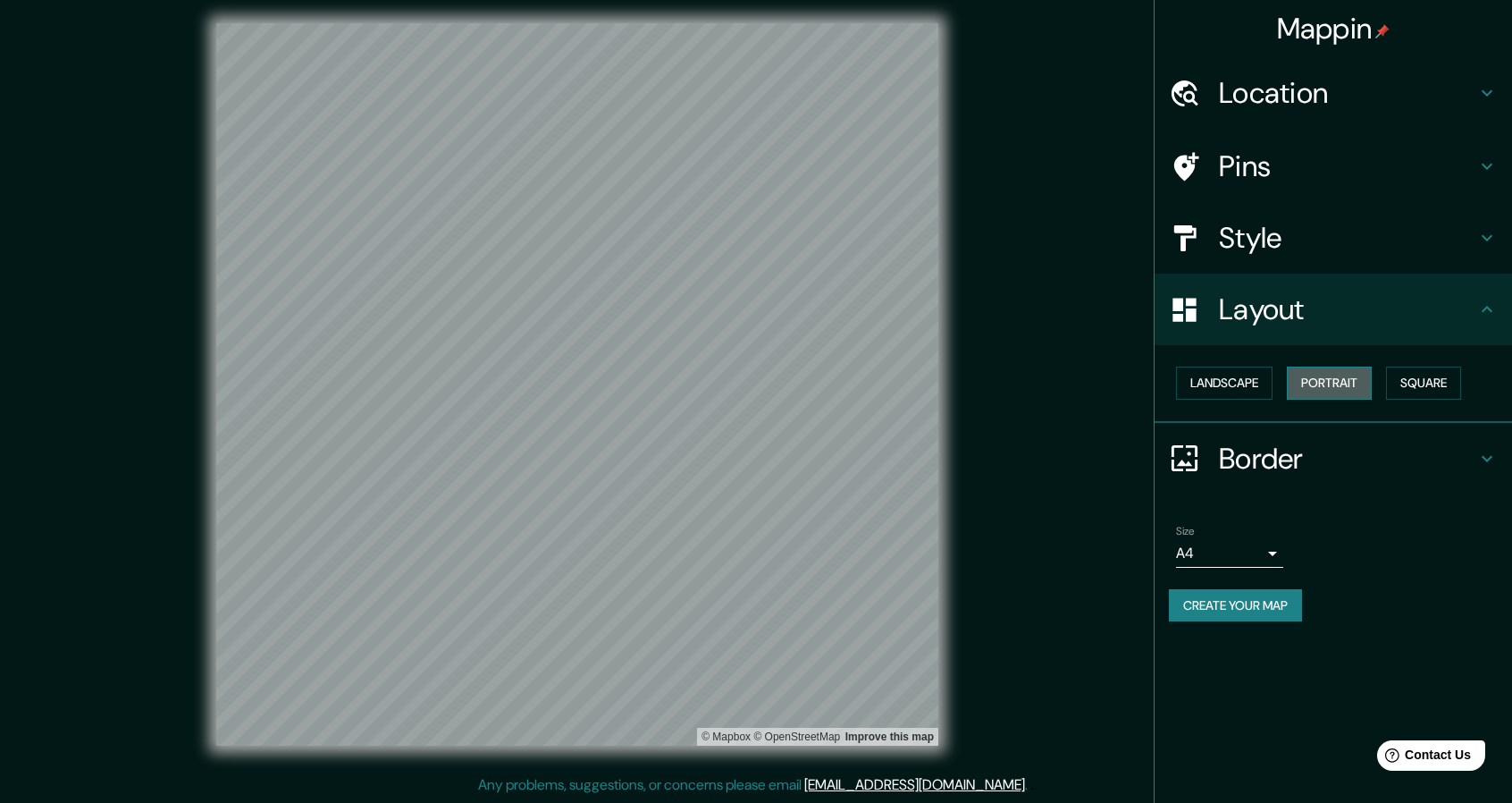
click at [1289, 388] on button "Portrait" at bounding box center [1328, 382] width 85 height 33
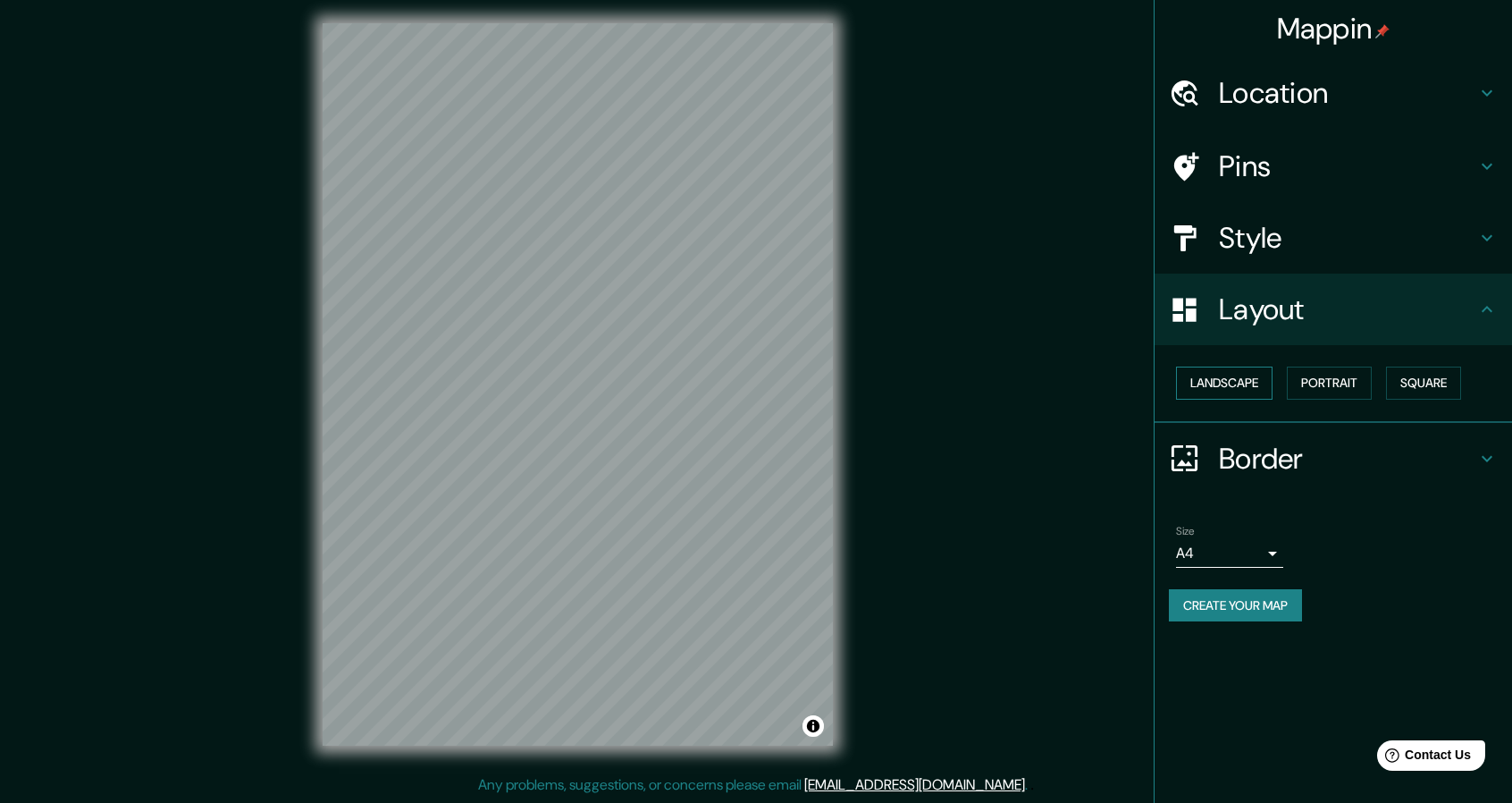
click at [1237, 387] on button "Landscape" at bounding box center [1224, 382] width 97 height 33
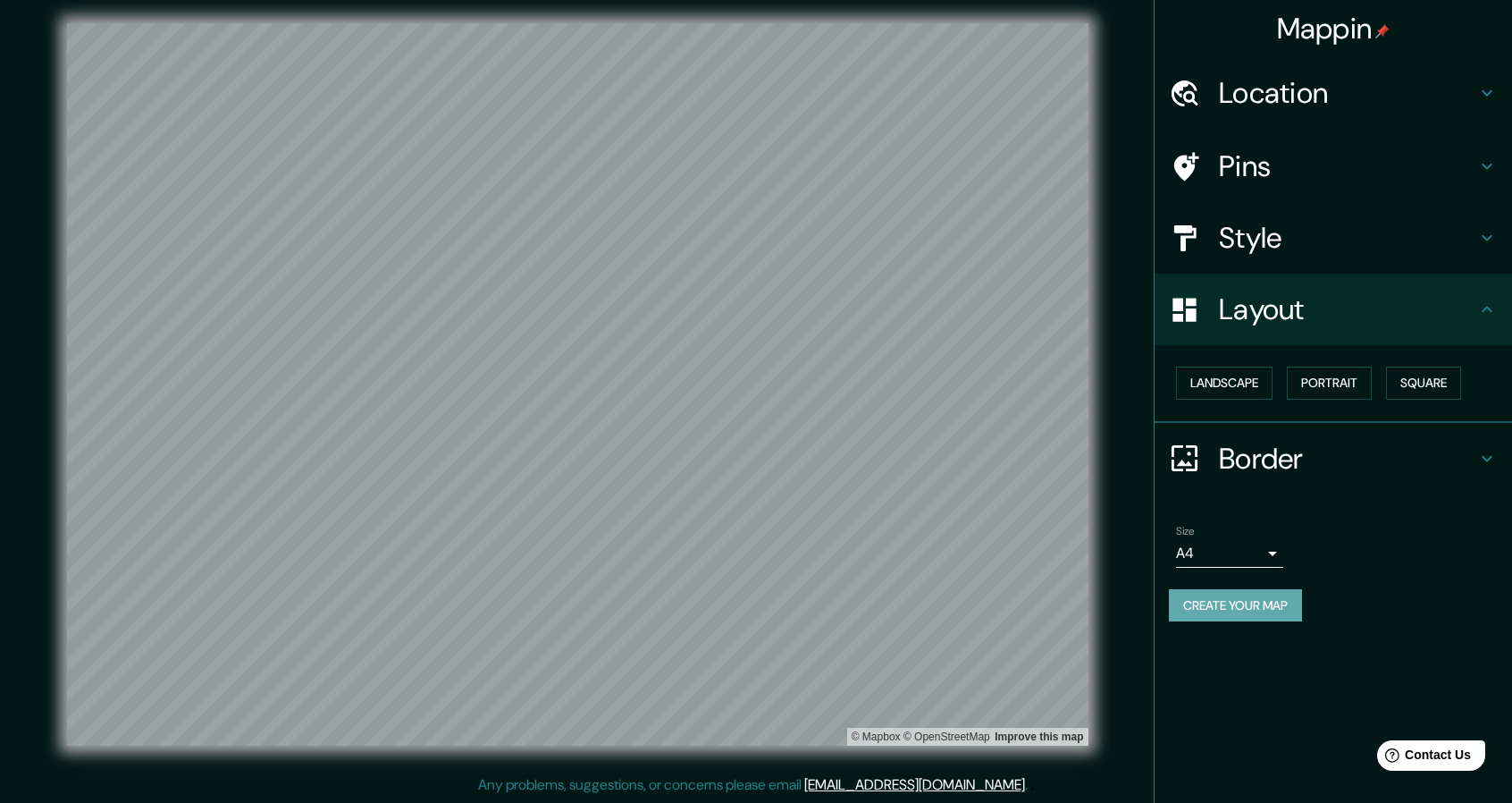
click at [1214, 598] on button "Create your map" at bounding box center [1235, 605] width 133 height 33
click at [1224, 588] on div "Size A4 single Create your map" at bounding box center [1333, 576] width 329 height 118
click at [1203, 616] on button "Create your map" at bounding box center [1235, 605] width 133 height 33
click at [1194, 611] on div "Create your map" at bounding box center [1333, 605] width 329 height 33
click at [1179, 600] on div "Create your map" at bounding box center [1333, 605] width 329 height 33
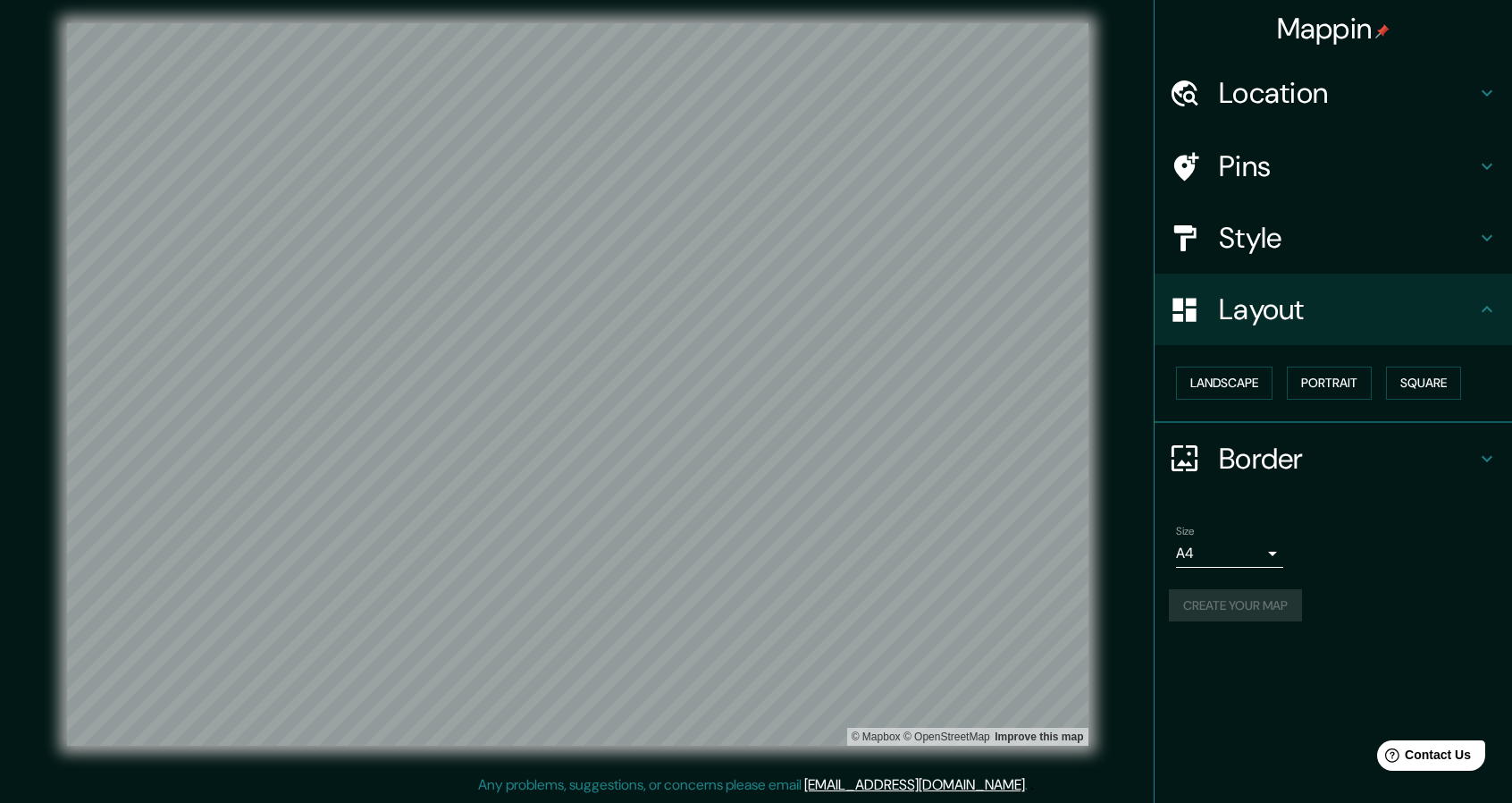
click at [1263, 594] on div "Create your map" at bounding box center [1333, 605] width 329 height 33
click at [1262, 592] on div "Create your map" at bounding box center [1333, 605] width 329 height 33
drag, startPoint x: 1262, startPoint y: 592, endPoint x: 1249, endPoint y: 591, distance: 13.0
click at [1258, 592] on div "Create your map" at bounding box center [1333, 605] width 329 height 33
click at [1249, 591] on div "Create your map" at bounding box center [1333, 605] width 329 height 33
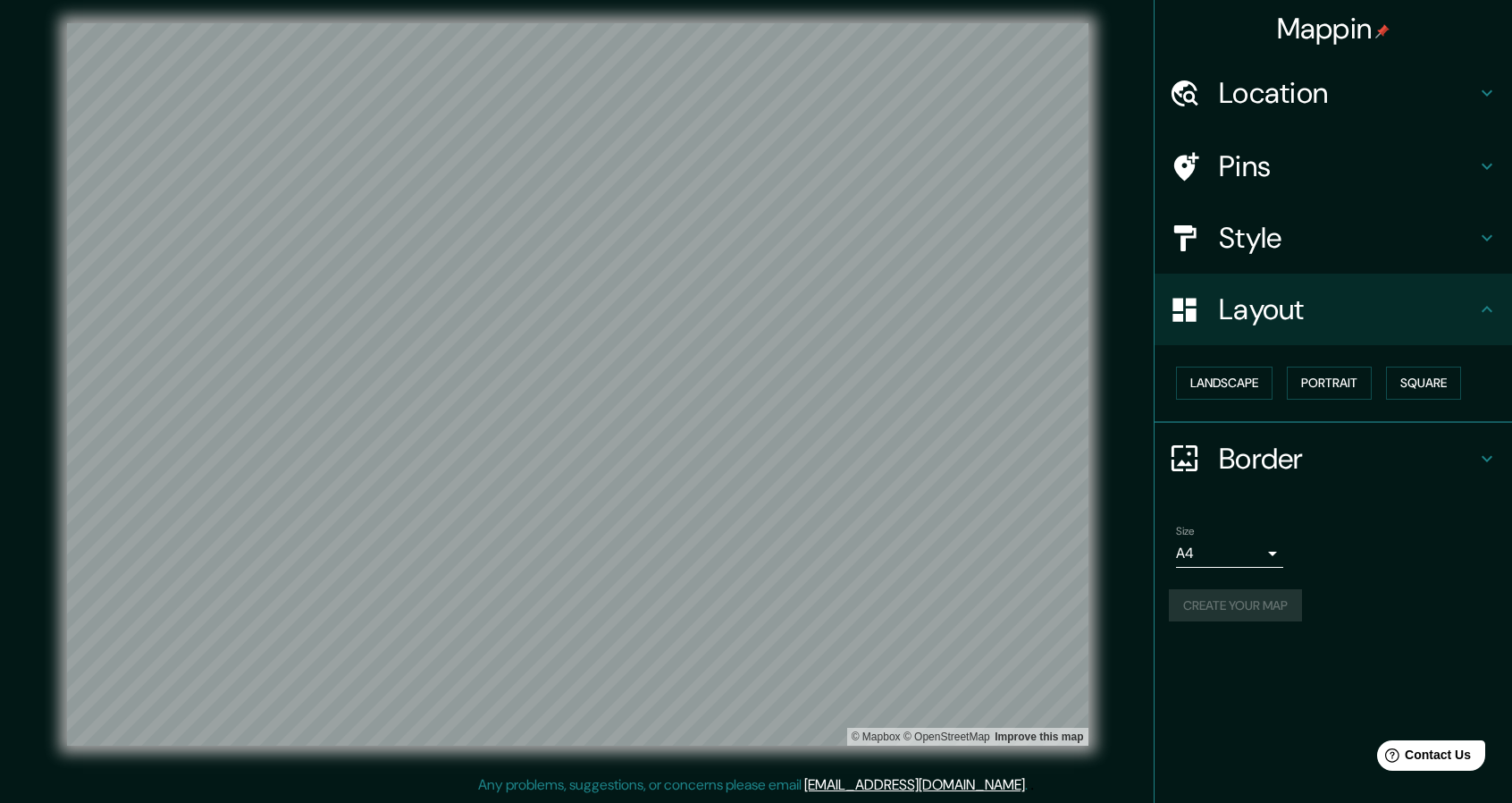
click at [1247, 589] on div "Create your map" at bounding box center [1333, 605] width 329 height 33
click at [1246, 588] on div "Size A4 single Create your map" at bounding box center [1333, 576] width 329 height 118
click at [1244, 596] on button "Create your map" at bounding box center [1235, 605] width 133 height 33
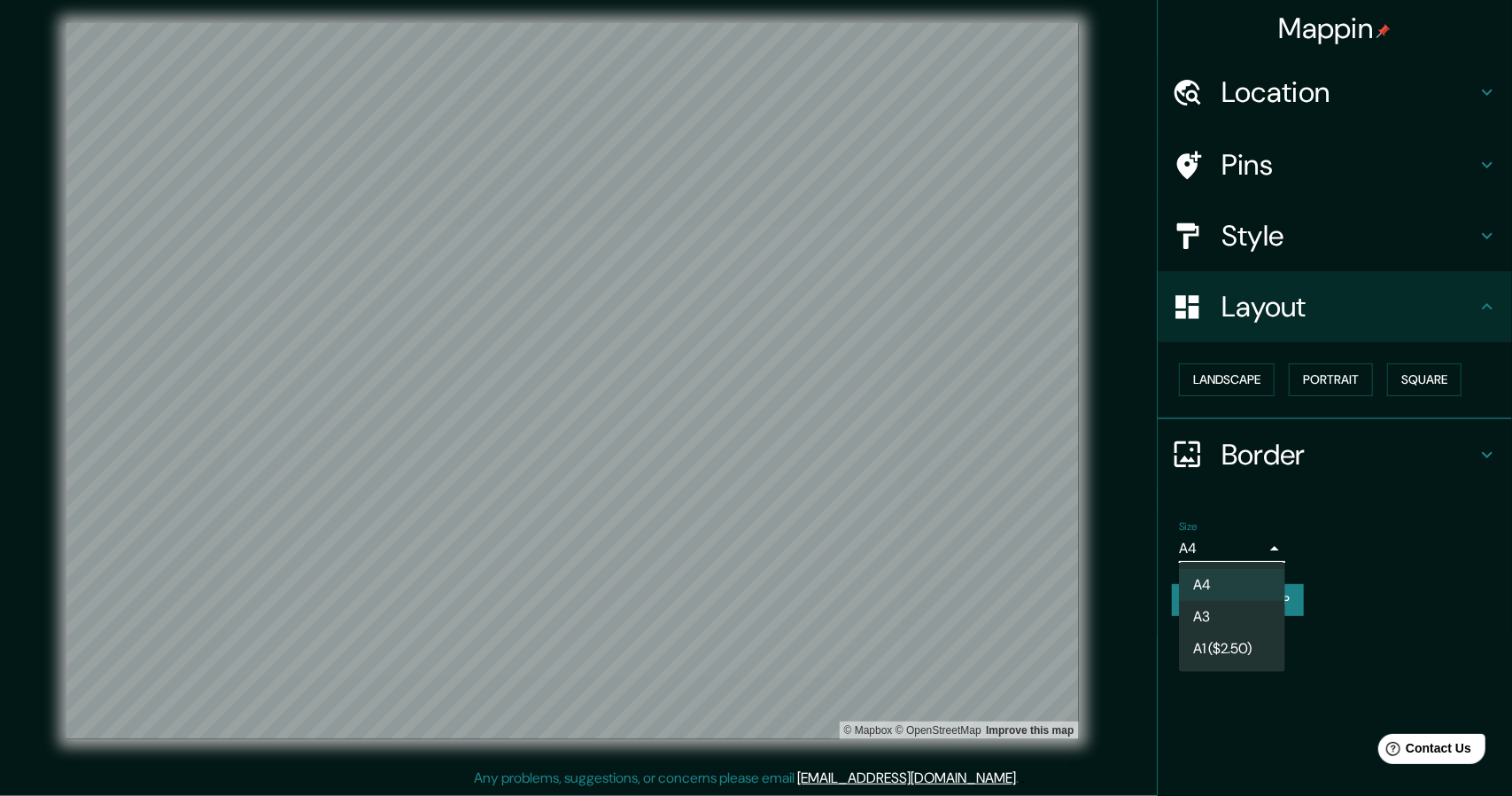
click at [1257, 548] on body "Mappin Location [GEOGRAPHIC_DATA], [GEOGRAPHIC_DATA], [GEOGRAPHIC_DATA] Pins St…" at bounding box center [756, 392] width 1512 height 796
click at [1223, 613] on li "A3" at bounding box center [1232, 617] width 106 height 32
type input "a4"
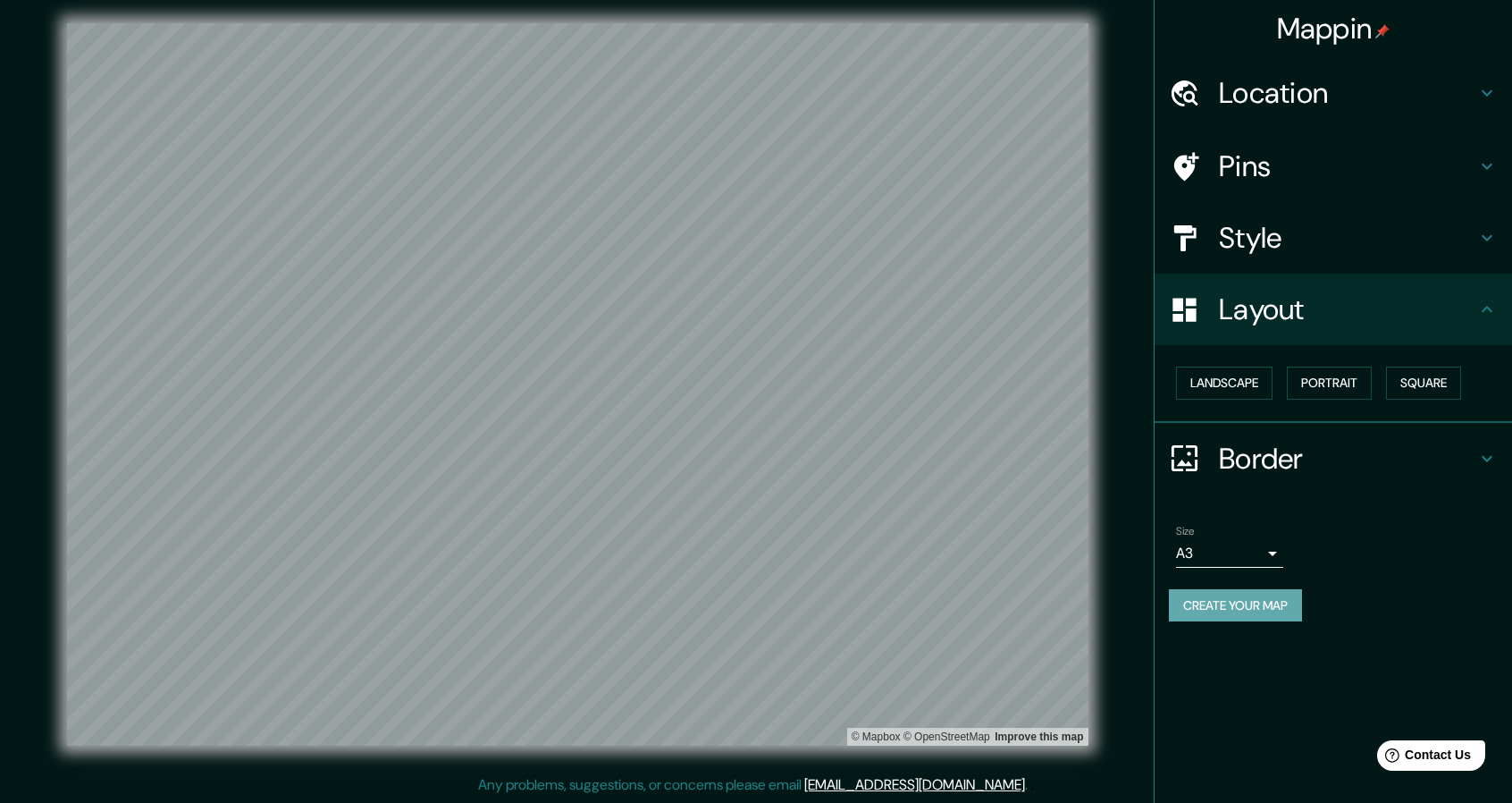
click at [1265, 611] on button "Create your map" at bounding box center [1235, 605] width 133 height 33
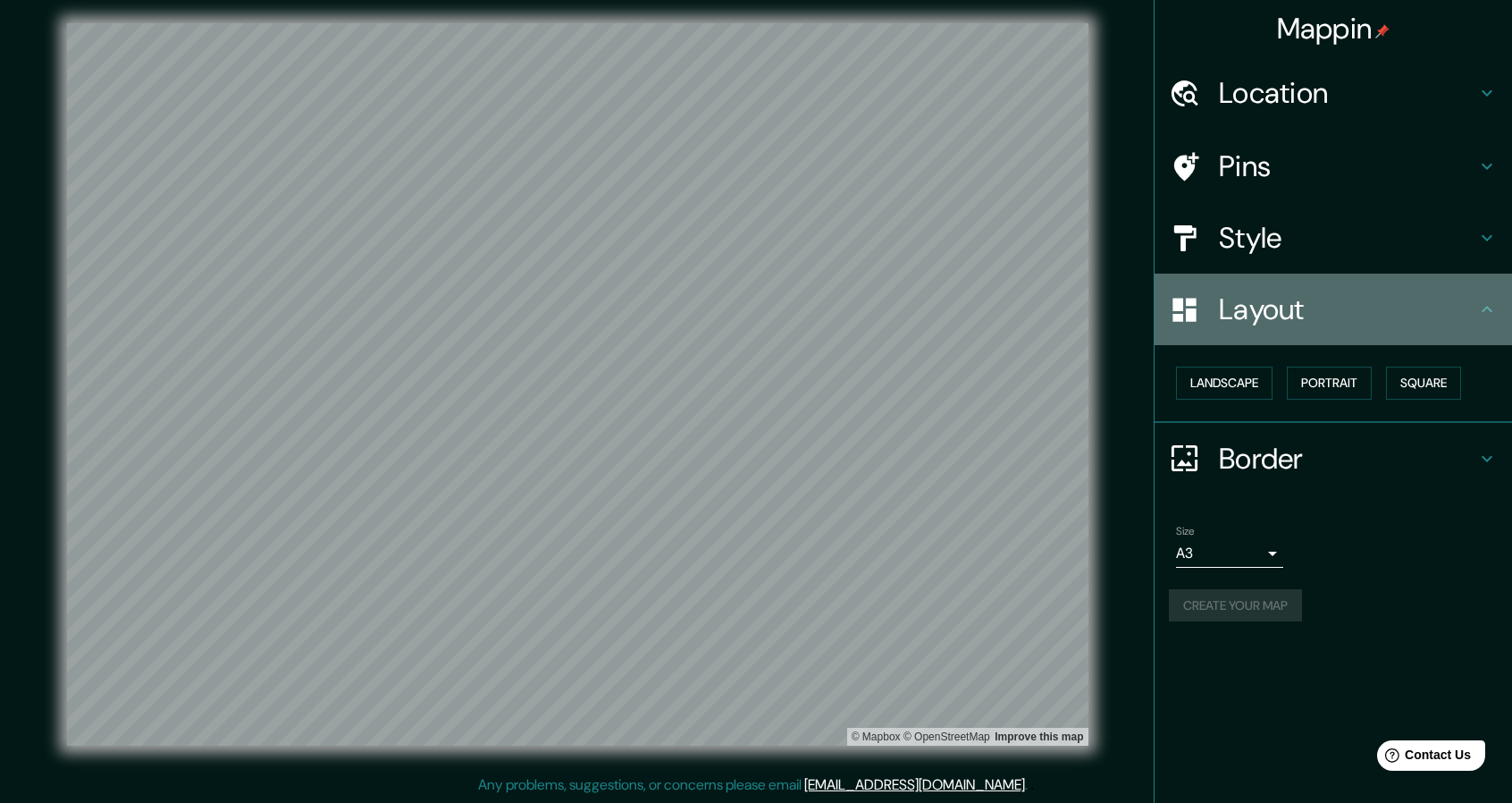
click at [1490, 311] on icon at bounding box center [1487, 309] width 11 height 7
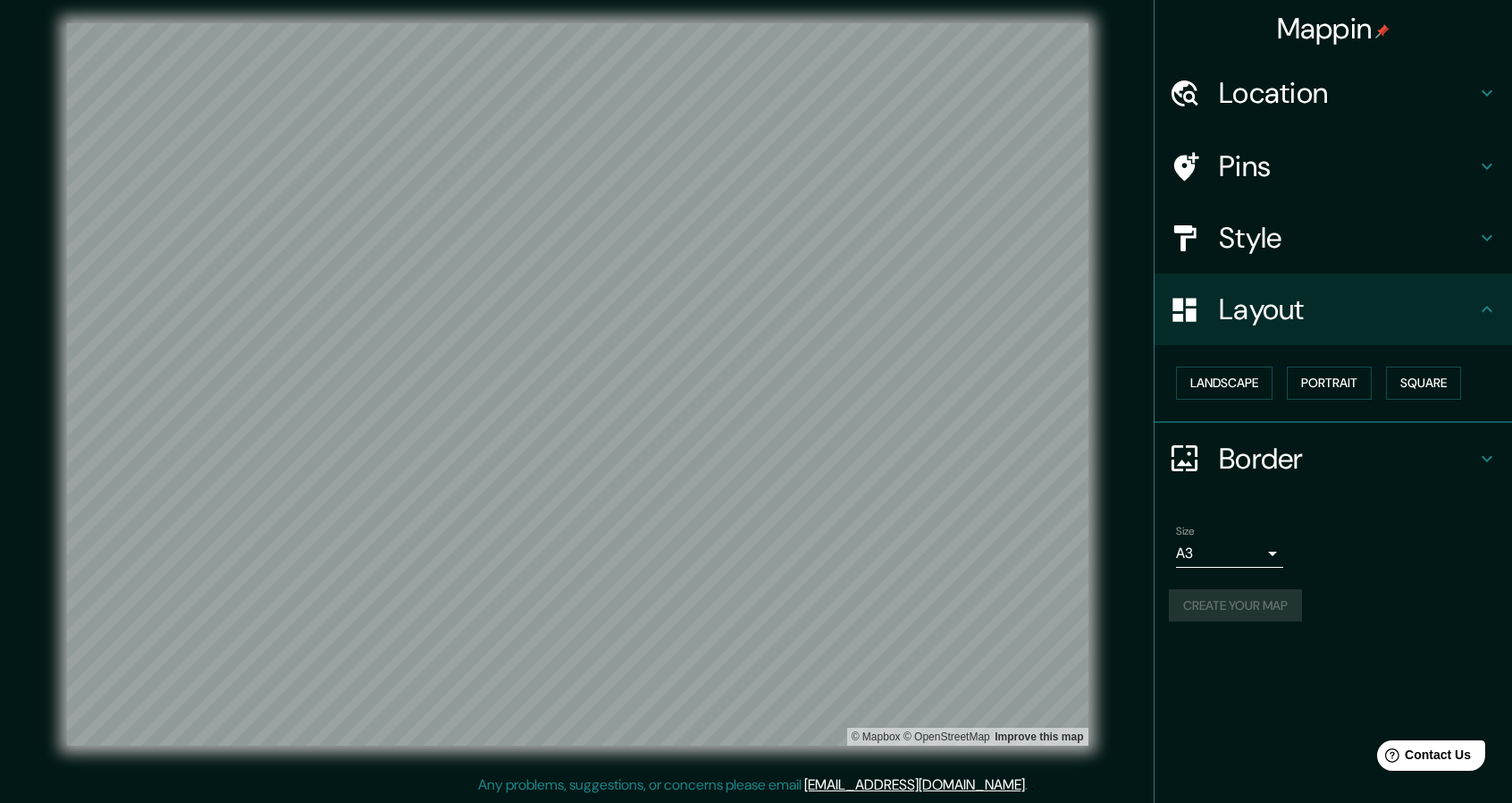
click at [1490, 458] on icon at bounding box center [1486, 458] width 21 height 21
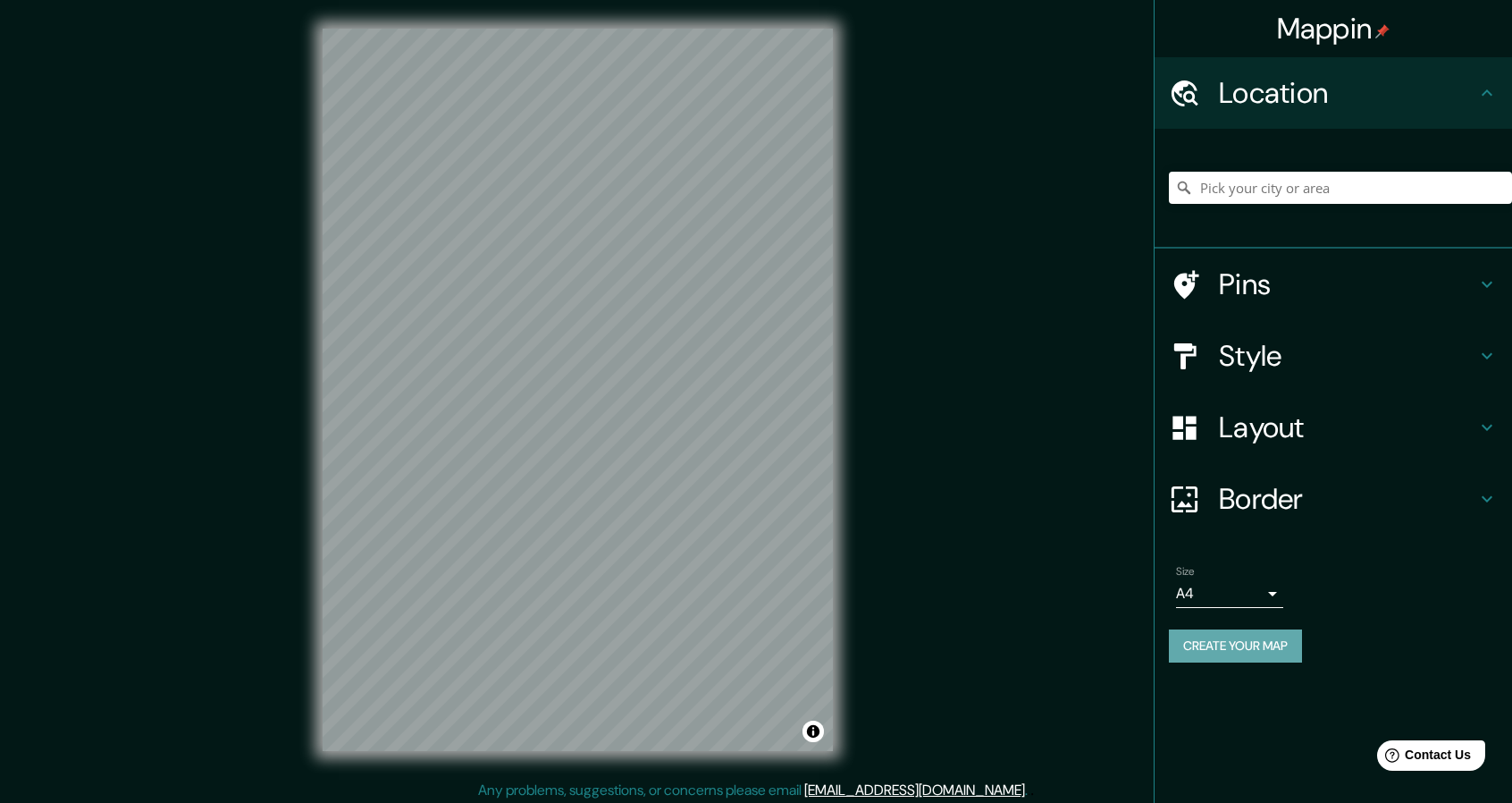
click at [1272, 646] on button "Create your map" at bounding box center [1235, 645] width 133 height 33
click at [1219, 183] on input "Pick your city or area" at bounding box center [1340, 187] width 343 height 33
paste input "[GEOGRAPHIC_DATA]-[STREET_ADDRESS][PERSON_NAME]"
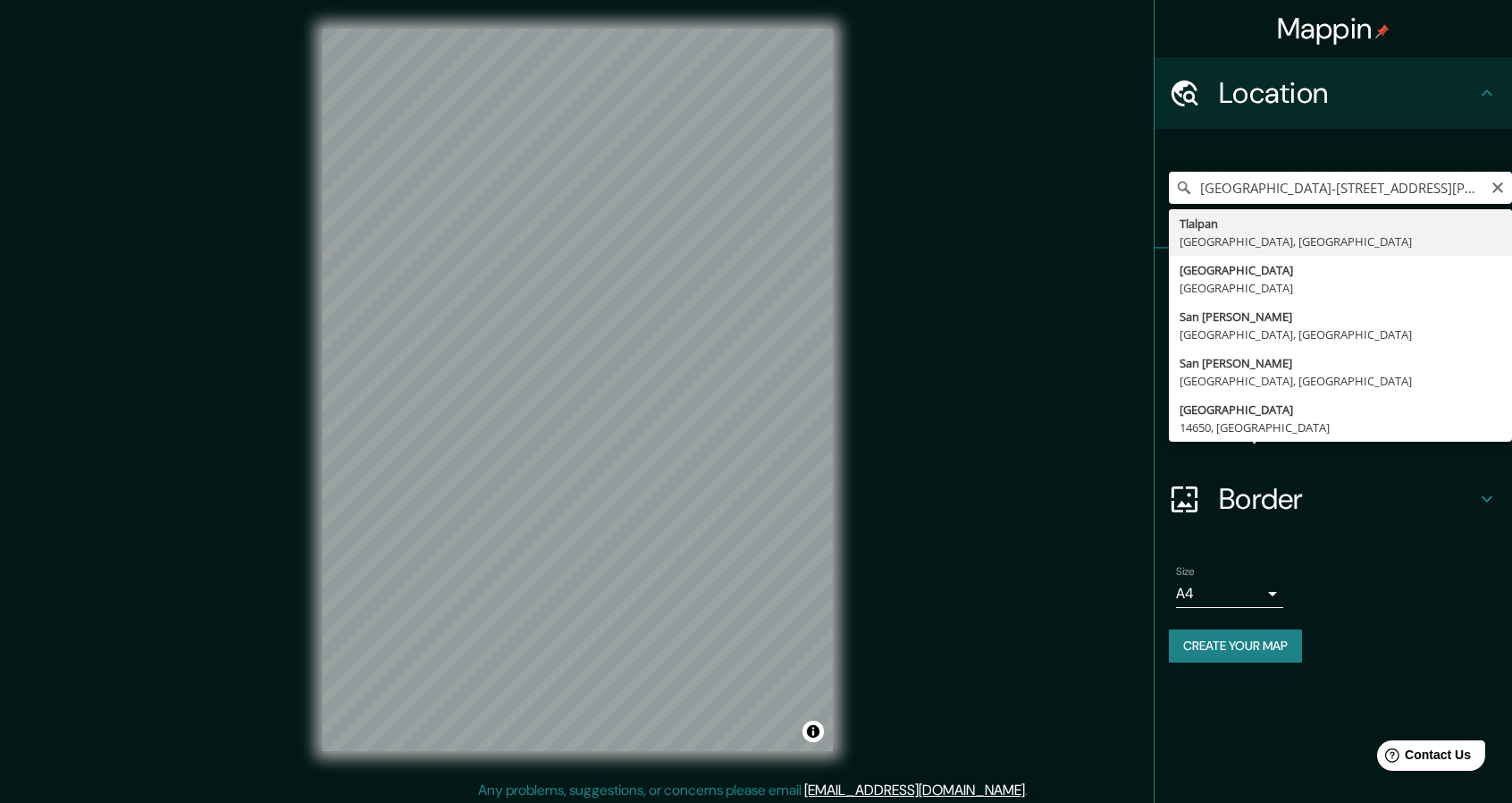
drag, startPoint x: 1235, startPoint y: 185, endPoint x: 1158, endPoint y: 201, distance: 78.6
click at [1176, 201] on input "[GEOGRAPHIC_DATA]-[STREET_ADDRESS][PERSON_NAME]" at bounding box center [1340, 187] width 343 height 33
click at [1337, 179] on input "[GEOGRAPHIC_DATA]-[STREET_ADDRESS][PERSON_NAME]" at bounding box center [1340, 187] width 343 height 33
click at [1346, 179] on input "[GEOGRAPHIC_DATA]-[STREET_ADDRESS][PERSON_NAME]" at bounding box center [1340, 187] width 343 height 33
click at [1349, 180] on input "[GEOGRAPHIC_DATA]-[STREET_ADDRESS][PERSON_NAME]" at bounding box center [1340, 187] width 343 height 33
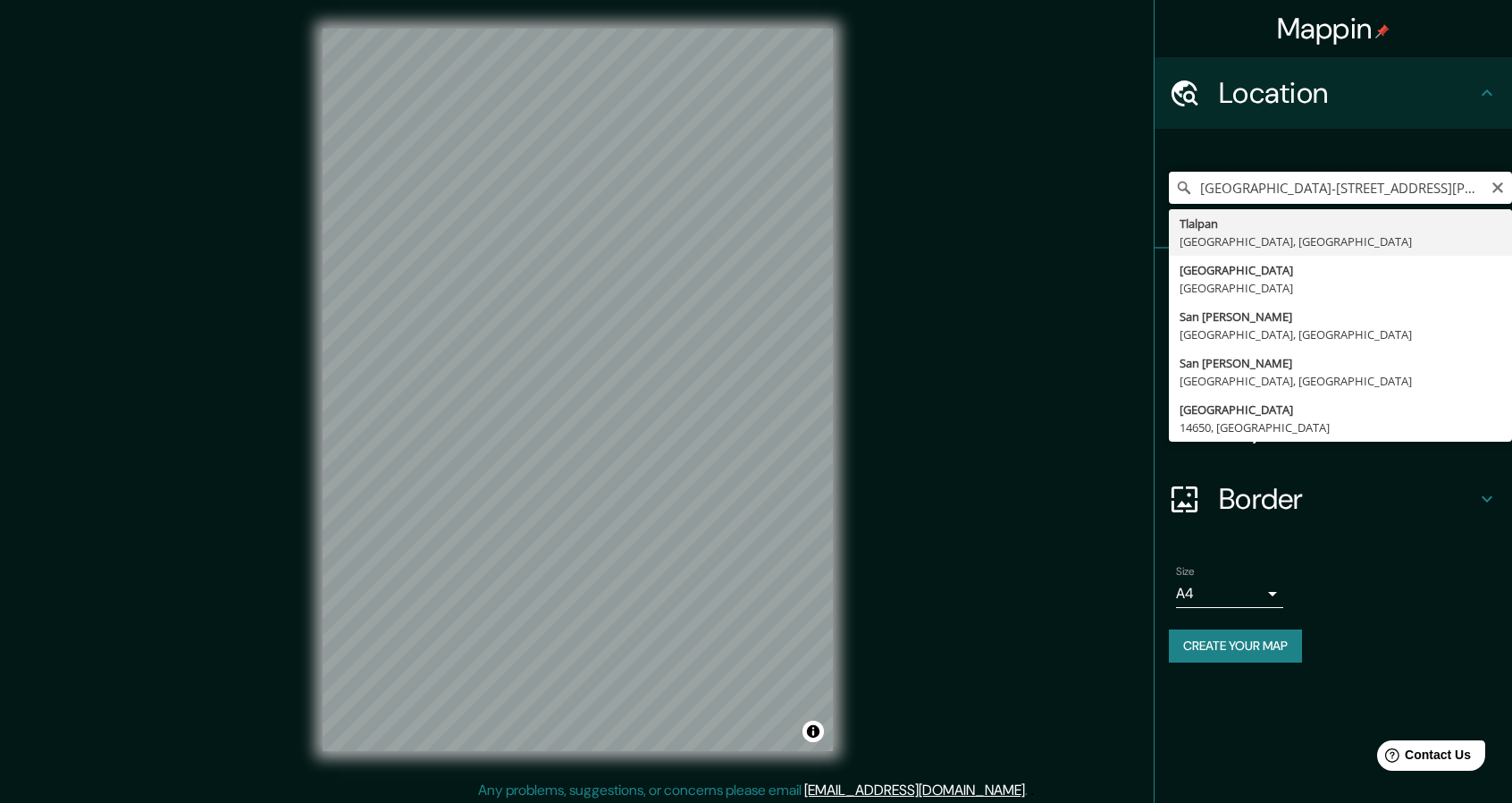
click at [1349, 179] on input "[GEOGRAPHIC_DATA]-[STREET_ADDRESS][PERSON_NAME]" at bounding box center [1340, 187] width 343 height 33
click at [1346, 182] on input "[GEOGRAPHIC_DATA]-[STREET_ADDRESS][PERSON_NAME]" at bounding box center [1340, 187] width 343 height 33
click at [1357, 183] on input "[GEOGRAPHIC_DATA]-[STREET_ADDRESS][PERSON_NAME]" at bounding box center [1340, 187] width 343 height 33
click at [1357, 182] on input "[GEOGRAPHIC_DATA]-[STREET_ADDRESS][PERSON_NAME]" at bounding box center [1340, 187] width 343 height 33
click at [1356, 182] on input "[GEOGRAPHIC_DATA]-[STREET_ADDRESS][PERSON_NAME]" at bounding box center [1340, 187] width 343 height 33
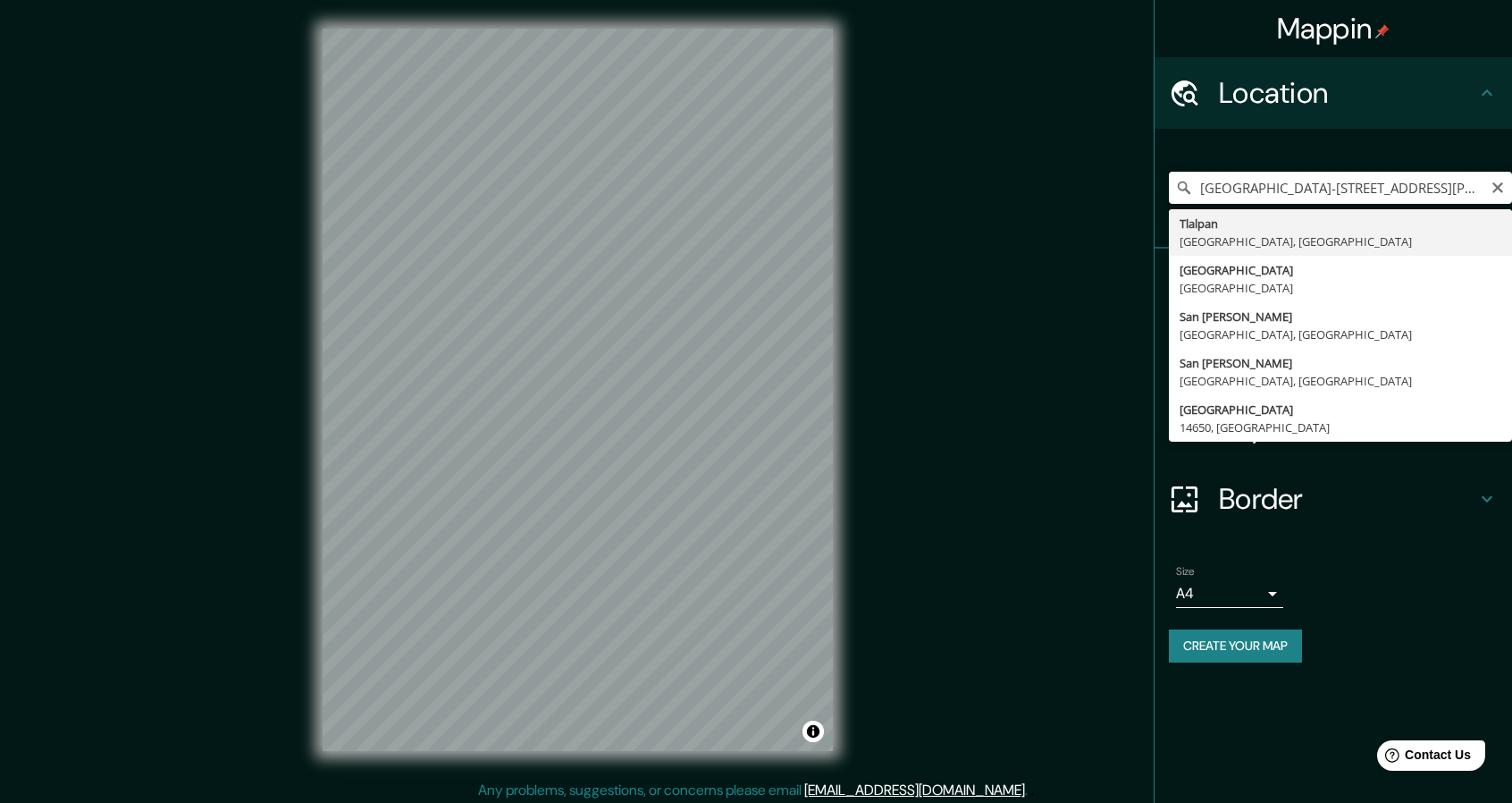
click at [1356, 182] on input "[GEOGRAPHIC_DATA]-[STREET_ADDRESS][PERSON_NAME]" at bounding box center [1340, 187] width 343 height 33
click at [1354, 183] on input "[GEOGRAPHIC_DATA]-[STREET_ADDRESS][PERSON_NAME]" at bounding box center [1340, 187] width 343 height 33
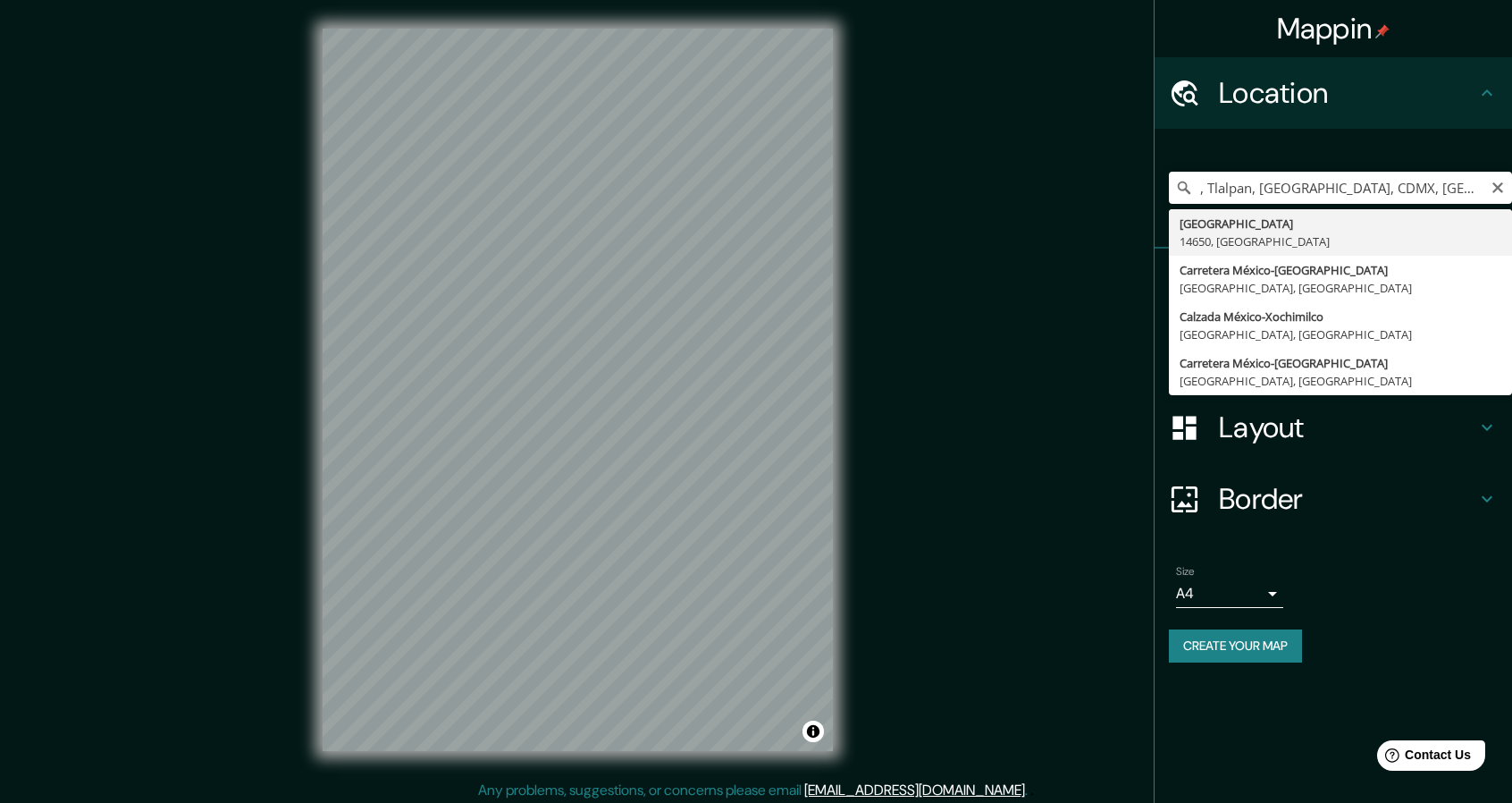
type input "Carretera [GEOGRAPHIC_DATA]-[GEOGRAPHIC_DATA], [GEOGRAPHIC_DATA], [GEOGRAPHIC_D…"
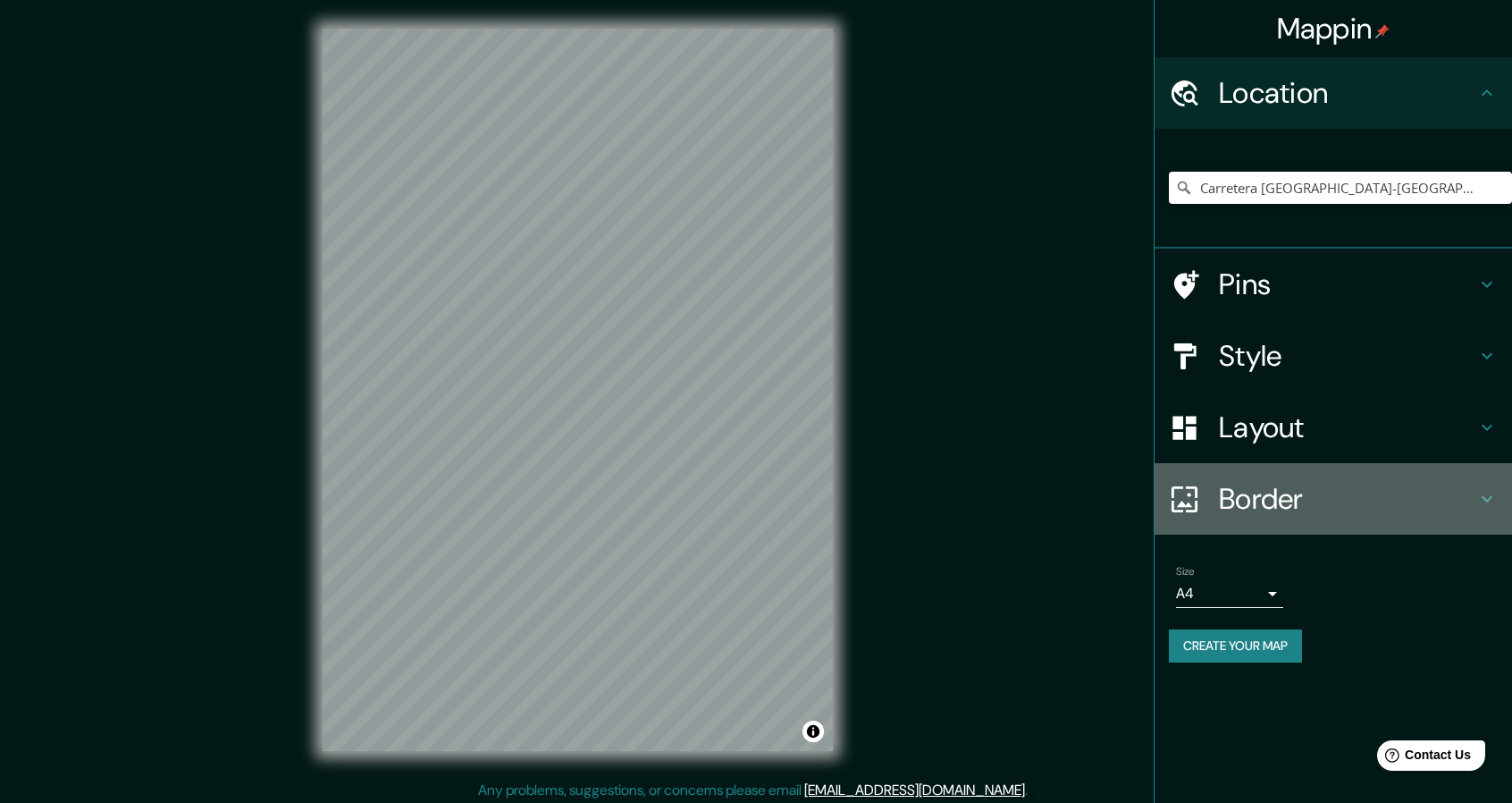
click at [1443, 509] on h4 "Border" at bounding box center [1347, 499] width 257 height 35
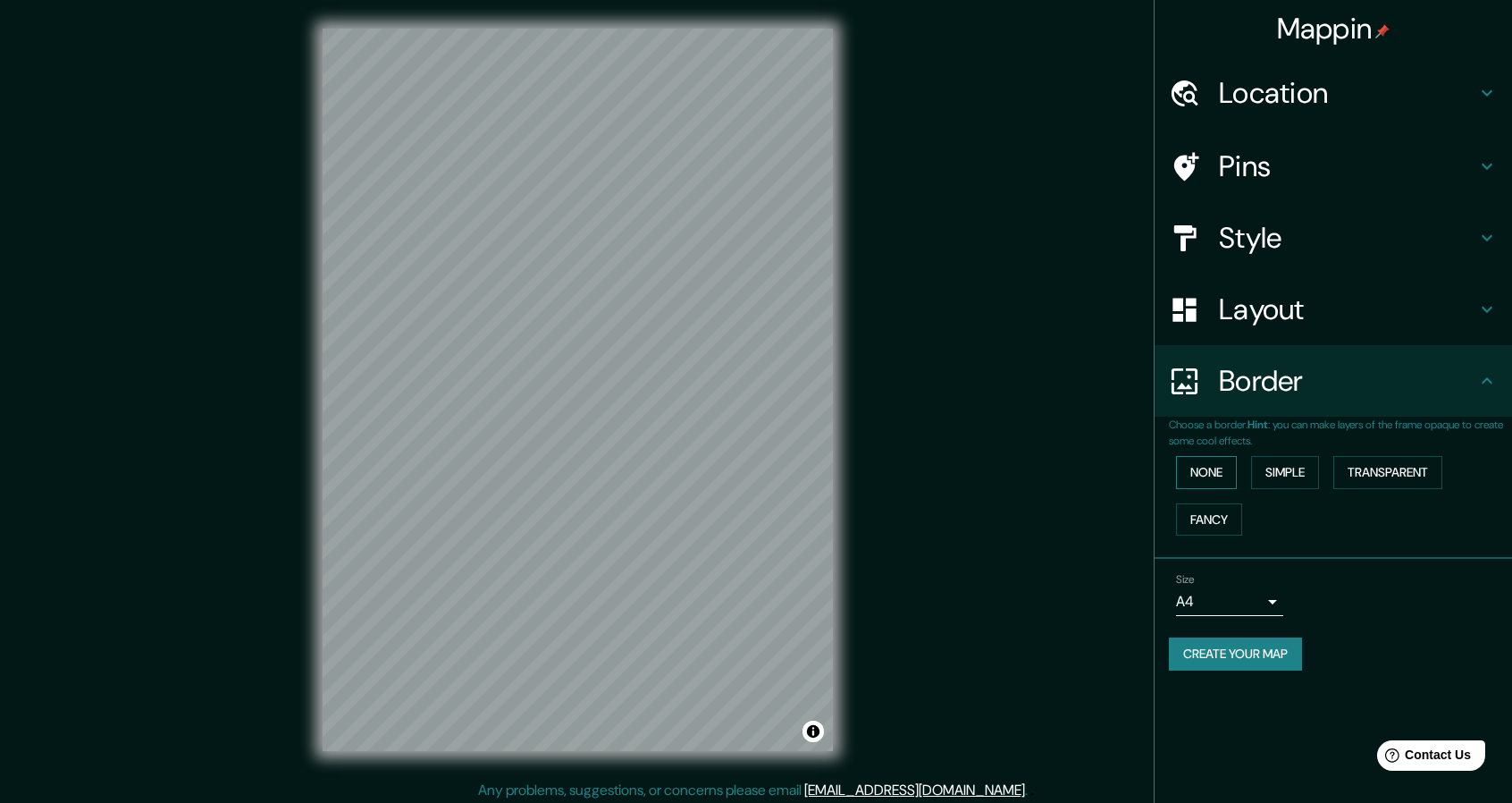
click at [1181, 470] on button "None" at bounding box center [1205, 472] width 61 height 33
click at [1269, 322] on h4 "Layout" at bounding box center [1347, 309] width 257 height 35
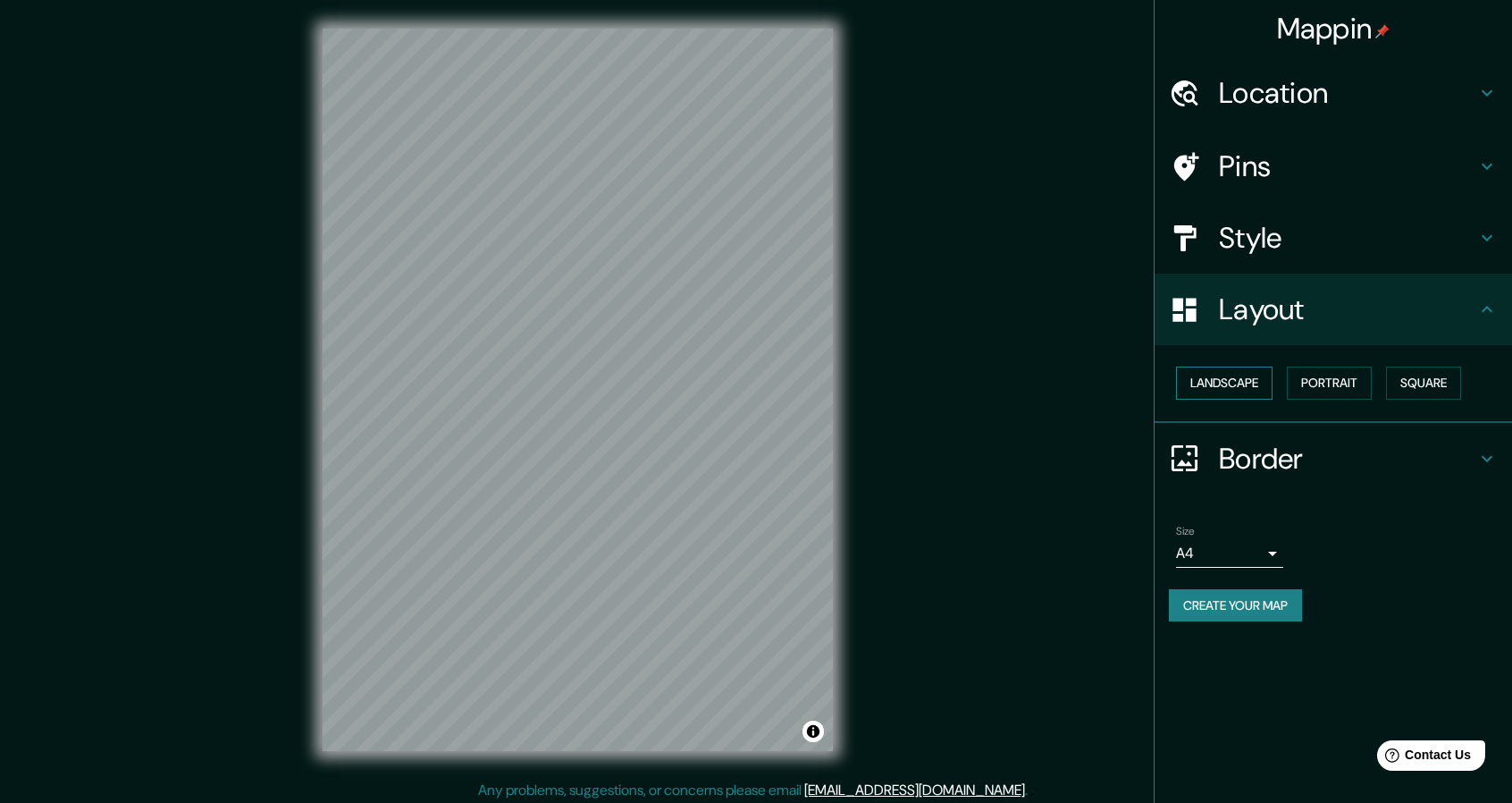
click at [1237, 380] on button "Landscape" at bounding box center [1224, 382] width 97 height 33
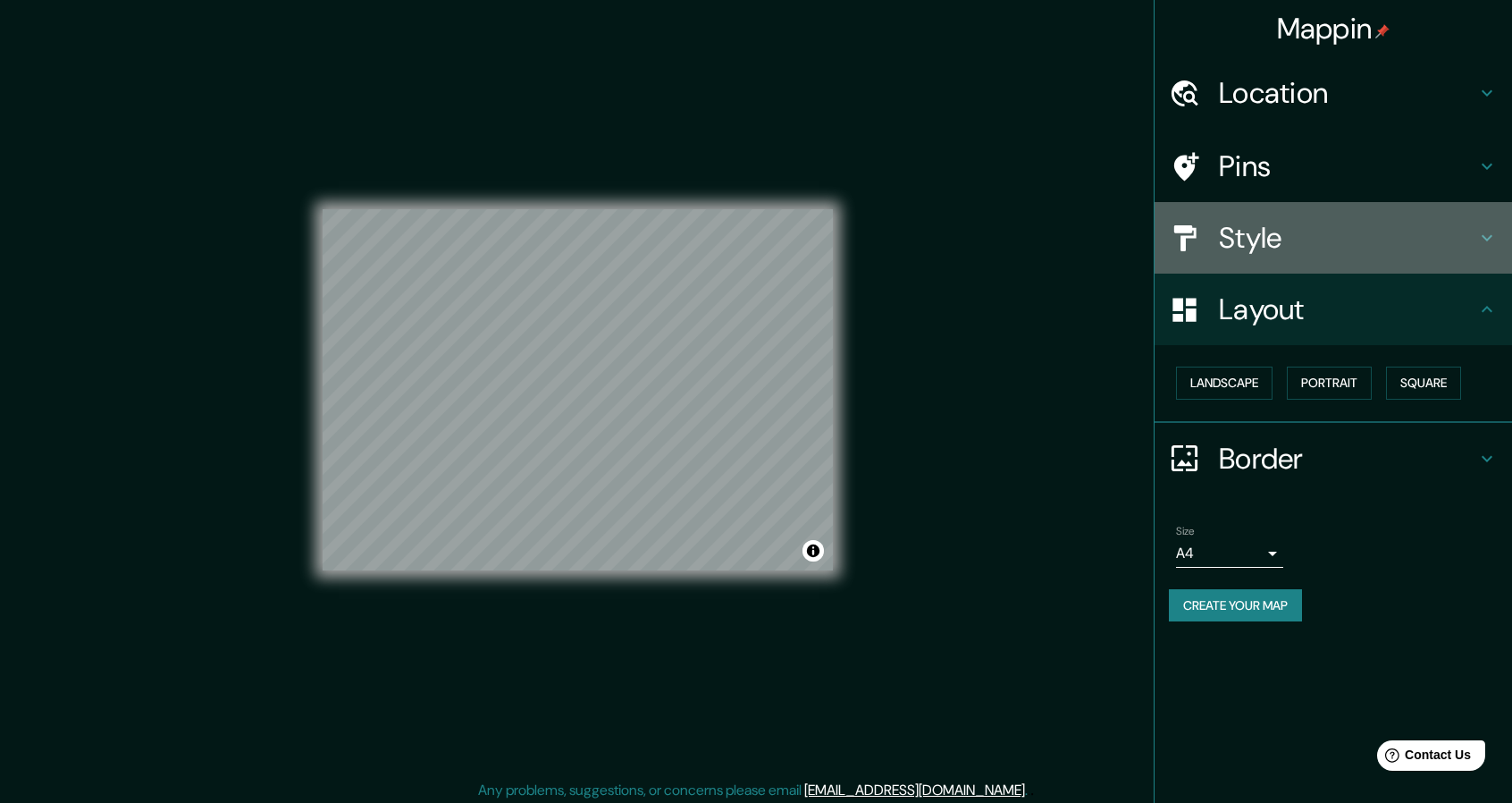
click at [1293, 248] on h4 "Style" at bounding box center [1347, 238] width 257 height 35
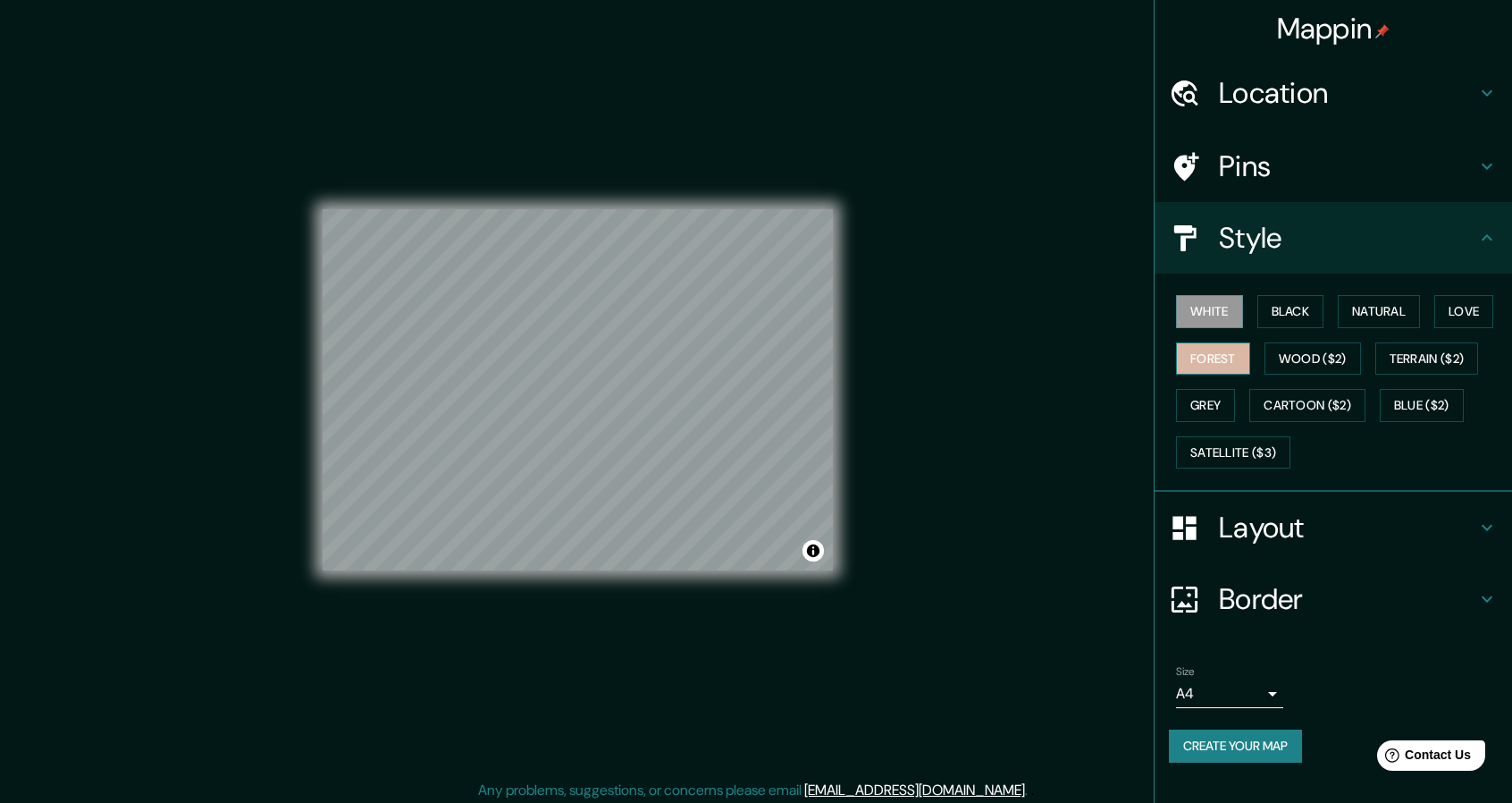
click at [1210, 365] on button "Forest" at bounding box center [1213, 358] width 75 height 33
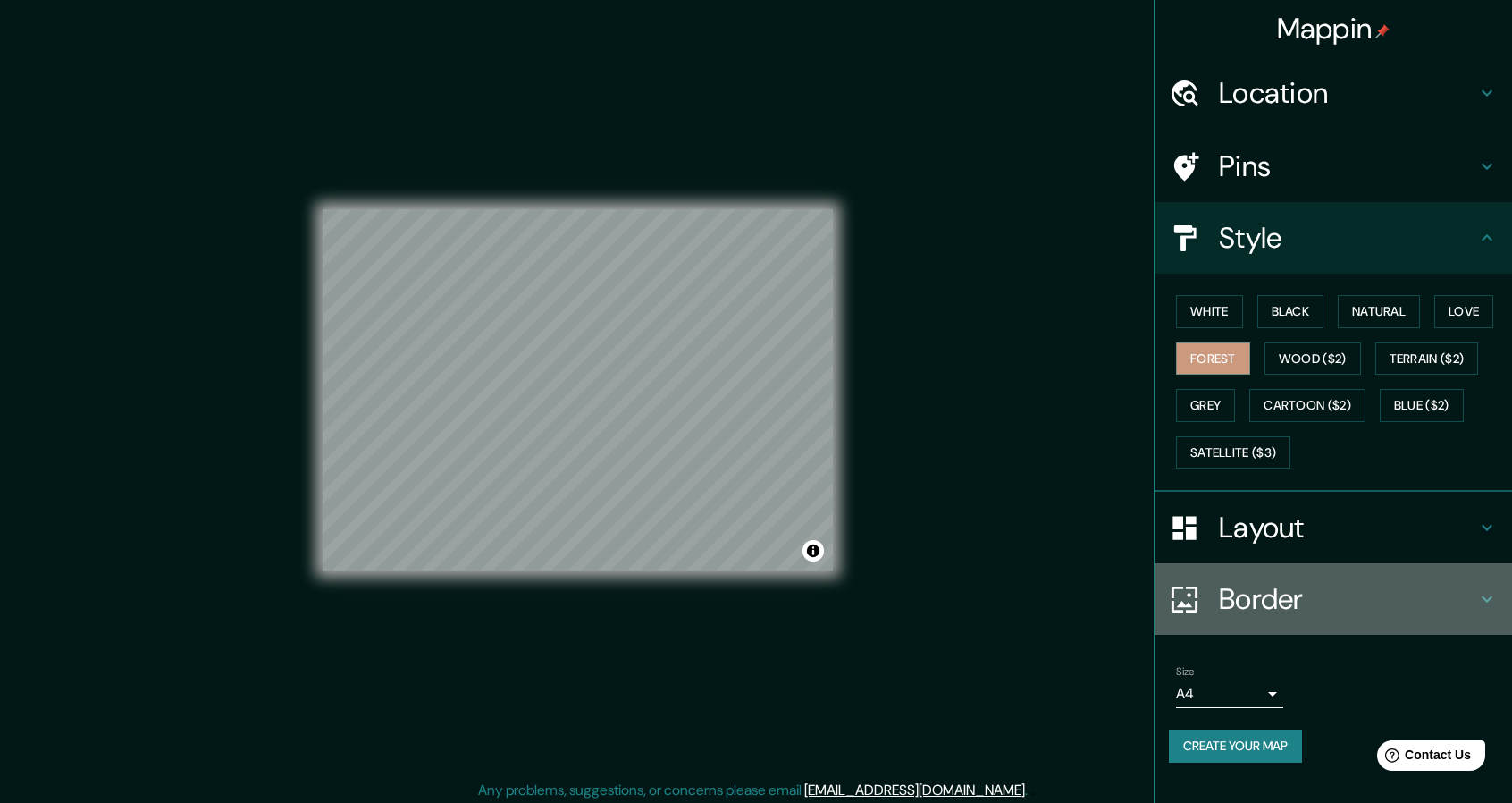
click at [1259, 611] on h4 "Border" at bounding box center [1347, 599] width 257 height 35
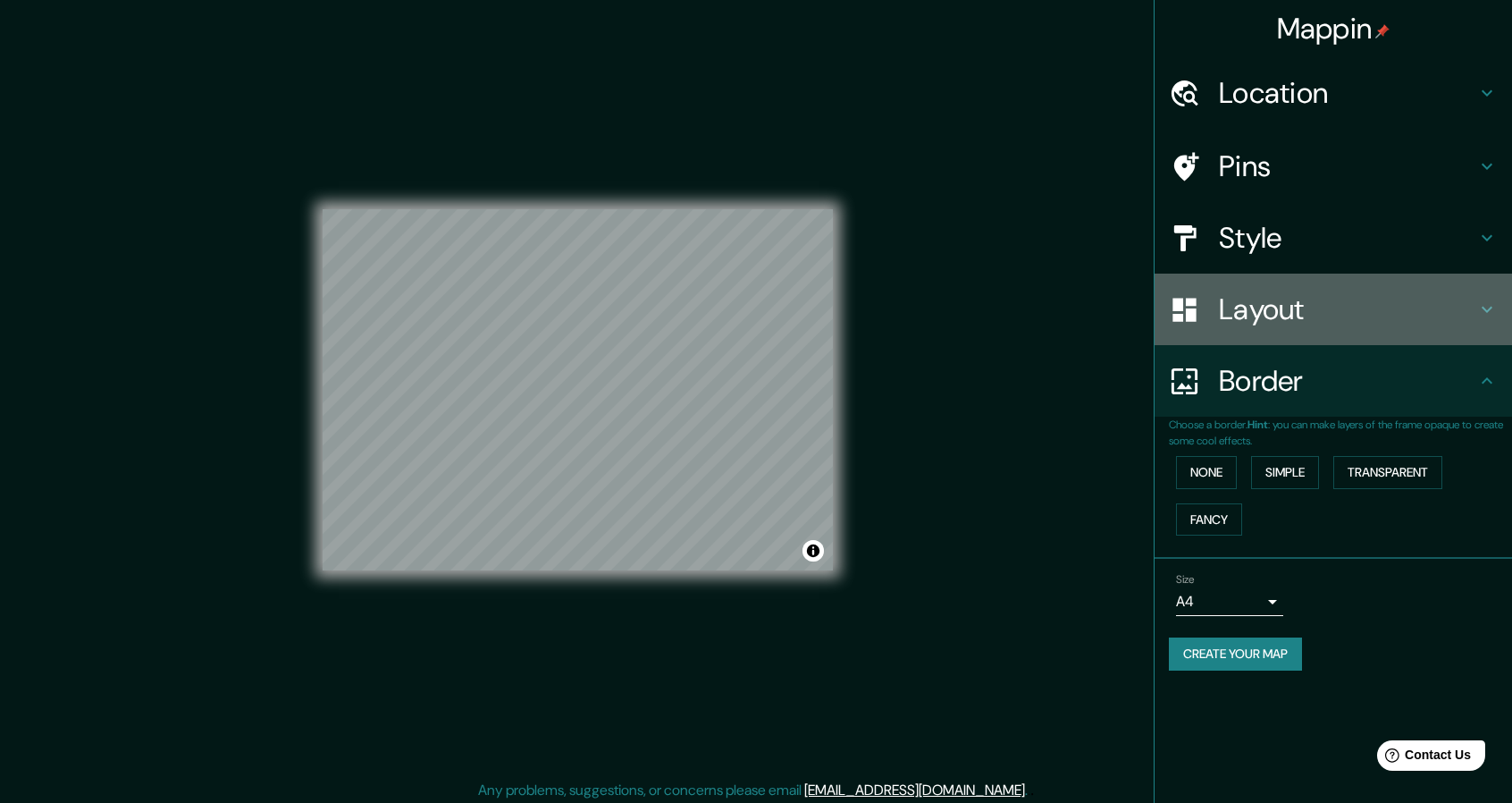
click at [1255, 312] on h4 "Layout" at bounding box center [1347, 309] width 257 height 35
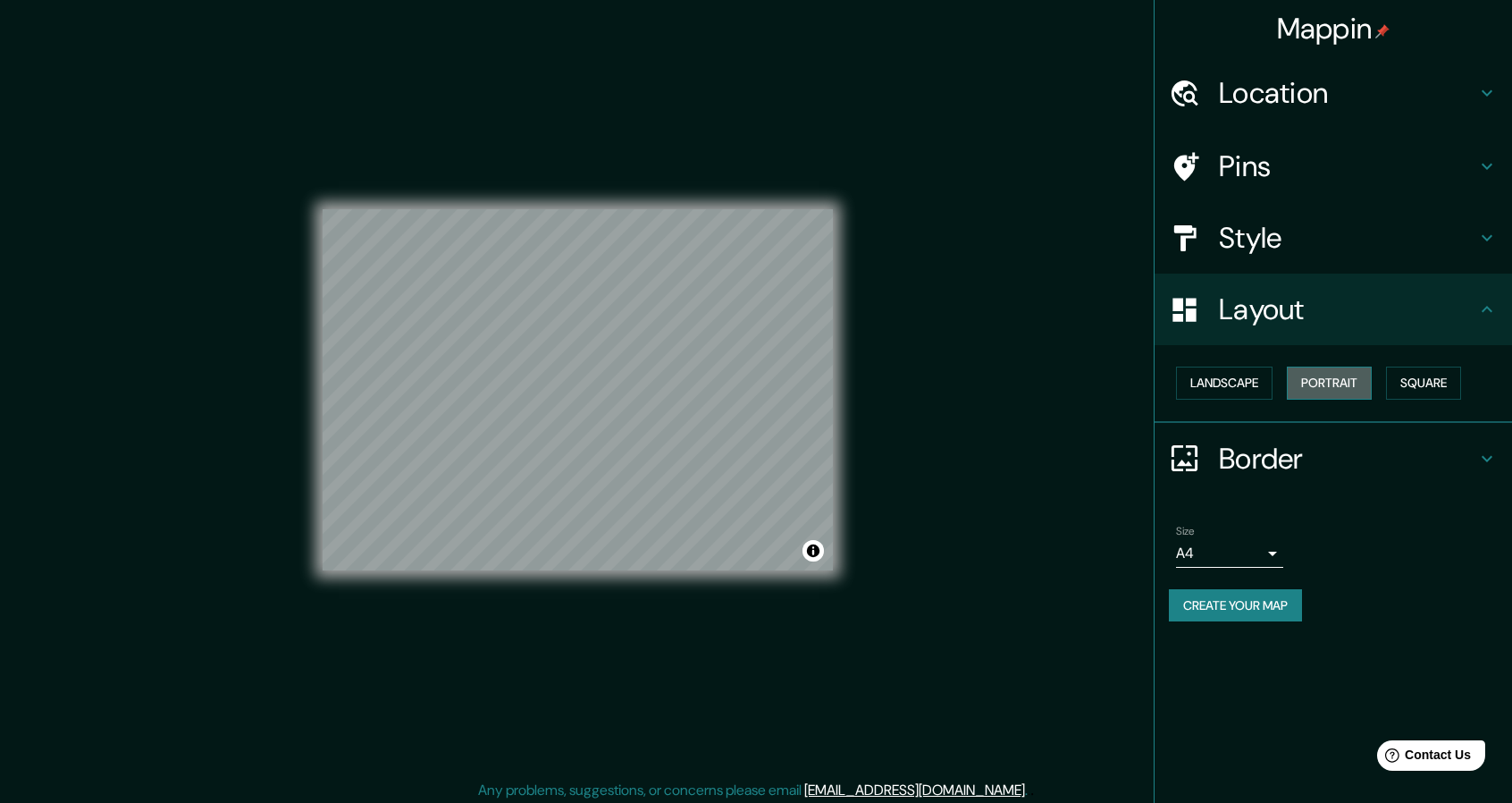
click at [1335, 367] on button "Portrait" at bounding box center [1328, 382] width 85 height 33
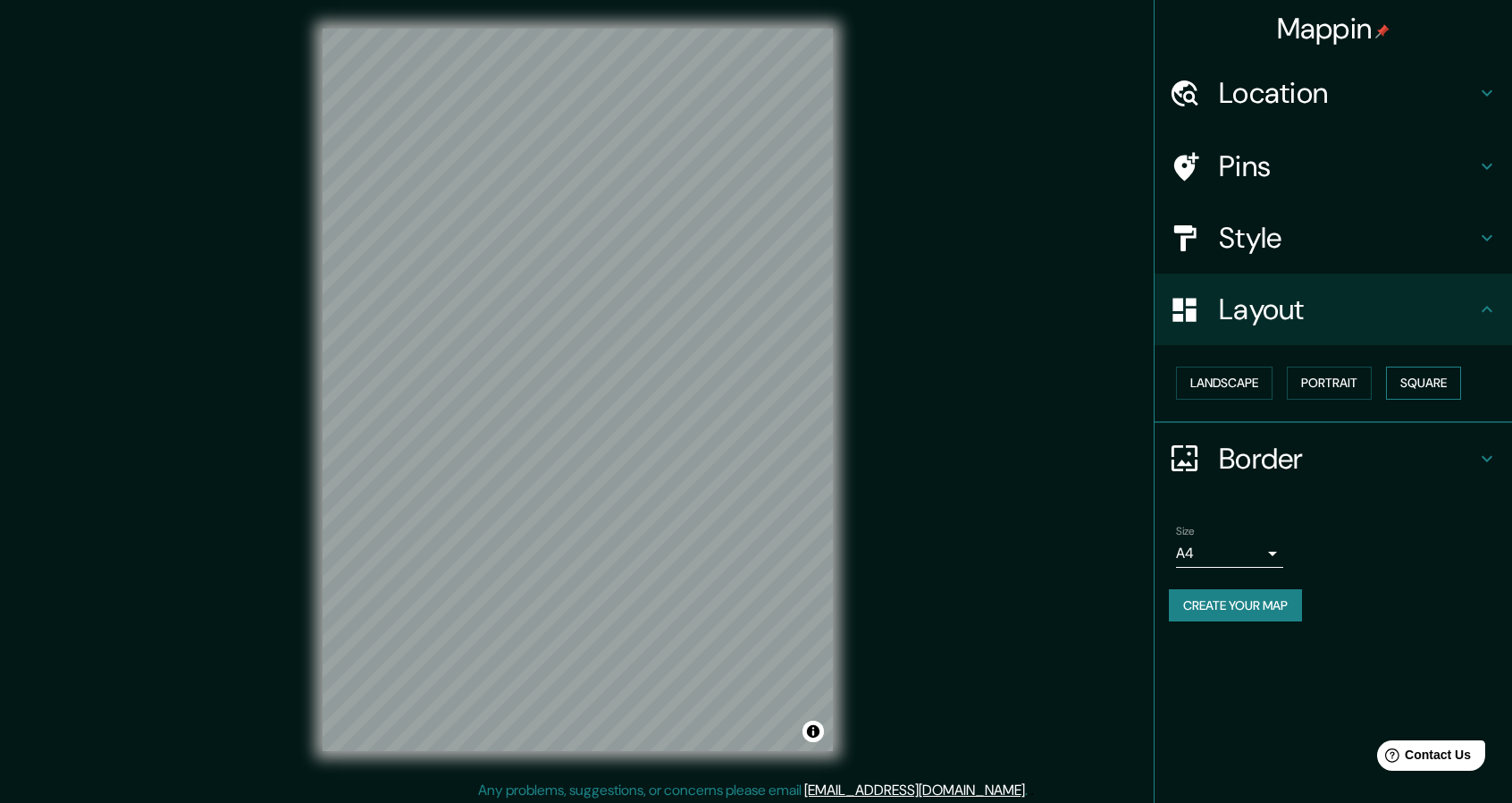
click at [1413, 380] on button "Square" at bounding box center [1423, 382] width 76 height 33
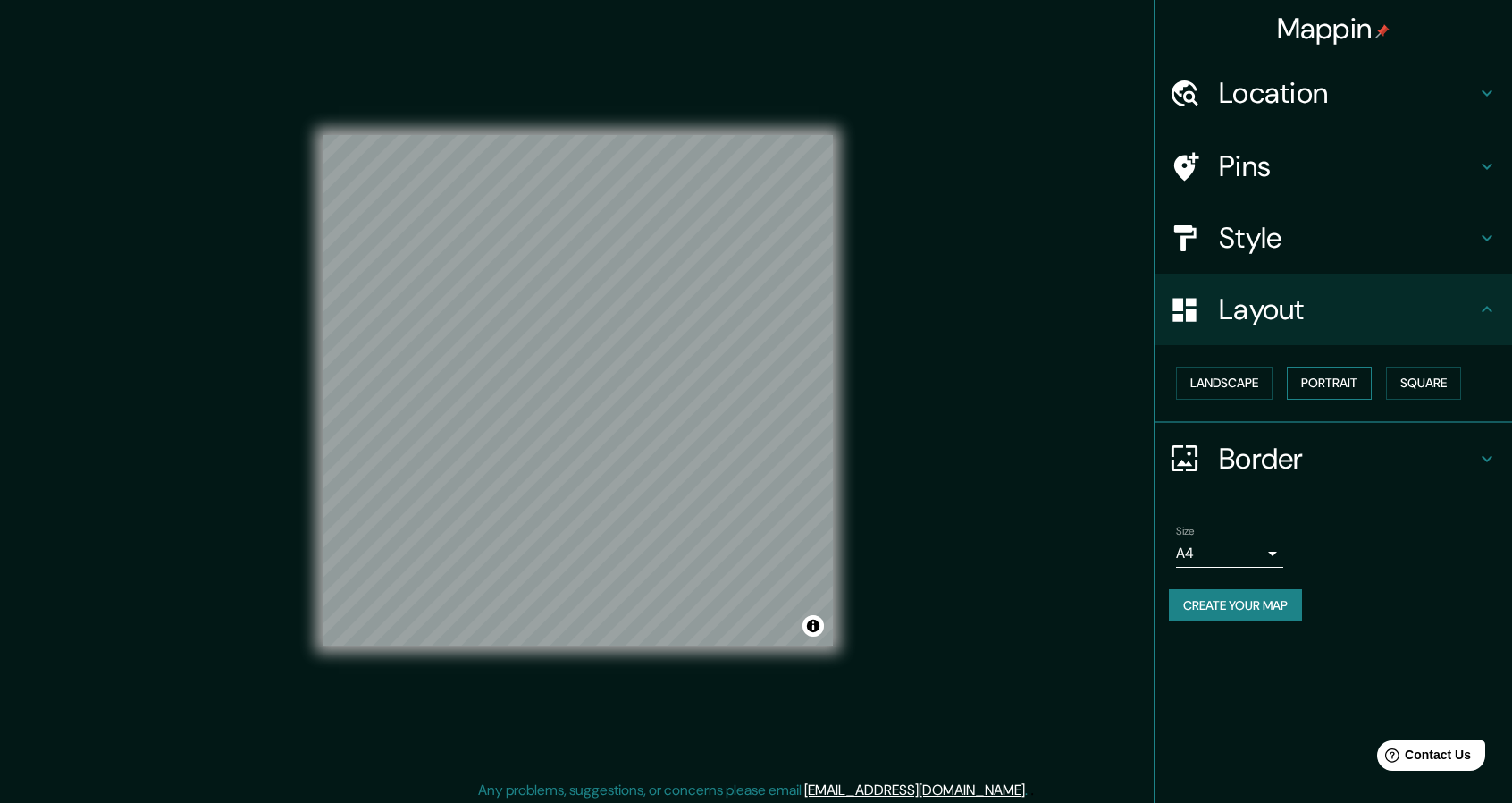
click at [1341, 378] on button "Portrait" at bounding box center [1328, 382] width 85 height 33
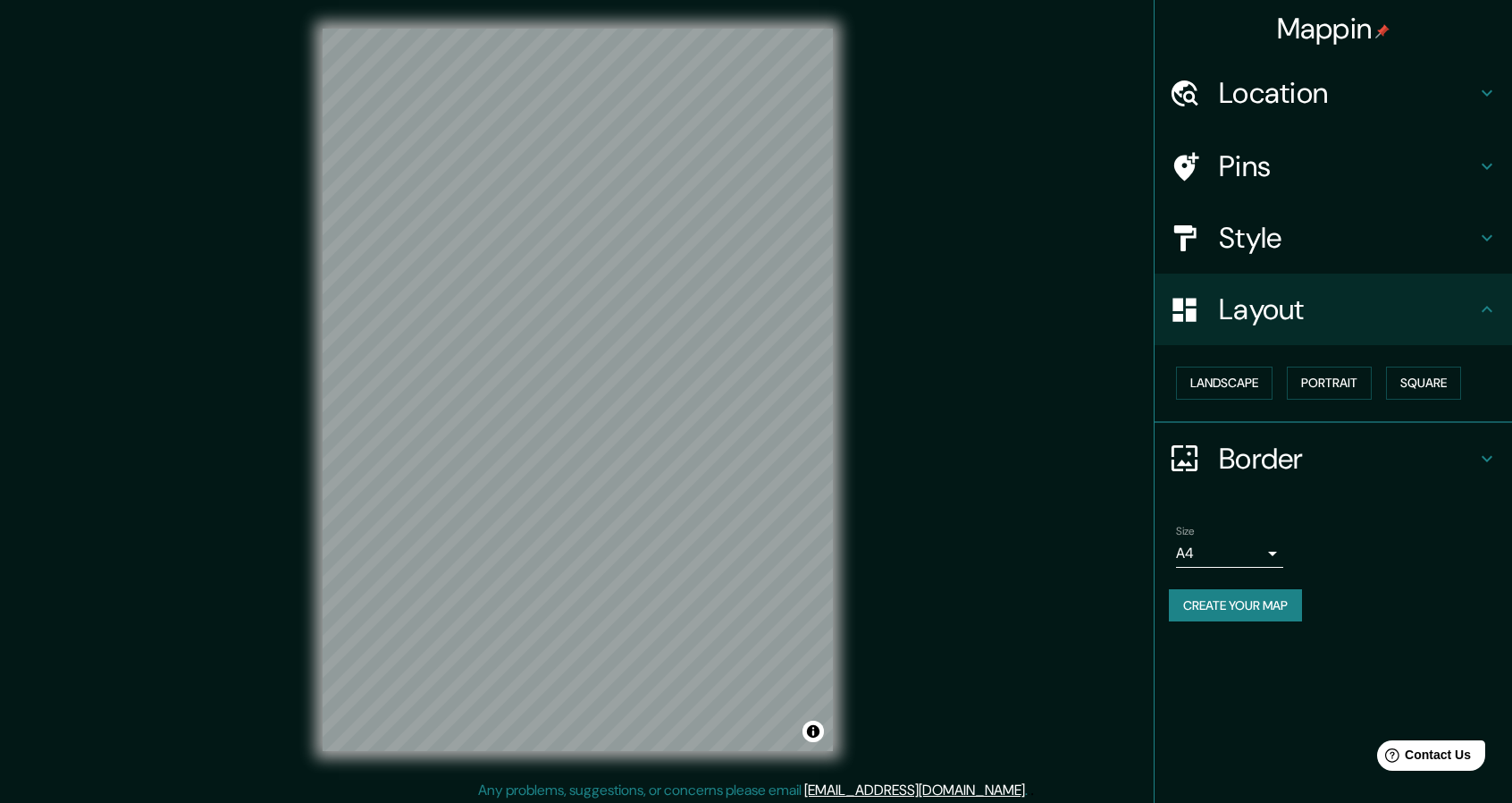
click at [303, 515] on div "© Mapbox © OpenStreetMap Improve this map" at bounding box center [577, 390] width 568 height 780
click at [1247, 388] on button "Landscape" at bounding box center [1224, 382] width 97 height 33
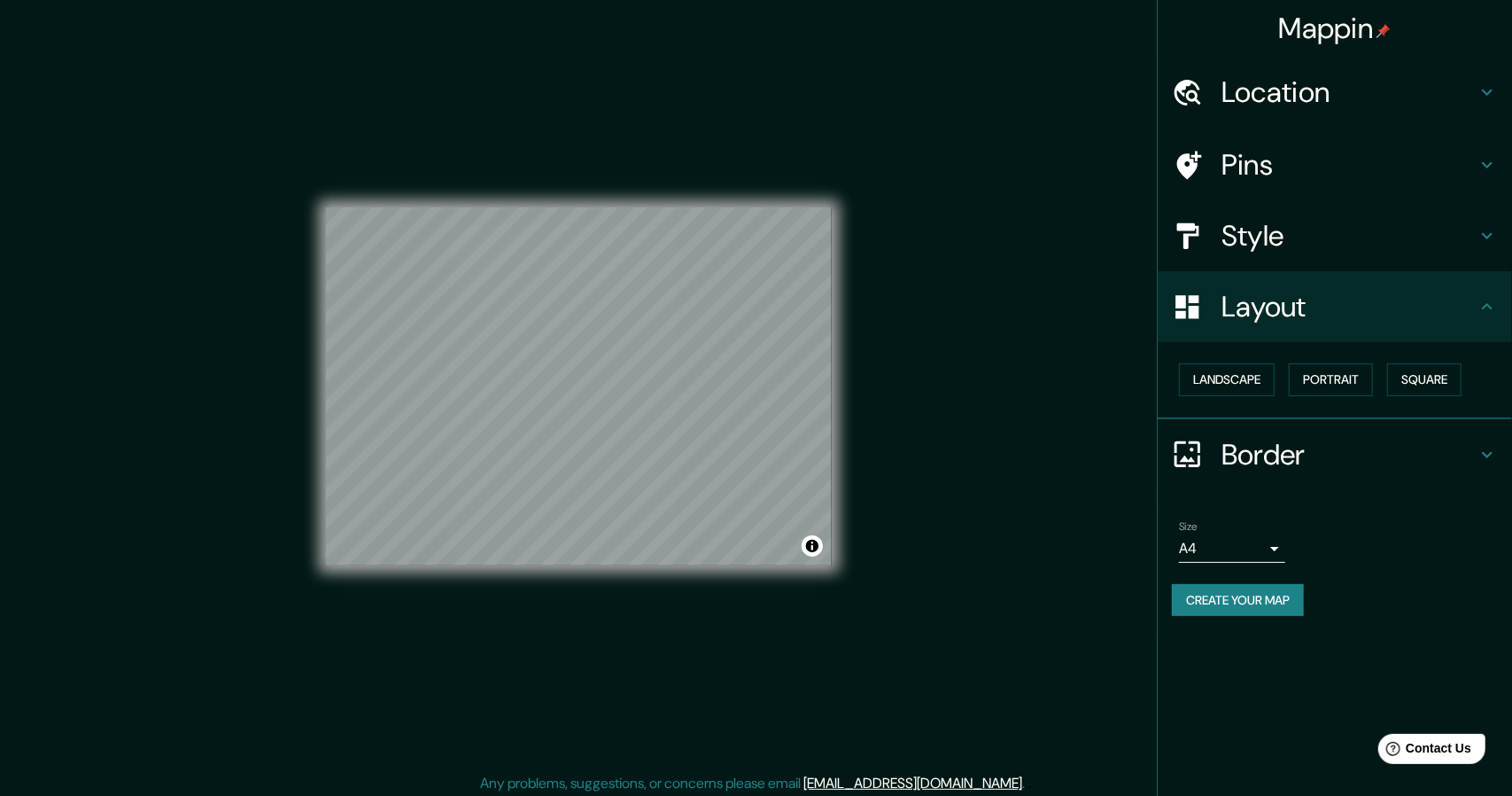
click at [1264, 548] on body "Mappin Location Carretera México-Ajusco, 14490 Ciudad de México, México Pins St…" at bounding box center [756, 398] width 1512 height 796
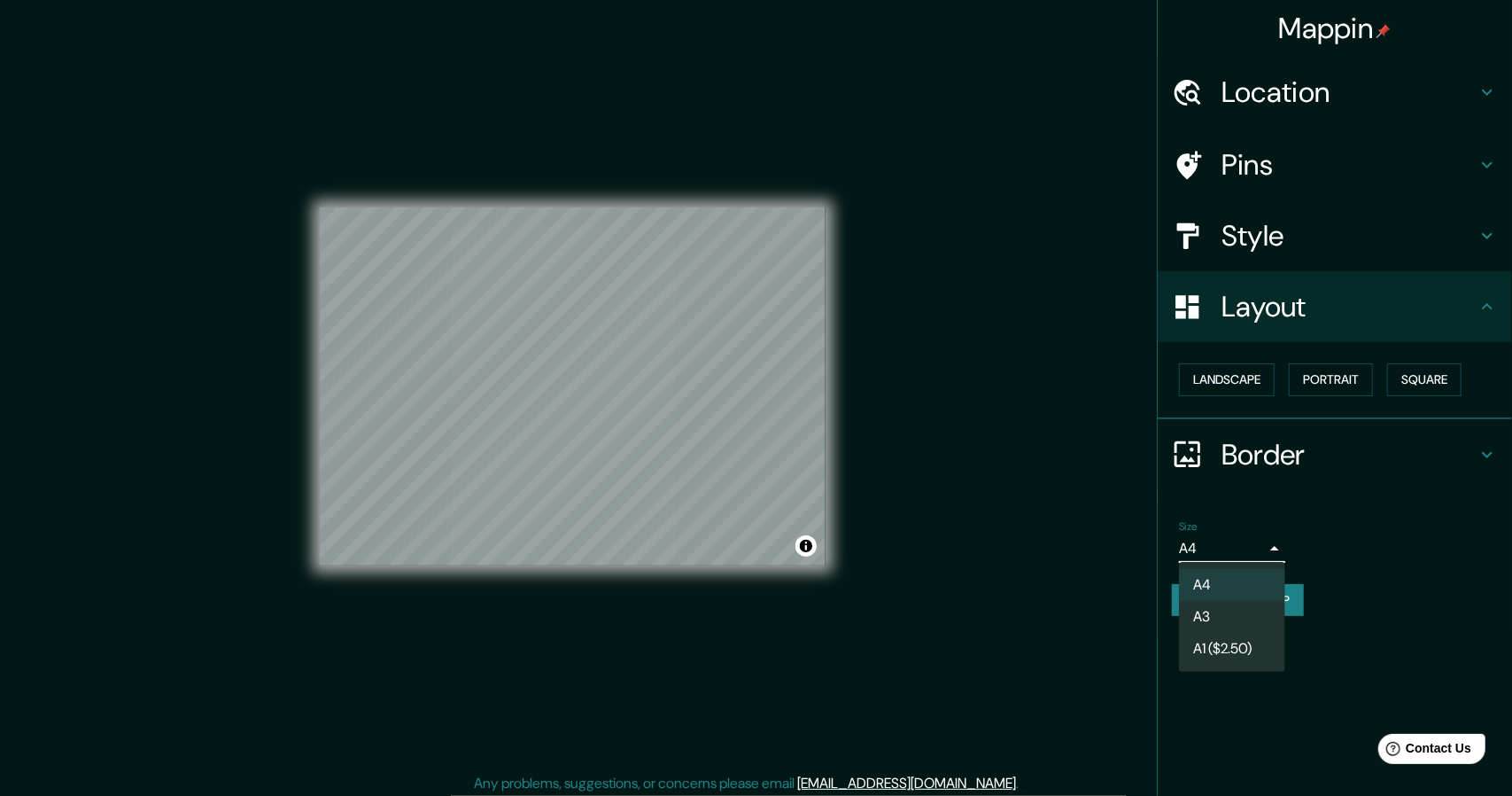
click at [1208, 620] on li "A3" at bounding box center [1232, 617] width 106 height 32
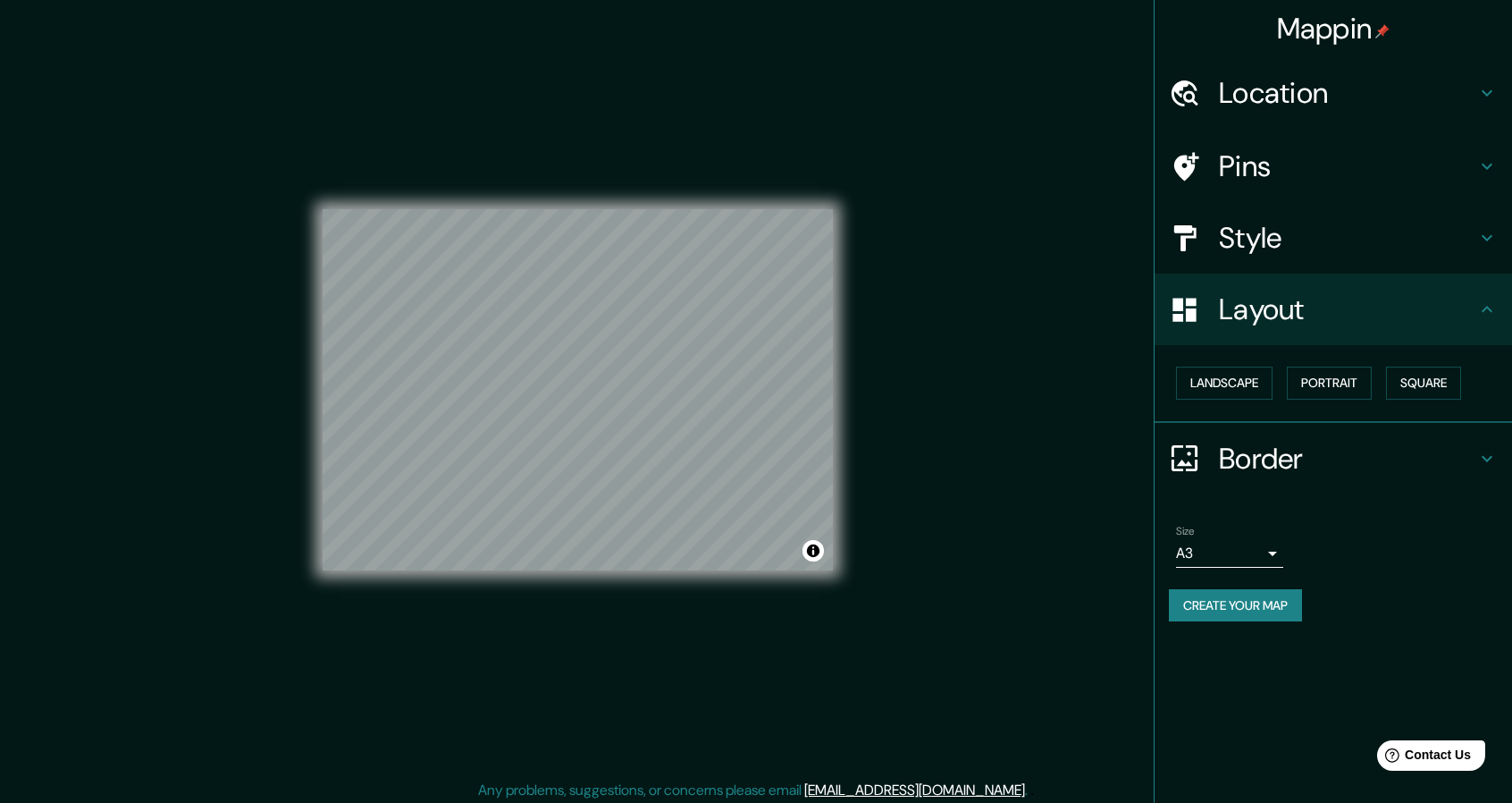
click at [1004, 576] on div "Mappin Location Carretera México-Ajusco, 14490 Ciudad de México, México Pins St…" at bounding box center [756, 404] width 1512 height 808
click at [1003, 575] on div "Mappin Location Carretera México-Ajusco, 14490 Ciudad de México, México Pins St…" at bounding box center [756, 404] width 1512 height 808
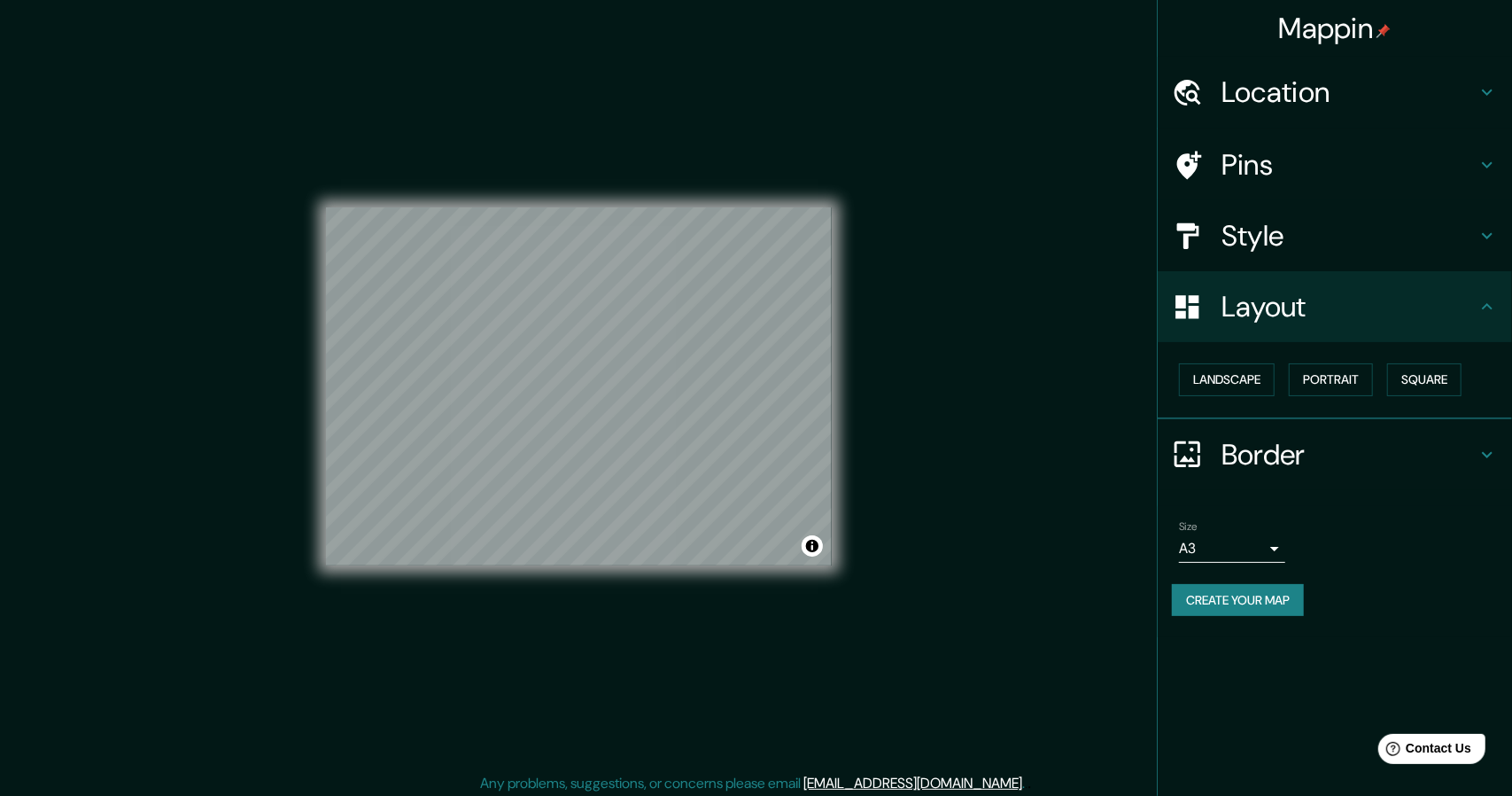
click at [1214, 546] on body "Mappin Location Carretera México-Ajusco, 14490 Ciudad de México, México Pins St…" at bounding box center [756, 398] width 1512 height 796
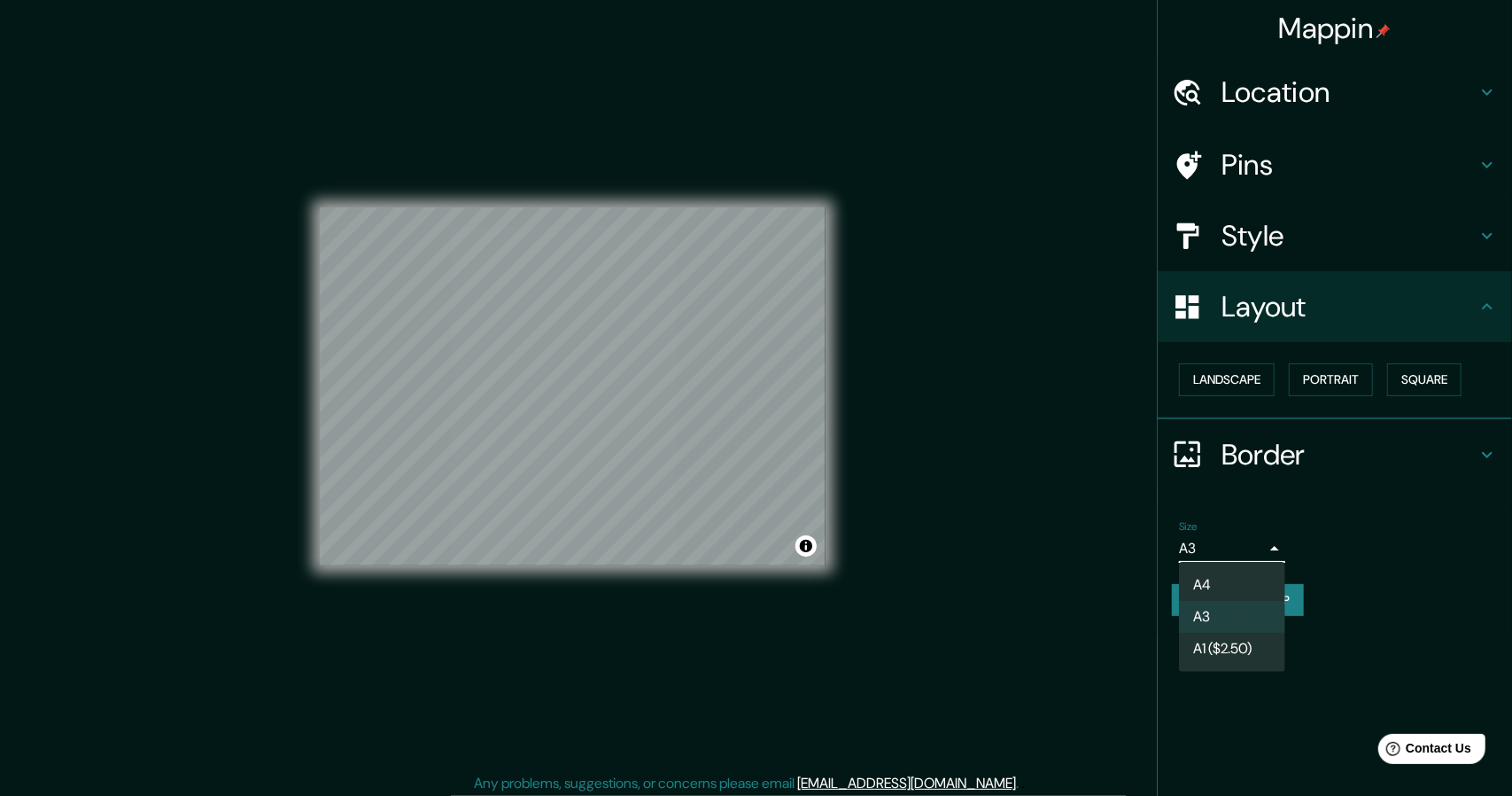
click at [1203, 589] on li "A4" at bounding box center [1232, 584] width 106 height 32
type input "single"
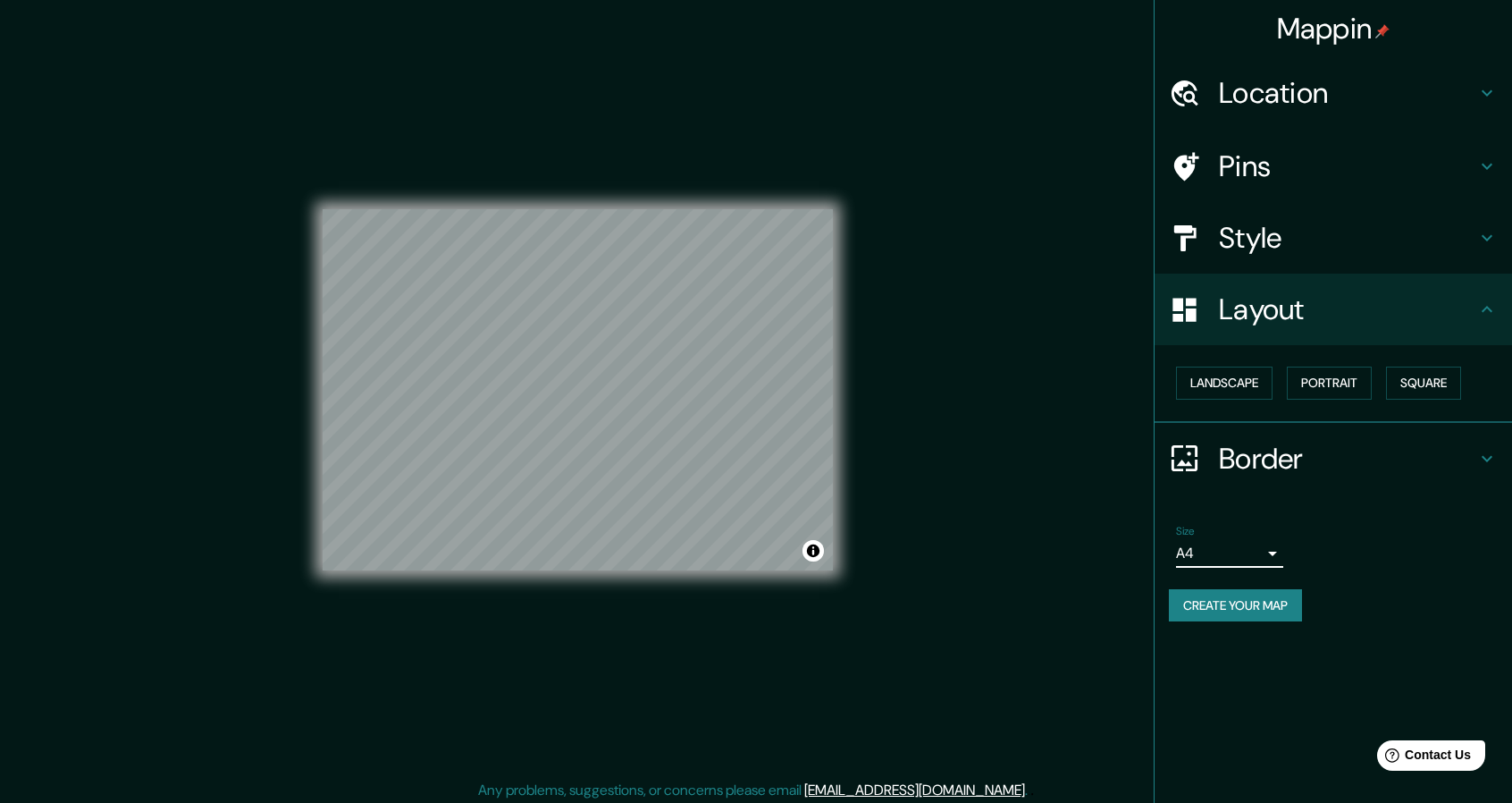
click at [1323, 461] on h4 "Border" at bounding box center [1347, 459] width 257 height 35
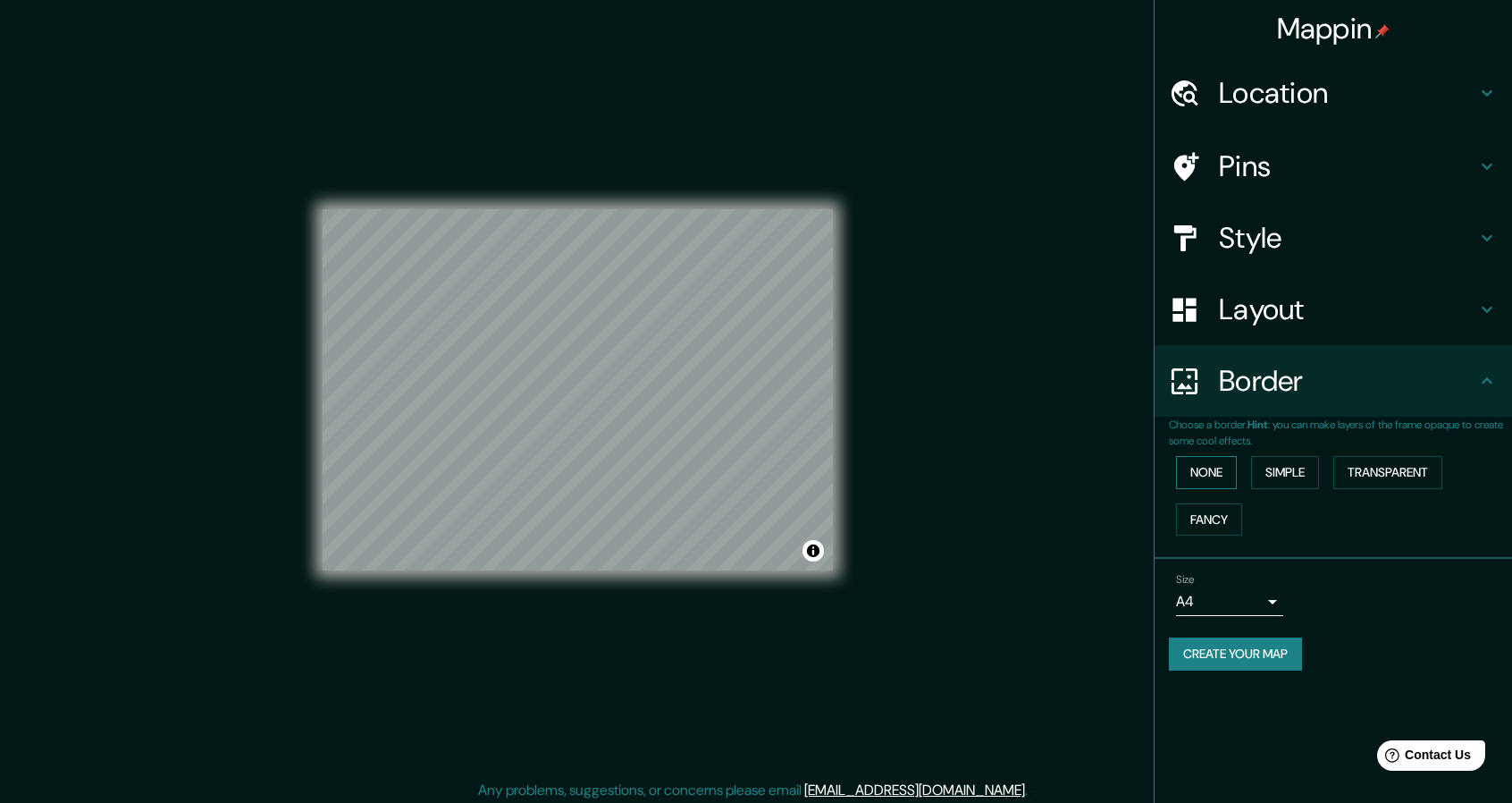
click at [1222, 470] on button "None" at bounding box center [1205, 472] width 61 height 33
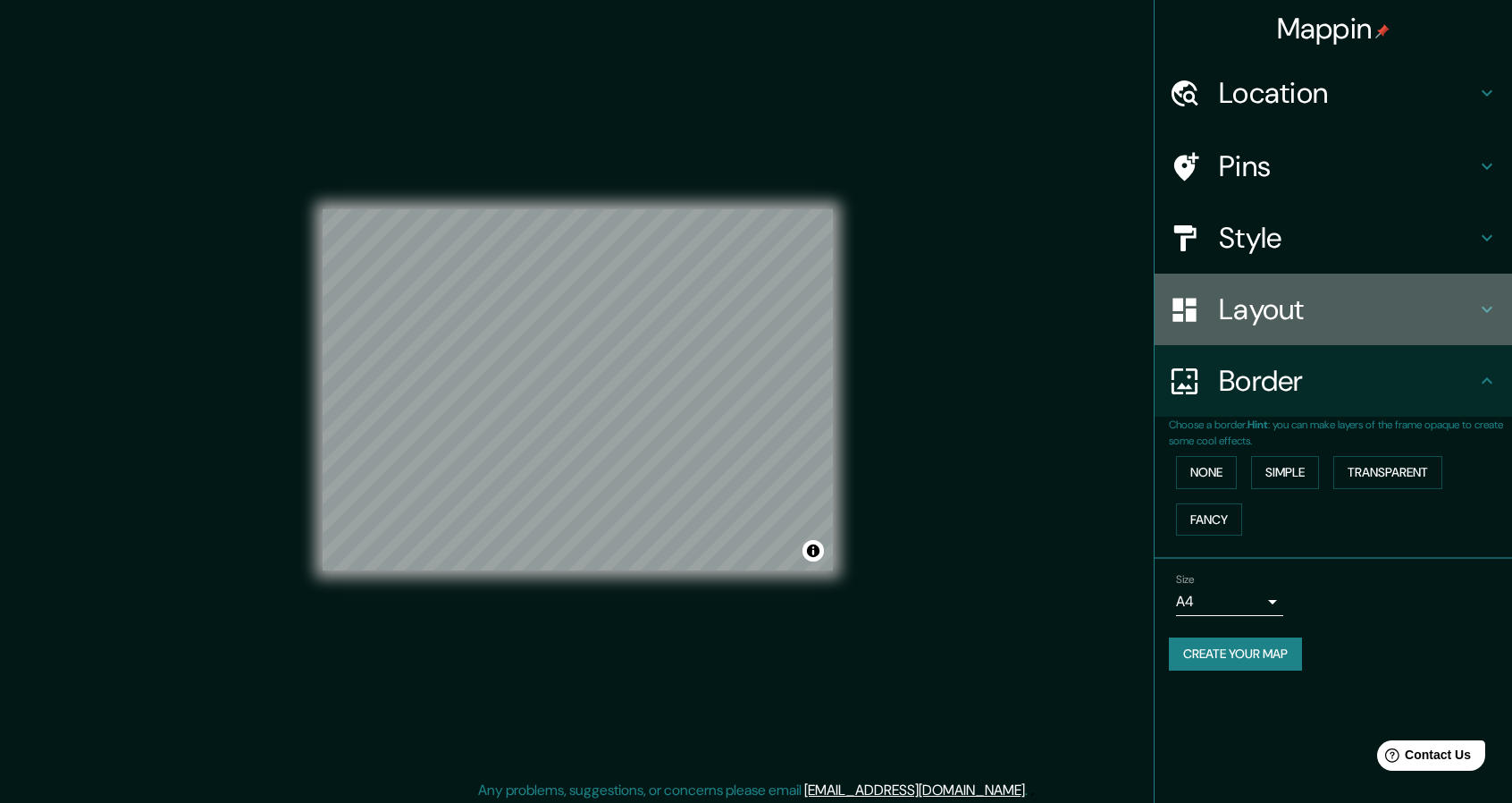
click at [1328, 276] on div "Layout" at bounding box center [1332, 309] width 357 height 72
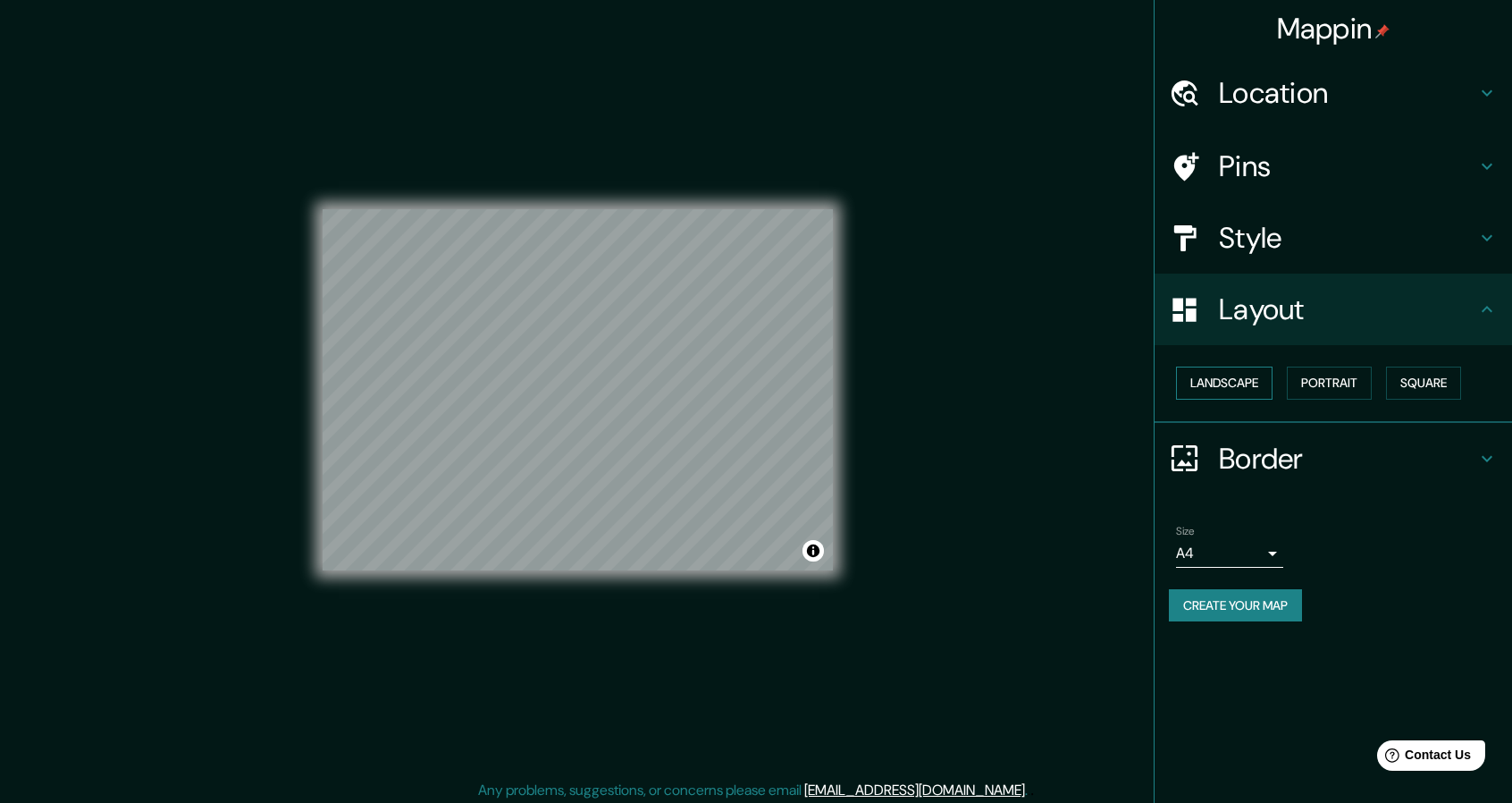
click at [1245, 381] on button "Landscape" at bounding box center [1224, 382] width 97 height 33
drag, startPoint x: 1347, startPoint y: 382, endPoint x: 1355, endPoint y: 394, distance: 14.4
click at [1347, 388] on button "Portrait" at bounding box center [1328, 382] width 85 height 33
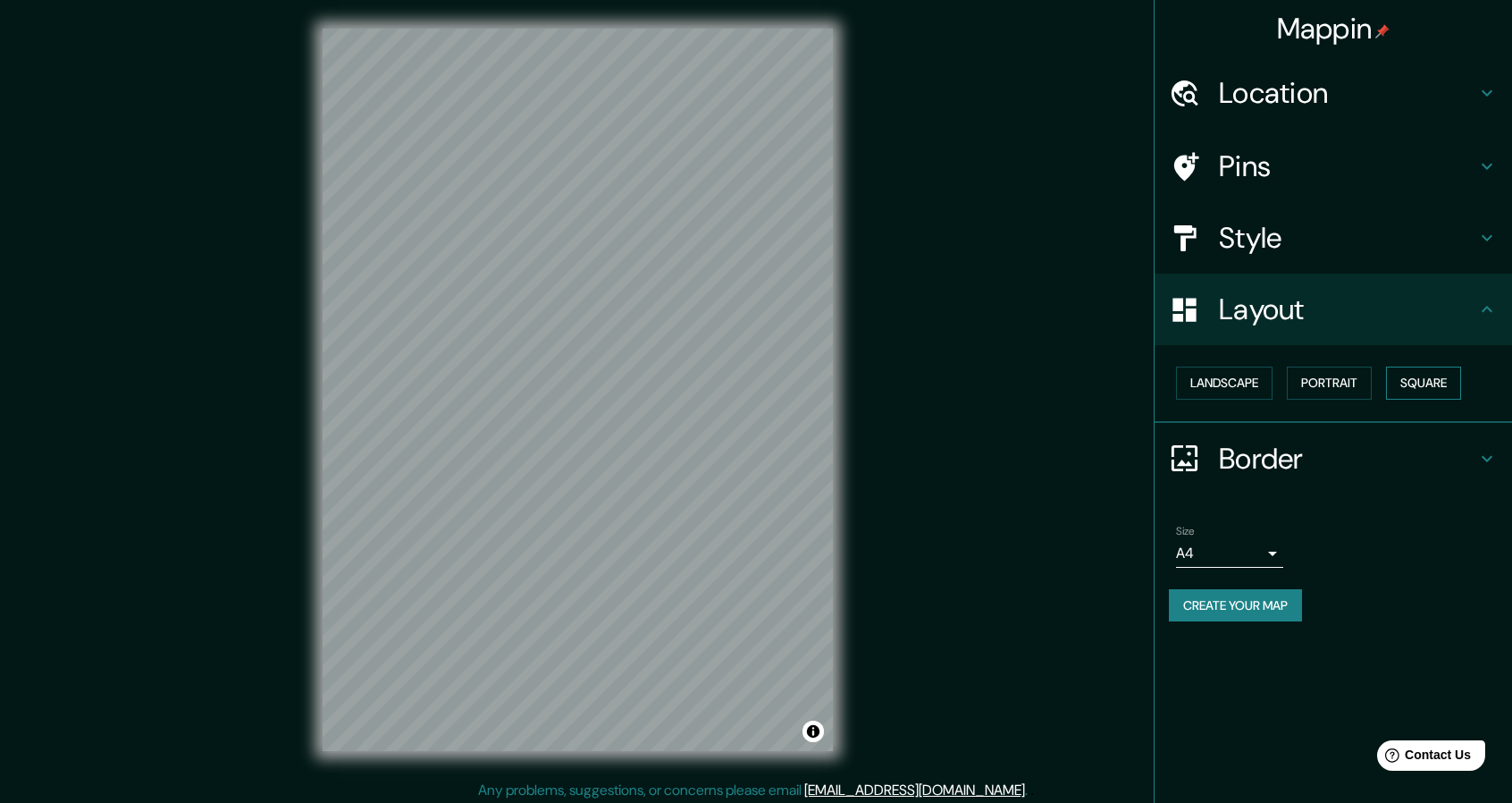
click at [1433, 374] on button "Square" at bounding box center [1423, 382] width 76 height 33
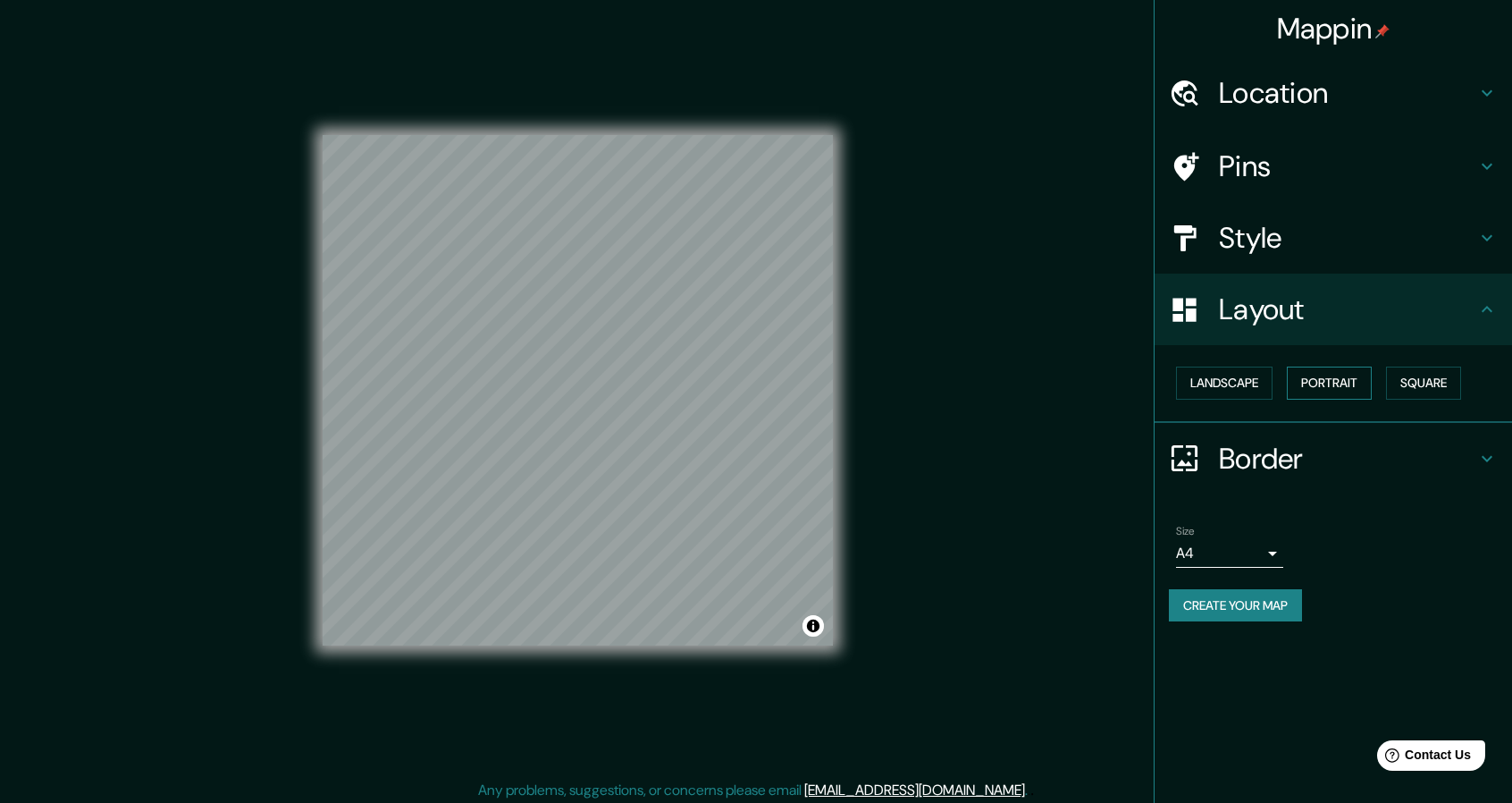
click at [1315, 383] on button "Portrait" at bounding box center [1328, 382] width 85 height 33
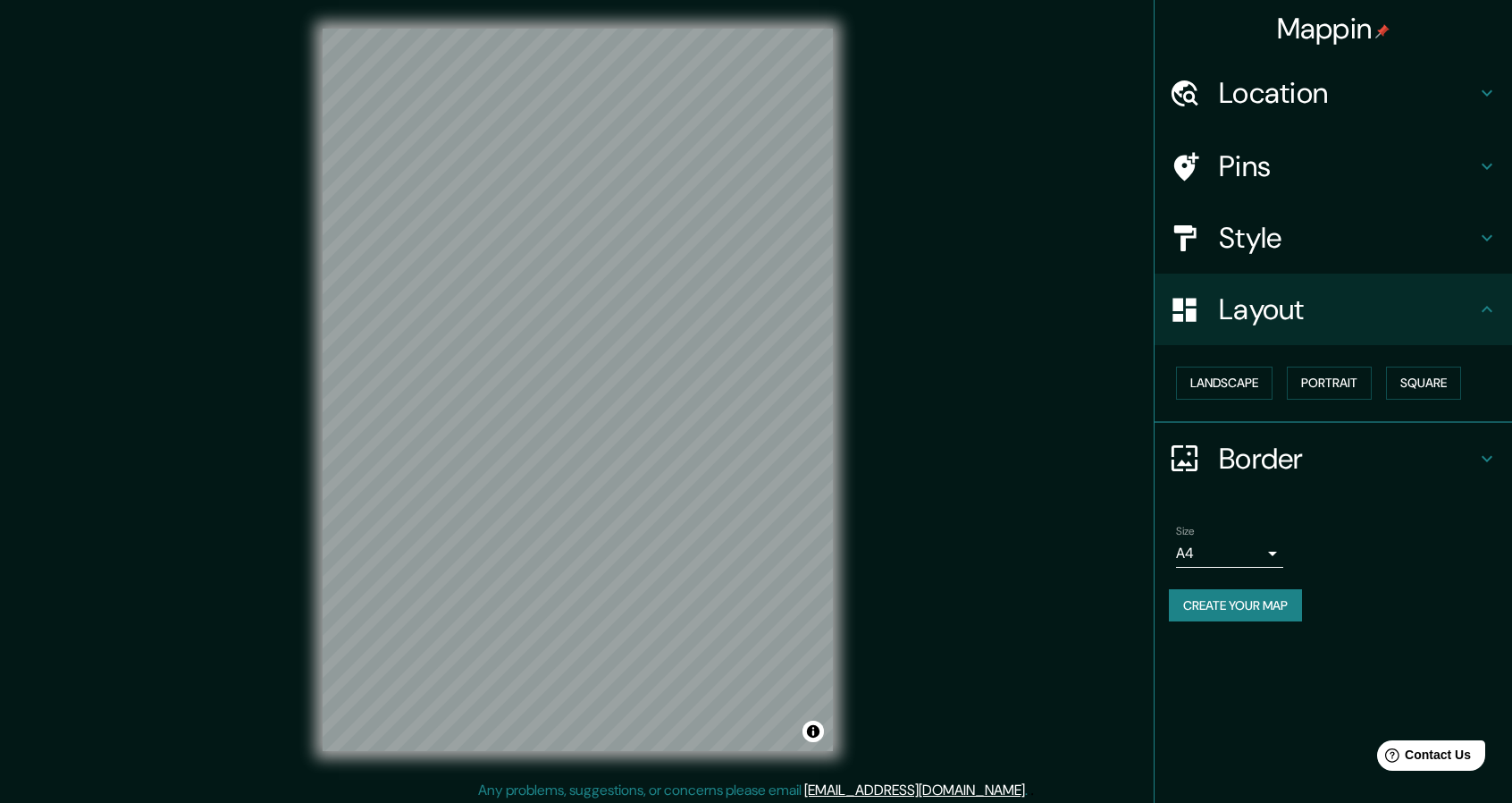
click at [1273, 601] on button "Create your map" at bounding box center [1235, 605] width 133 height 33
click at [813, 740] on button "Toggle attribution" at bounding box center [813, 731] width 21 height 21
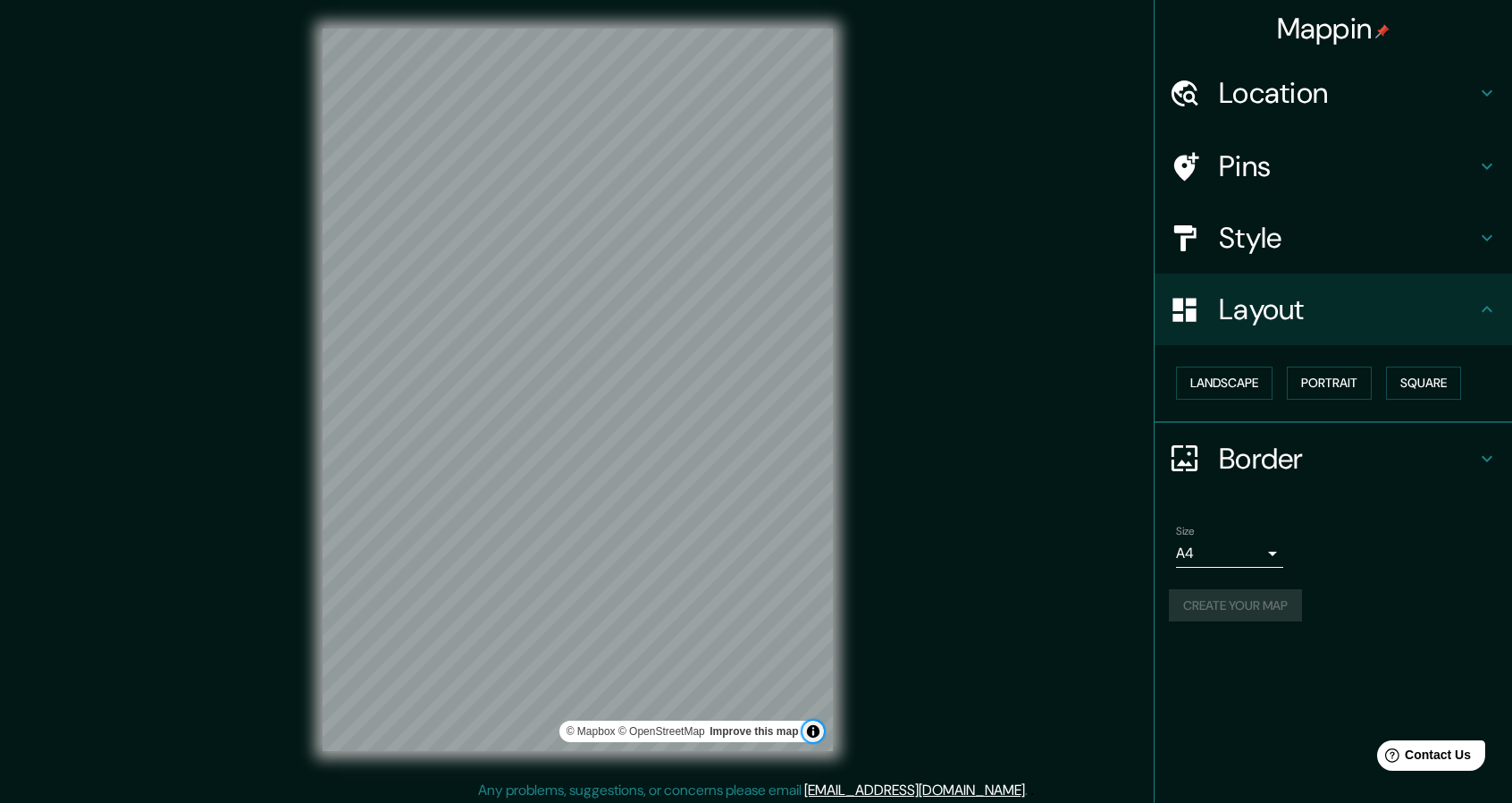
click at [811, 740] on button "Toggle attribution" at bounding box center [813, 731] width 21 height 21
click at [804, 735] on button "Toggle attribution" at bounding box center [813, 731] width 21 height 21
click at [778, 730] on link "Improve this map" at bounding box center [753, 730] width 89 height 12
click at [1236, 374] on button "Landscape" at bounding box center [1224, 382] width 97 height 33
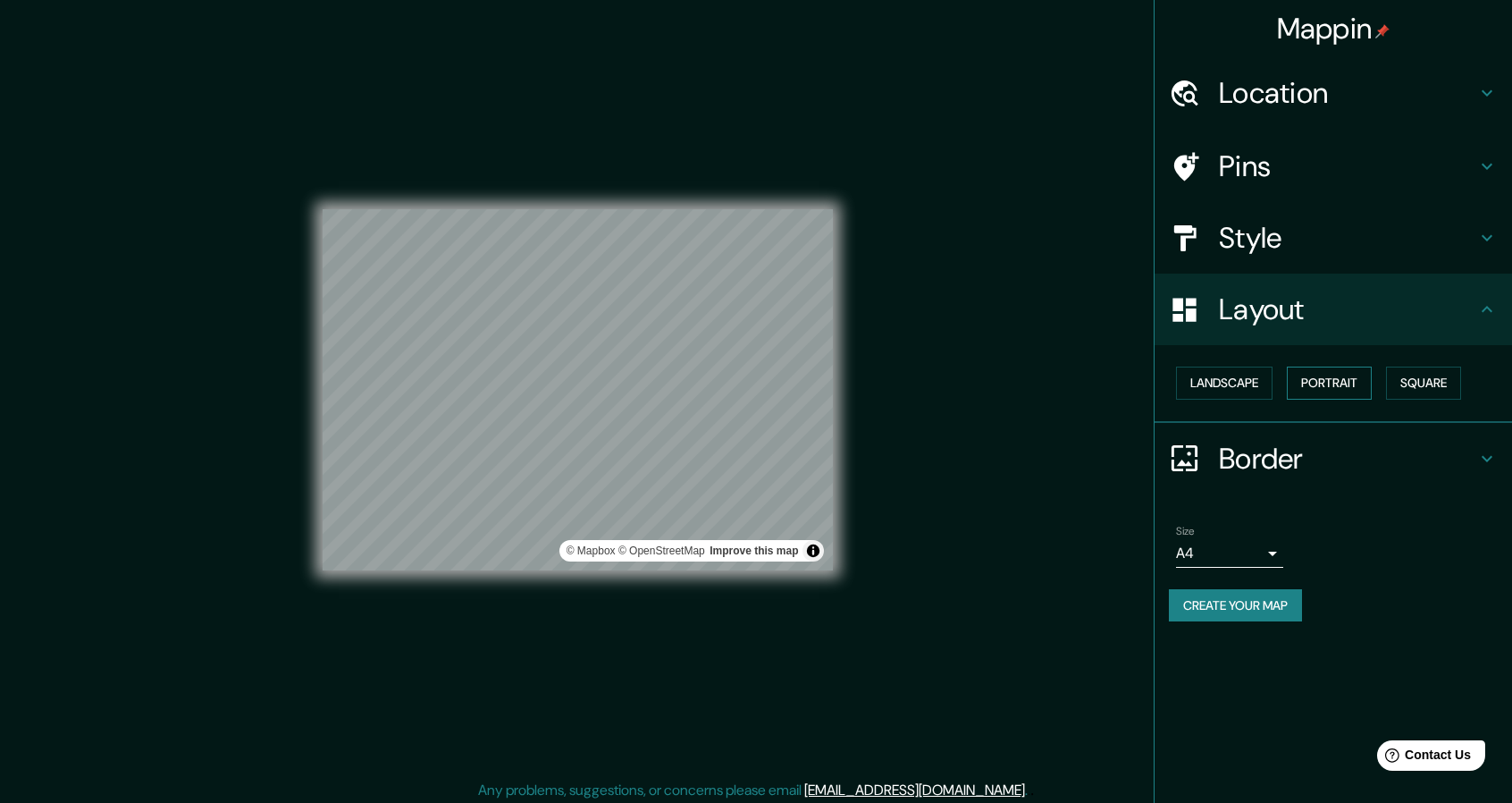
drag, startPoint x: 1316, startPoint y: 367, endPoint x: 1317, endPoint y: 391, distance: 24.0
click at [1317, 377] on div "Landscape [GEOGRAPHIC_DATA]" at bounding box center [1340, 382] width 343 height 48
click at [1319, 389] on button "Portrait" at bounding box center [1328, 382] width 85 height 33
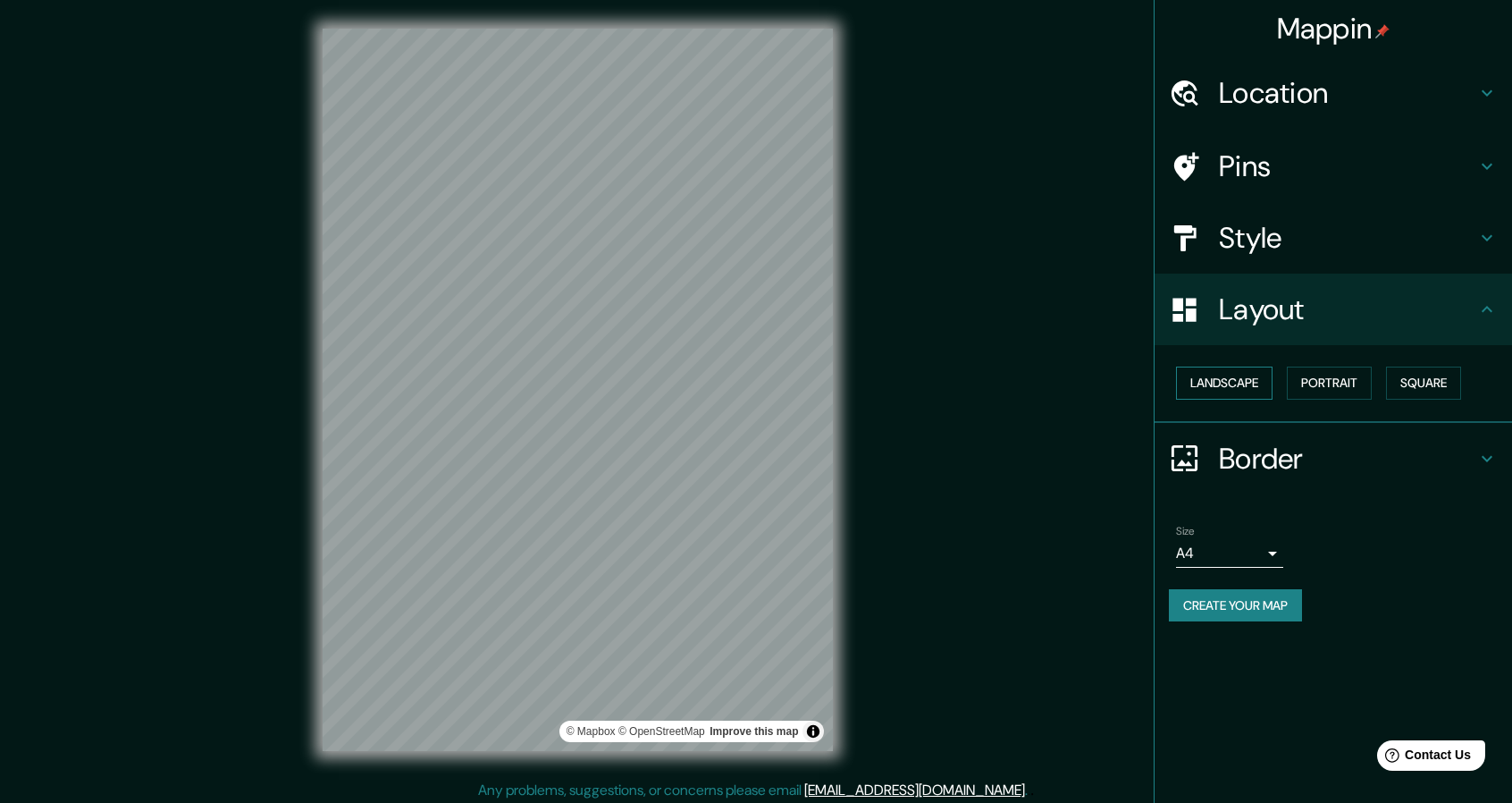
click at [1218, 393] on button "Landscape" at bounding box center [1224, 382] width 97 height 33
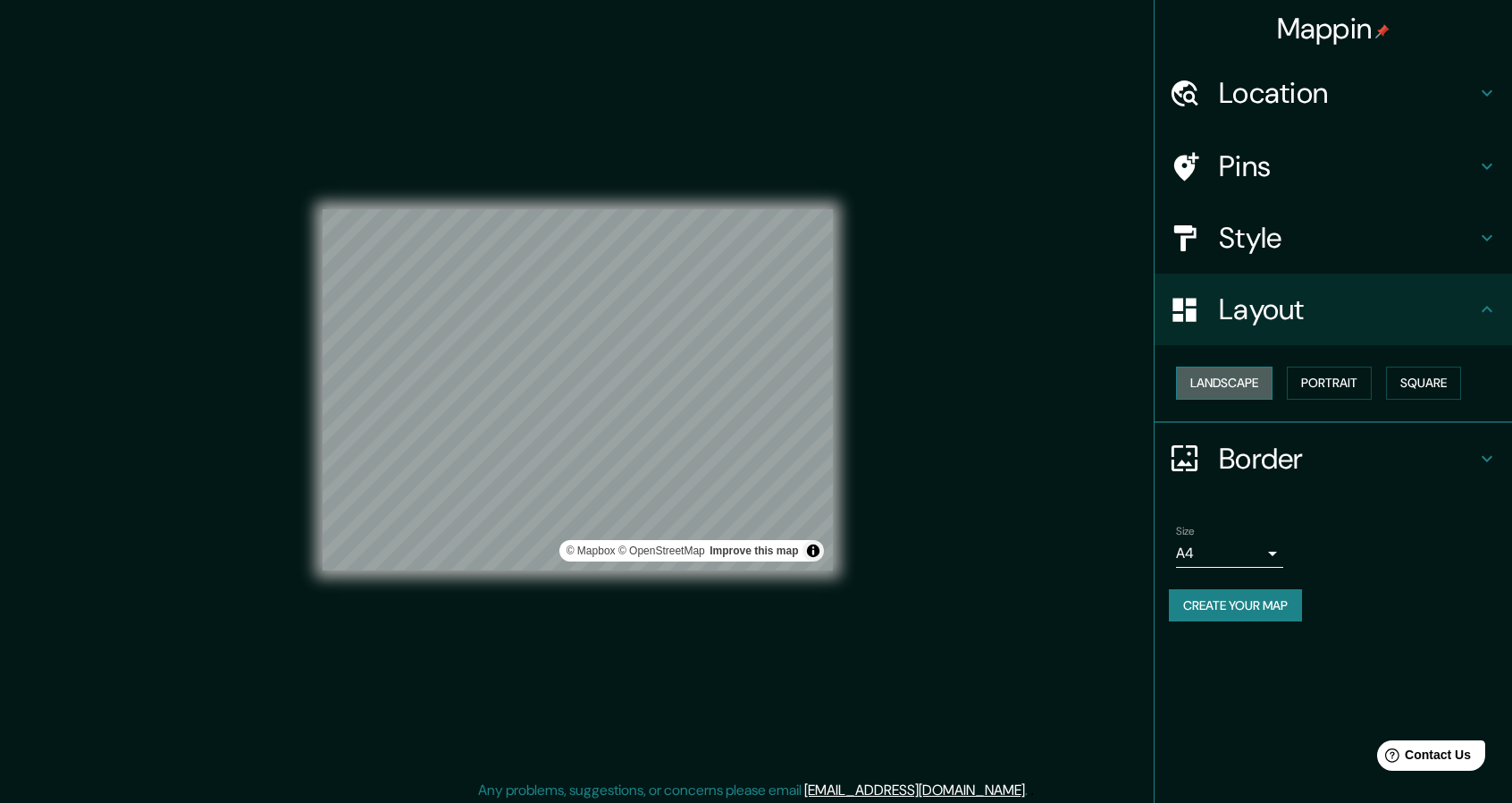
click at [1247, 380] on button "Landscape" at bounding box center [1224, 382] width 97 height 33
click at [1248, 380] on button "Landscape" at bounding box center [1224, 382] width 97 height 33
click at [1386, 377] on div "Landscape [GEOGRAPHIC_DATA]" at bounding box center [1340, 382] width 343 height 48
click at [1322, 381] on button "Portrait" at bounding box center [1328, 382] width 85 height 33
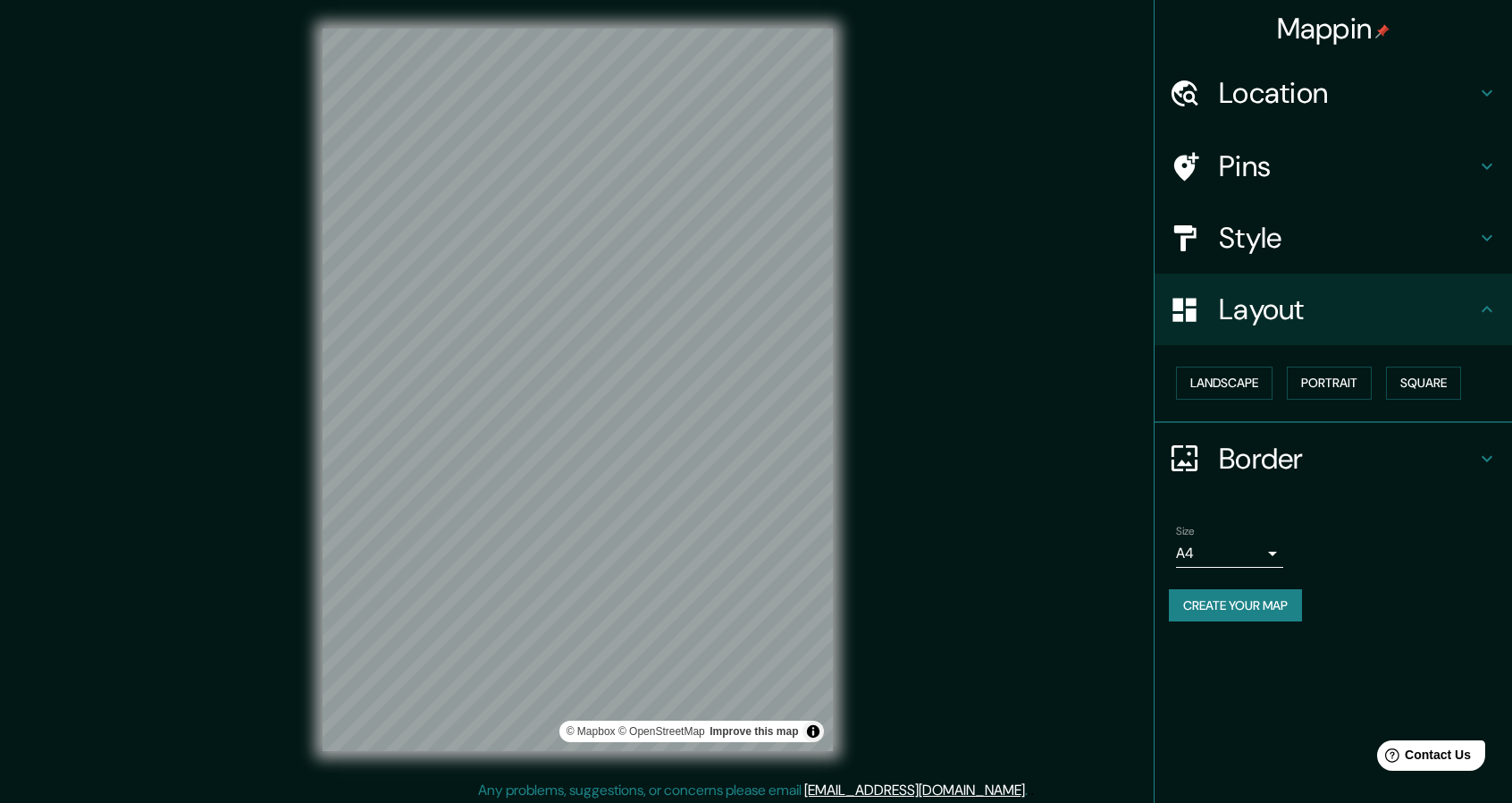
click at [1263, 265] on div "Style" at bounding box center [1332, 238] width 357 height 72
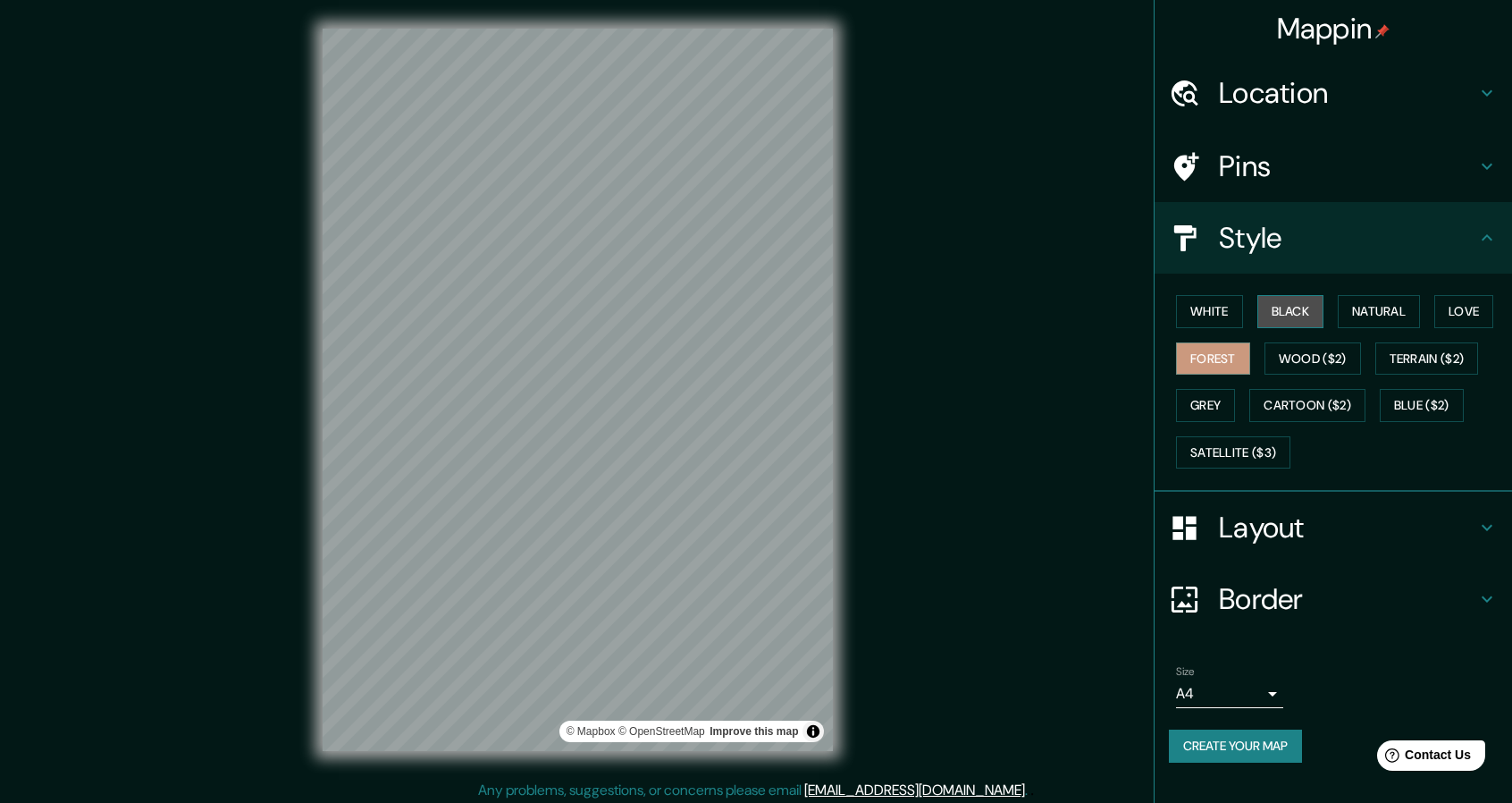
click at [1276, 310] on button "Black" at bounding box center [1291, 311] width 67 height 33
click at [1245, 312] on div "White Black Natural Love Forest Wood ($2) Terrain ($2) Grey Cartoon ($2) Blue (…" at bounding box center [1340, 381] width 343 height 187
click at [1231, 309] on button "White" at bounding box center [1209, 311] width 67 height 33
click at [1231, 403] on button "Grey" at bounding box center [1204, 405] width 59 height 33
click at [1244, 355] on button "Forest" at bounding box center [1213, 358] width 75 height 33
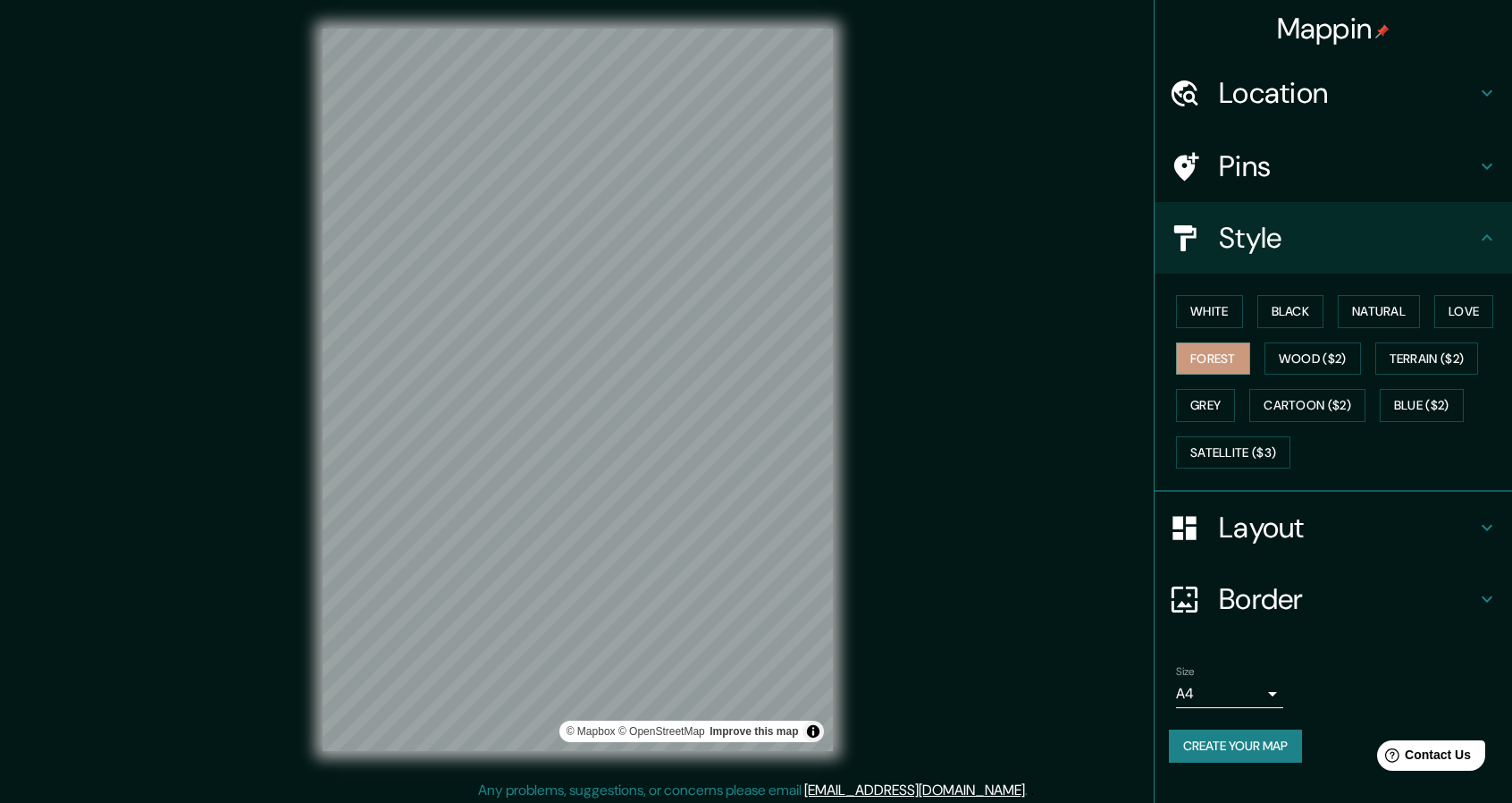
click at [1312, 519] on h4 "Layout" at bounding box center [1347, 527] width 257 height 35
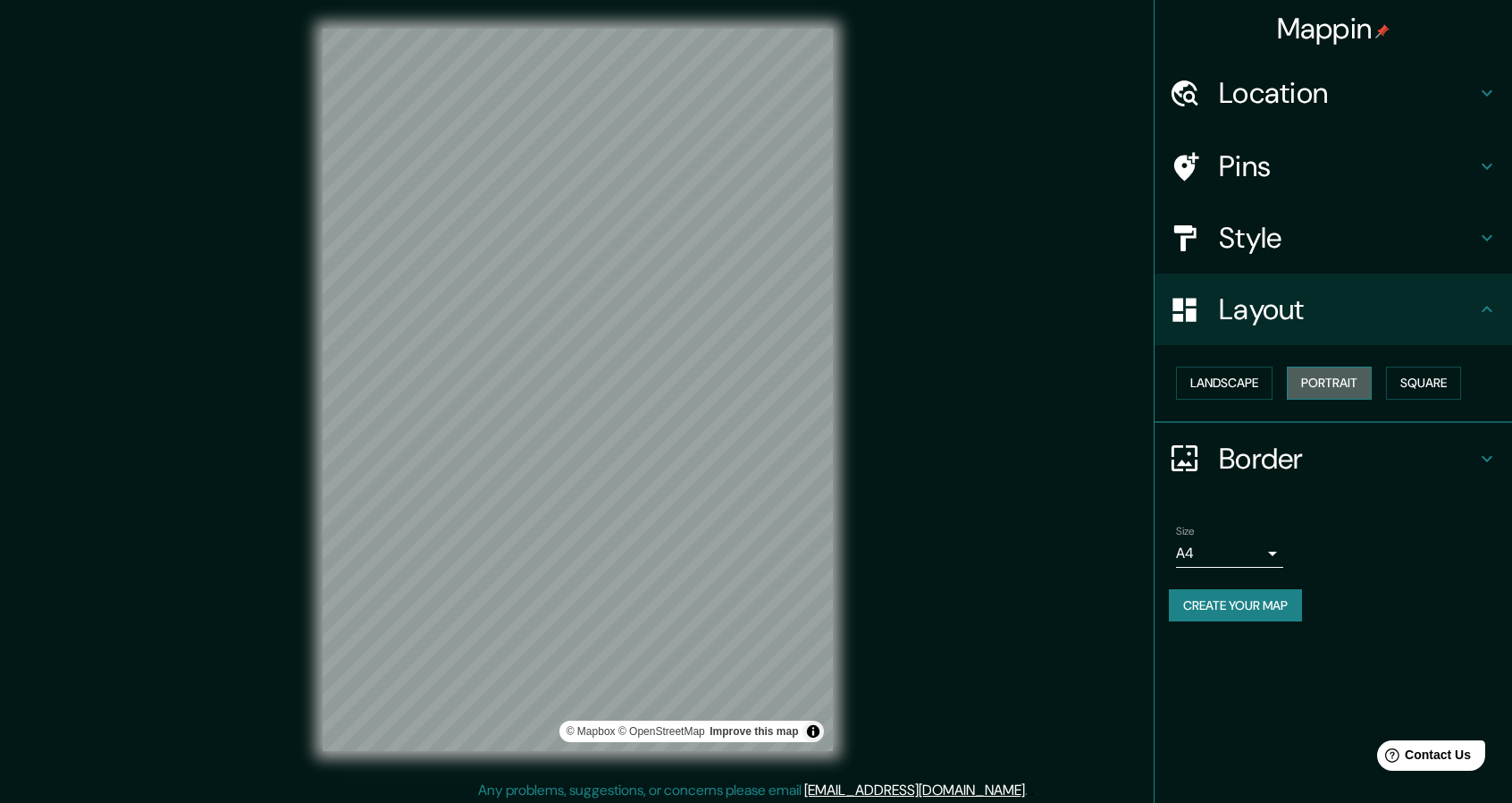
click at [1306, 378] on button "Portrait" at bounding box center [1328, 382] width 85 height 33
click at [1268, 381] on button "Landscape" at bounding box center [1224, 382] width 97 height 33
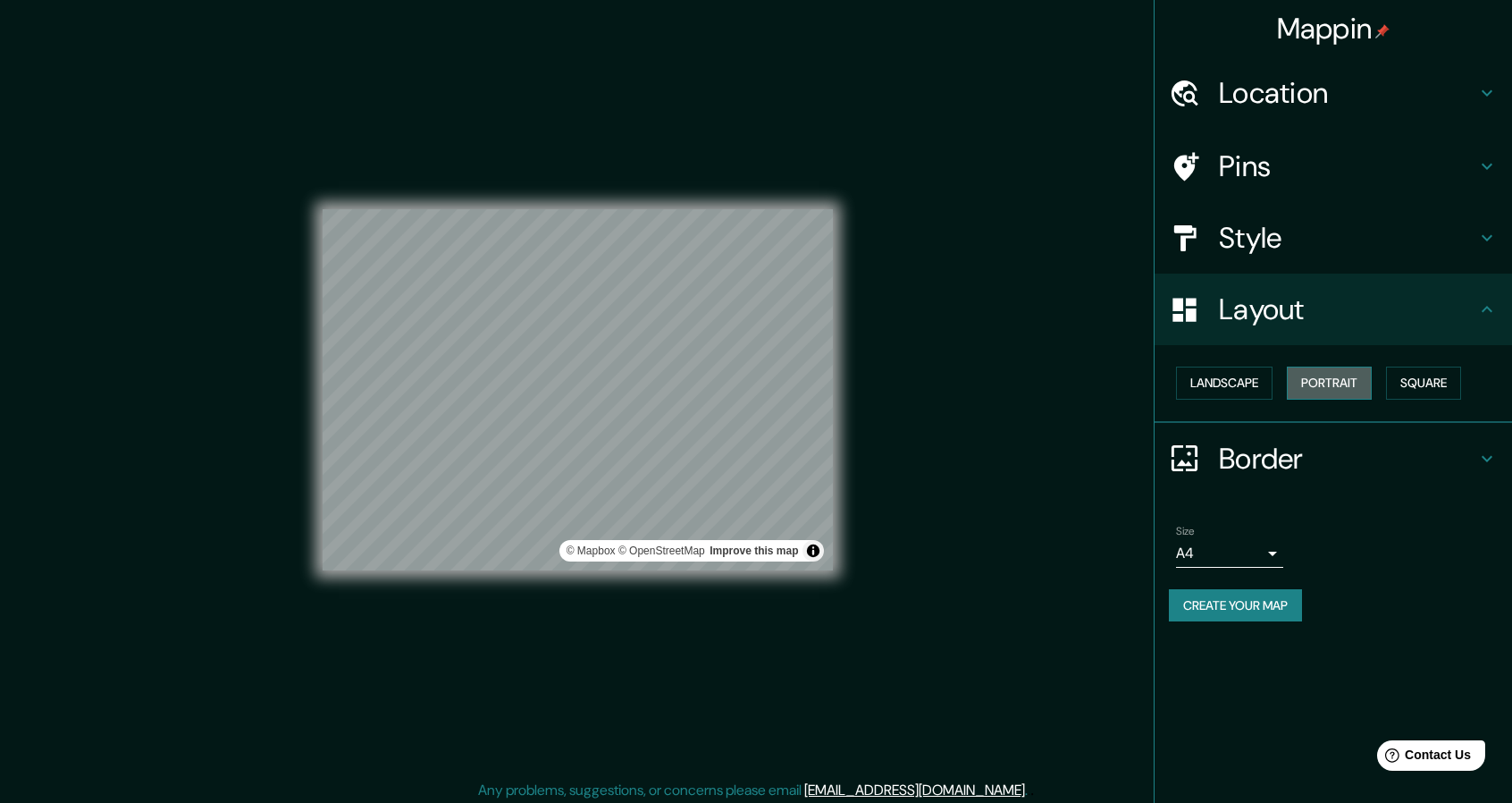
click at [1311, 392] on button "Portrait" at bounding box center [1328, 382] width 85 height 33
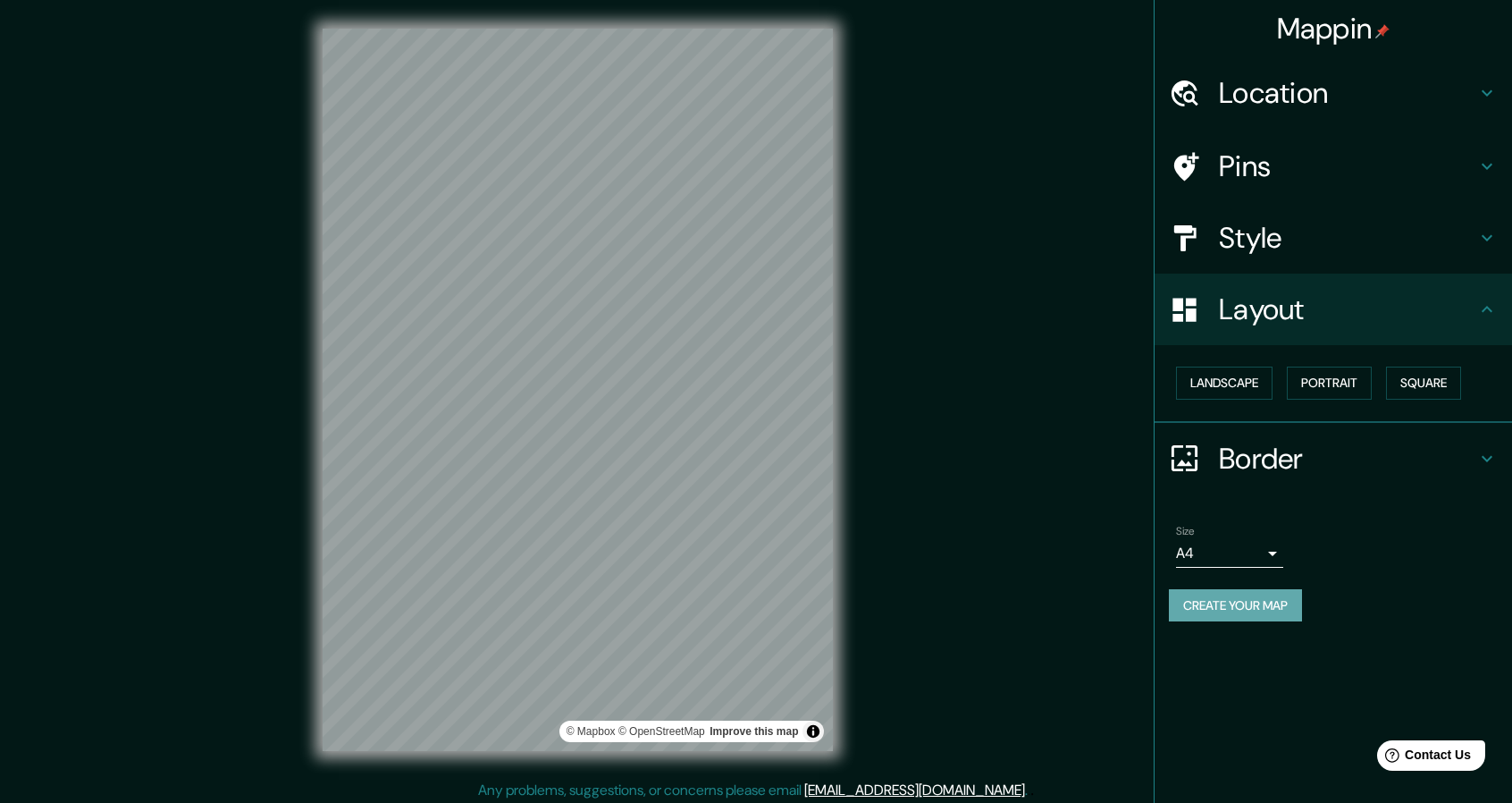
click at [1230, 612] on button "Create your map" at bounding box center [1235, 605] width 133 height 33
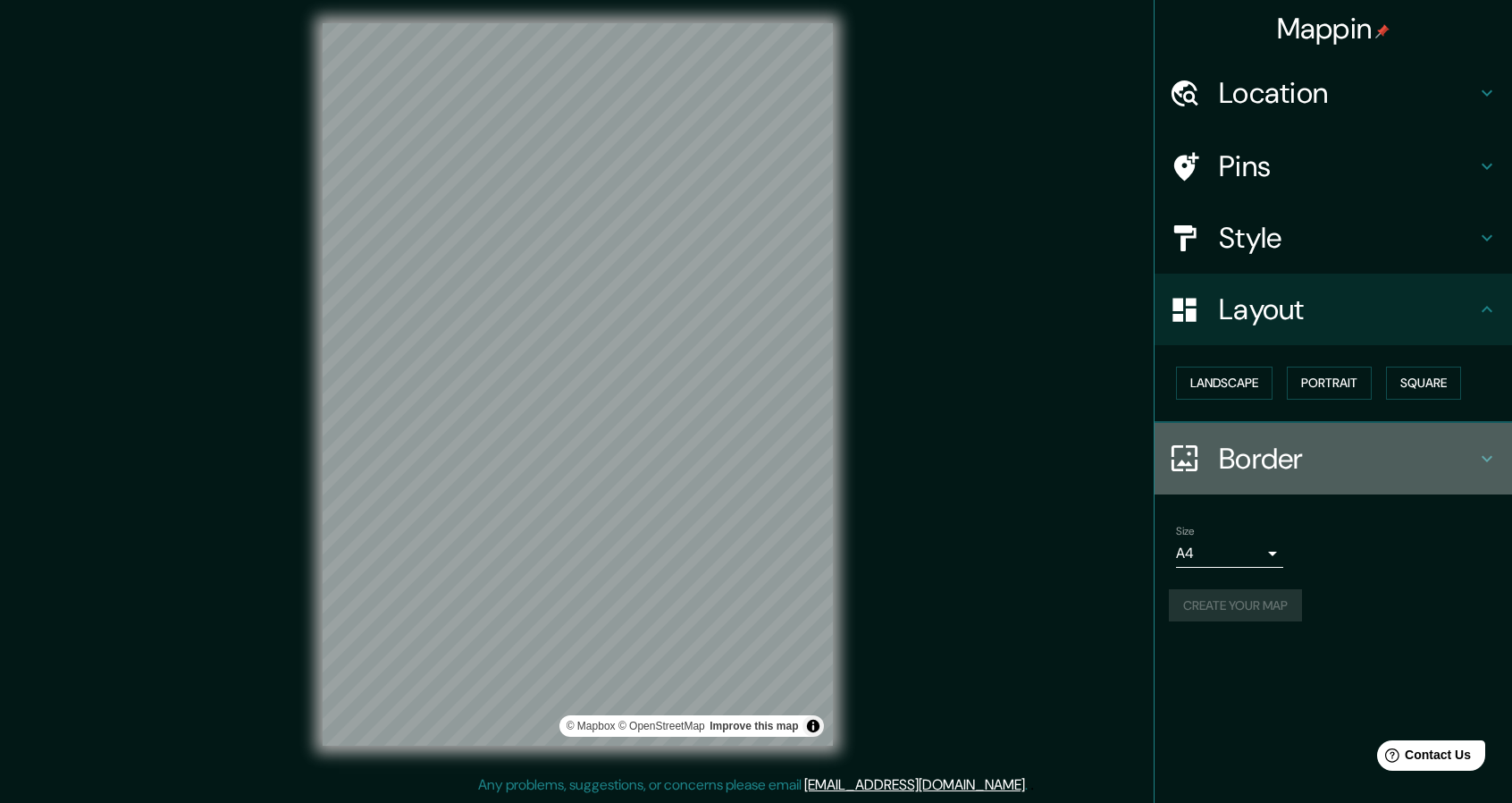
click at [1268, 471] on h4 "Border" at bounding box center [1347, 459] width 257 height 35
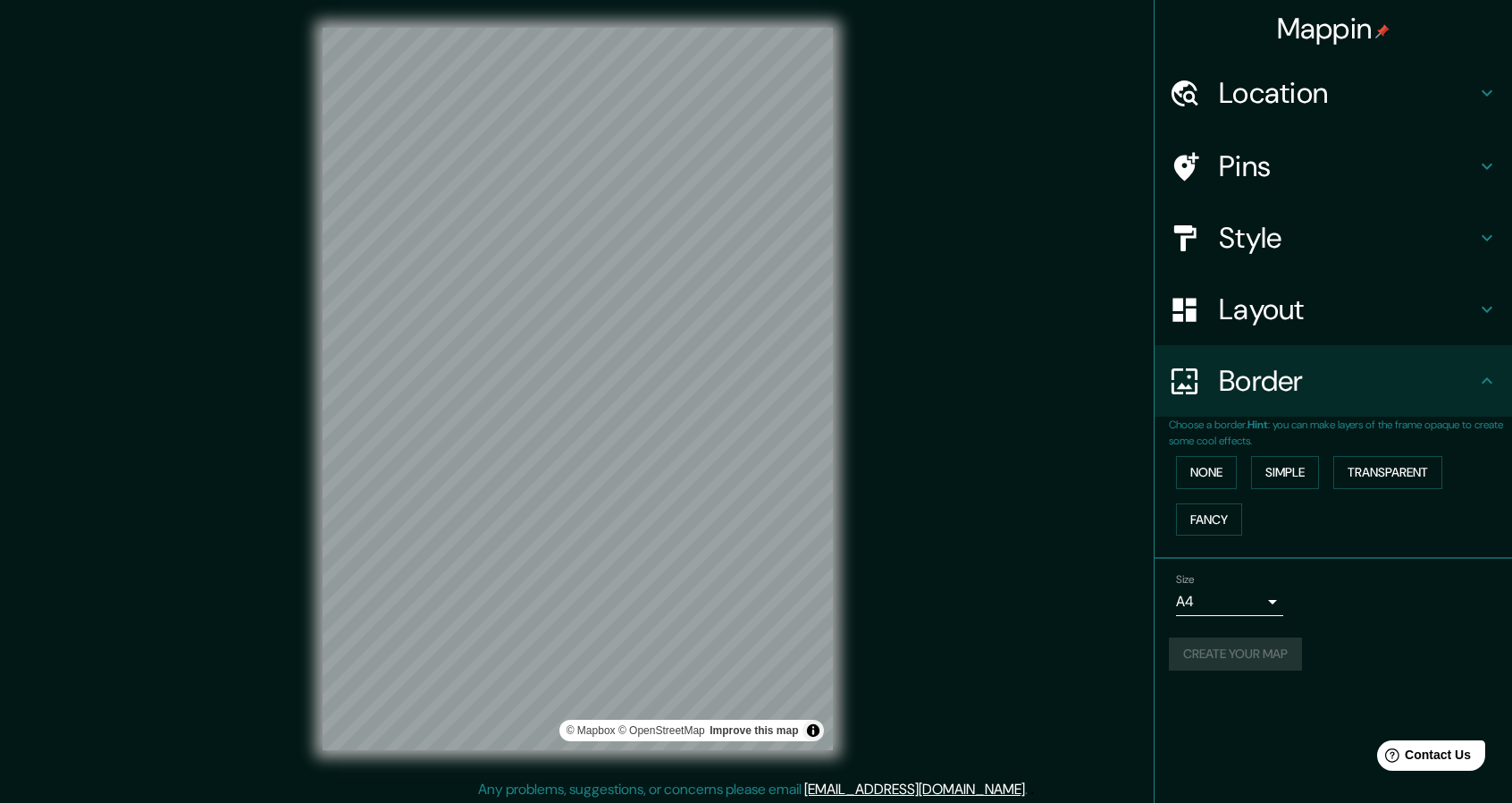
scroll to position [0, 0]
click at [809, 728] on button "Toggle attribution" at bounding box center [813, 731] width 21 height 21
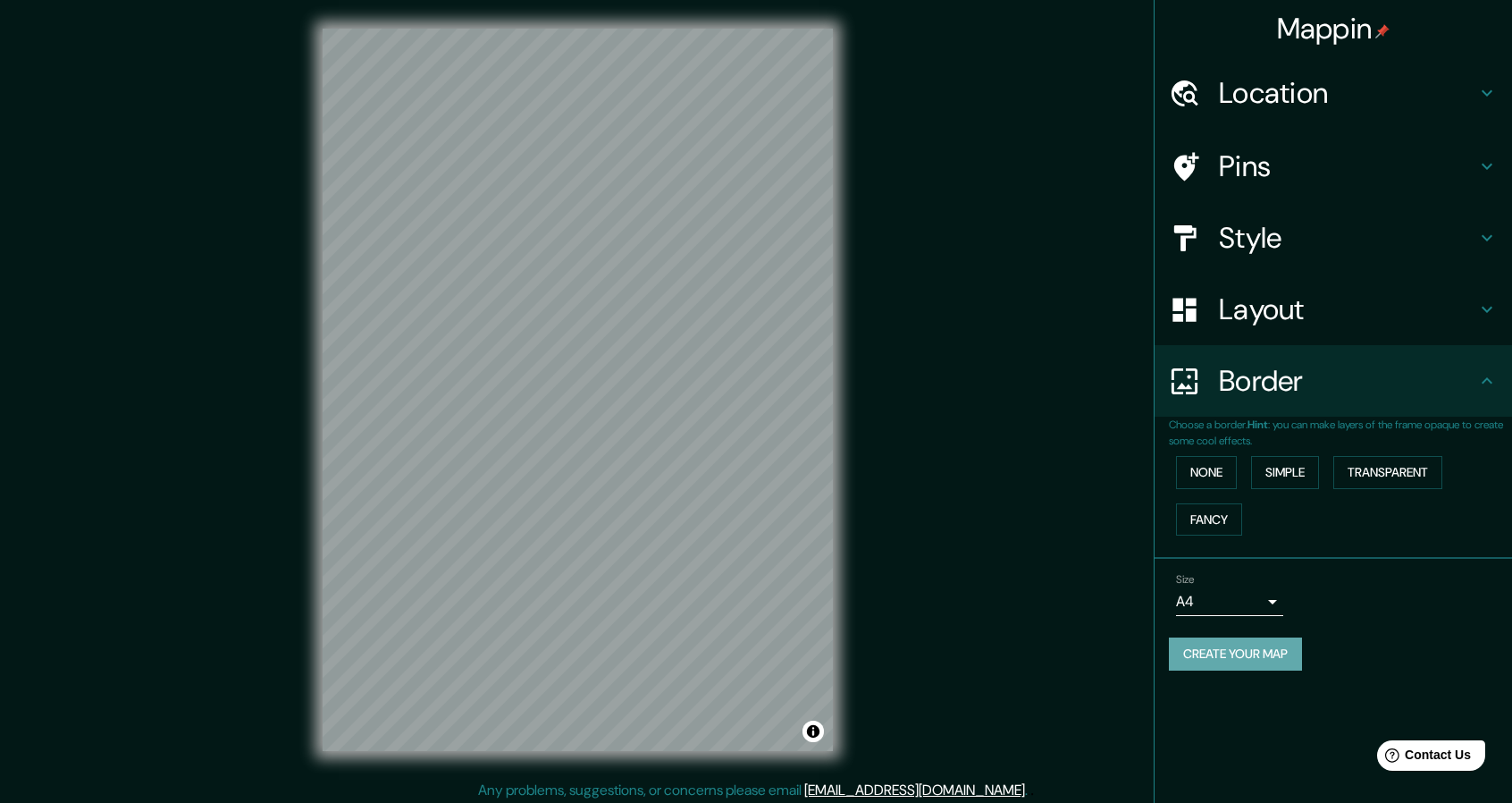
click at [1278, 644] on button "Create your map" at bounding box center [1235, 653] width 133 height 33
click at [1278, 643] on div "Create your map" at bounding box center [1333, 653] width 329 height 33
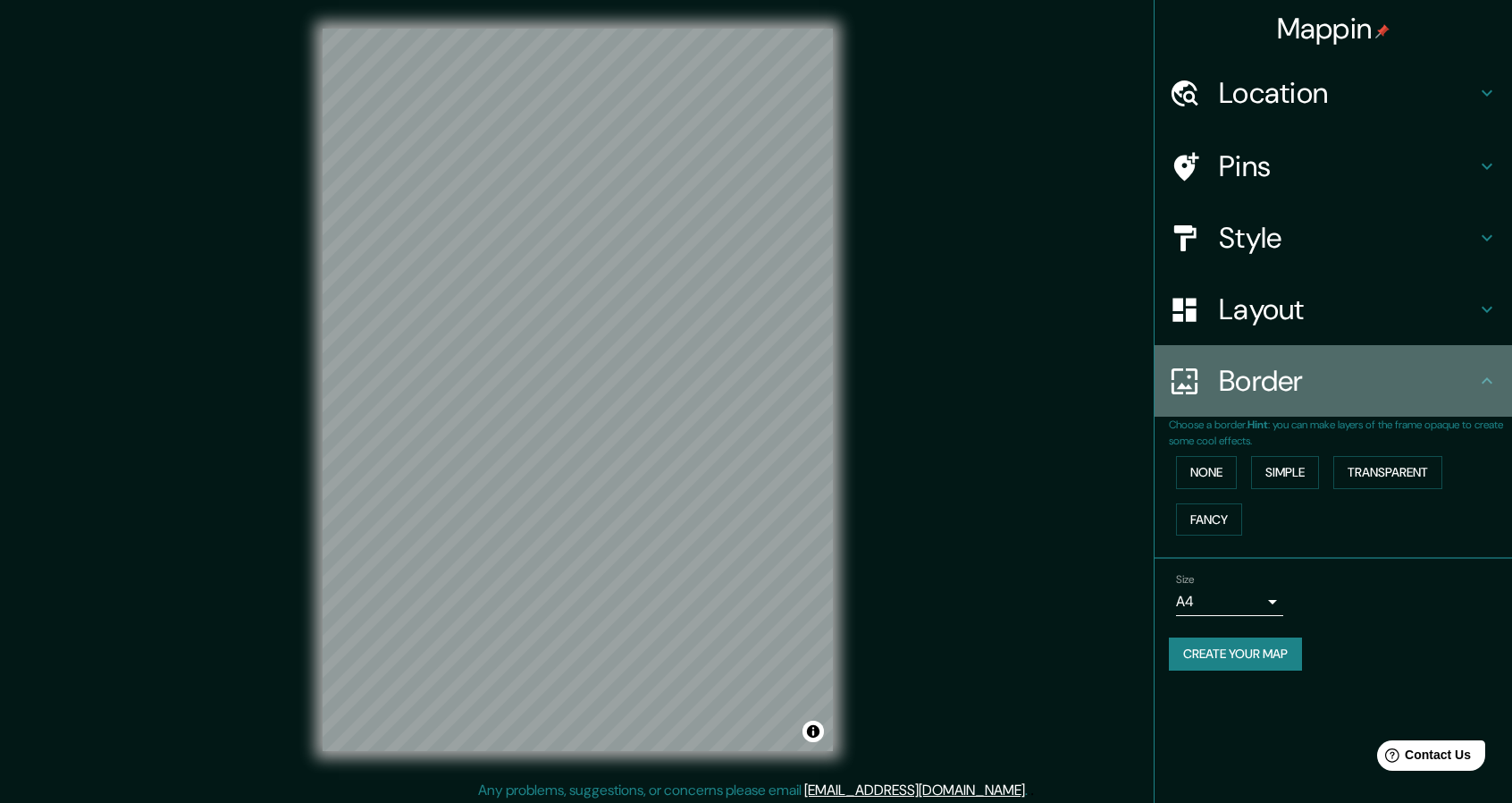
click at [1235, 381] on h4 "Border" at bounding box center [1347, 381] width 257 height 35
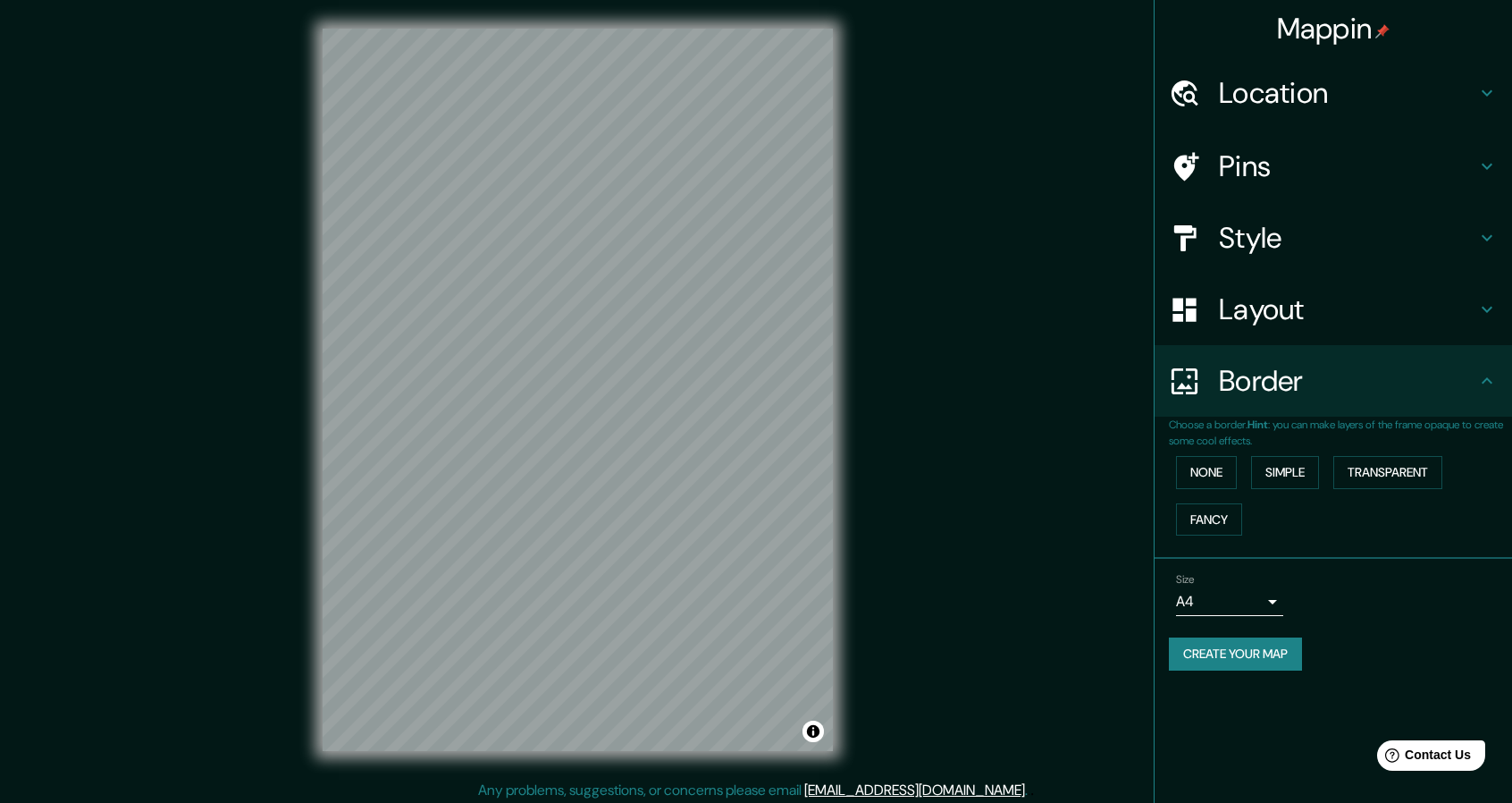
click at [1308, 339] on div "Layout" at bounding box center [1332, 309] width 357 height 72
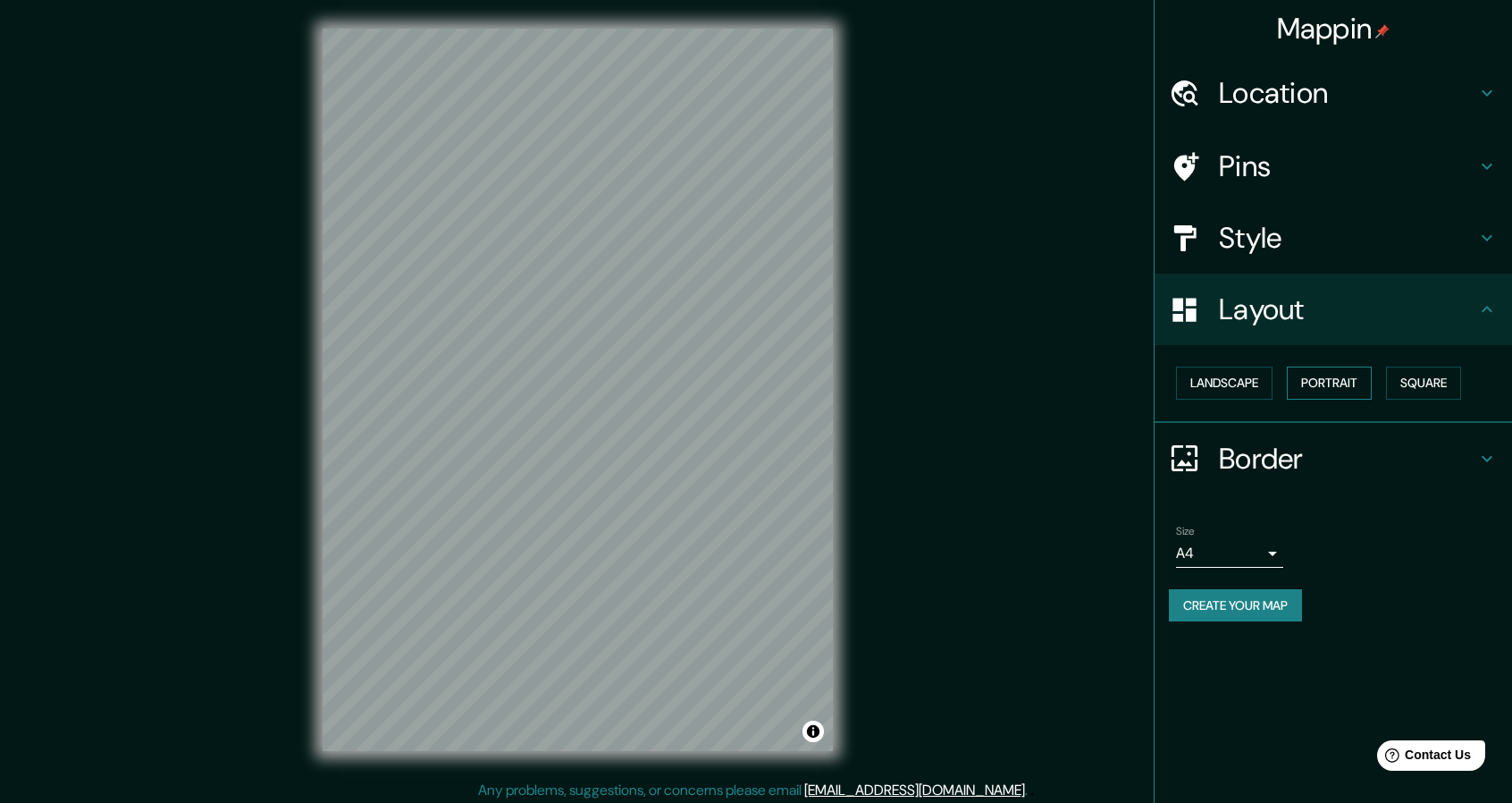
click at [1310, 385] on button "Portrait" at bounding box center [1328, 382] width 85 height 33
click at [1260, 391] on button "Landscape" at bounding box center [1224, 382] width 97 height 33
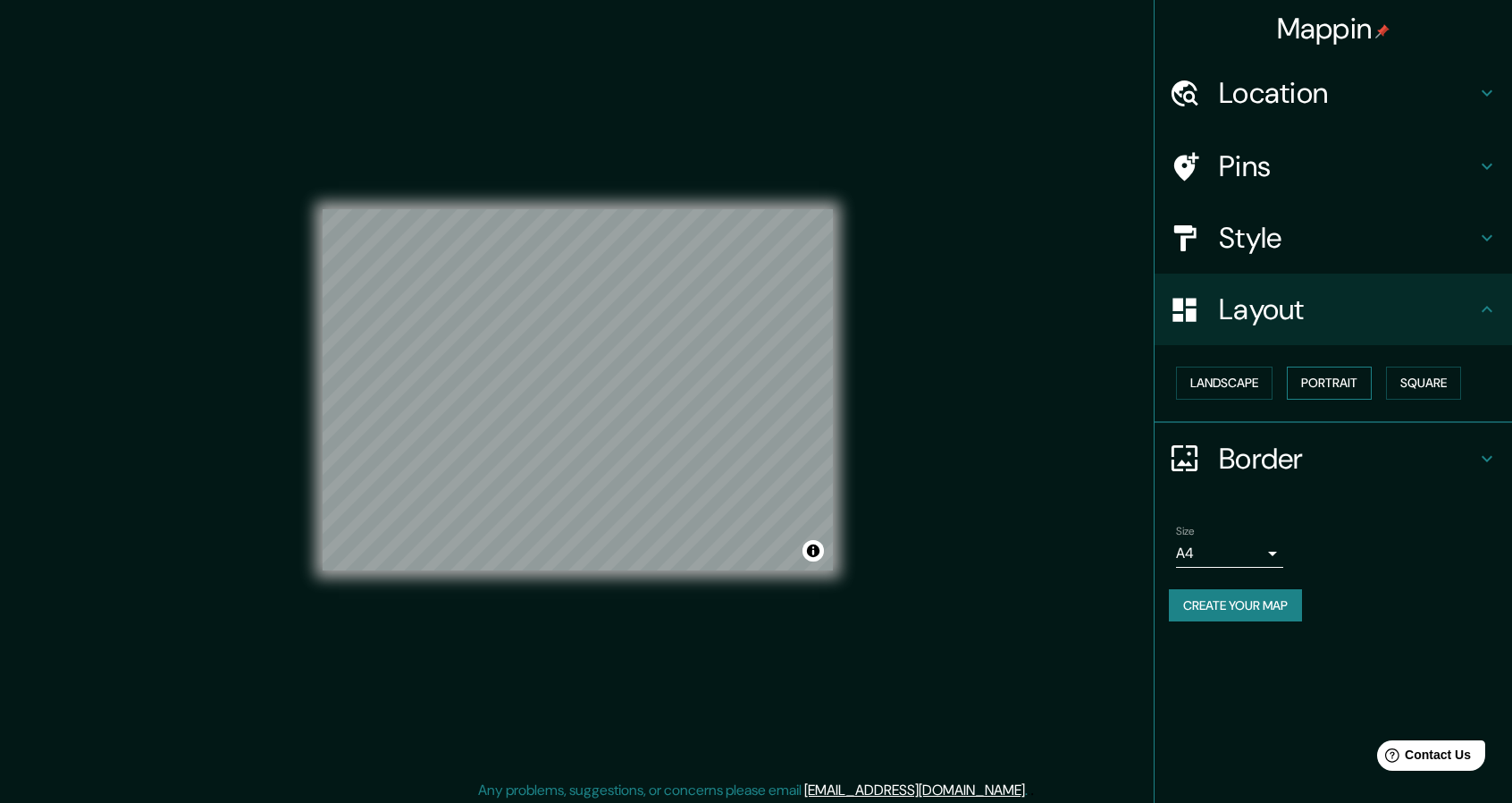
click at [1373, 367] on div "Landscape [GEOGRAPHIC_DATA]" at bounding box center [1340, 382] width 343 height 48
click at [1308, 380] on button "Portrait" at bounding box center [1328, 382] width 85 height 33
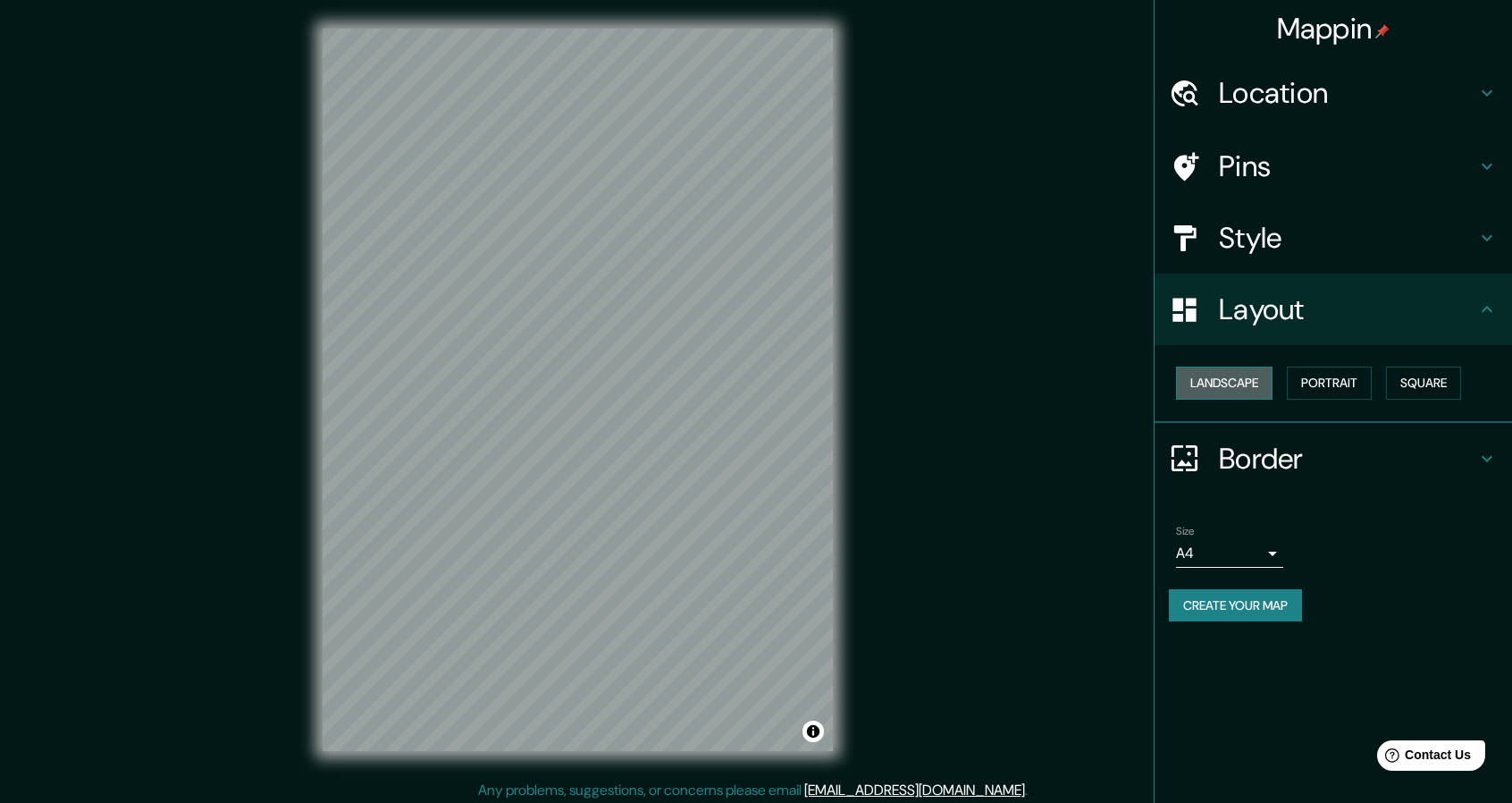
click at [1209, 367] on button "Landscape" at bounding box center [1224, 382] width 97 height 33
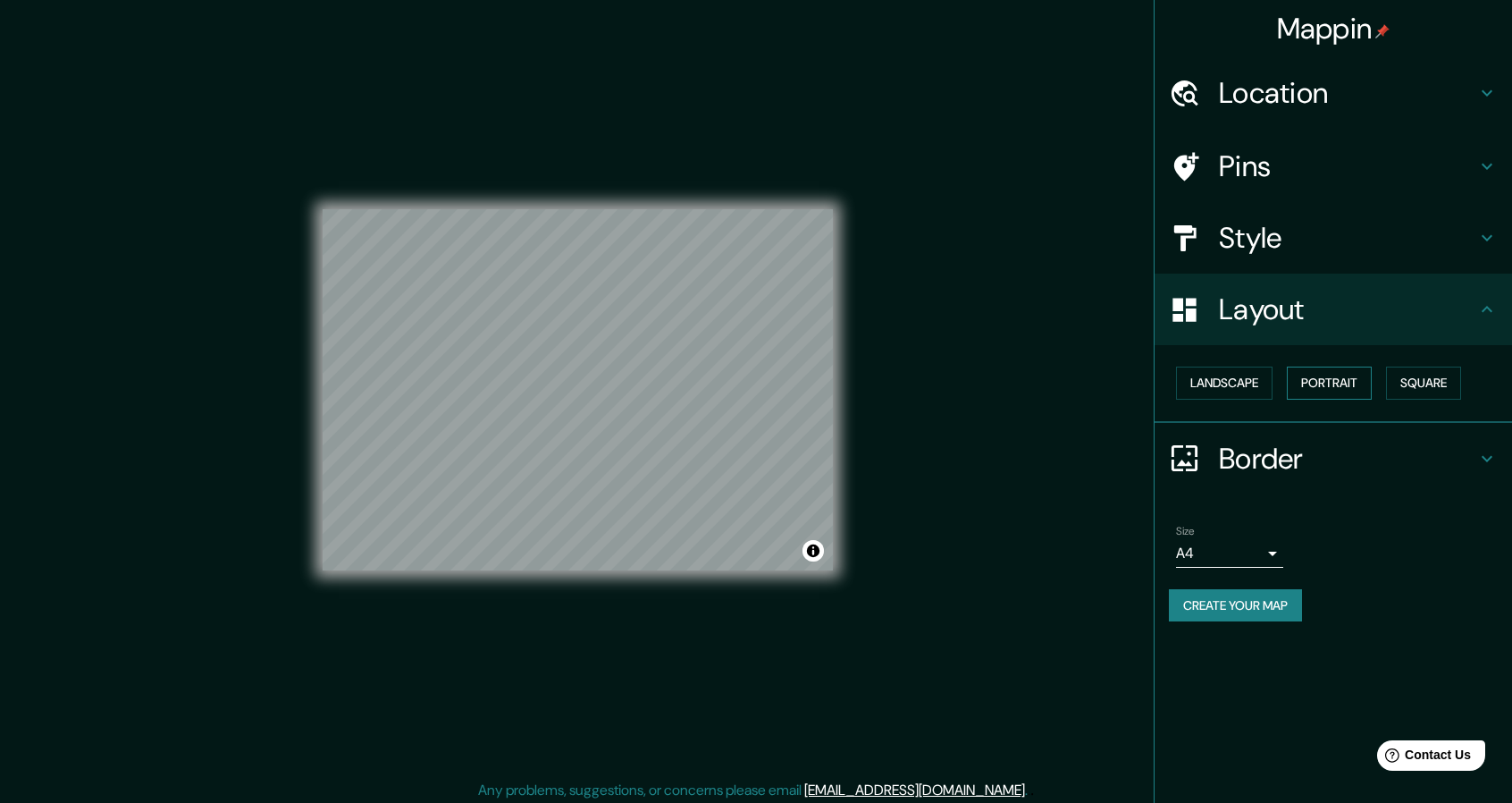
click at [1340, 367] on div "Landscape [GEOGRAPHIC_DATA]" at bounding box center [1340, 382] width 343 height 48
click at [995, 437] on div "Mappin Location Carretera México-Ajusco, 14490 Ciudad de México, México Pins St…" at bounding box center [756, 404] width 1512 height 808
drag, startPoint x: 995, startPoint y: 437, endPoint x: 994, endPoint y: 428, distance: 9.1
click at [994, 428] on div "Mappin Location Carretera México-Ajusco, 14490 Ciudad de México, México Pins St…" at bounding box center [756, 404] width 1512 height 808
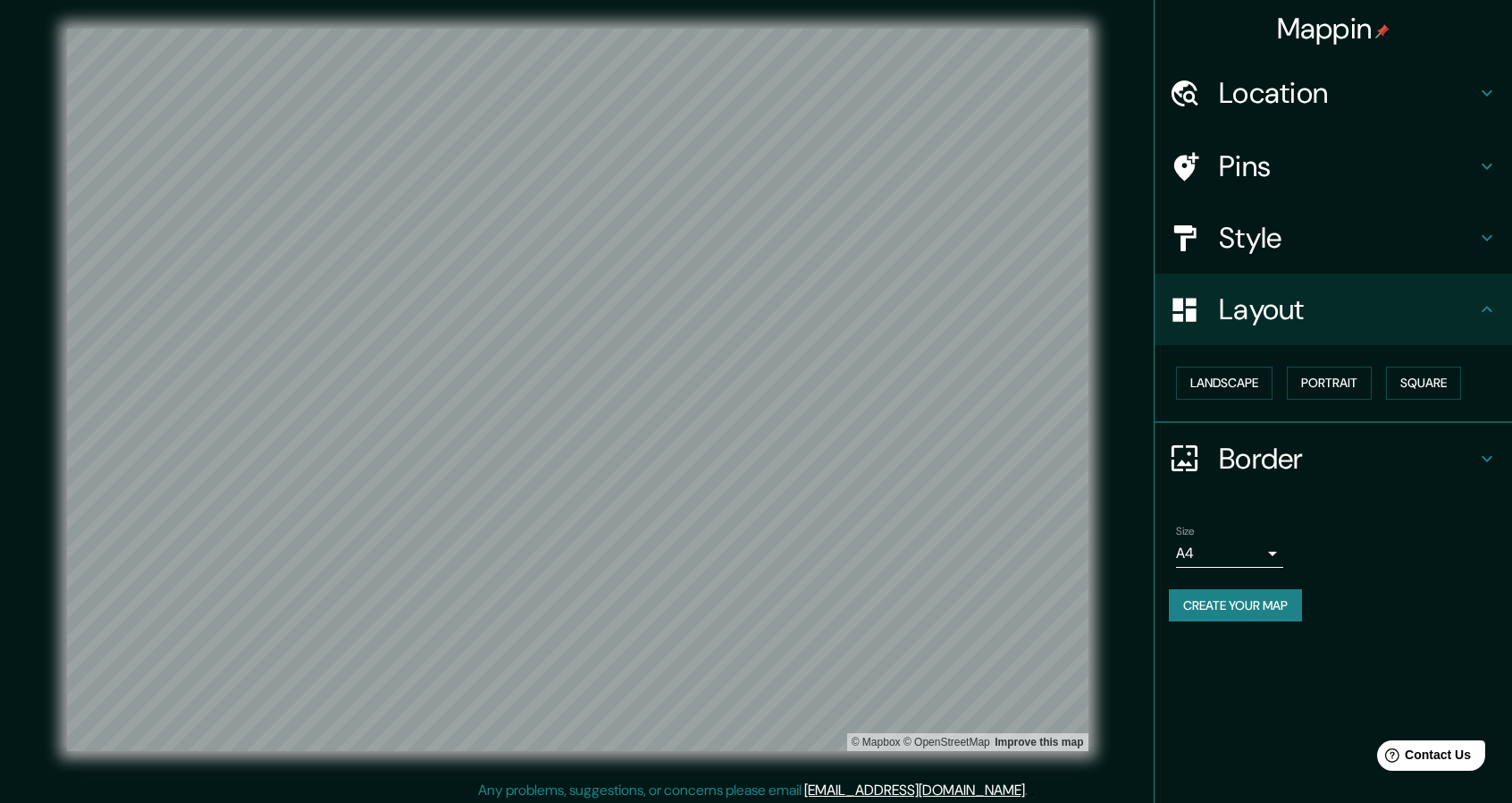
click at [88, 775] on div "© Mapbox © OpenStreetMap Improve this map" at bounding box center [577, 390] width 1418 height 780
click at [332, 767] on div "© Mapbox © OpenStreetMap Improve this map" at bounding box center [577, 390] width 1418 height 780
click at [1261, 596] on button "Create your map" at bounding box center [1235, 605] width 133 height 33
